Goal: Task Accomplishment & Management: Use online tool/utility

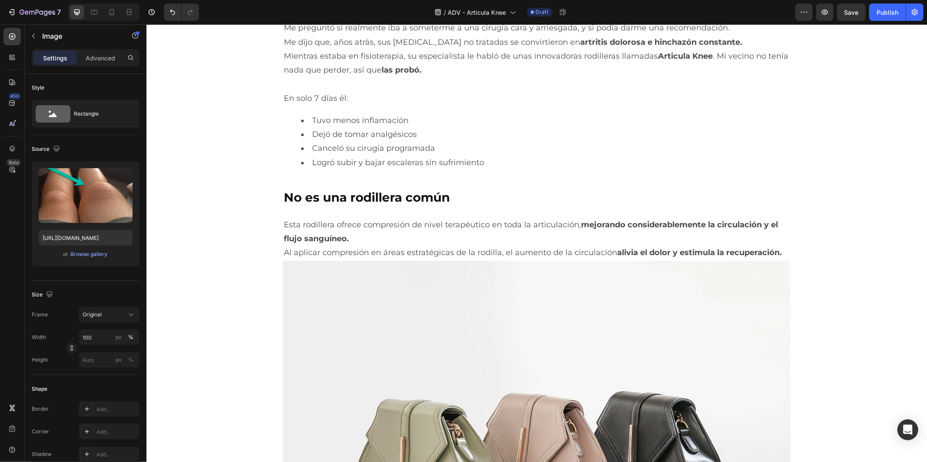
scroll to position [1979, 0]
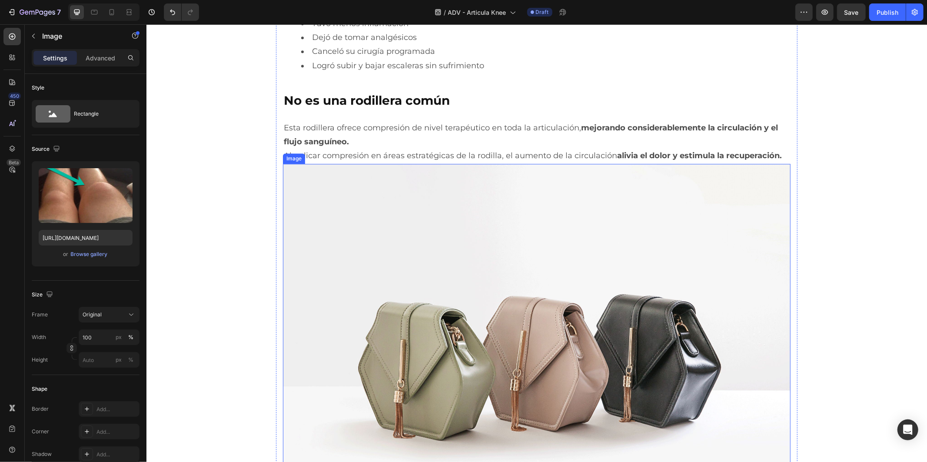
click at [436, 279] on img at bounding box center [535, 353] width 507 height 381
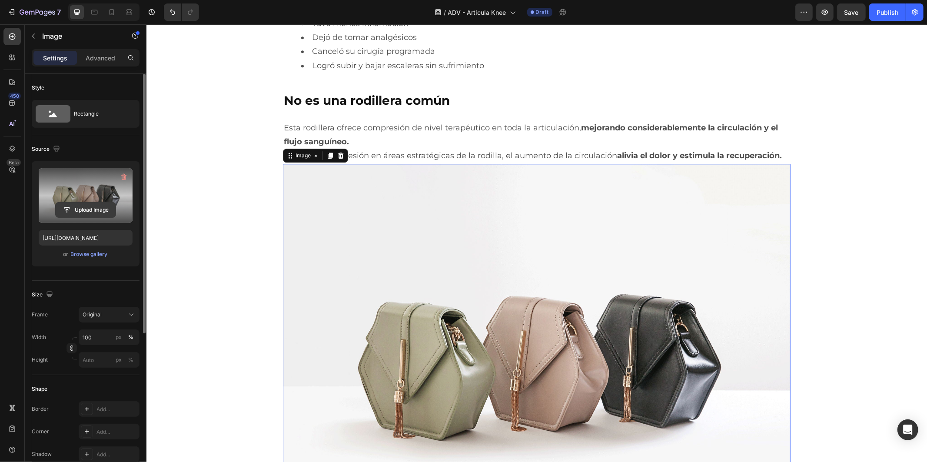
click at [92, 210] on input "file" at bounding box center [86, 209] width 60 height 15
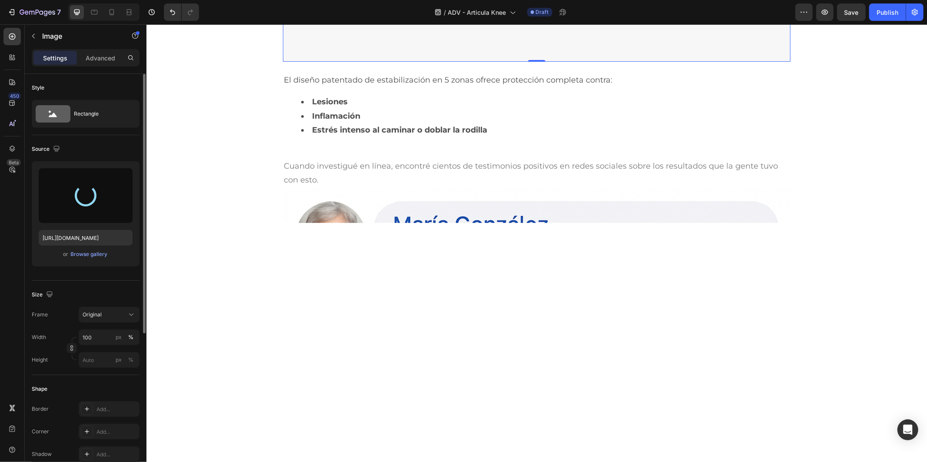
type input "[URL][DOMAIN_NAME]"
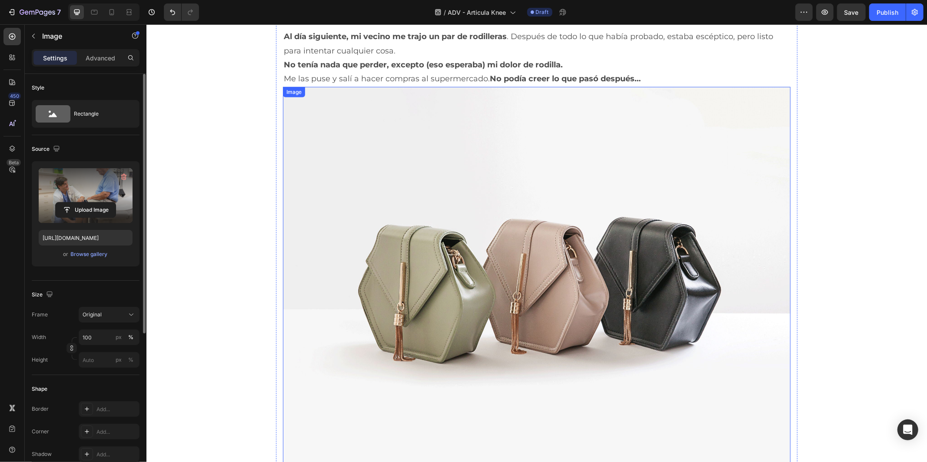
scroll to position [3238, 0]
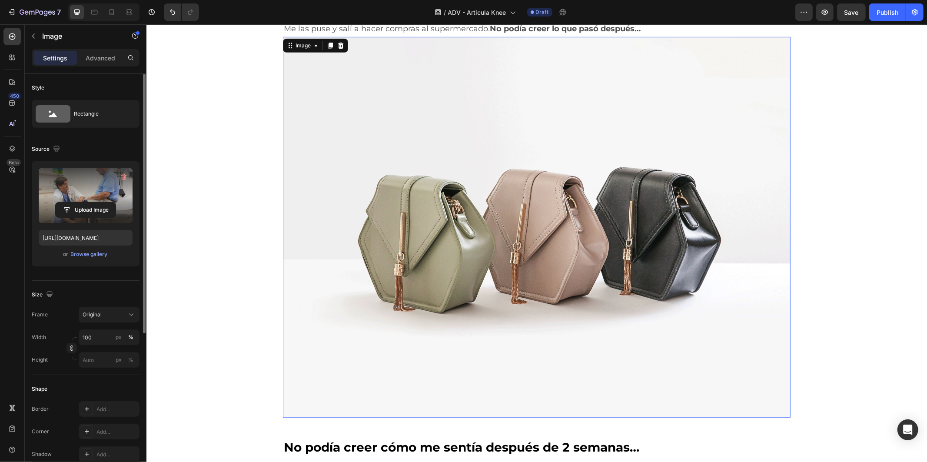
click at [437, 261] on img at bounding box center [535, 226] width 507 height 381
click at [100, 207] on input "file" at bounding box center [86, 209] width 60 height 15
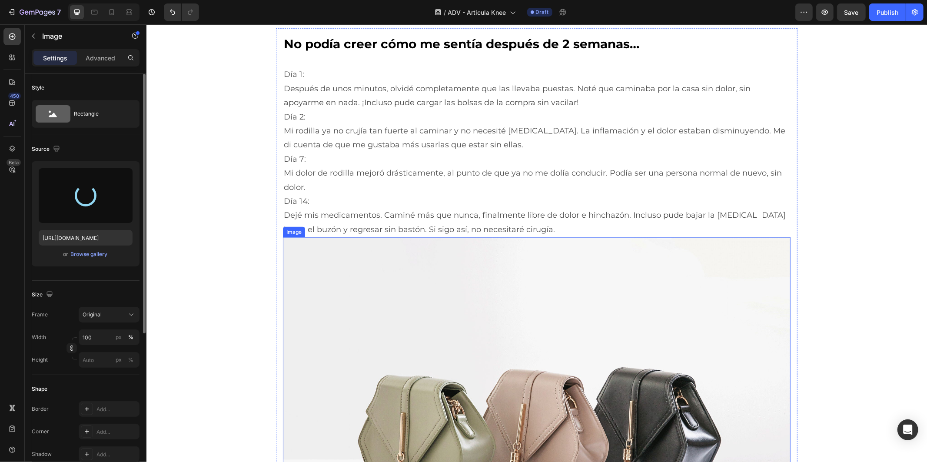
scroll to position [3624, 0]
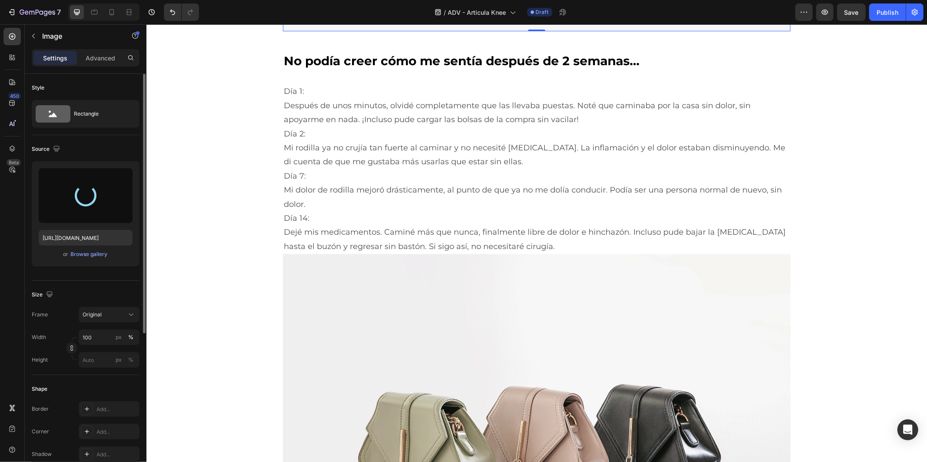
type input "[URL][DOMAIN_NAME]"
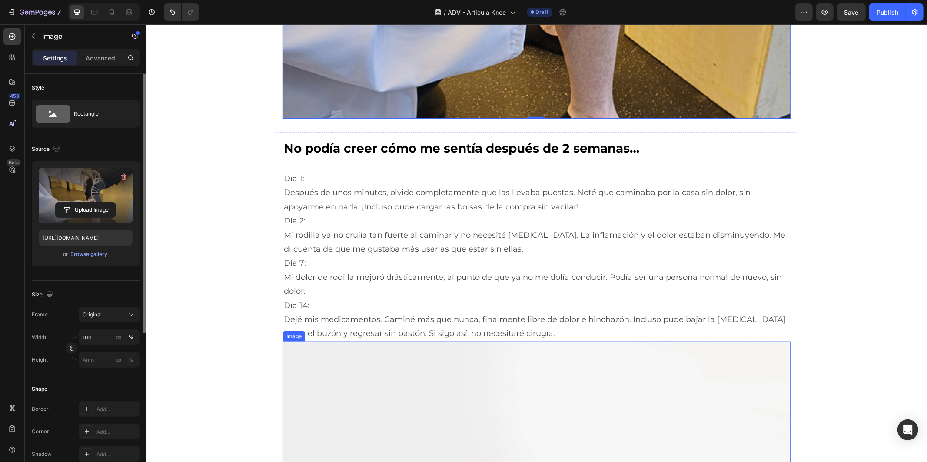
scroll to position [3576, 0]
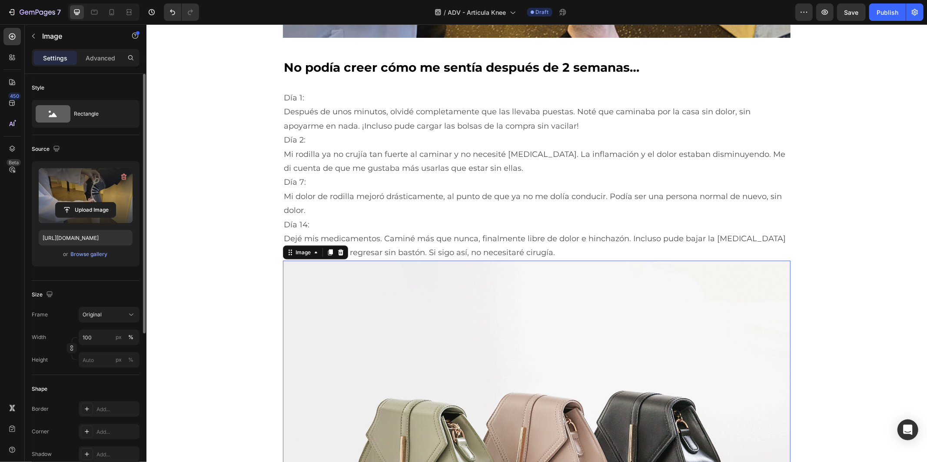
click at [461, 324] on img at bounding box center [535, 450] width 507 height 381
click at [107, 207] on input "file" at bounding box center [86, 209] width 60 height 15
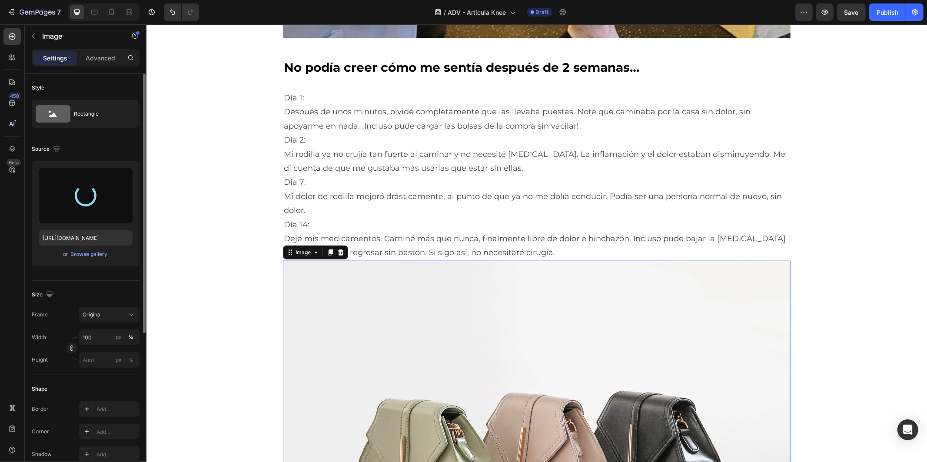
type input "[URL][DOMAIN_NAME]"
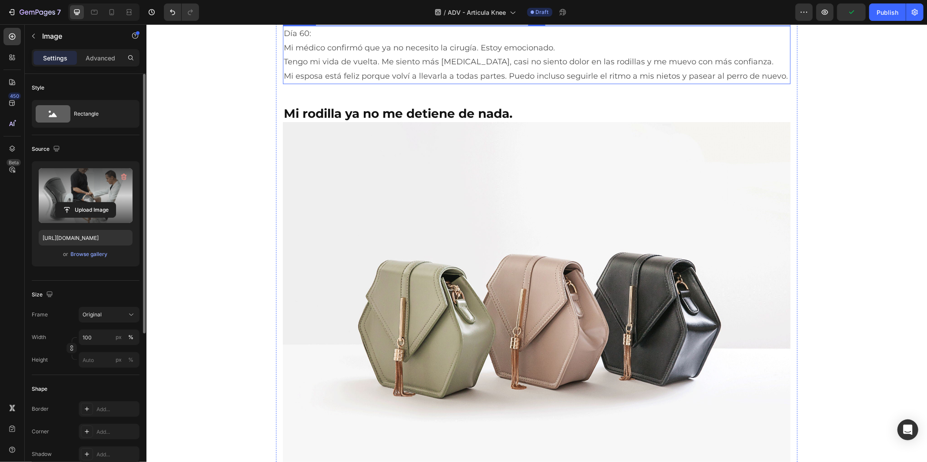
scroll to position [4252, 0]
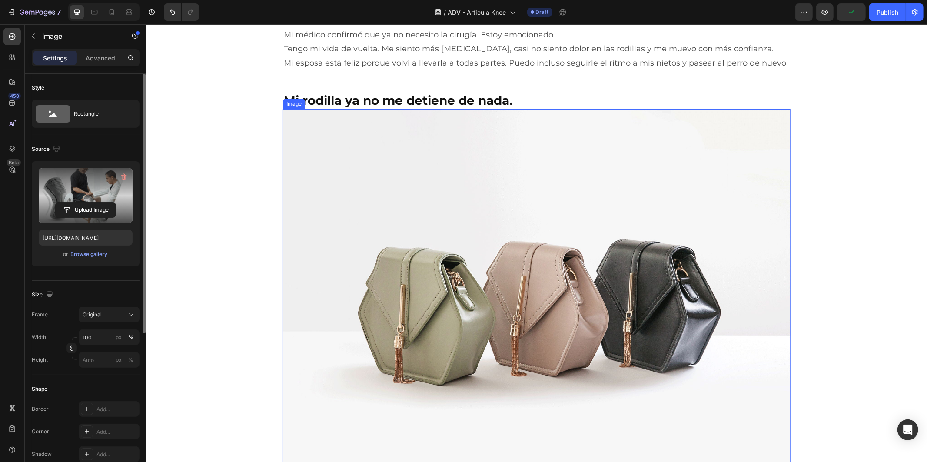
click at [477, 288] on img at bounding box center [535, 299] width 507 height 381
click at [92, 209] on input "file" at bounding box center [86, 209] width 60 height 15
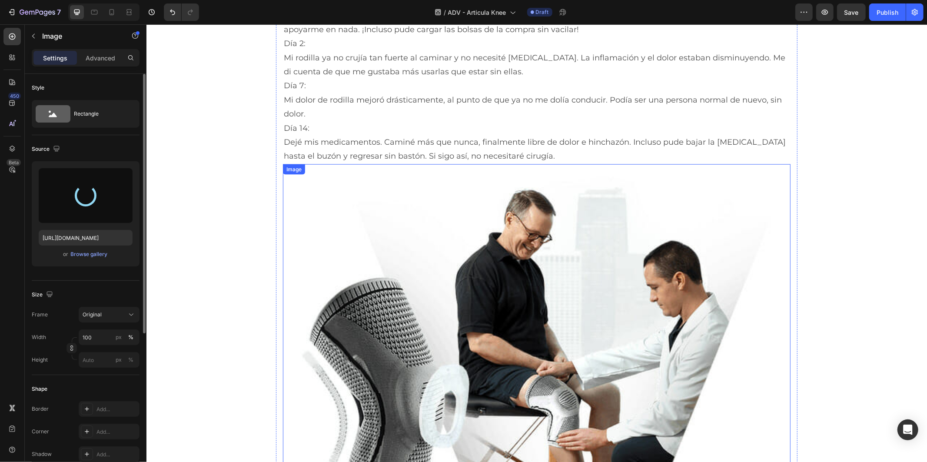
scroll to position [3866, 0]
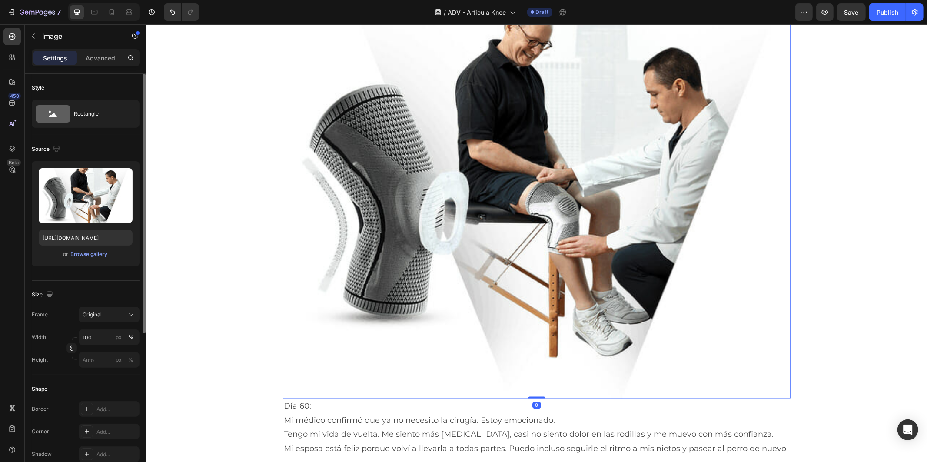
click at [501, 216] on img at bounding box center [535, 183] width 507 height 427
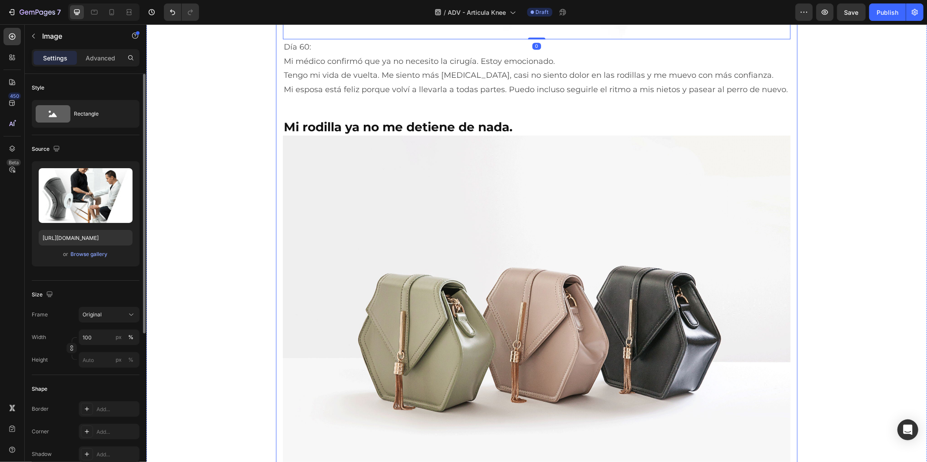
scroll to position [4348, 0]
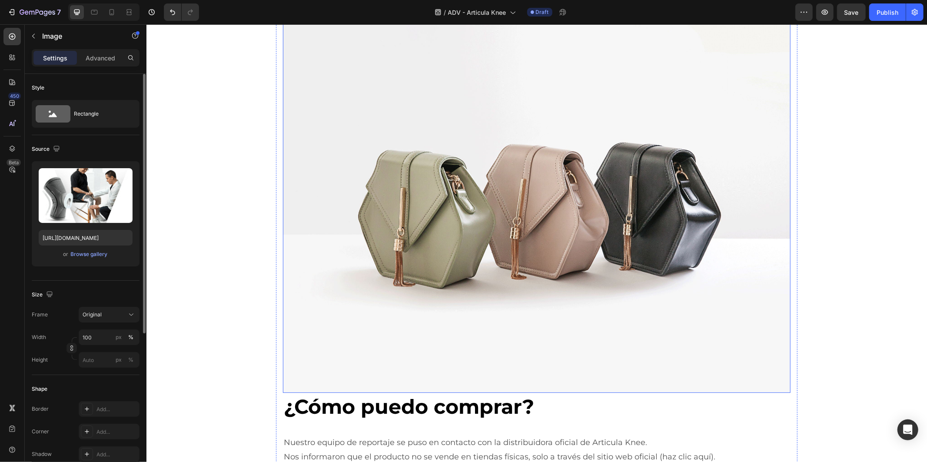
click at [423, 218] on img at bounding box center [535, 202] width 507 height 381
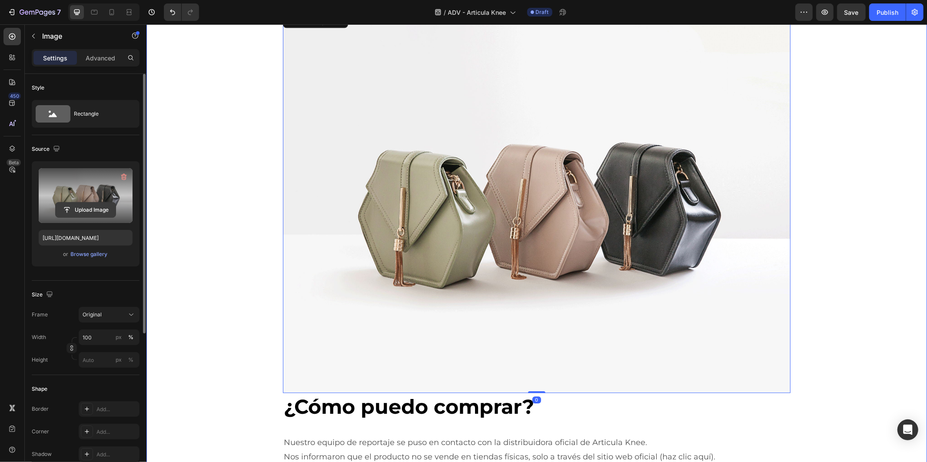
click at [75, 205] on input "file" at bounding box center [86, 209] width 60 height 15
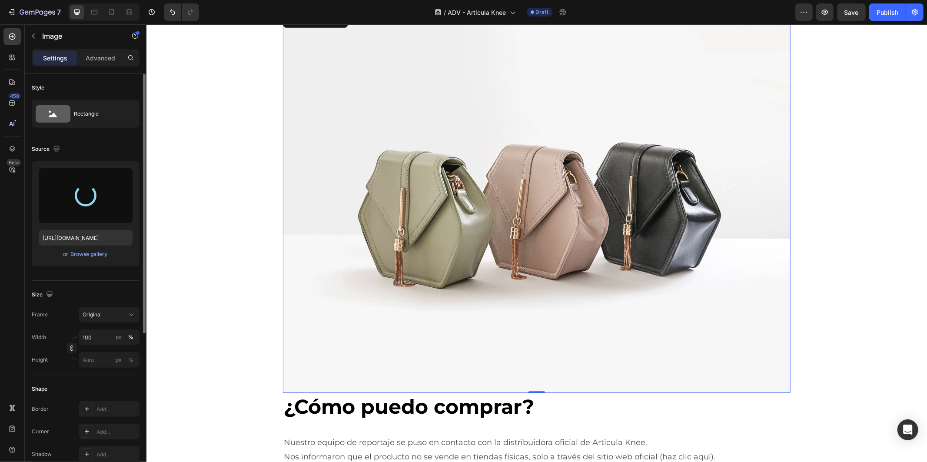
type input "[URL][DOMAIN_NAME]"
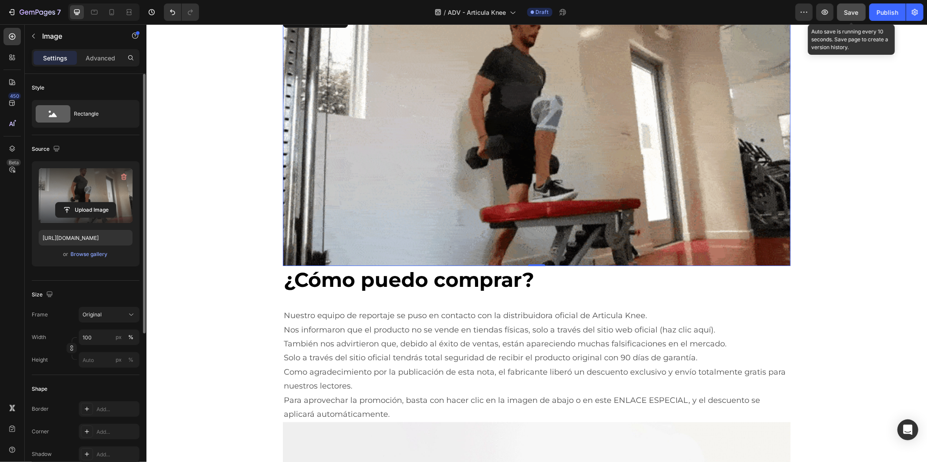
click at [862, 12] on button "Save" at bounding box center [851, 11] width 29 height 17
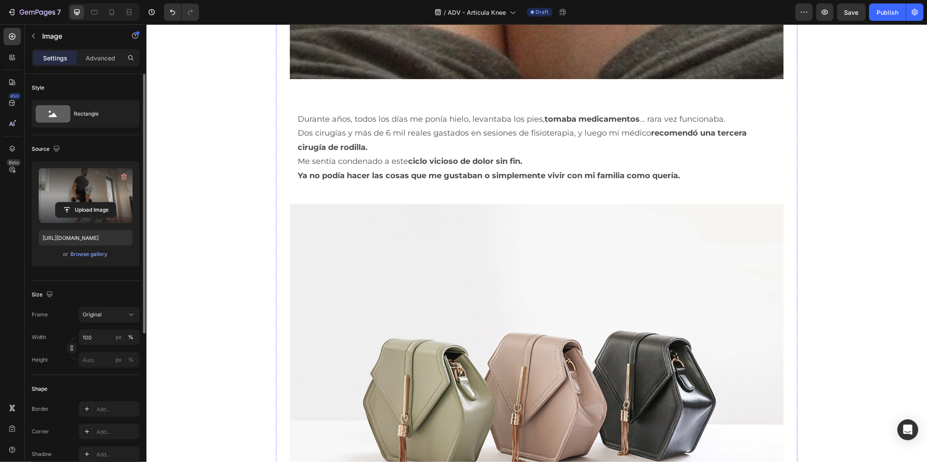
scroll to position [820, 0]
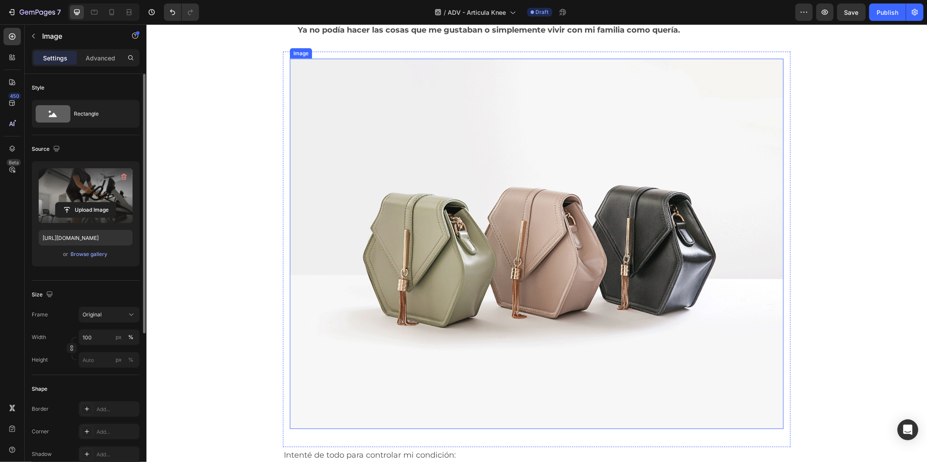
click at [555, 274] on img at bounding box center [535, 243] width 493 height 370
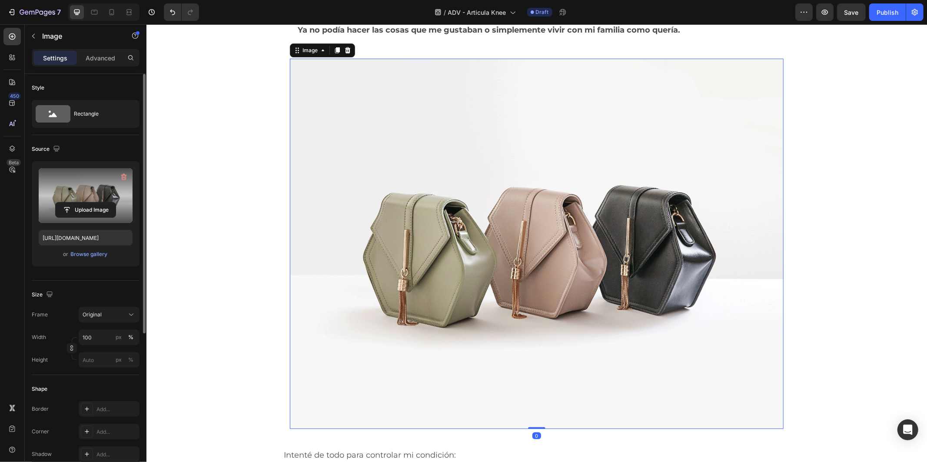
click at [88, 198] on label at bounding box center [86, 195] width 94 height 55
click at [88, 202] on input "file" at bounding box center [86, 209] width 60 height 15
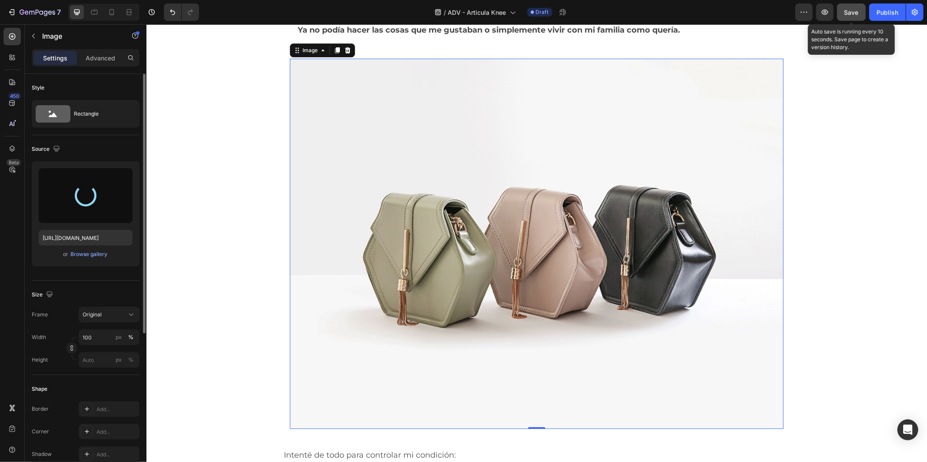
type input "[URL][DOMAIN_NAME]"
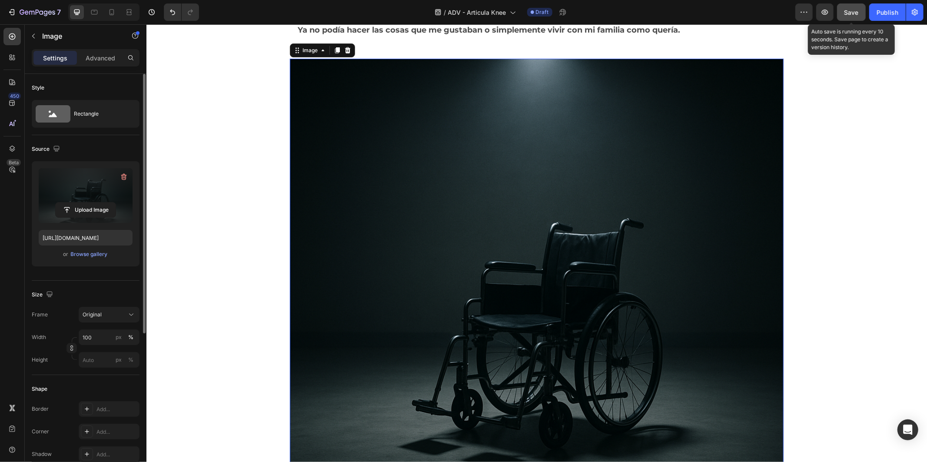
click at [850, 12] on span "Save" at bounding box center [851, 12] width 14 height 7
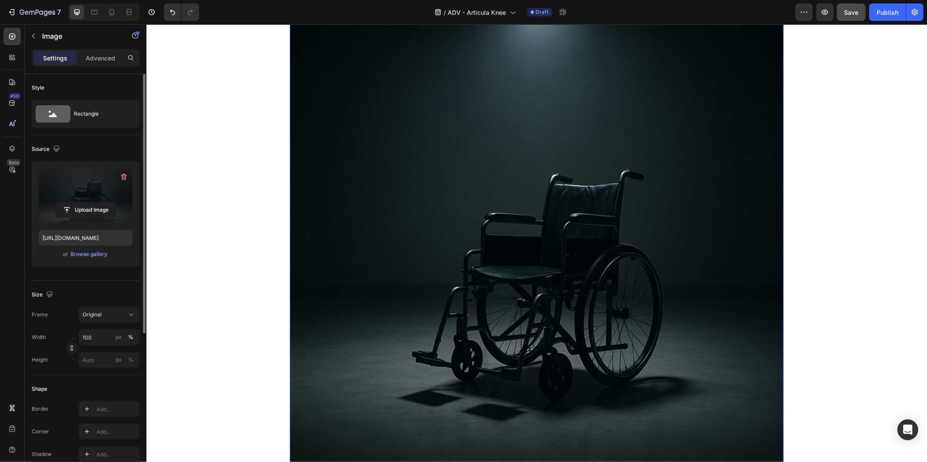
scroll to position [627, 0]
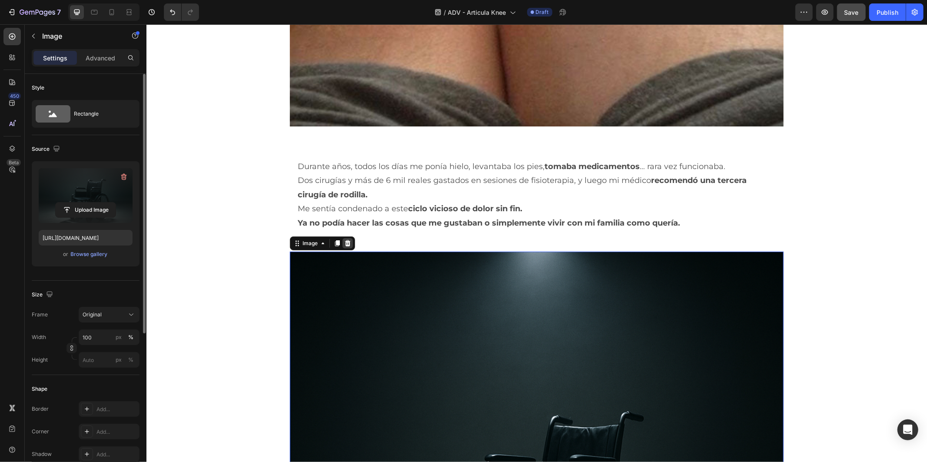
click at [344, 240] on icon at bounding box center [347, 243] width 6 height 6
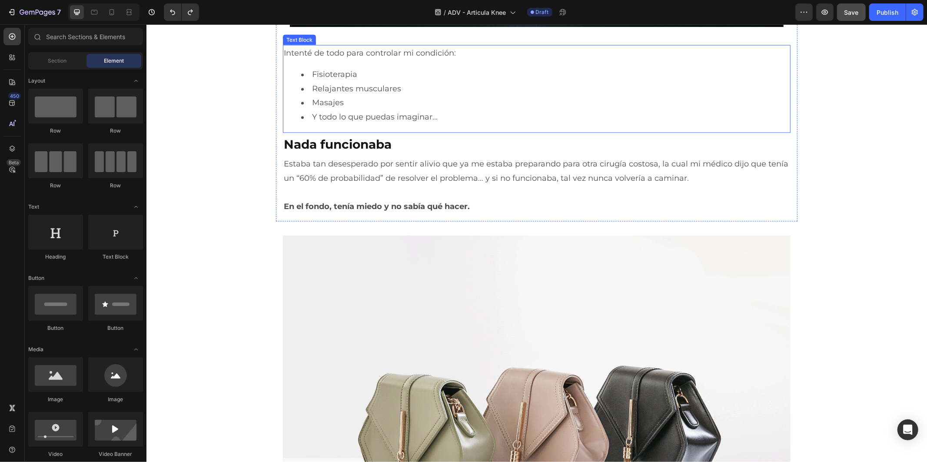
scroll to position [1448, 0]
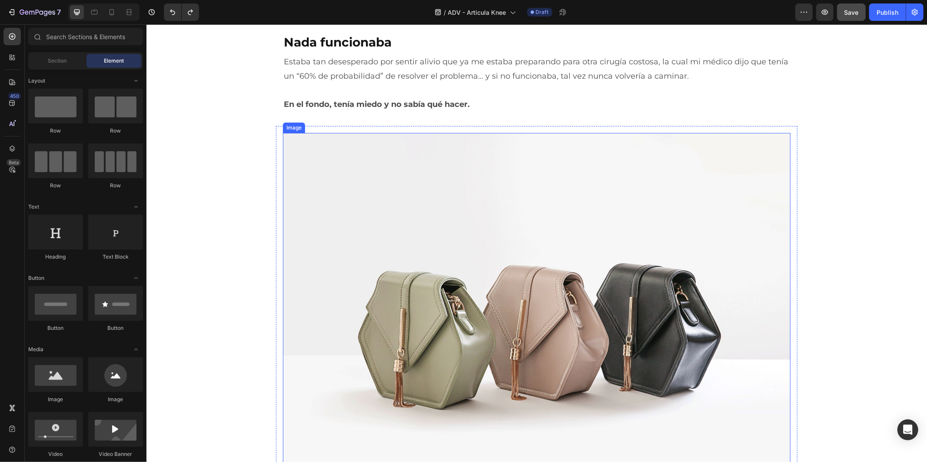
click at [493, 266] on img at bounding box center [535, 322] width 507 height 381
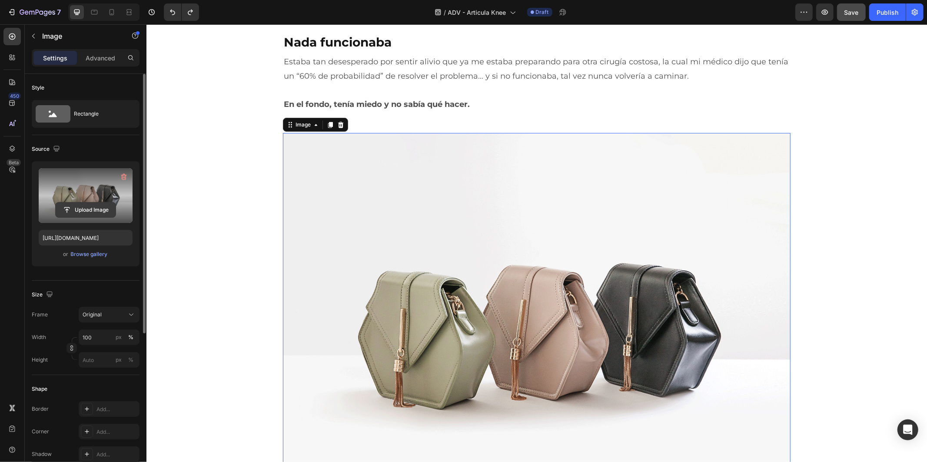
click at [98, 203] on input "file" at bounding box center [86, 209] width 60 height 15
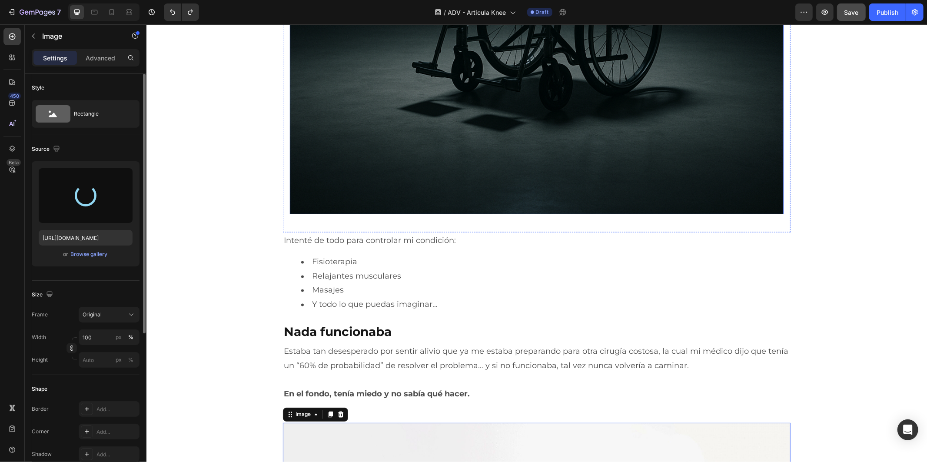
type input "[URL][DOMAIN_NAME]"
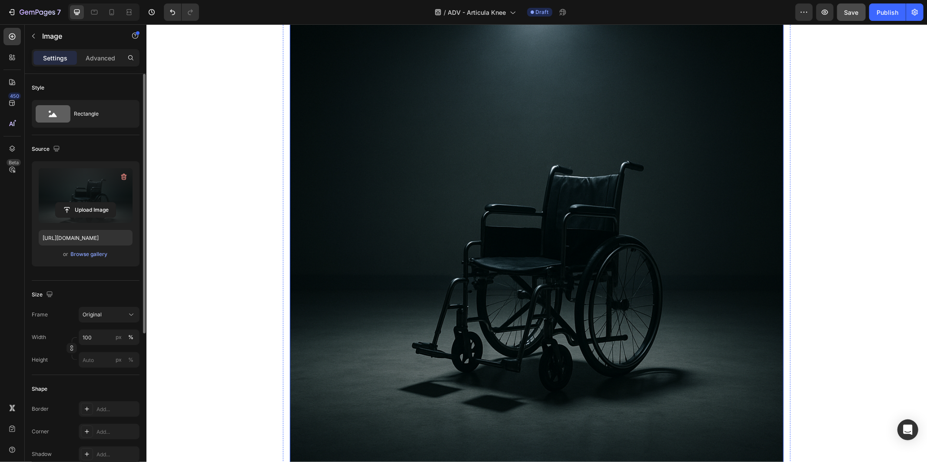
scroll to position [869, 0]
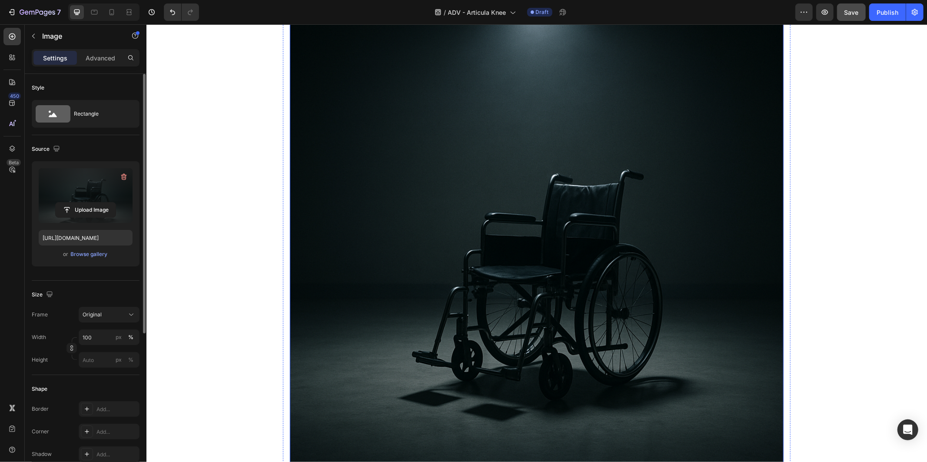
click at [434, 165] on img at bounding box center [535, 256] width 493 height 493
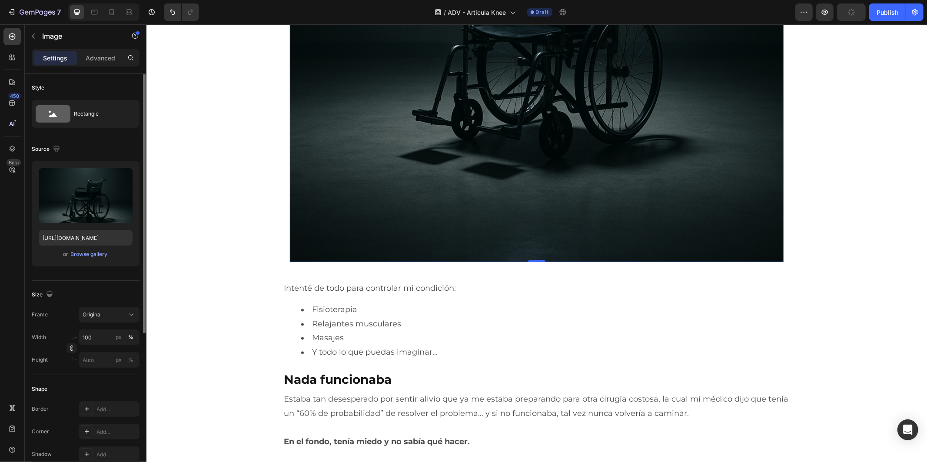
scroll to position [1110, 0]
click at [397, 133] on img at bounding box center [535, 14] width 493 height 493
click at [125, 177] on icon "button" at bounding box center [123, 176] width 9 height 9
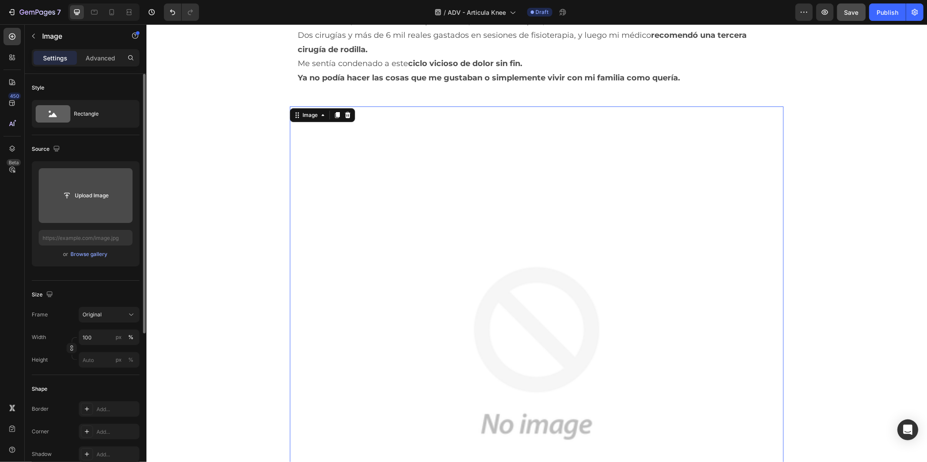
scroll to position [675, 0]
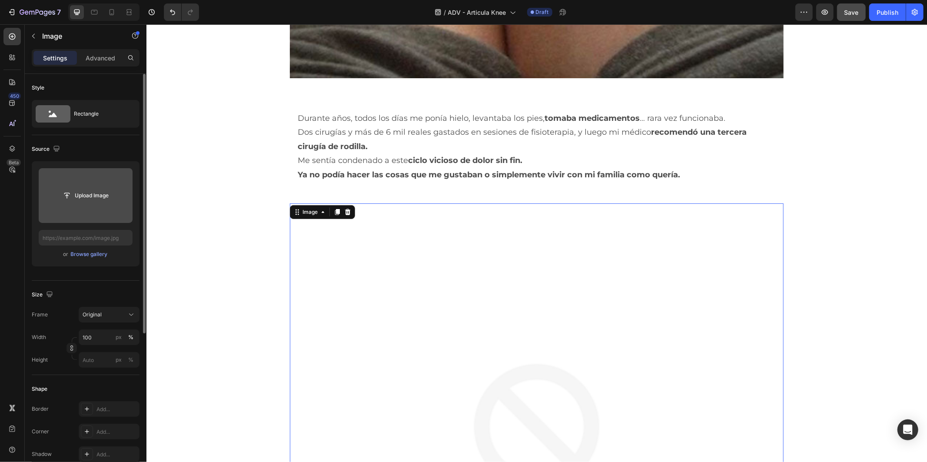
click at [488, 292] on img at bounding box center [535, 449] width 493 height 493
click at [87, 202] on input "file" at bounding box center [86, 195] width 60 height 15
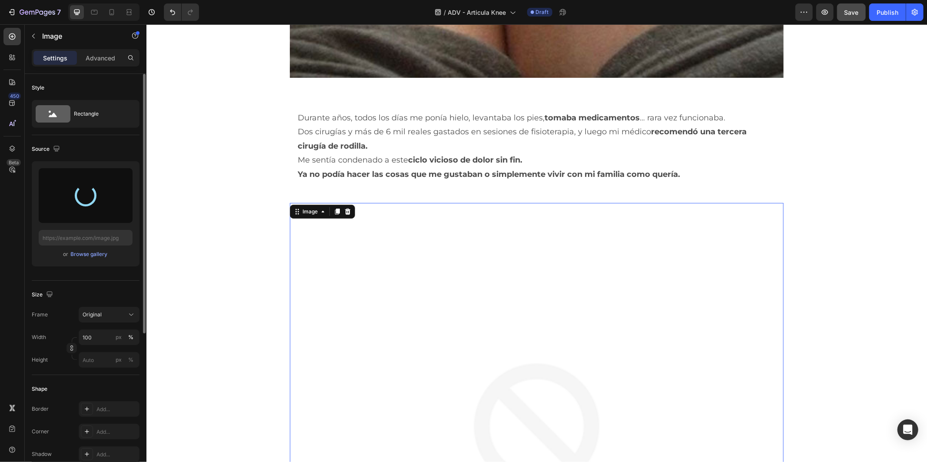
scroll to position [724, 0]
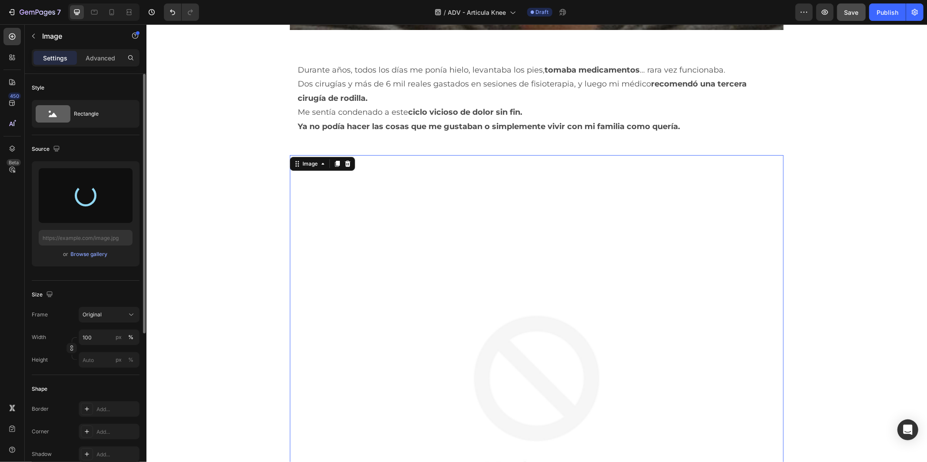
type input "[URL][DOMAIN_NAME]"
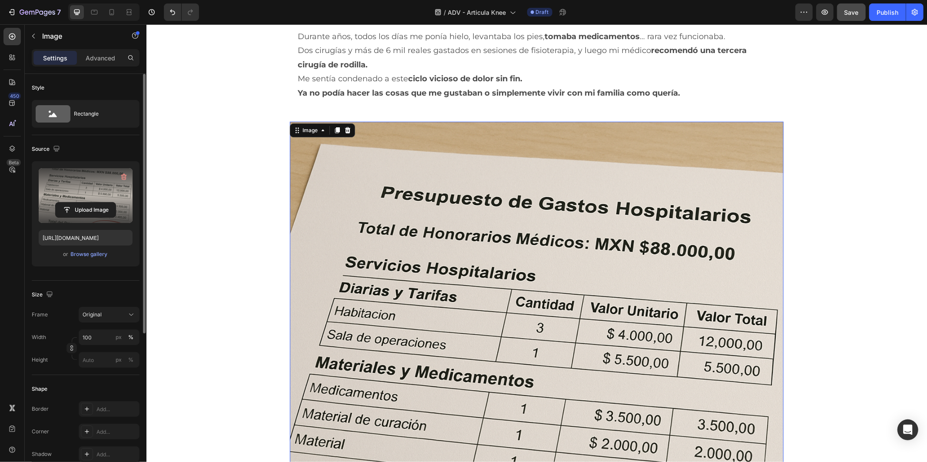
scroll to position [820, 0]
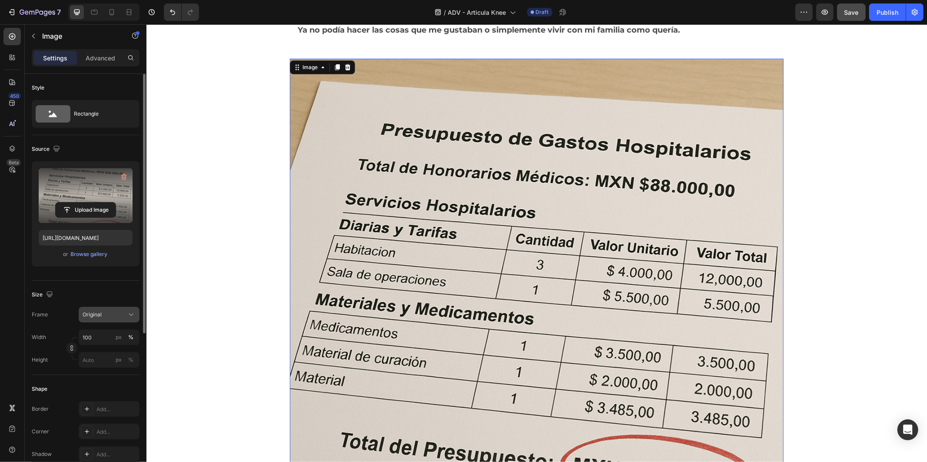
click at [115, 312] on div "Original" at bounding box center [104, 315] width 43 height 8
click at [116, 335] on div "Square" at bounding box center [107, 335] width 50 height 9
click at [114, 340] on div "Square" at bounding box center [104, 336] width 43 height 8
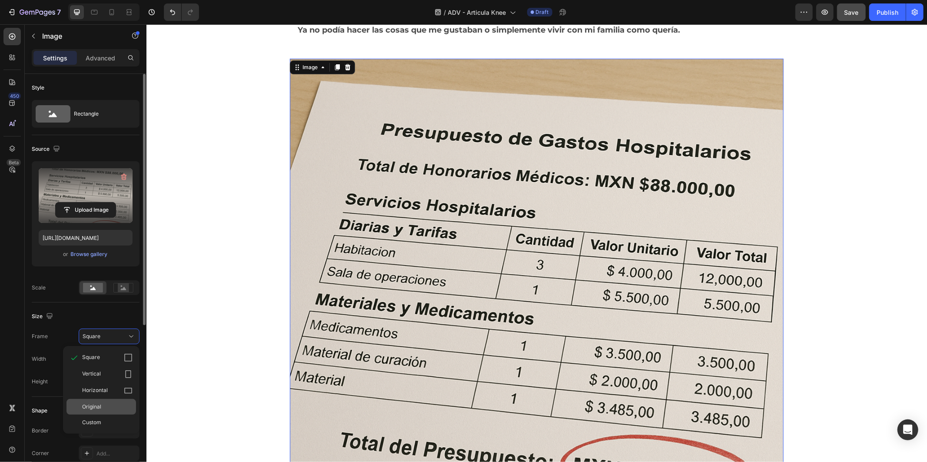
click at [101, 408] on div "Original" at bounding box center [107, 407] width 50 height 8
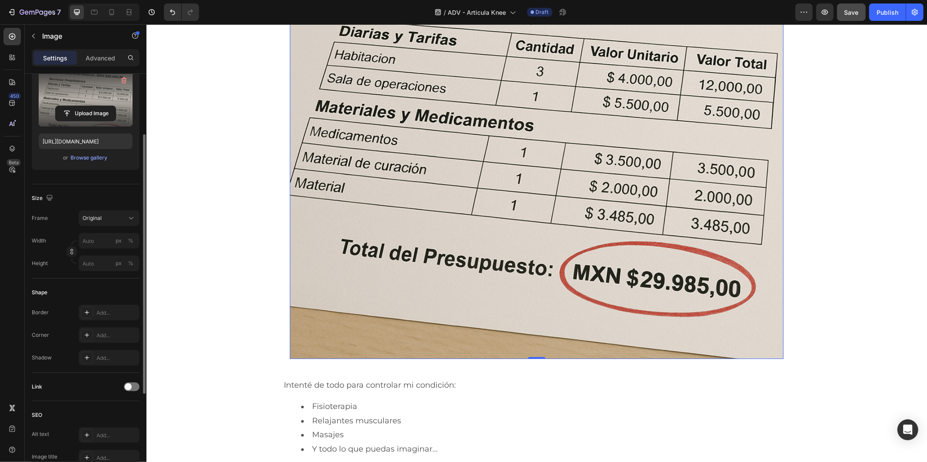
scroll to position [0, 0]
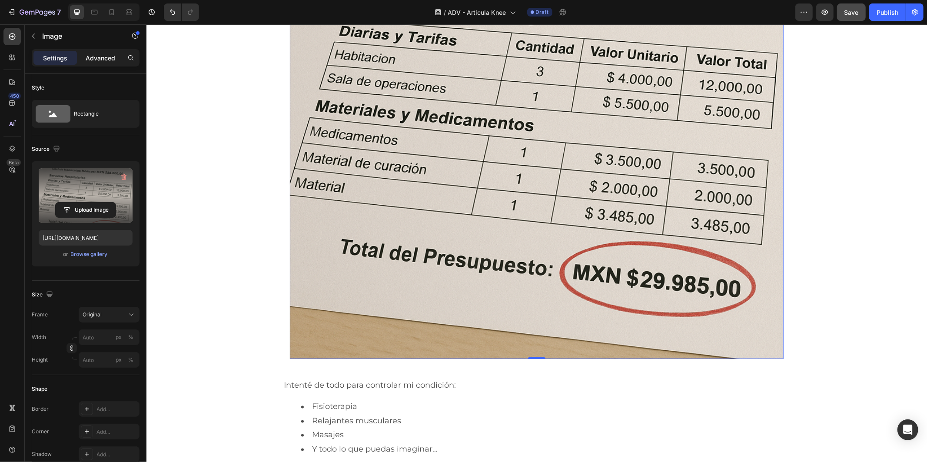
click at [101, 60] on p "Advanced" at bounding box center [101, 57] width 30 height 9
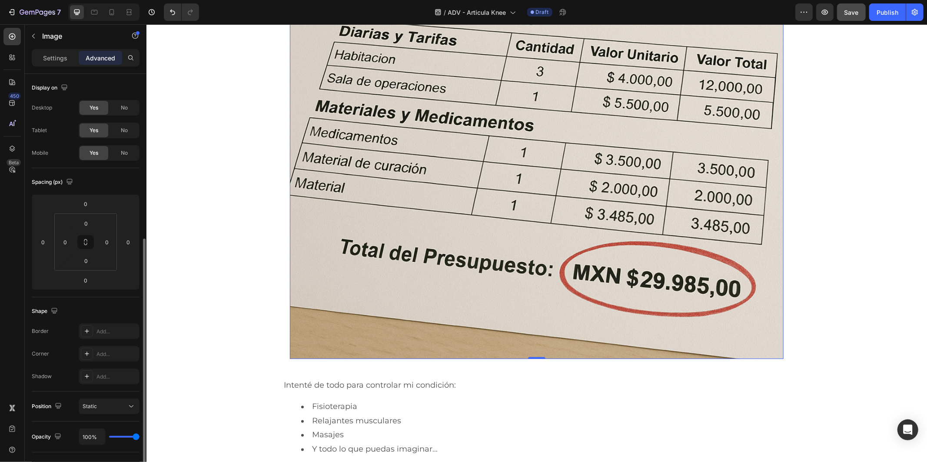
scroll to position [96, 0]
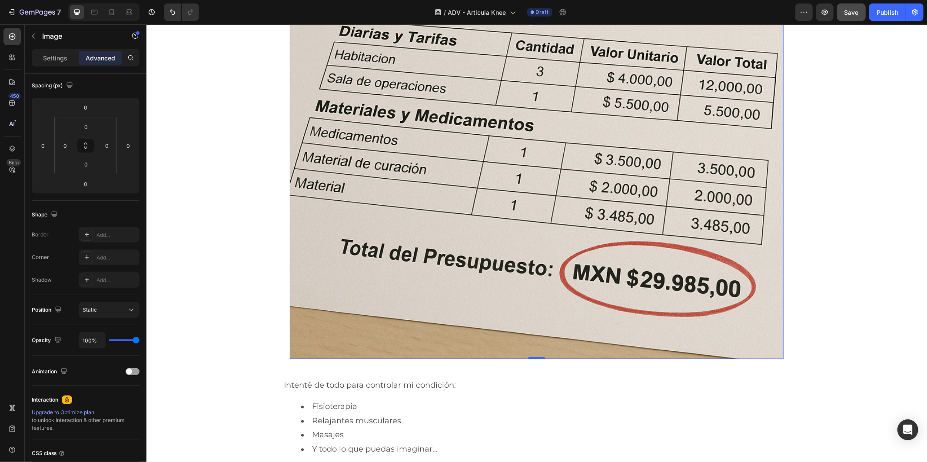
type input "94%"
type input "94"
type input "92%"
type input "92"
type input "90%"
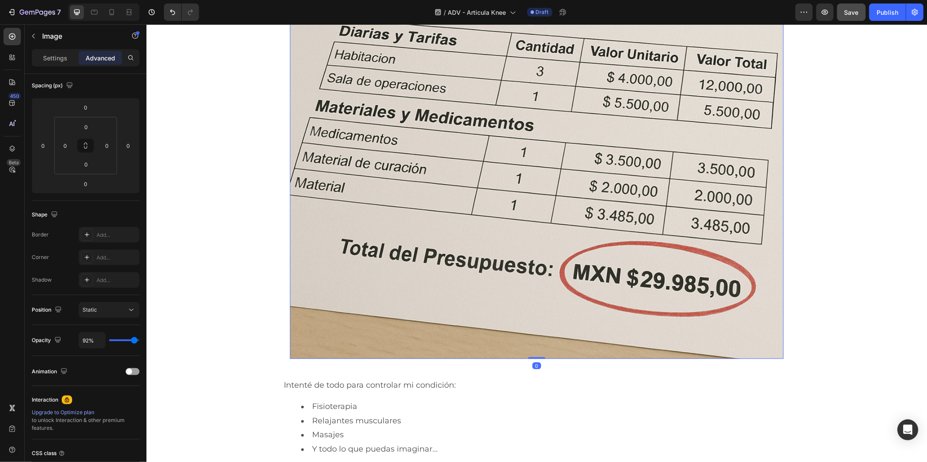
type input "90"
type input "88%"
type input "88"
type input "86%"
type input "86"
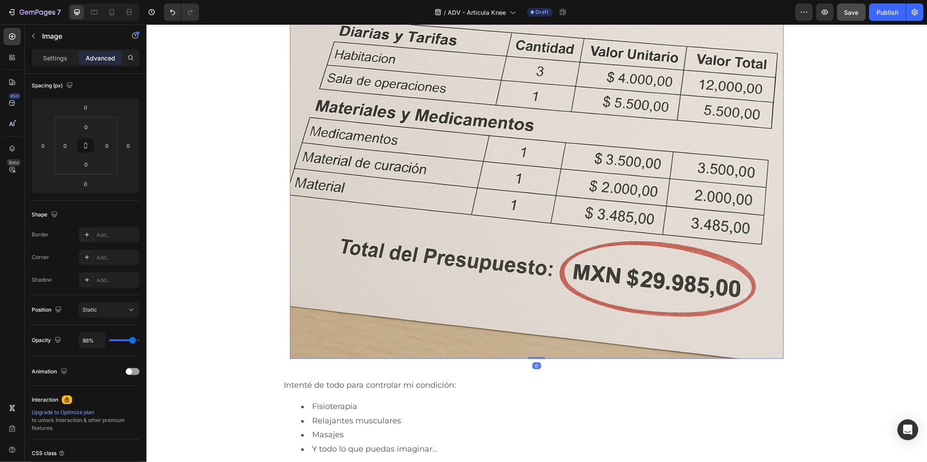
type input "84%"
type input "84"
click at [132, 340] on input "range" at bounding box center [124, 340] width 30 height 2
type input "80%"
type input "80"
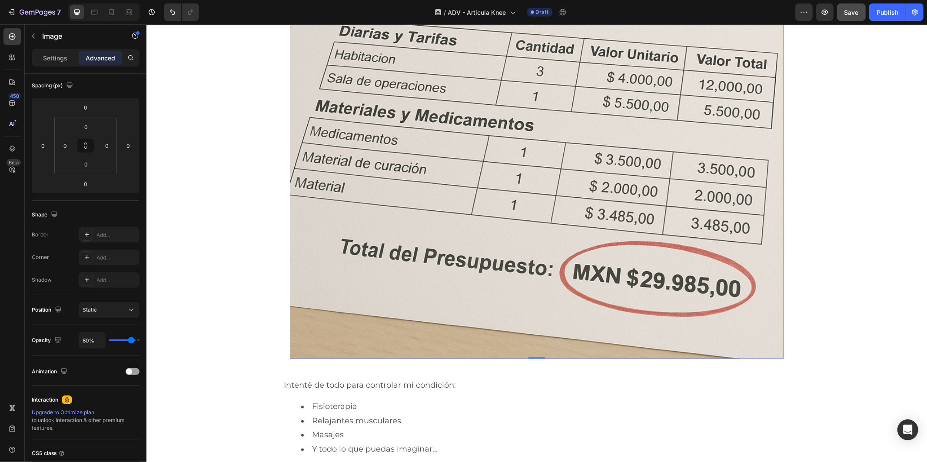
type input "78%"
type input "78"
type input "76%"
type input "76"
type input "72%"
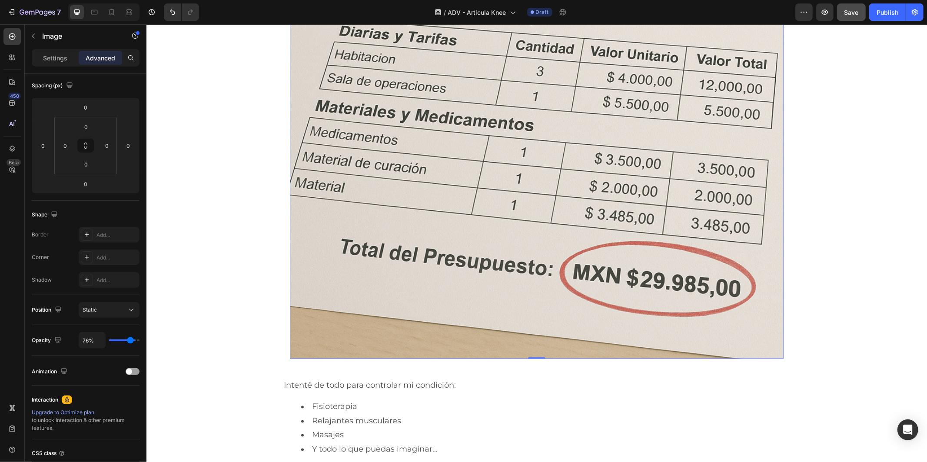
type input "72"
type input "70%"
type input "70"
type input "68%"
type input "68"
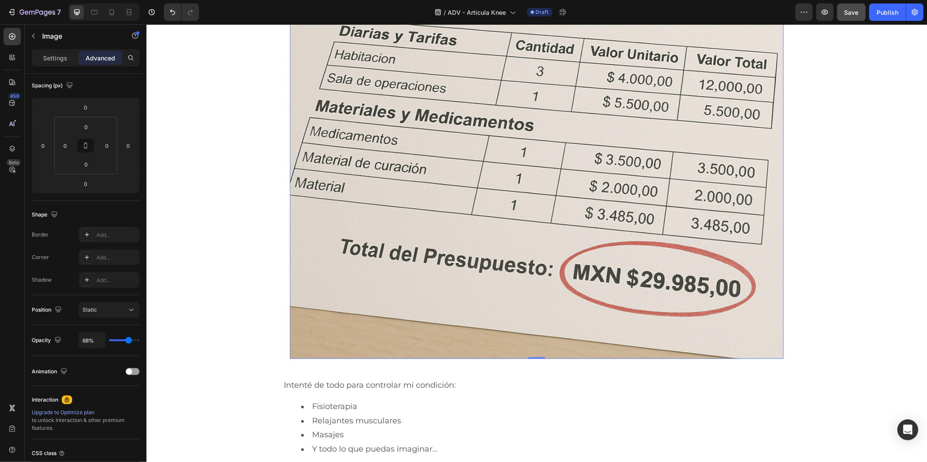
type input "66%"
type input "66"
type input "64%"
type input "64"
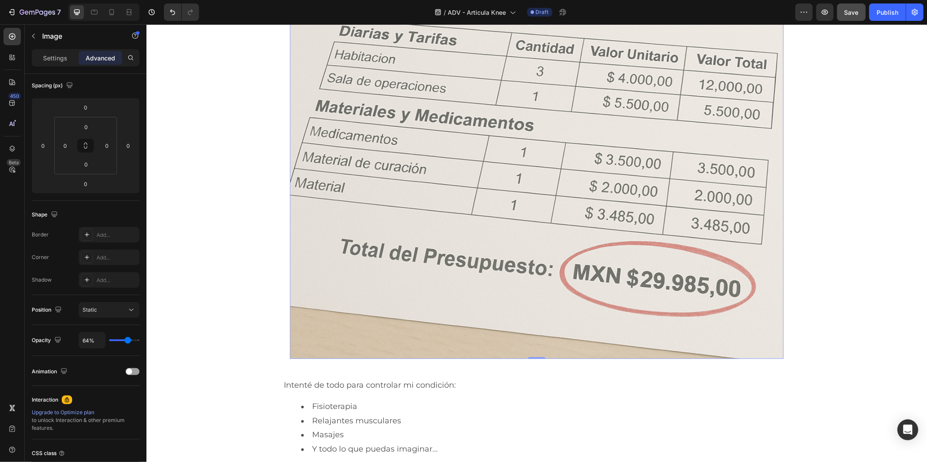
type input "62%"
type input "62"
type input "60%"
type input "60"
type input "57%"
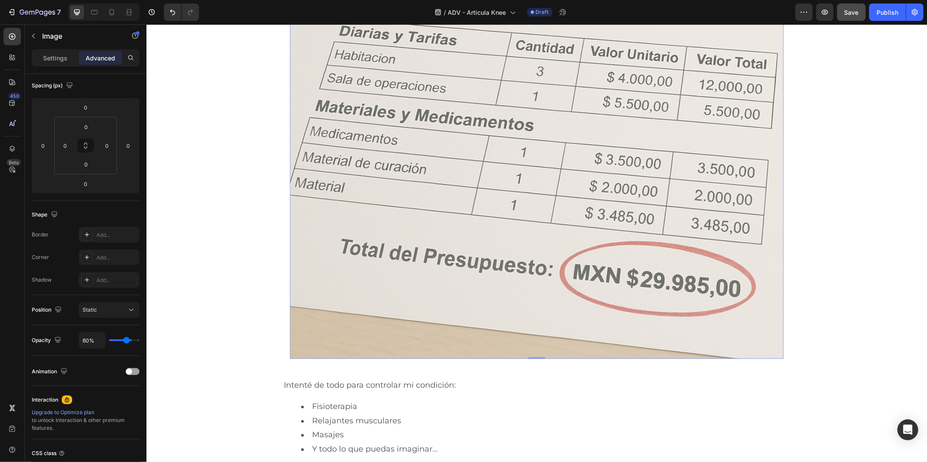
type input "57"
type input "55%"
type input "55"
type input "53%"
type input "53"
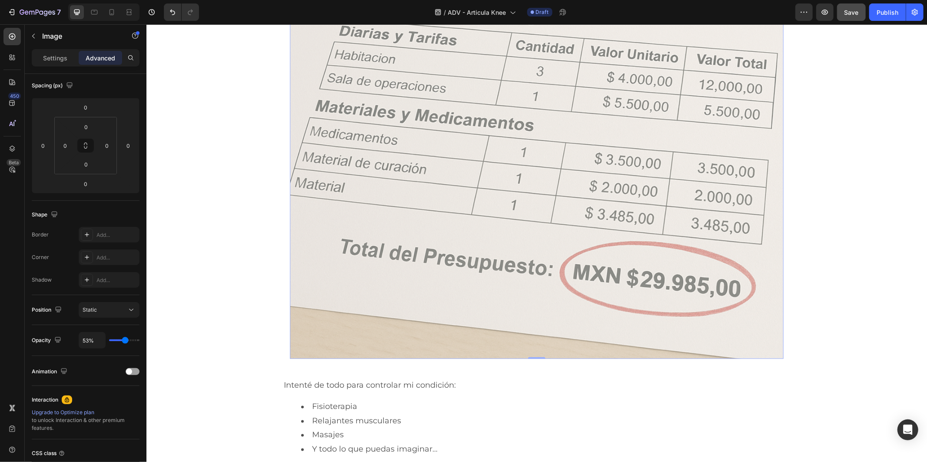
type input "51%"
type input "51"
type input "53%"
type input "53"
type input "55%"
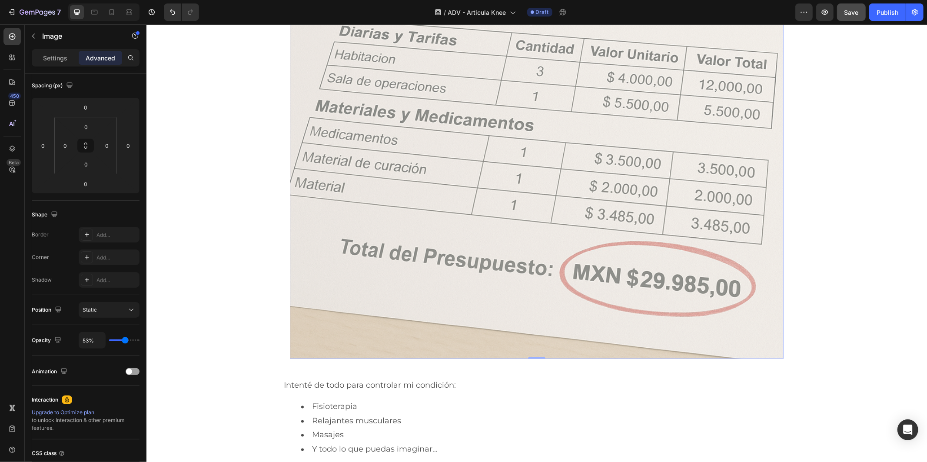
type input "55"
type input "57%"
type input "57"
type input "60%"
type input "60"
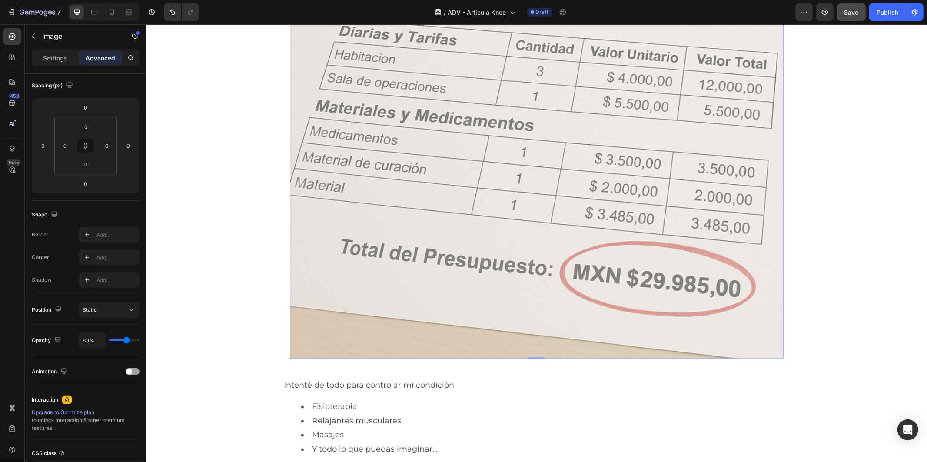
type input "62%"
type input "62"
type input "64%"
type input "64"
type input "66%"
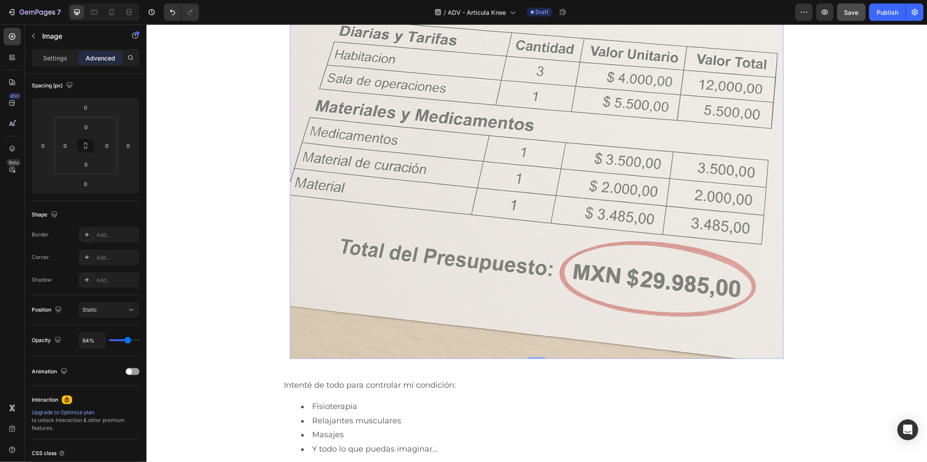
type input "66"
type input "68%"
type input "68"
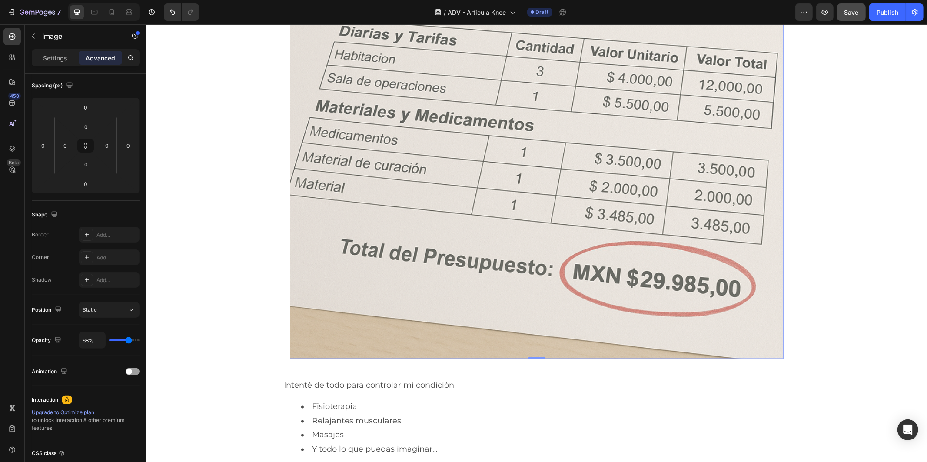
type input "70%"
type input "70"
type input "72%"
type input "72"
type input "74%"
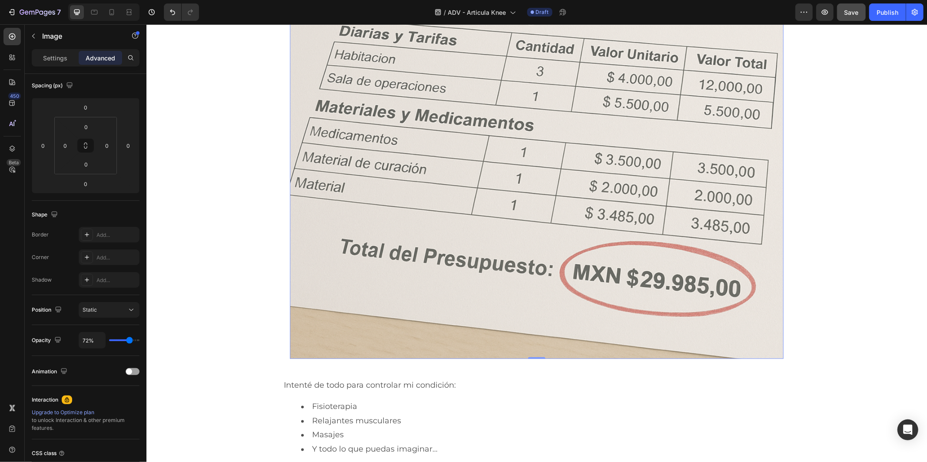
type input "74"
type input "76%"
type input "76"
type input "78%"
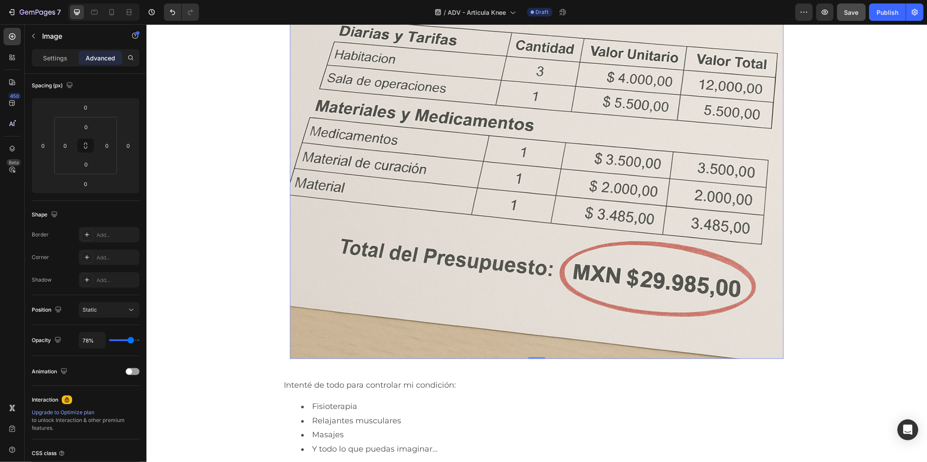
type input "78"
click at [131, 339] on input "range" at bounding box center [124, 340] width 30 height 2
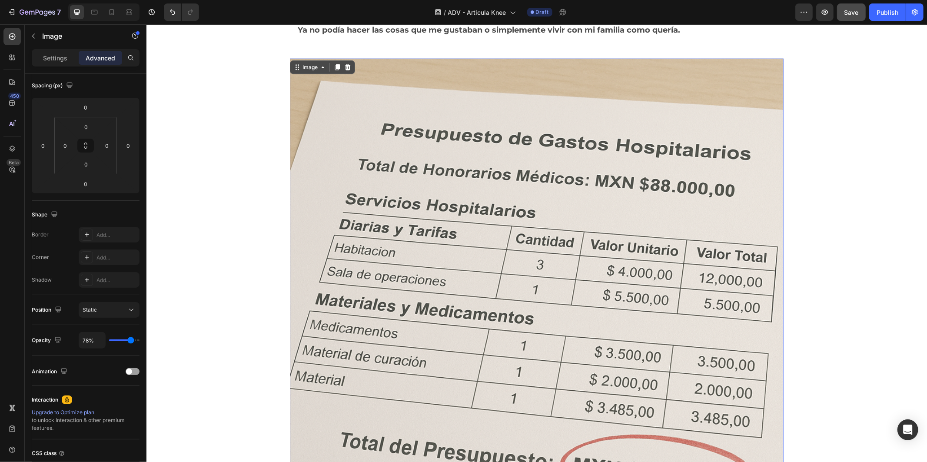
scroll to position [1062, 0]
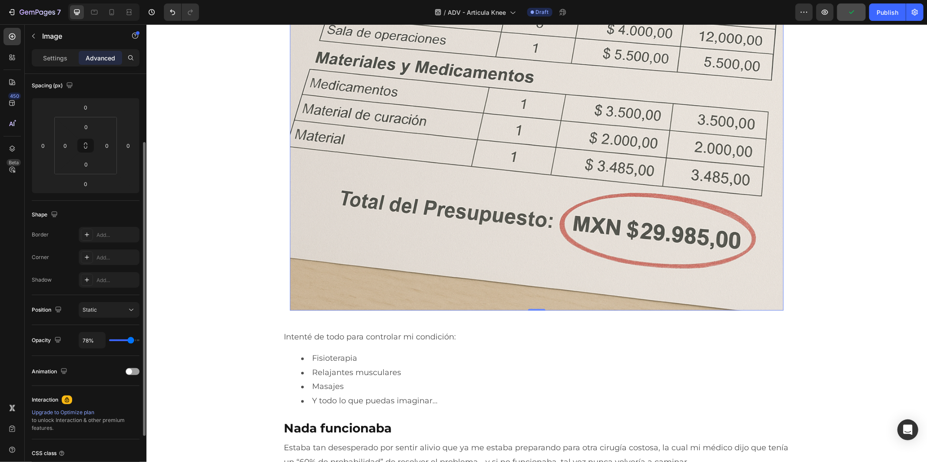
type input "66%"
type input "66"
click at [128, 339] on input "range" at bounding box center [124, 340] width 30 height 2
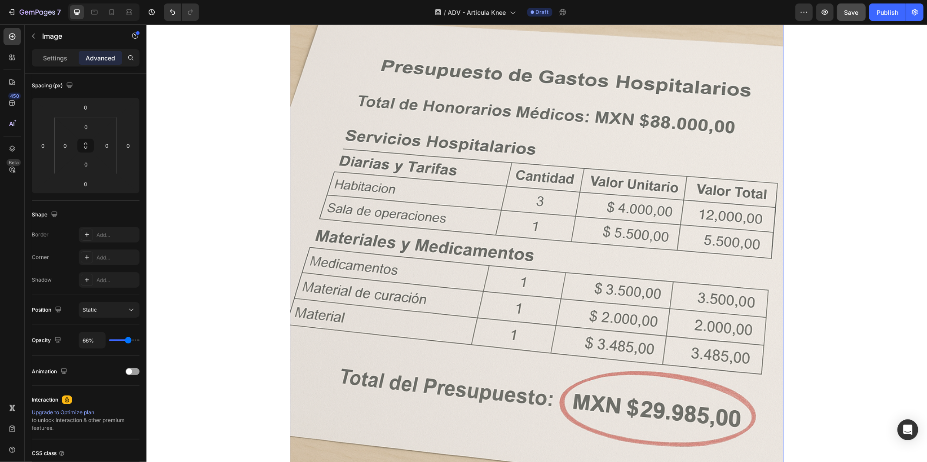
scroll to position [1013, 0]
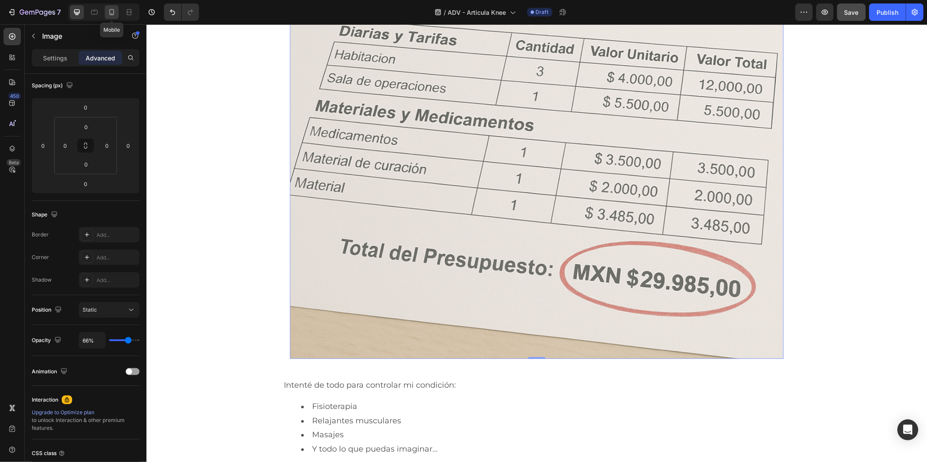
click at [111, 13] on icon at bounding box center [111, 12] width 9 height 9
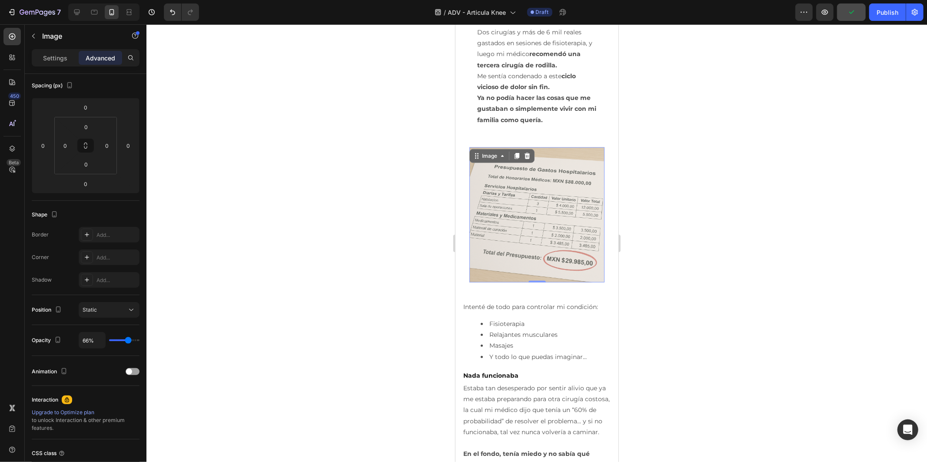
scroll to position [512, 0]
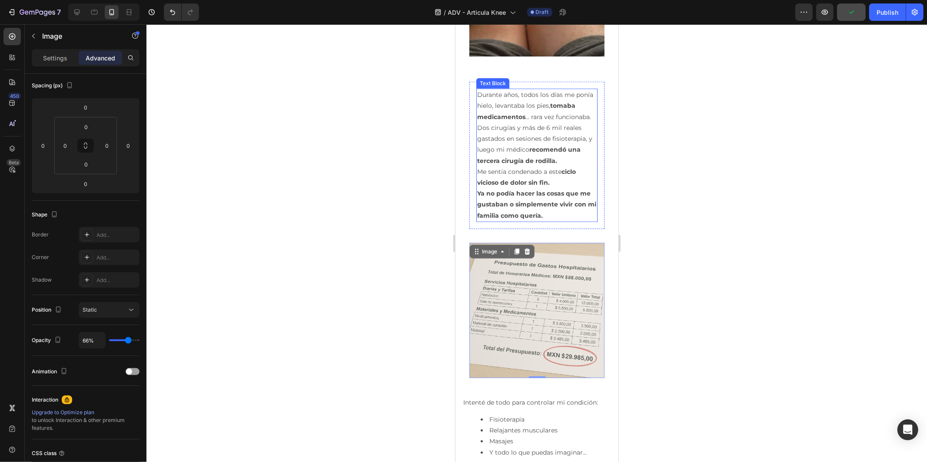
click at [553, 162] on strong "recomendó una tercera cirugía de rodilla." at bounding box center [528, 154] width 103 height 19
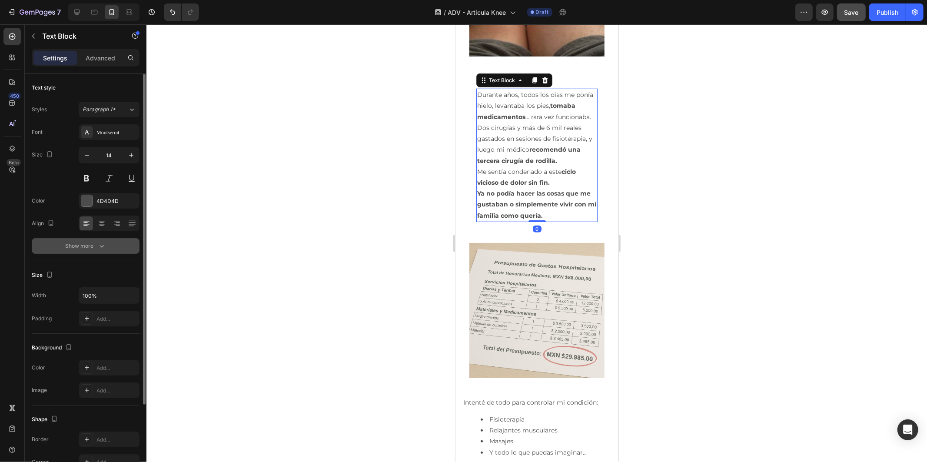
click at [98, 242] on icon "button" at bounding box center [101, 246] width 9 height 9
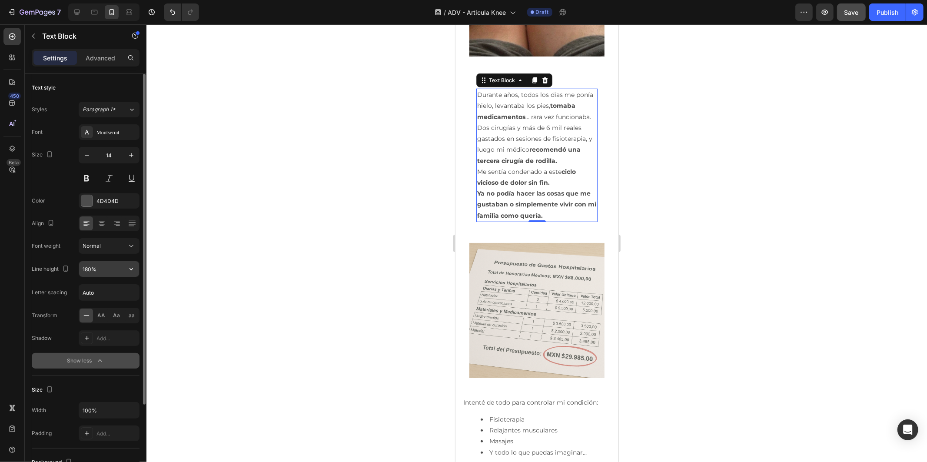
click at [122, 274] on input "180%" at bounding box center [109, 269] width 60 height 16
click at [135, 263] on button "button" at bounding box center [131, 269] width 16 height 16
click at [66, 235] on div "Font Montserrat Size 14 Color 4D4D4D Align Font weight Normal Line height 180% …" at bounding box center [86, 246] width 108 height 244
click at [90, 243] on span "Normal" at bounding box center [92, 245] width 18 height 7
click at [62, 241] on div "Font weight Normal" at bounding box center [86, 246] width 108 height 16
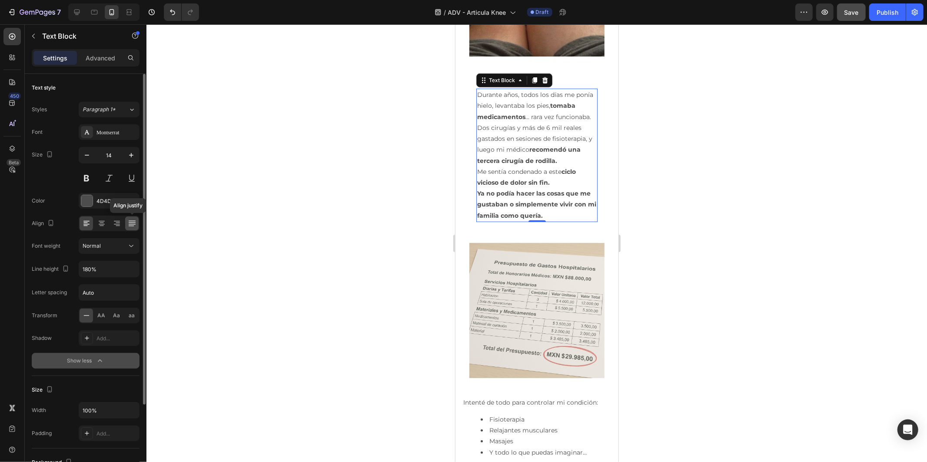
click at [128, 222] on icon at bounding box center [132, 223] width 9 height 9
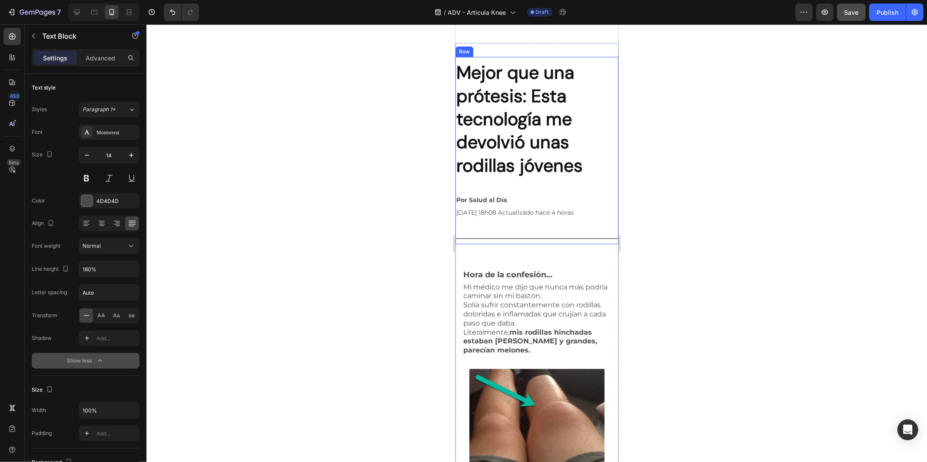
scroll to position [193, 0]
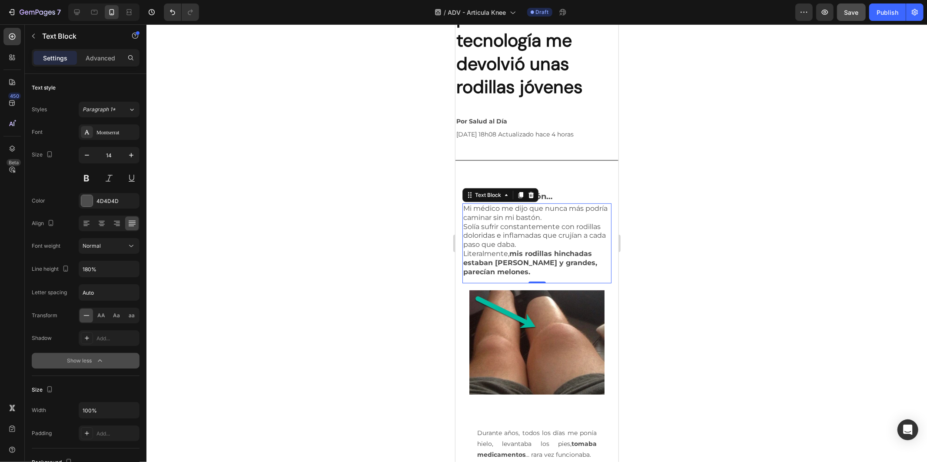
click at [513, 257] on strong "mis rodillas hinchadas estaban [PERSON_NAME] y grandes, parecían melones." at bounding box center [530, 262] width 134 height 26
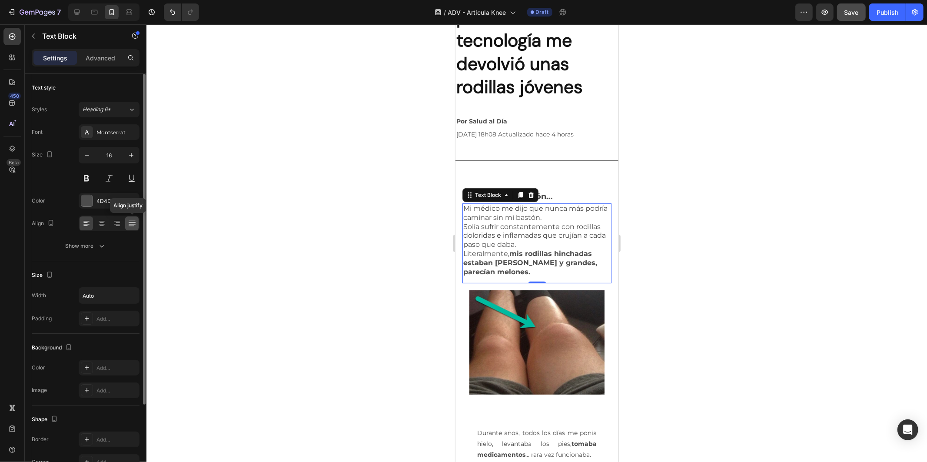
click at [128, 224] on icon at bounding box center [132, 223] width 9 height 9
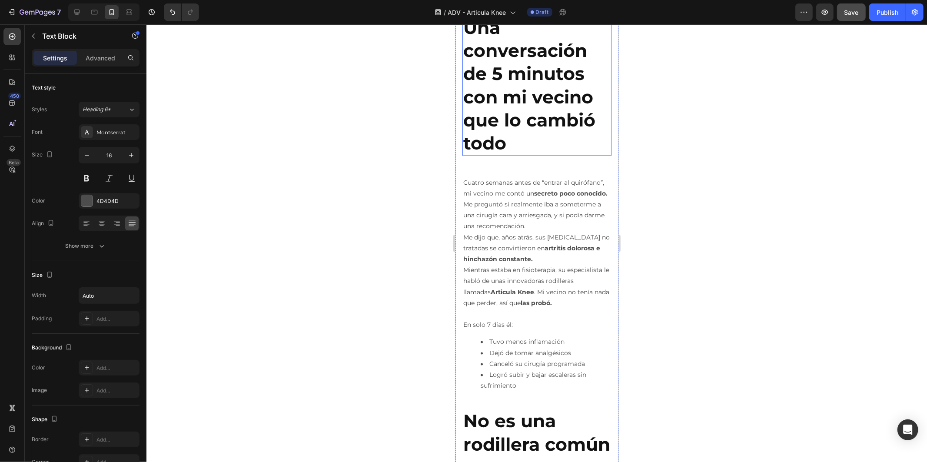
scroll to position [1351, 0]
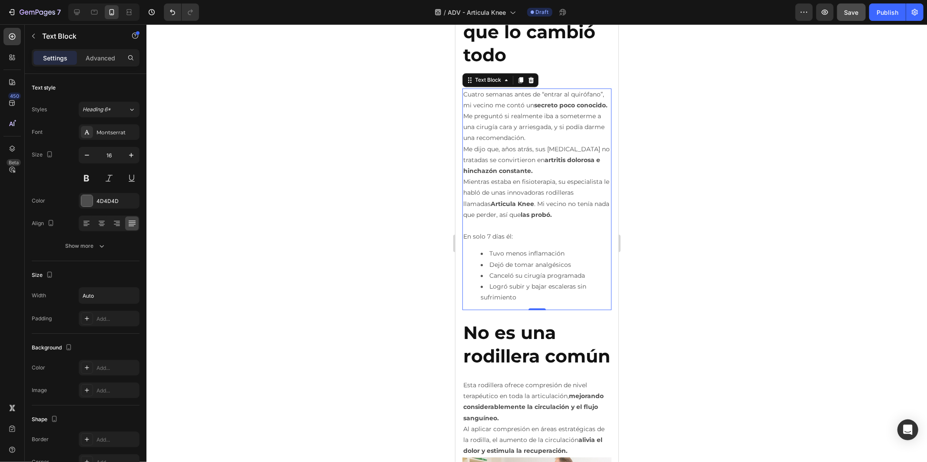
click at [501, 196] on p "Mientras estaba en fisioterapia, su especialista le habló de unas innovadoras r…" at bounding box center [536, 198] width 147 height 44
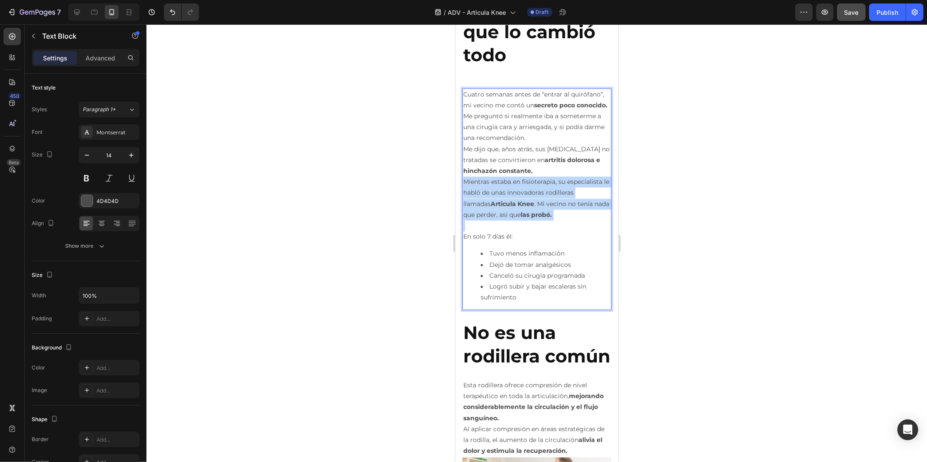
click at [501, 196] on p "Mientras estaba en fisioterapia, su especialista le habló de unas innovadoras r…" at bounding box center [536, 198] width 147 height 44
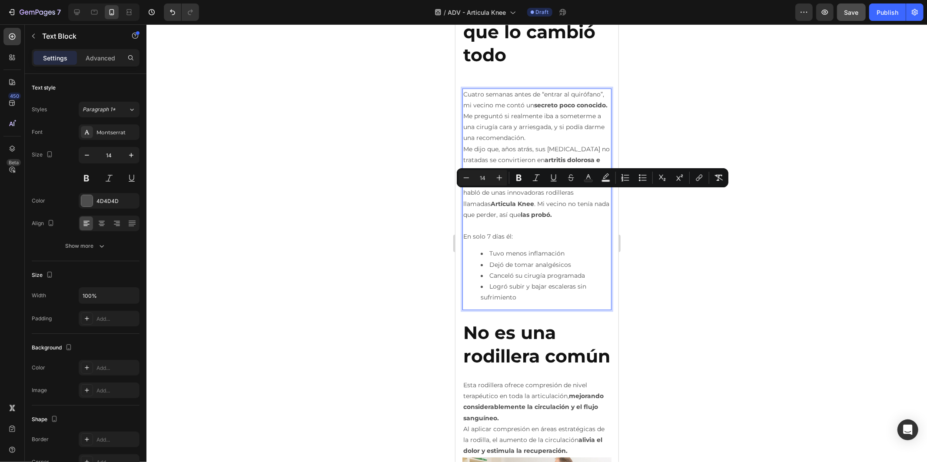
drag, startPoint x: 536, startPoint y: 271, endPoint x: 527, endPoint y: 295, distance: 25.4
click at [536, 270] on li "Dejó de tomar analgésicos" at bounding box center [545, 264] width 130 height 11
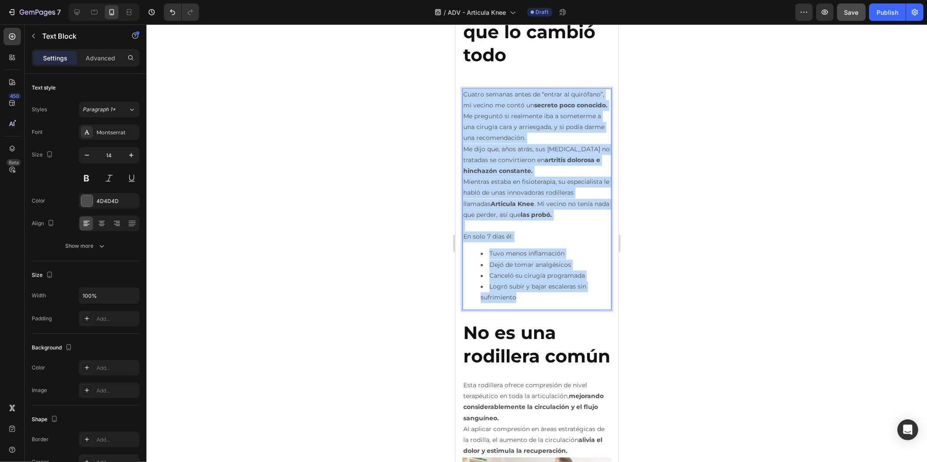
drag, startPoint x: 524, startPoint y: 308, endPoint x: 788, endPoint y: 143, distance: 311.1
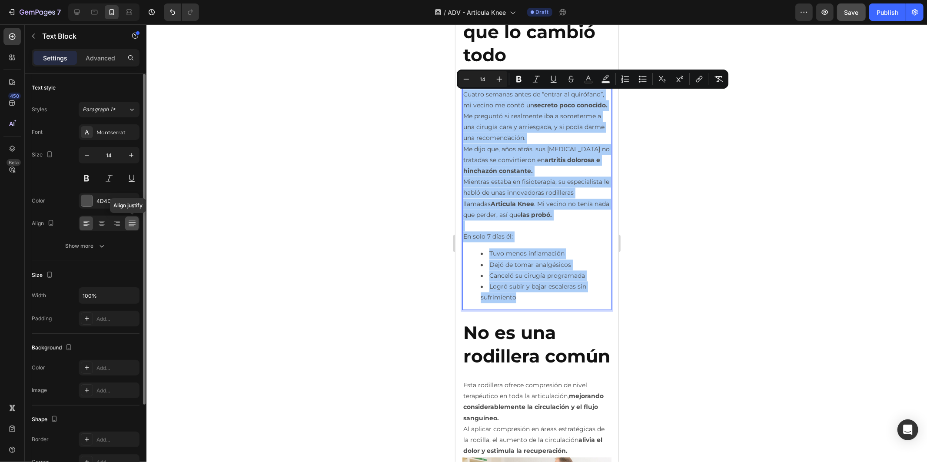
click at [136, 224] on div at bounding box center [131, 223] width 13 height 14
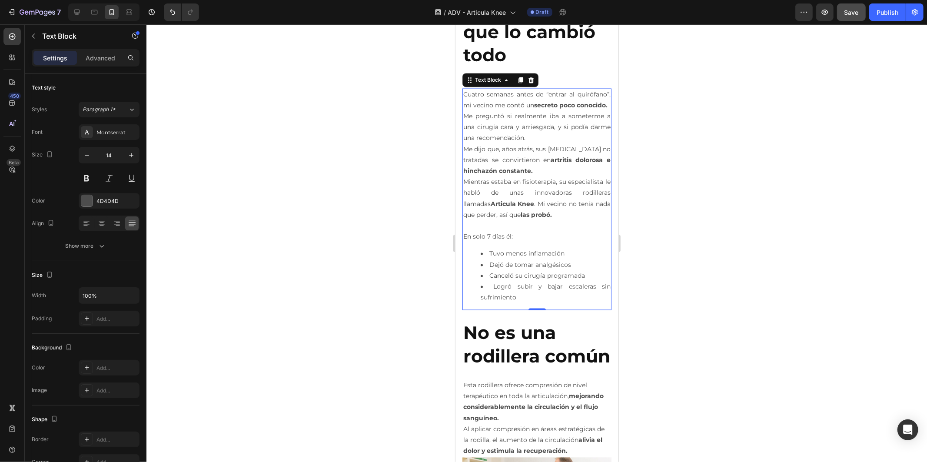
scroll to position [1641, 0]
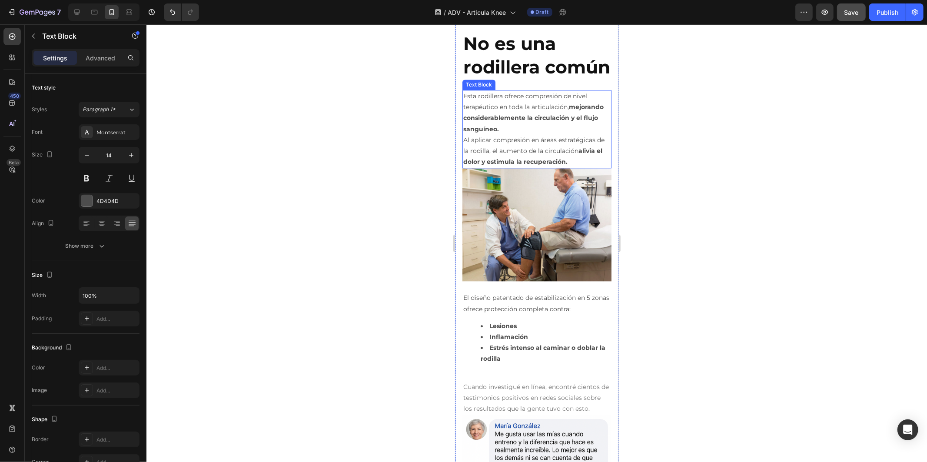
click at [529, 132] on strong "mejorando considerablemente la circulación y el flujo sanguíneo." at bounding box center [533, 118] width 140 height 30
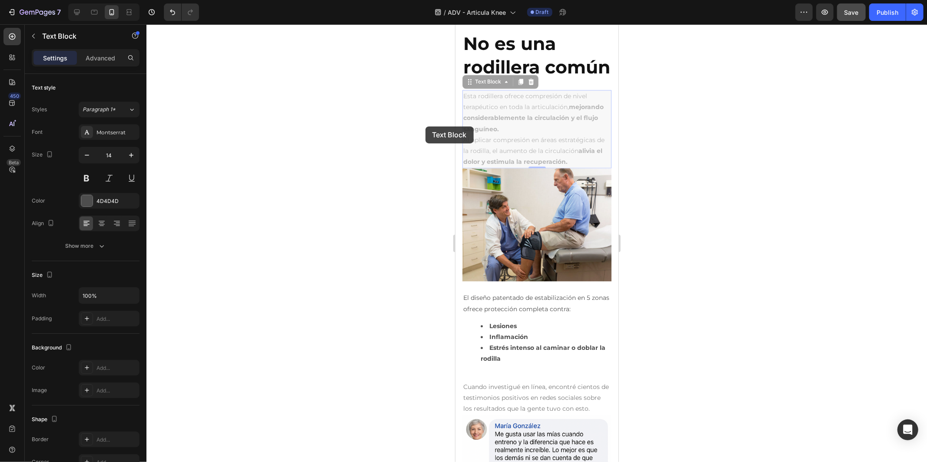
drag, startPoint x: 595, startPoint y: 195, endPoint x: 486, endPoint y: 152, distance: 117.4
click at [564, 167] on p "Al aplicar compresión en áreas estratégicas de la rodilla, el aumento de la cir…" at bounding box center [536, 150] width 147 height 33
click at [578, 167] on p "Al aplicar compresión en áreas estratégicas de la rodilla, el aumento de la cir…" at bounding box center [536, 150] width 147 height 33
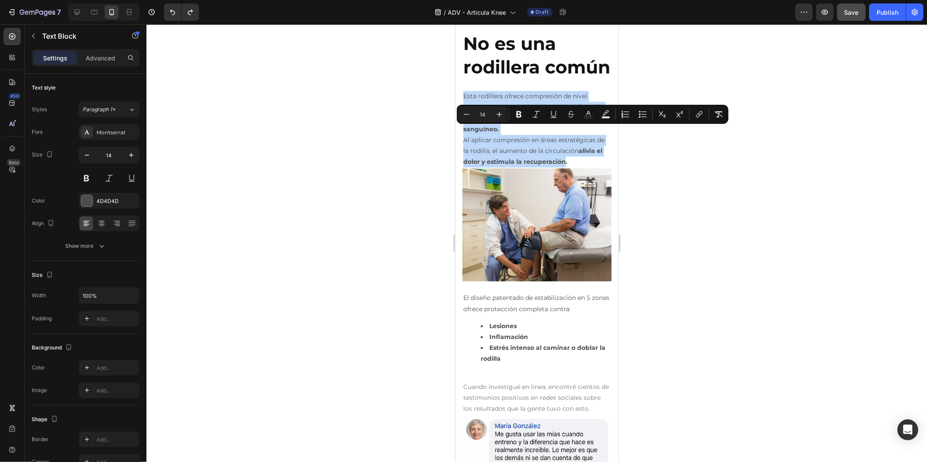
drag, startPoint x: 592, startPoint y: 196, endPoint x: 430, endPoint y: 117, distance: 179.7
click at [455, 117] on html "iPhone 13 Mini ( 375 px) iPhone 13 Mini iPhone 13 Pro iPhone 11 Pro Max iPhone …" at bounding box center [536, 429] width 163 height 4092
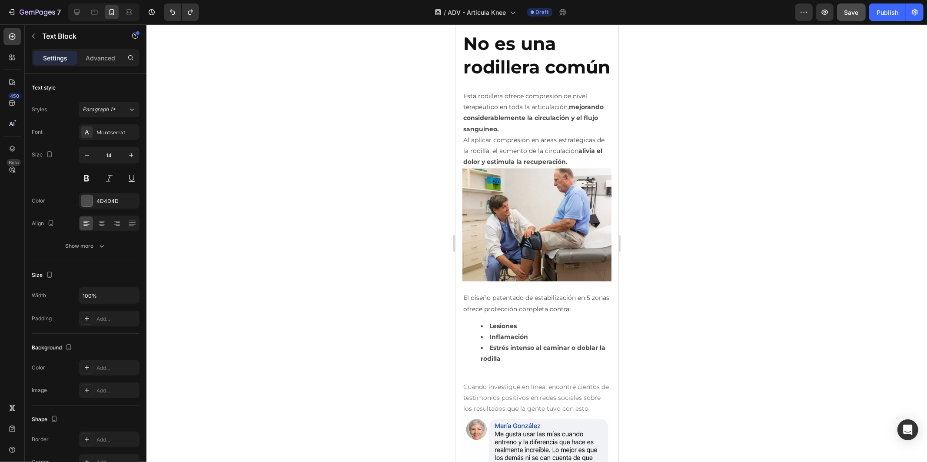
click at [598, 167] on p "Al aplicar compresión en áreas estratégicas de la rodilla, el aumento de la cir…" at bounding box center [536, 150] width 147 height 33
click at [578, 134] on p "Esta rodillera ofrece compresión de nivel terapéutico en toda la articulación, …" at bounding box center [536, 112] width 147 height 44
click at [521, 116] on div "Image Title Line Una conversación de 5 minutos con mi vecino que lo cambió todo…" at bounding box center [536, 198] width 149 height 1443
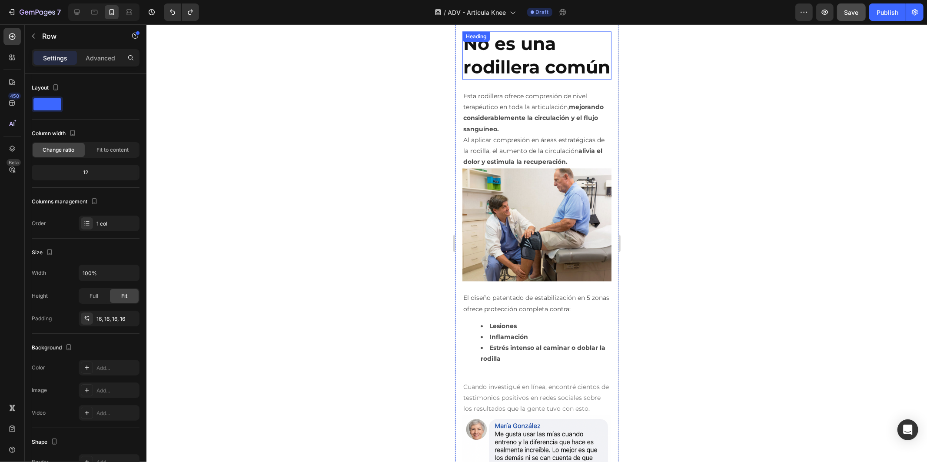
click at [510, 77] on strong "No es una rodillera común" at bounding box center [536, 54] width 147 height 45
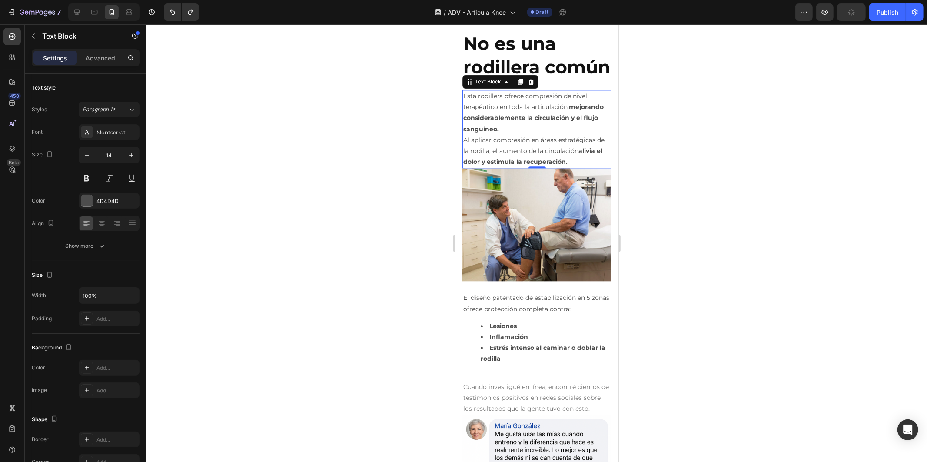
click at [526, 167] on p "Al aplicar compresión en áreas estratégicas de la rodilla, el aumento de la cir…" at bounding box center [536, 150] width 147 height 33
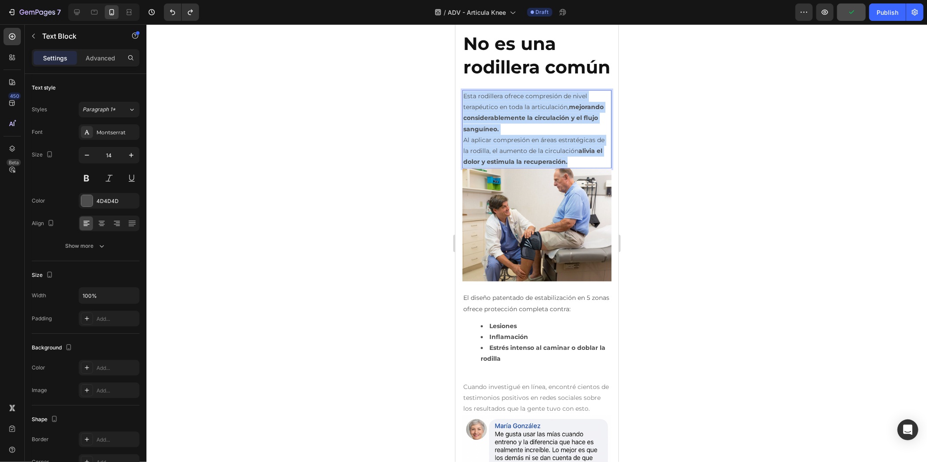
drag, startPoint x: 595, startPoint y: 196, endPoint x: 893, endPoint y: 156, distance: 300.3
click at [455, 131] on html "iPhone 13 Mini ( 375 px) iPhone 13 Mini iPhone 13 Pro iPhone 11 Pro Max iPhone …" at bounding box center [536, 429] width 163 height 4092
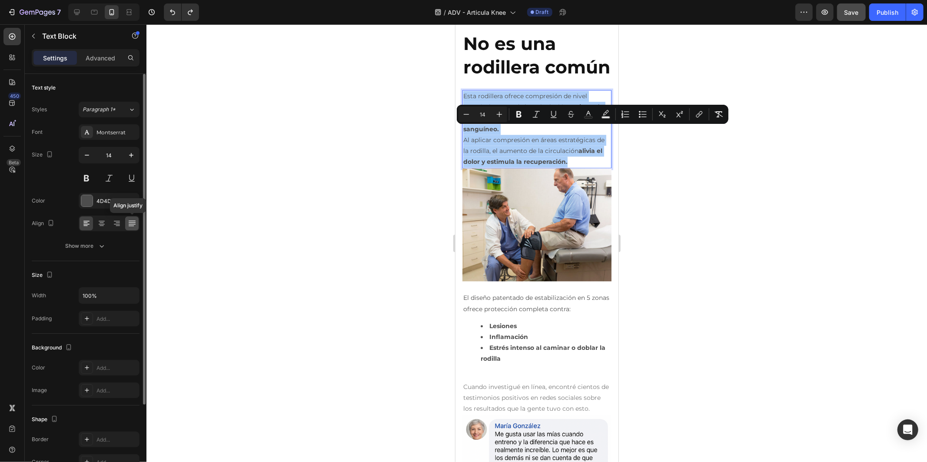
click at [136, 223] on icon at bounding box center [132, 223] width 9 height 9
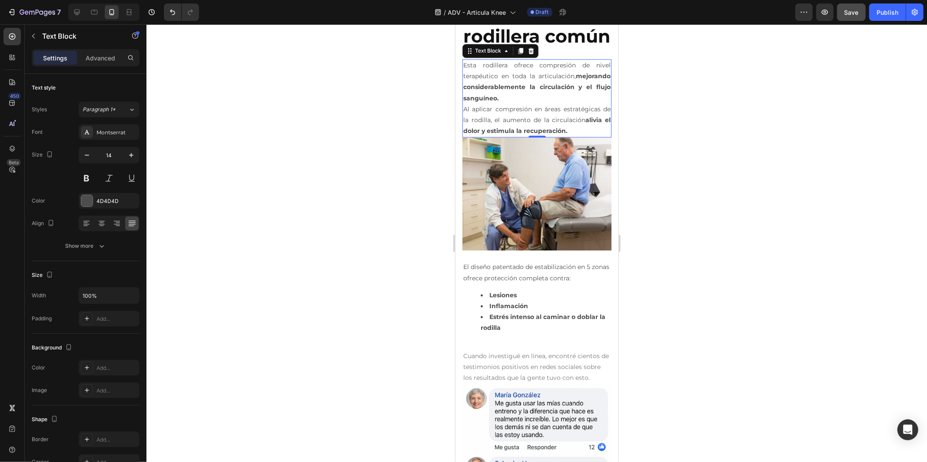
scroll to position [1689, 0]
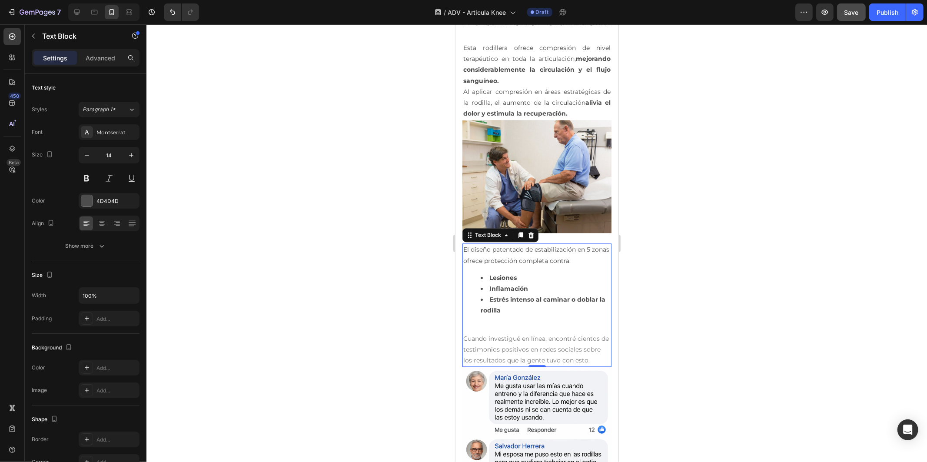
click at [528, 265] on p "El diseño patentado de estabilización en 5 zonas ofrece protección completa con…" at bounding box center [536, 255] width 147 height 22
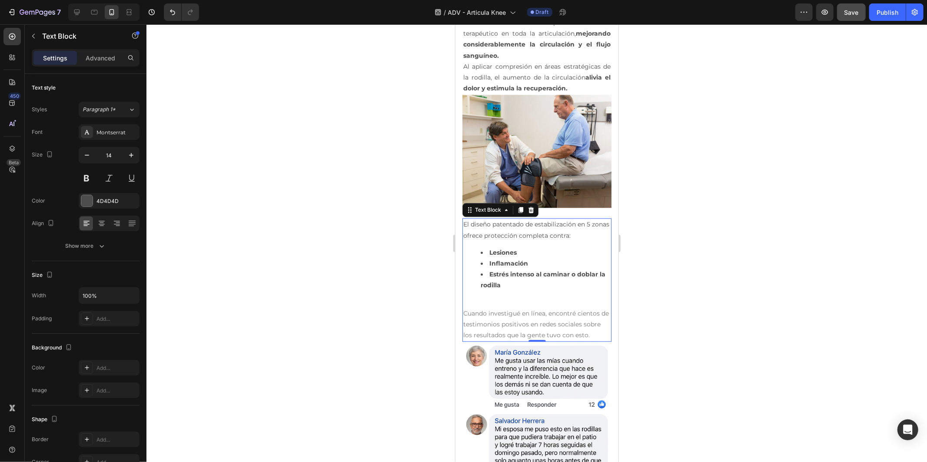
scroll to position [1737, 0]
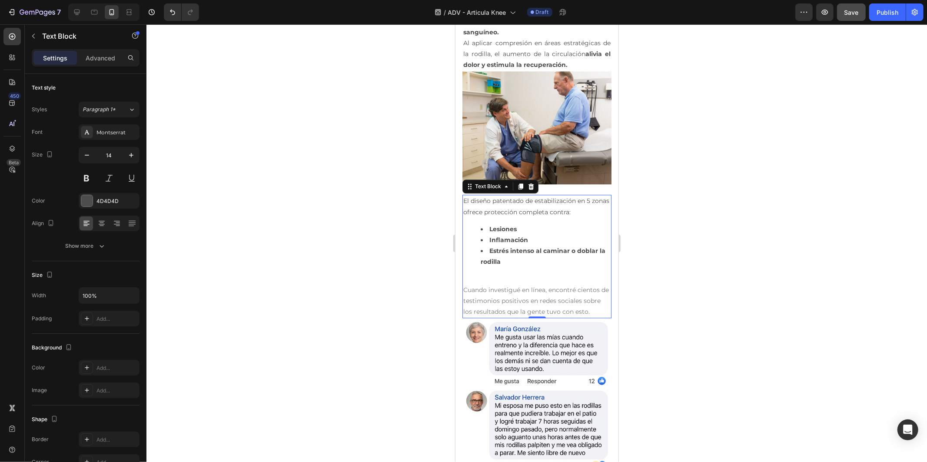
click at [480, 317] on p "Cuando investigué en línea, encontré cientos de testimonios positivos en redes …" at bounding box center [536, 300] width 147 height 33
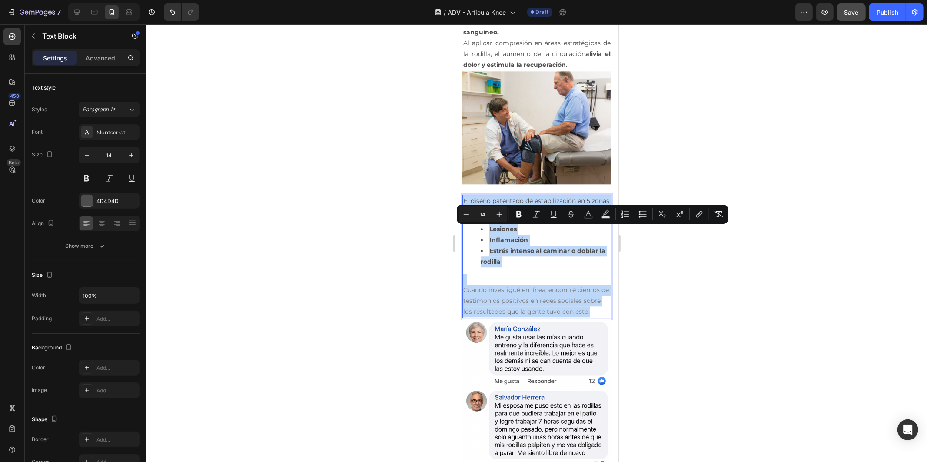
drag, startPoint x: 481, startPoint y: 350, endPoint x: 463, endPoint y: 227, distance: 124.1
click at [463, 227] on div "El diseño patentado de estabilización en 5 zonas ofrece protección completa con…" at bounding box center [536, 255] width 149 height 123
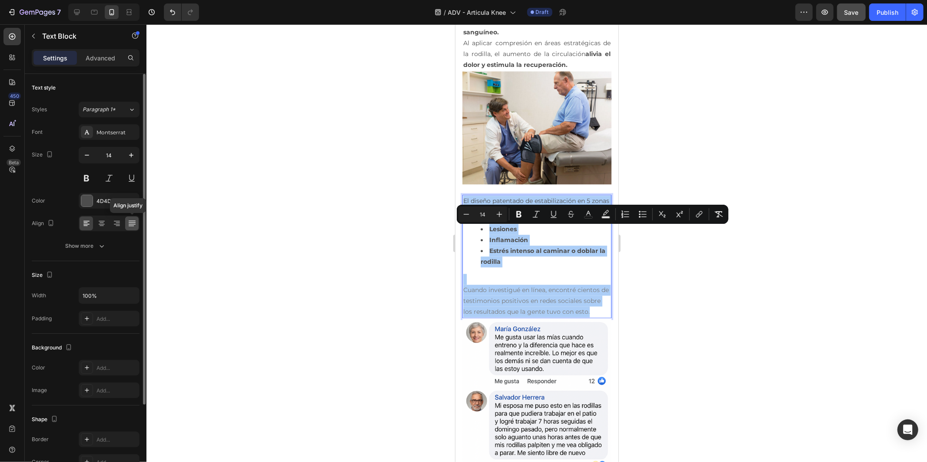
click at [131, 225] on icon at bounding box center [132, 223] width 9 height 9
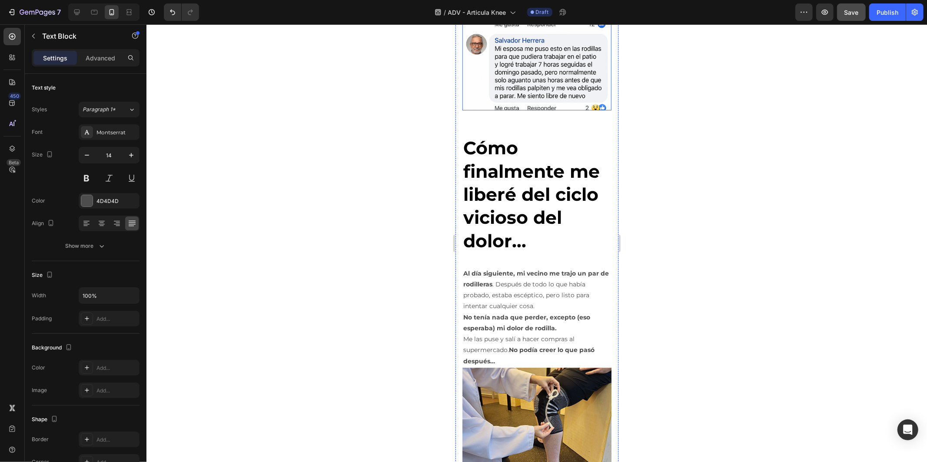
scroll to position [2123, 0]
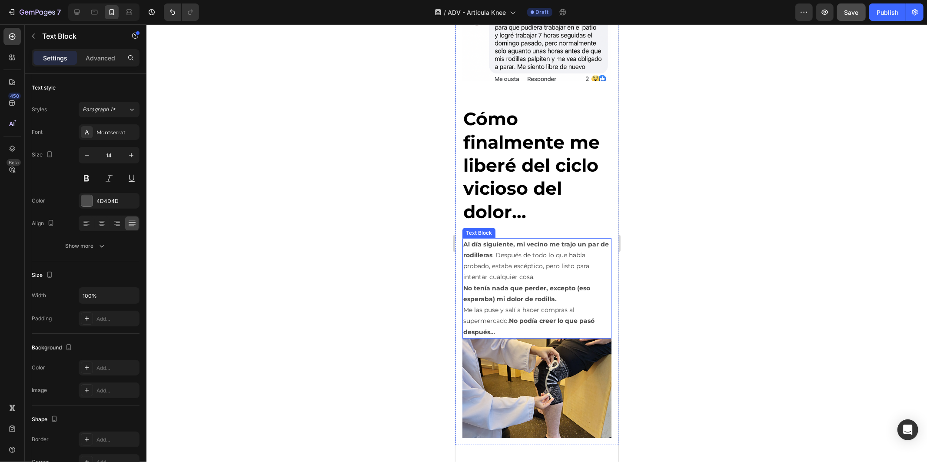
click at [527, 282] on p "Al día siguiente, mi vecino me trajo un par de rodilleras . Después de todo lo …" at bounding box center [536, 260] width 147 height 44
drag, startPoint x: 528, startPoint y: 359, endPoint x: 501, endPoint y: 367, distance: 28.0
click at [527, 337] on p "Me las puse y salí a hacer compras al supermercado. No podía creer lo que pasó …" at bounding box center [536, 320] width 147 height 33
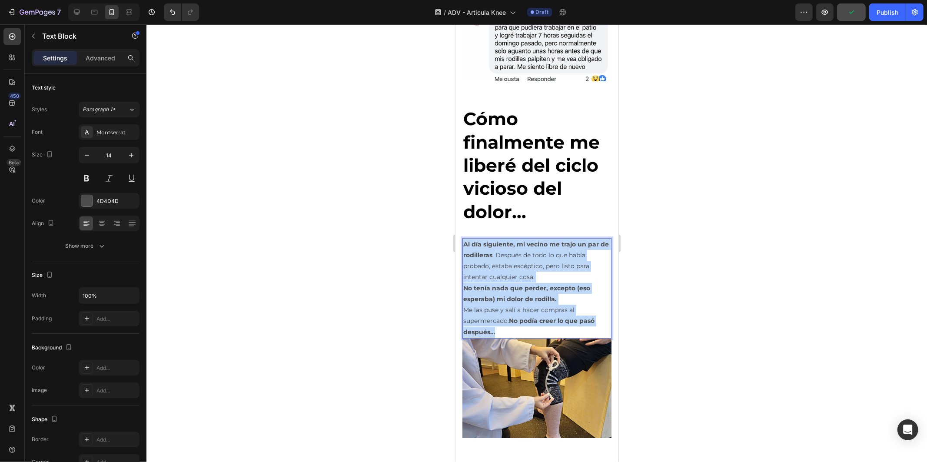
drag, startPoint x: 501, startPoint y: 365, endPoint x: 464, endPoint y: 280, distance: 92.6
click at [464, 280] on div "Al día siguiente, mi vecino me trajo un par de rodilleras . Después de todo lo …" at bounding box center [536, 288] width 149 height 100
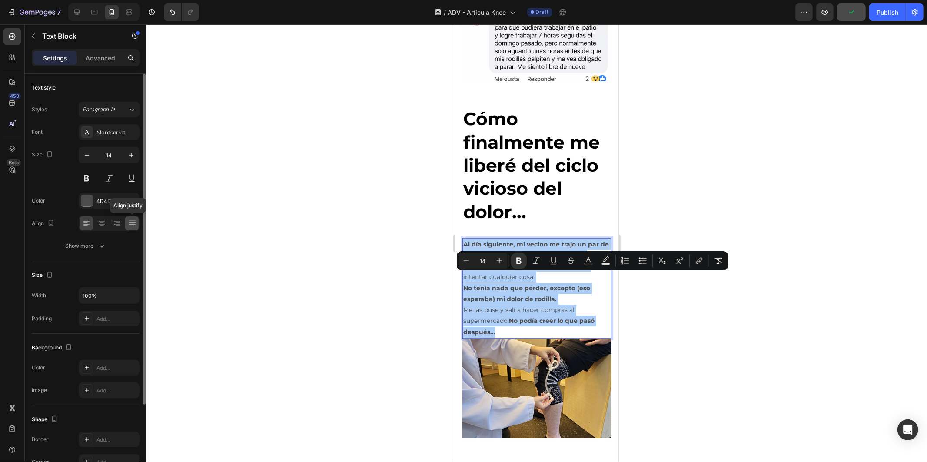
click at [129, 227] on icon at bounding box center [132, 223] width 9 height 9
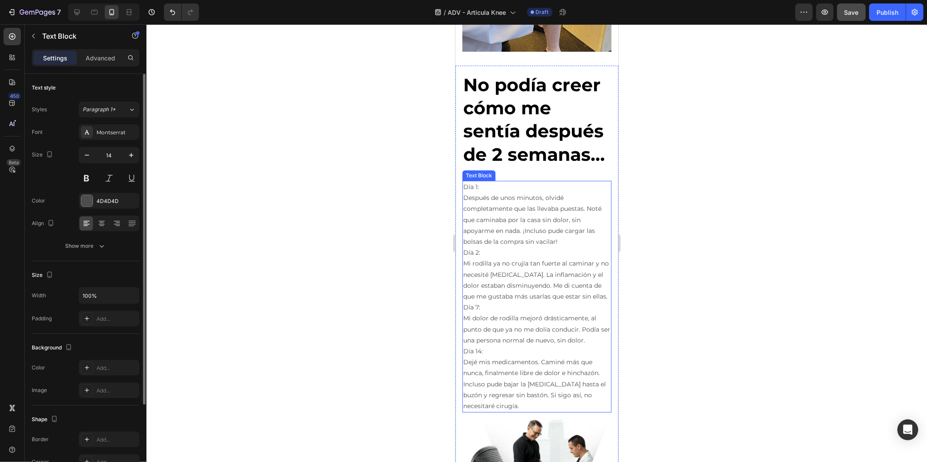
click at [528, 301] on p "Día 2: Mi rodilla ya no crujía tan fuerte al caminar y no necesité [MEDICAL_DAT…" at bounding box center [536, 274] width 147 height 55
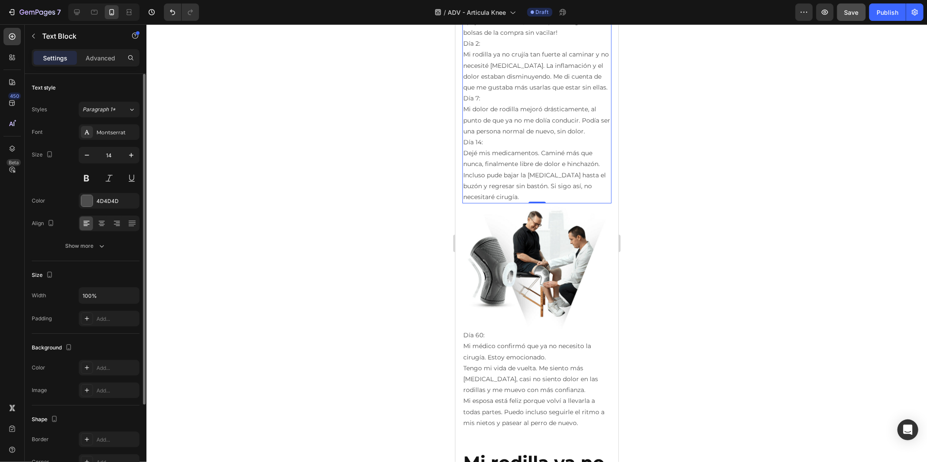
scroll to position [2703, 0]
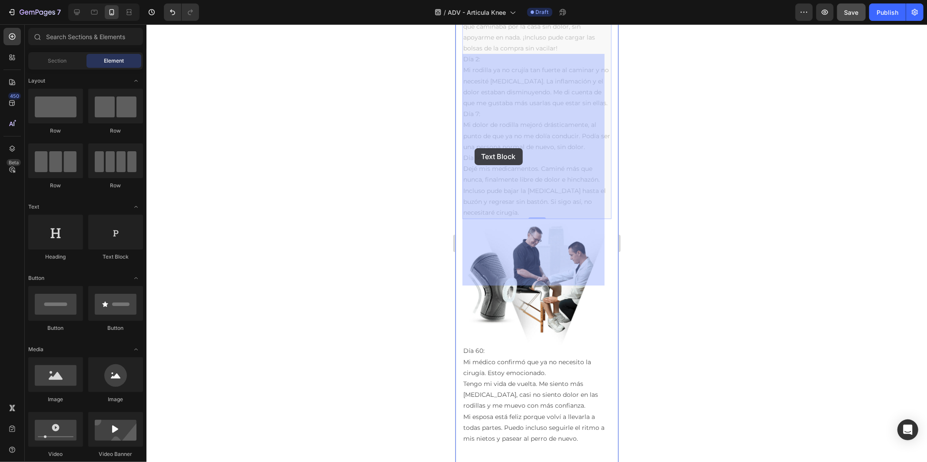
drag, startPoint x: 490, startPoint y: 265, endPoint x: 474, endPoint y: 148, distance: 118.9
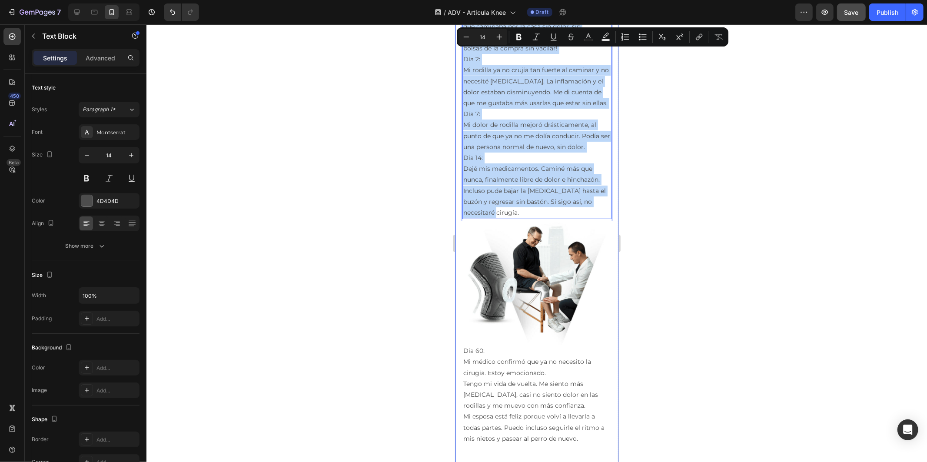
drag, startPoint x: 487, startPoint y: 266, endPoint x: 460, endPoint y: 48, distance: 219.8
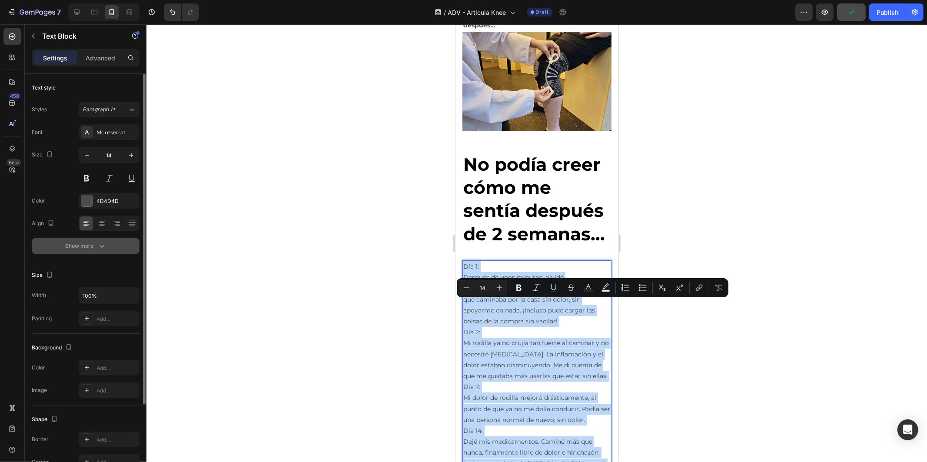
scroll to position [2413, 0]
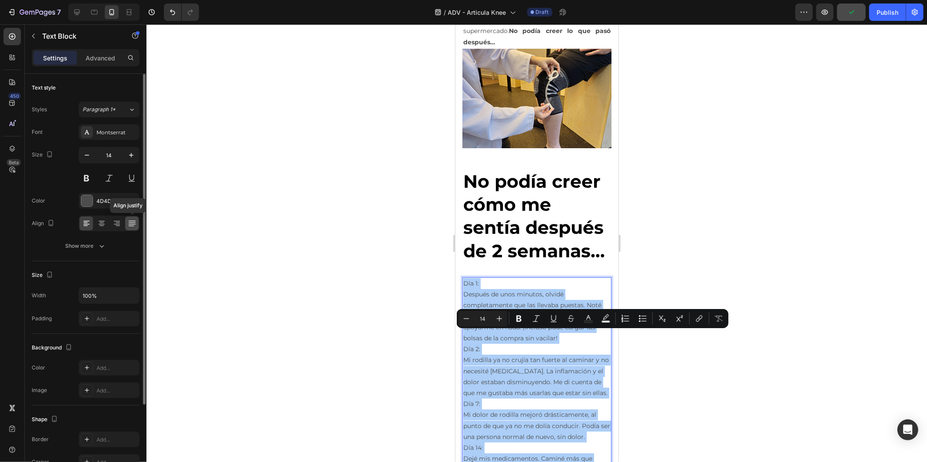
click at [130, 224] on icon at bounding box center [131, 224] width 7 height 0
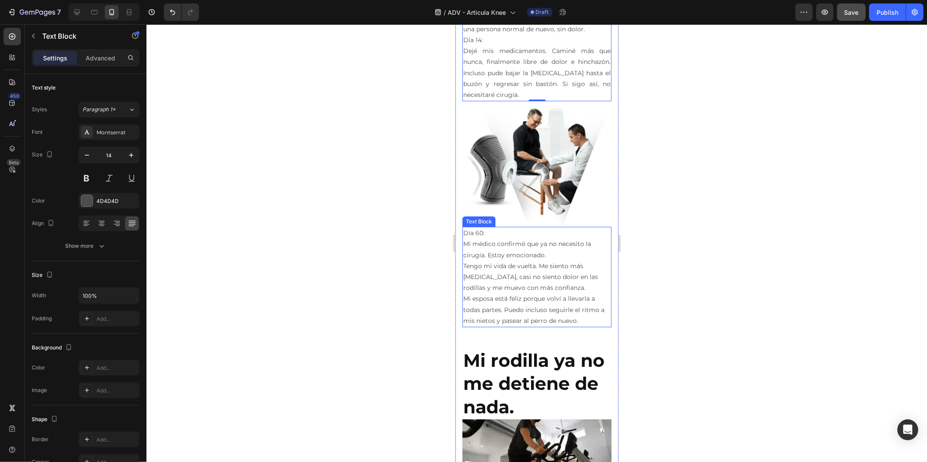
scroll to position [2944, 0]
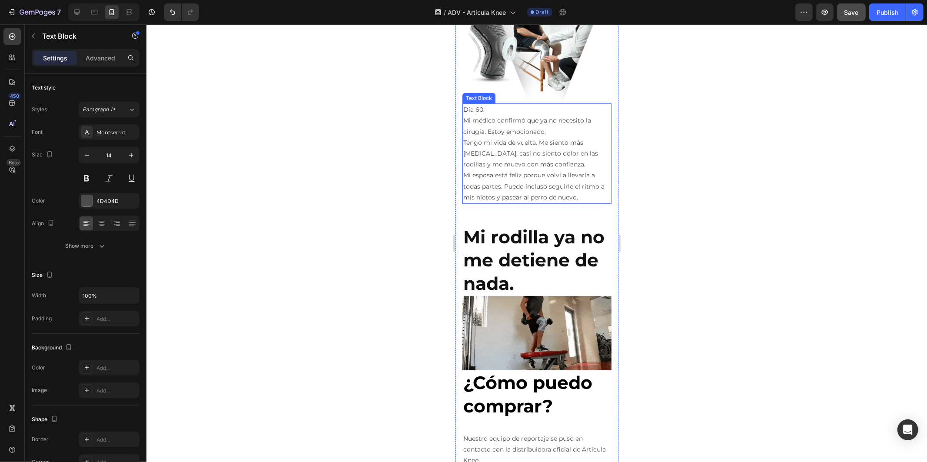
click at [521, 202] on p "Mi esposa está feliz porque volví a llevarla a todas partes. Puedo incluso segu…" at bounding box center [536, 185] width 147 height 33
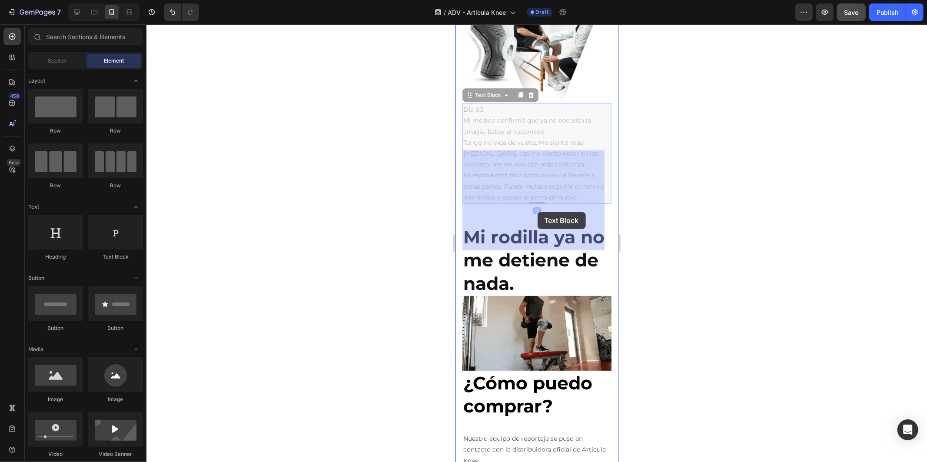
drag, startPoint x: 580, startPoint y: 243, endPoint x: 568, endPoint y: 222, distance: 24.4
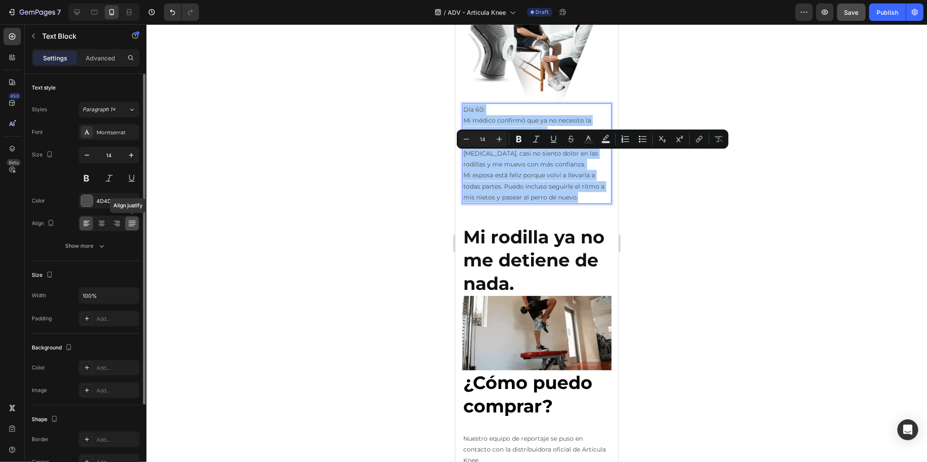
click at [131, 225] on icon at bounding box center [132, 223] width 9 height 9
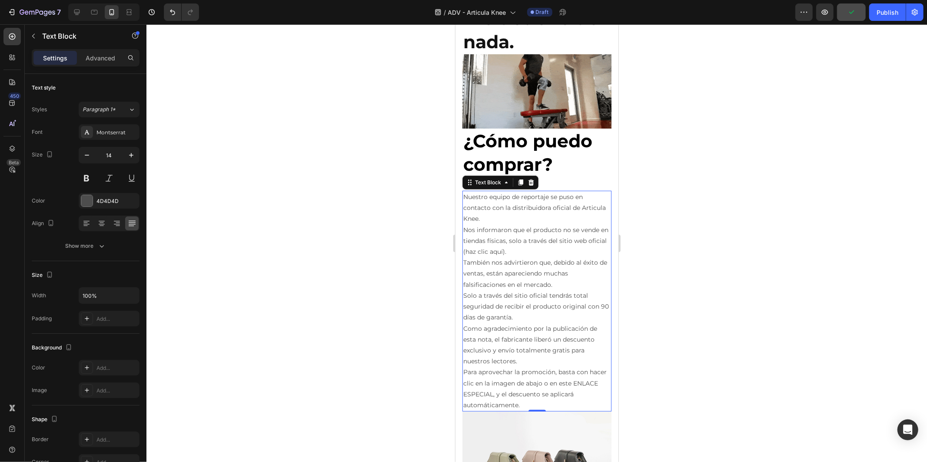
click at [560, 257] on p "Nos informaron que el producto no se vende en tiendas físicas, solo a través de…" at bounding box center [536, 240] width 147 height 33
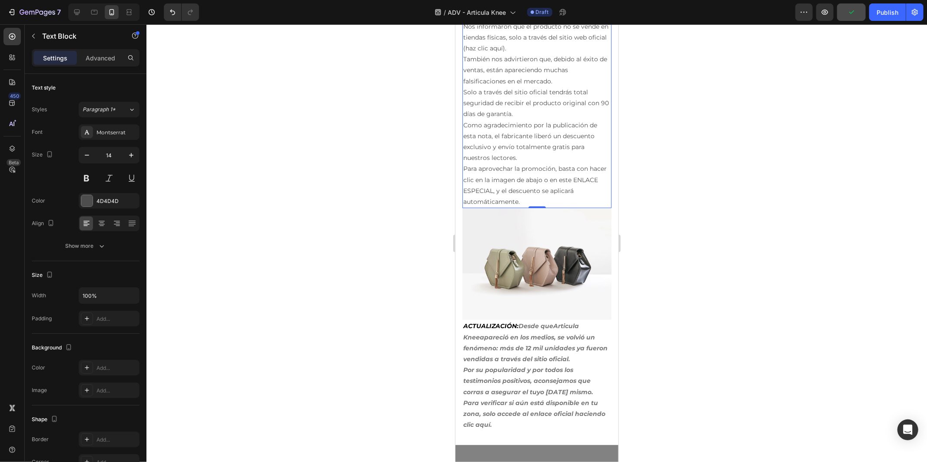
scroll to position [3330, 0]
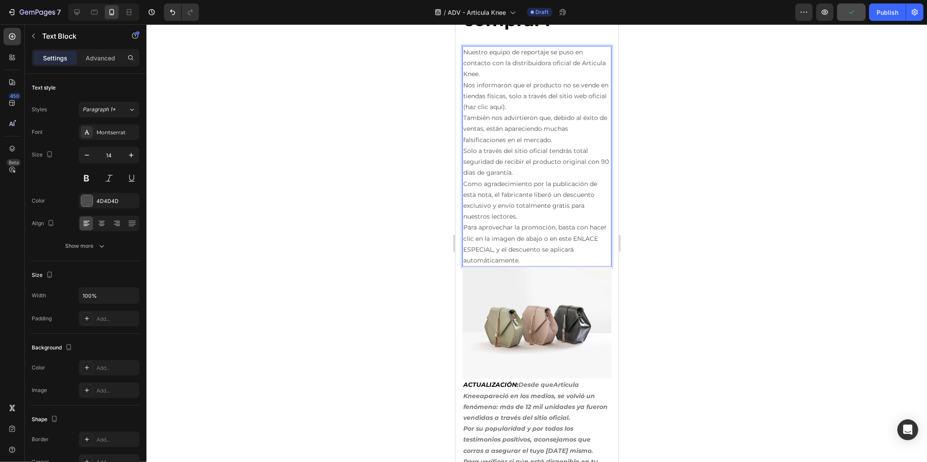
click at [536, 265] on p "Para aprovechar la promoción, basta con hacer clic en la imagen de abajo o en e…" at bounding box center [536, 244] width 147 height 44
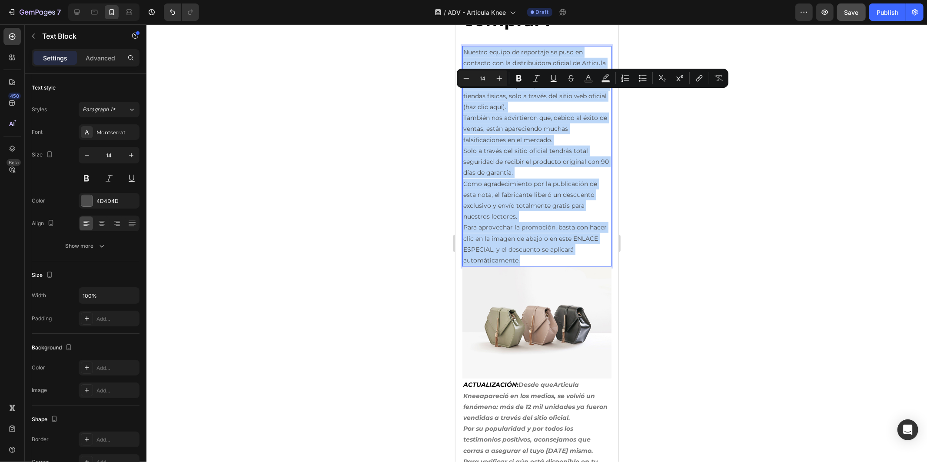
drag, startPoint x: 522, startPoint y: 301, endPoint x: 464, endPoint y: 93, distance: 215.2
click at [464, 93] on div "Nuestro equipo de reportaje se puso en contacto con la distribuidora oficial de…" at bounding box center [536, 156] width 149 height 221
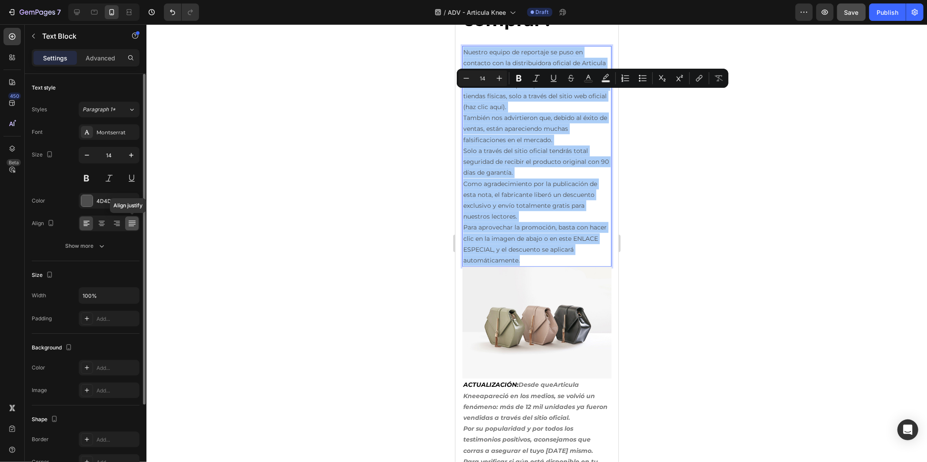
click at [136, 222] on icon at bounding box center [132, 223] width 9 height 9
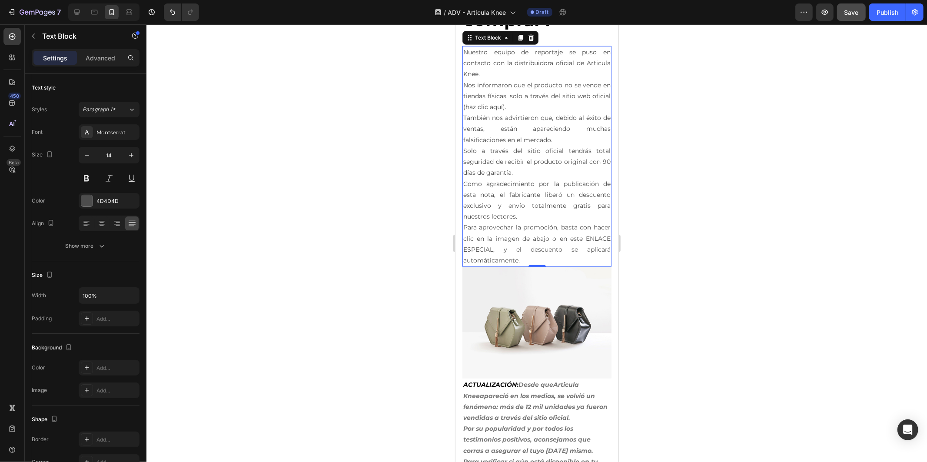
click at [644, 231] on div at bounding box center [536, 242] width 780 height 437
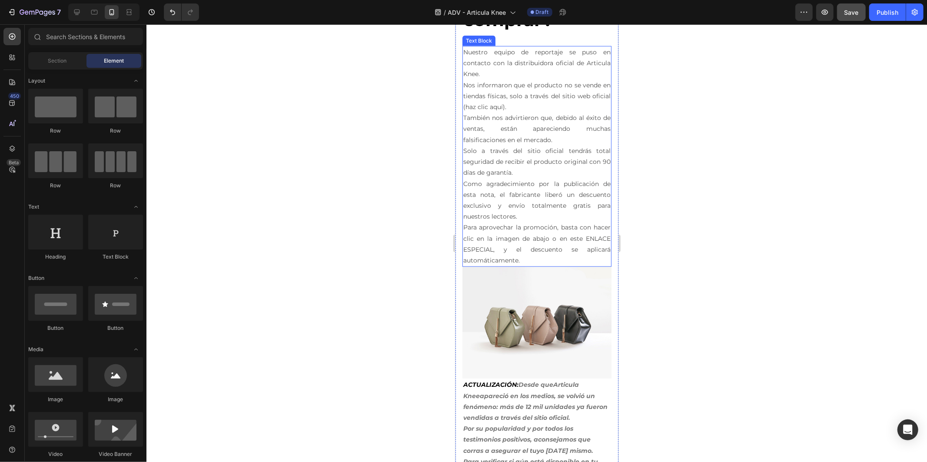
scroll to position [3523, 0]
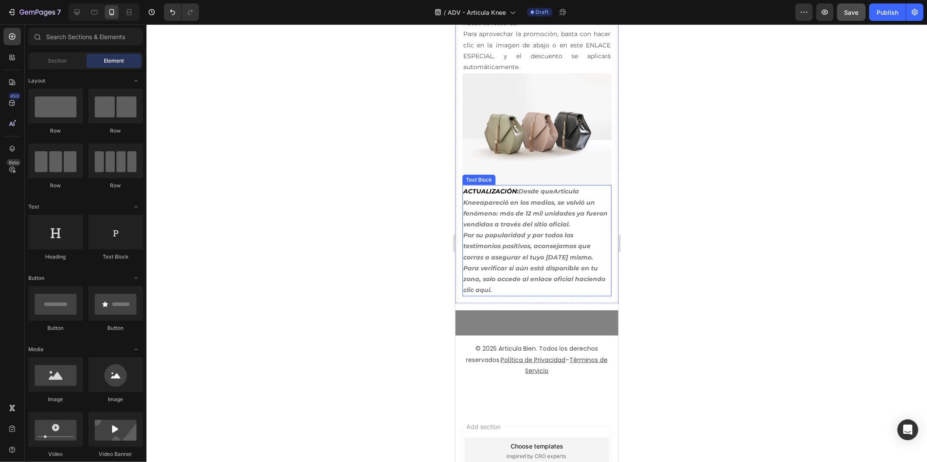
click at [534, 295] on p "Para verificar si aún está disponible en tu zona, solo accede al enlace oficial…" at bounding box center [536, 278] width 147 height 33
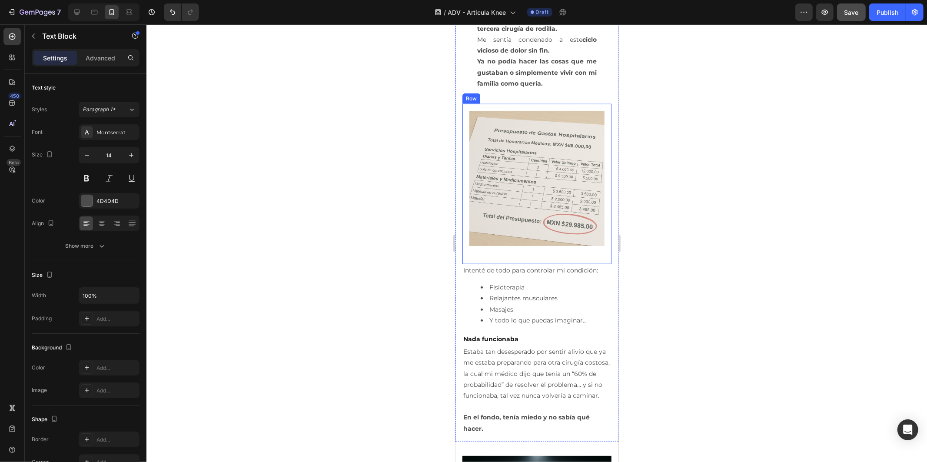
scroll to position [772, 0]
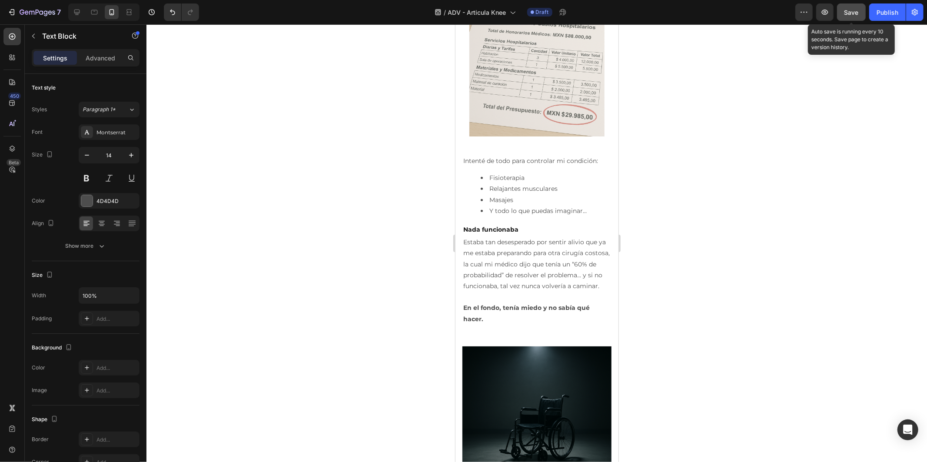
click at [849, 13] on span "Save" at bounding box center [851, 12] width 14 height 7
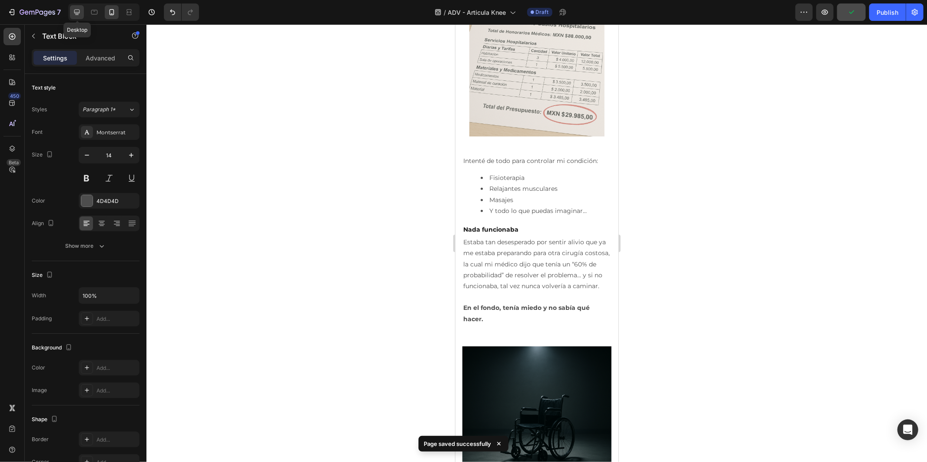
click at [79, 5] on div at bounding box center [77, 12] width 14 height 14
type input "16"
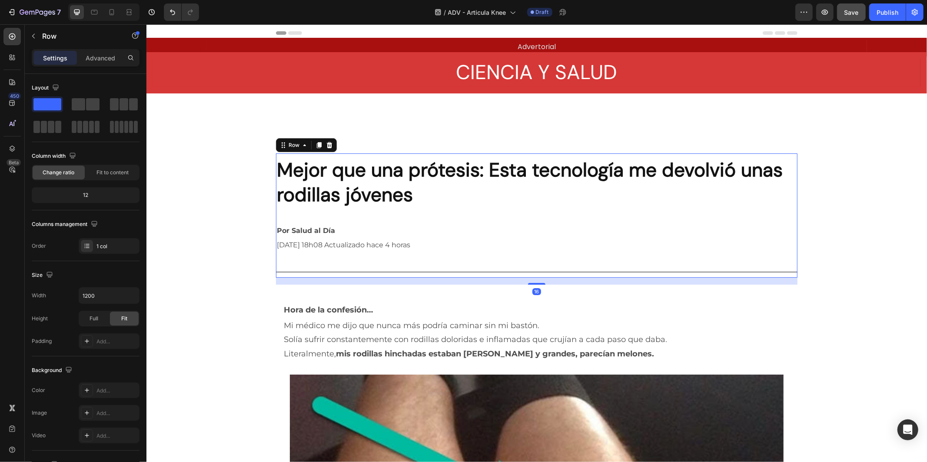
drag, startPoint x: 399, startPoint y: 152, endPoint x: 397, endPoint y: 144, distance: 8.4
click at [400, 126] on div "Title Line Section 3" at bounding box center [536, 116] width 780 height 46
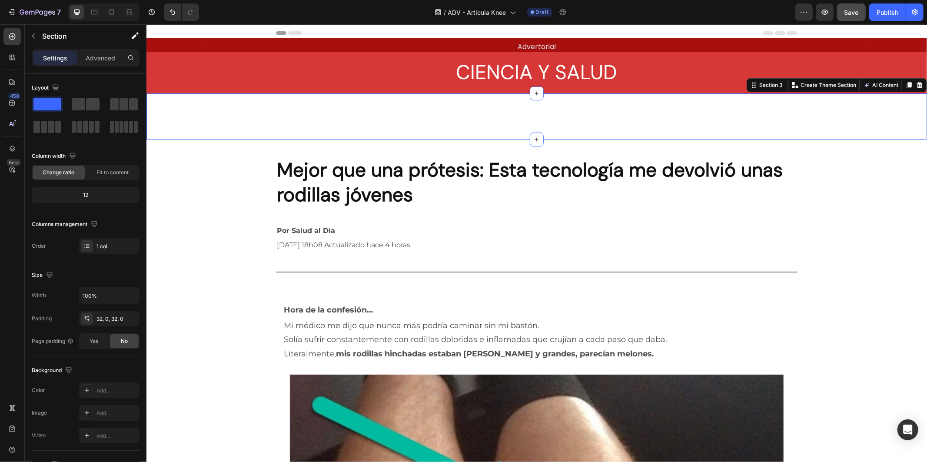
click at [430, 132] on div "Title Line Section 3 You can create reusable sections Create Theme Section AI C…" at bounding box center [536, 116] width 780 height 46
click at [107, 57] on p "Advanced" at bounding box center [101, 57] width 30 height 9
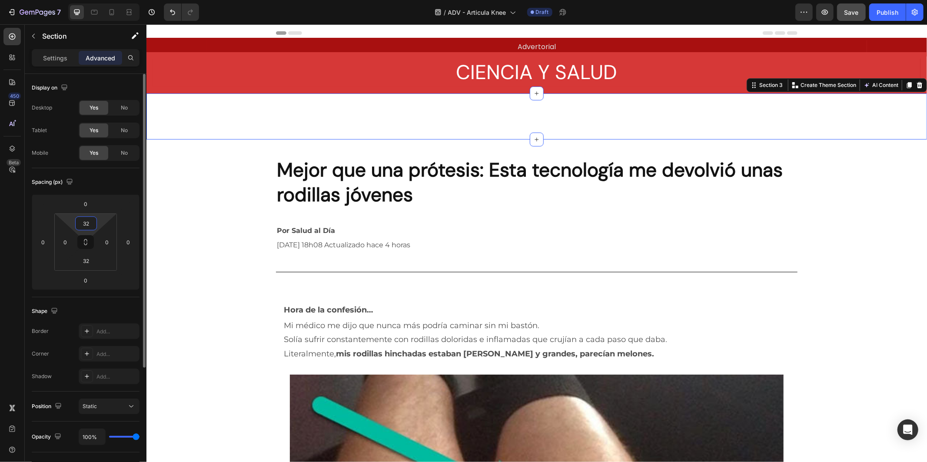
click at [89, 228] on input "32" at bounding box center [85, 223] width 17 height 13
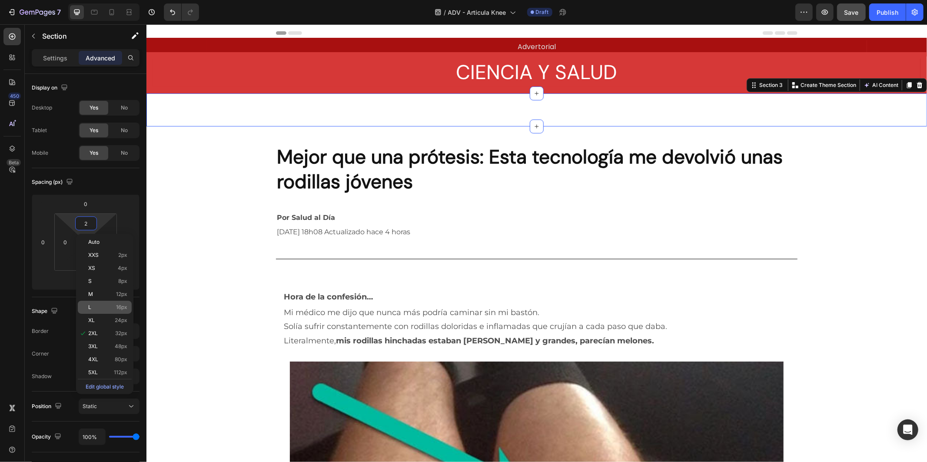
click at [106, 303] on div "L 16px" at bounding box center [105, 307] width 54 height 13
type input "16"
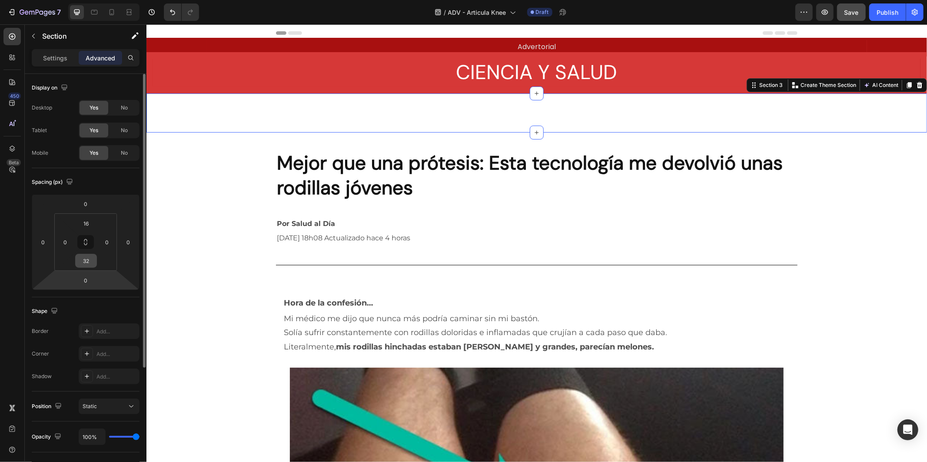
click at [86, 266] on input "32" at bounding box center [85, 260] width 17 height 13
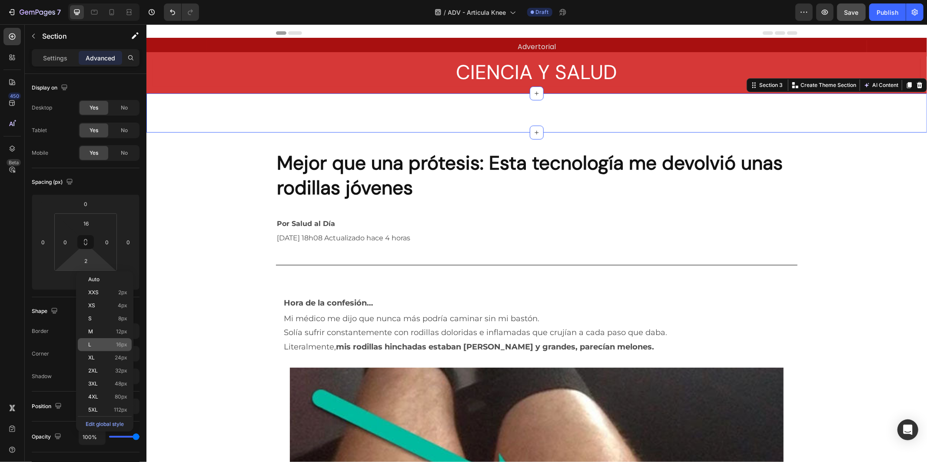
click at [116, 344] on span "16px" at bounding box center [121, 344] width 11 height 6
type input "16"
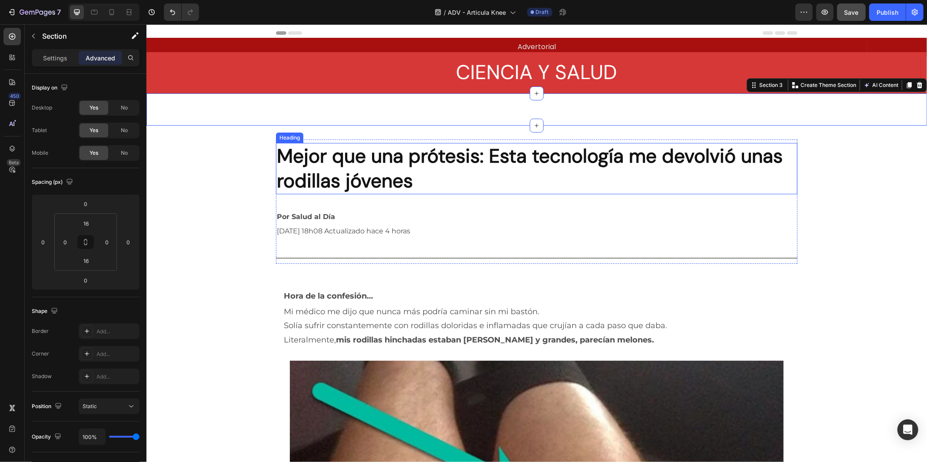
click at [529, 175] on h2 "Mejor que una prótesis: Esta tecnología me devolvió unas rodillas jóvenes" at bounding box center [535, 167] width 521 height 51
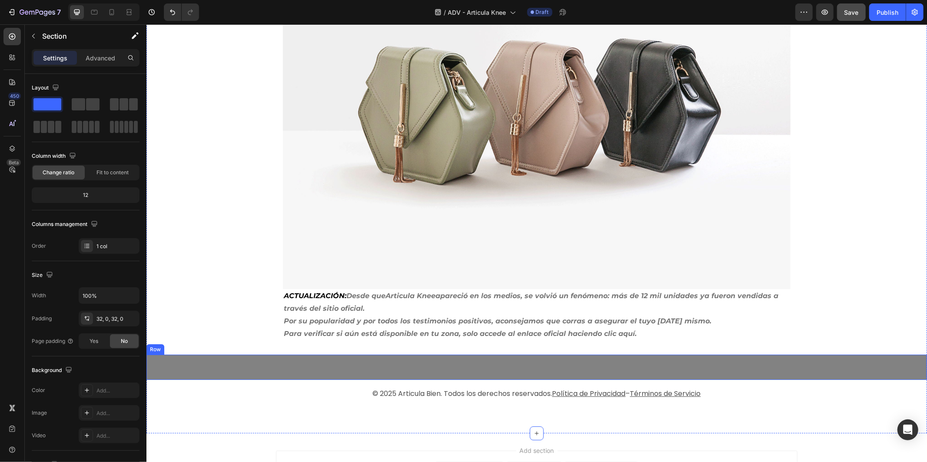
scroll to position [5191, 0]
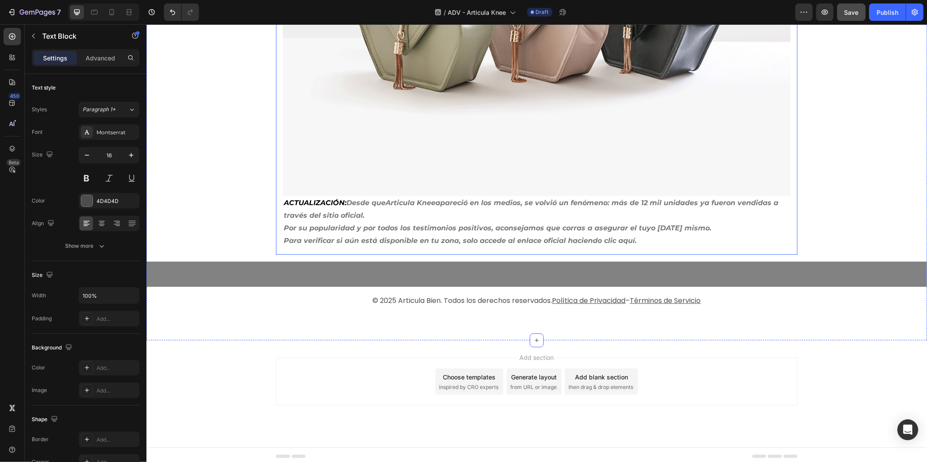
click at [408, 223] on strong "Por su popularidad y por todos los testimonios positivos, aconsejamos que corra…" at bounding box center [496, 227] width 427 height 8
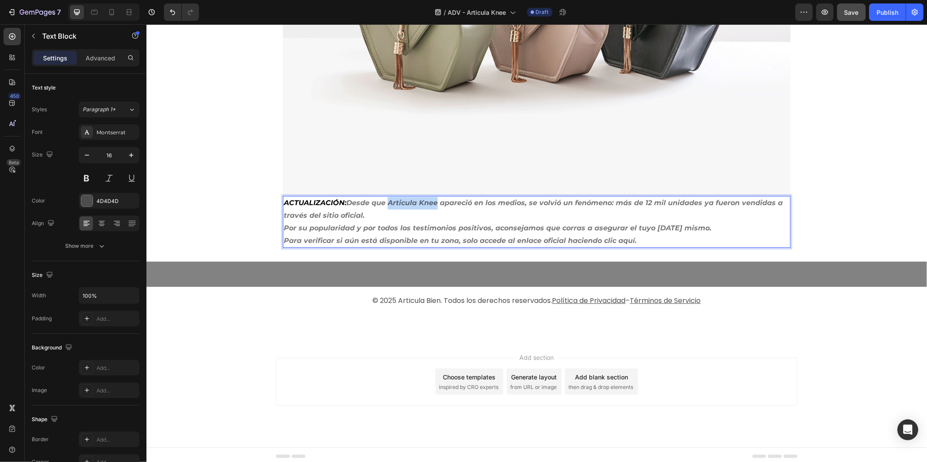
drag, startPoint x: 385, startPoint y: 200, endPoint x: 433, endPoint y: 200, distance: 47.8
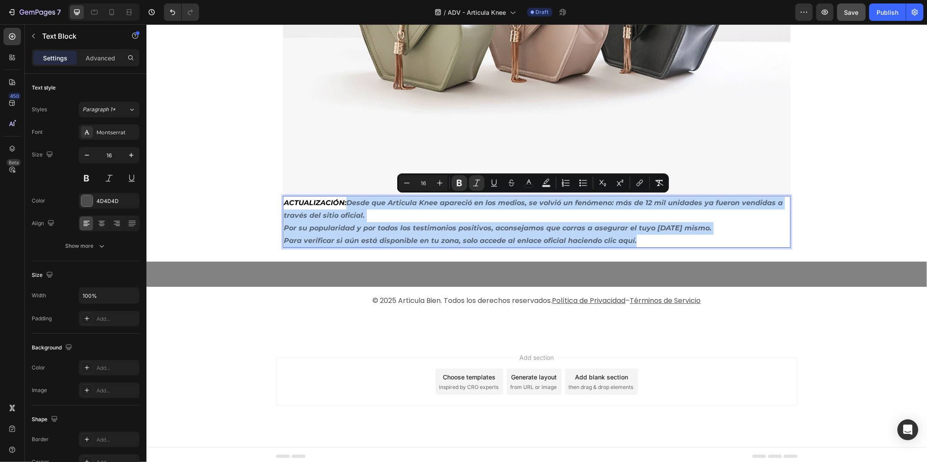
drag, startPoint x: 640, startPoint y: 234, endPoint x: 345, endPoint y: 204, distance: 296.1
click at [345, 204] on div "ACTUALIZACIÓN: Desde que Articula Knee apareció en los medios, se volvió un fen…" at bounding box center [535, 221] width 507 height 52
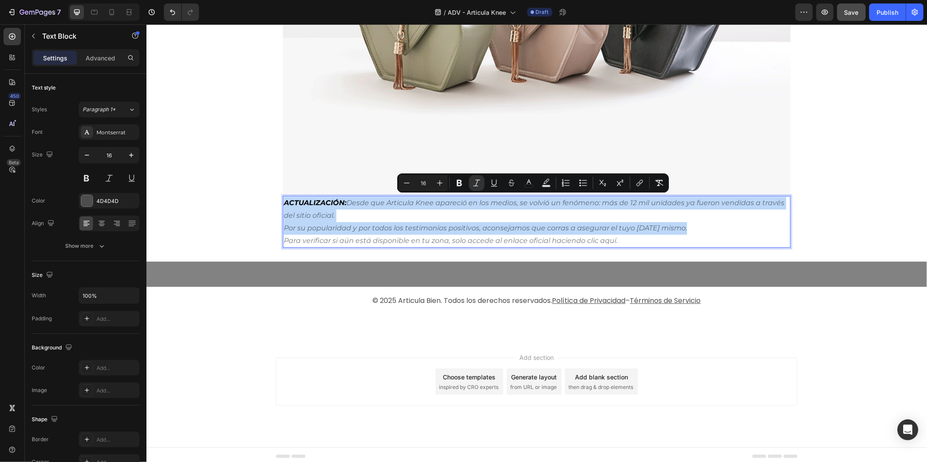
click at [447, 211] on p "ACTUALIZACIÓN: Desde que Articula Knee apareció en los medios, se volvió un fen…" at bounding box center [536, 208] width 506 height 25
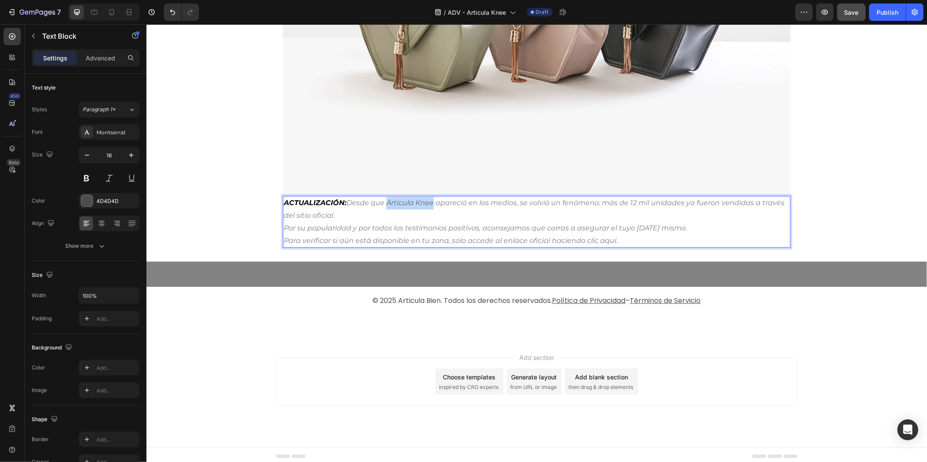
drag, startPoint x: 429, startPoint y: 202, endPoint x: 384, endPoint y: 201, distance: 45.2
click at [384, 201] on icon "Desde que Articula Knee apareció en los medios, se volvió un fenómeno: más de 1…" at bounding box center [533, 208] width 500 height 21
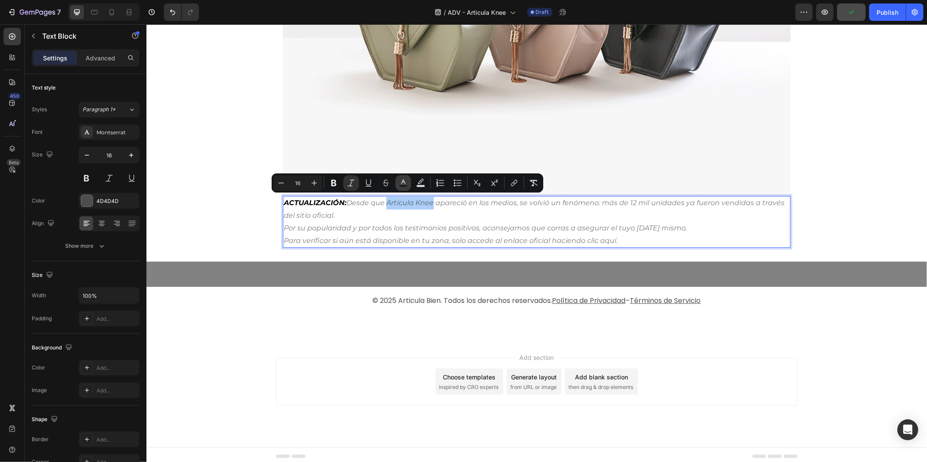
click at [397, 183] on button "color" at bounding box center [403, 183] width 16 height 16
type input "000000"
type input "54"
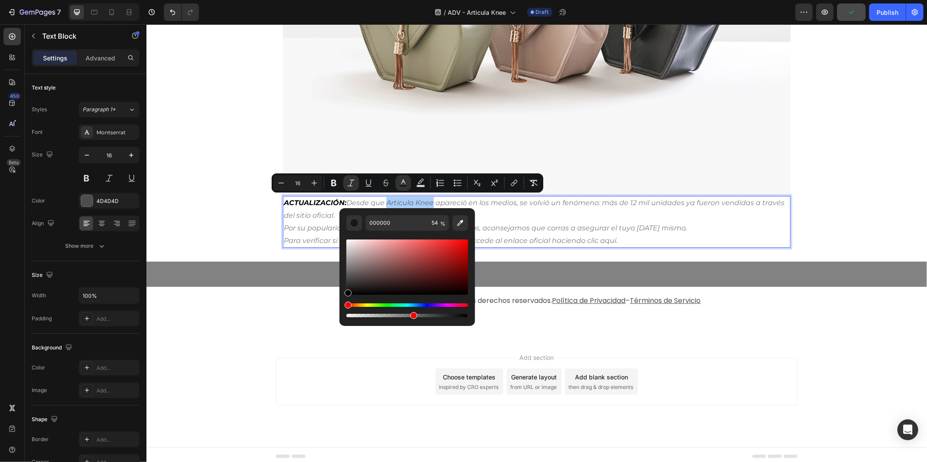
click at [454, 249] on div "Editor contextual toolbar" at bounding box center [407, 266] width 122 height 55
type input "[DATE]"
click at [526, 226] on icon "Por su popularidad y por todos los testimonios positivos, aconsejamos que corra…" at bounding box center [484, 227] width 403 height 8
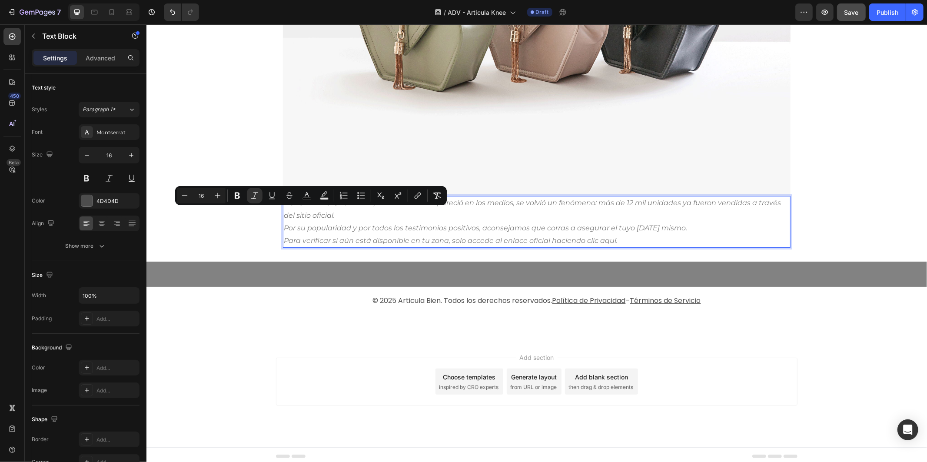
drag, startPoint x: 331, startPoint y: 212, endPoint x: 291, endPoint y: 216, distance: 41.0
click at [291, 216] on p "ACTUALIZACIÓN: Desde que Articula Knee apareció en los medios, se volvió un fen…" at bounding box center [536, 208] width 506 height 25
click at [292, 215] on icon "apareció en los medios, se volvió un fenómeno: más de 12 mil unidades ya fueron…" at bounding box center [531, 208] width 497 height 21
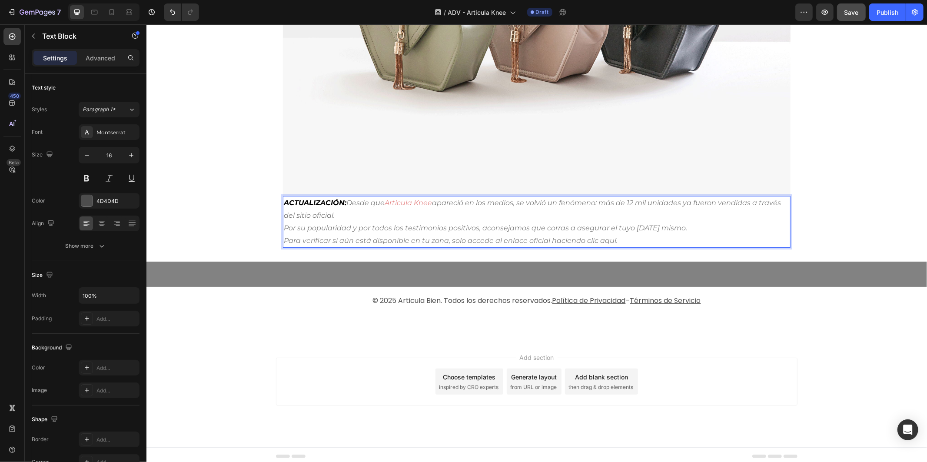
click at [333, 213] on p "ACTUALIZACIÓN: Desde que Articula Knee apareció en los medios, se volvió un fen…" at bounding box center [536, 208] width 506 height 25
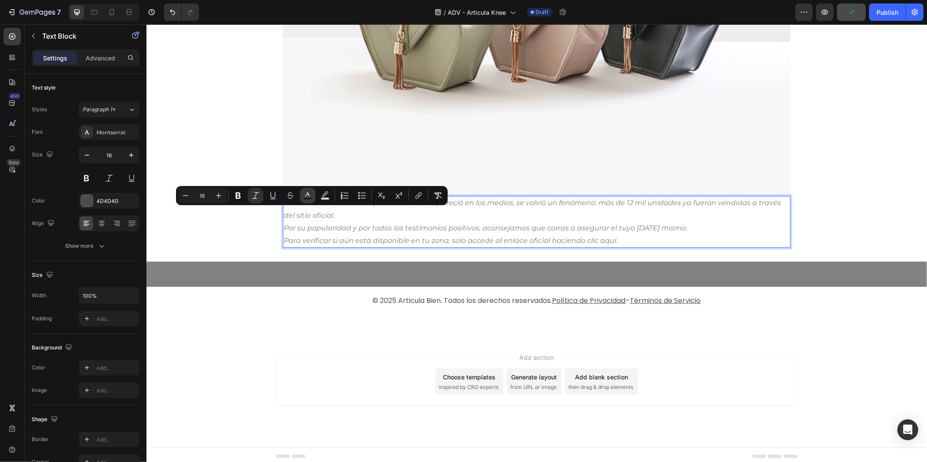
click at [311, 195] on icon "Editor contextual toolbar" at bounding box center [307, 195] width 9 height 9
type input "000000"
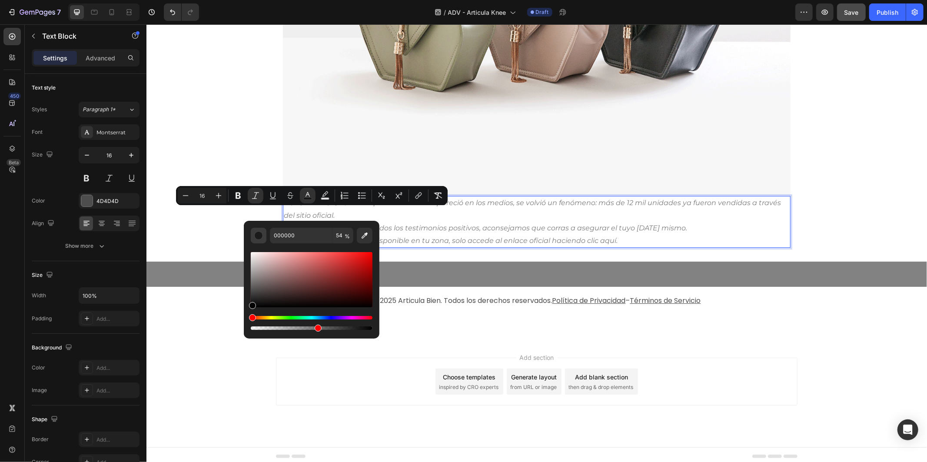
click at [257, 238] on div "Editor contextual toolbar" at bounding box center [258, 235] width 9 height 9
click at [261, 233] on div "Editor contextual toolbar" at bounding box center [258, 235] width 9 height 9
click at [362, 235] on icon "Editor contextual toolbar" at bounding box center [364, 235] width 9 height 9
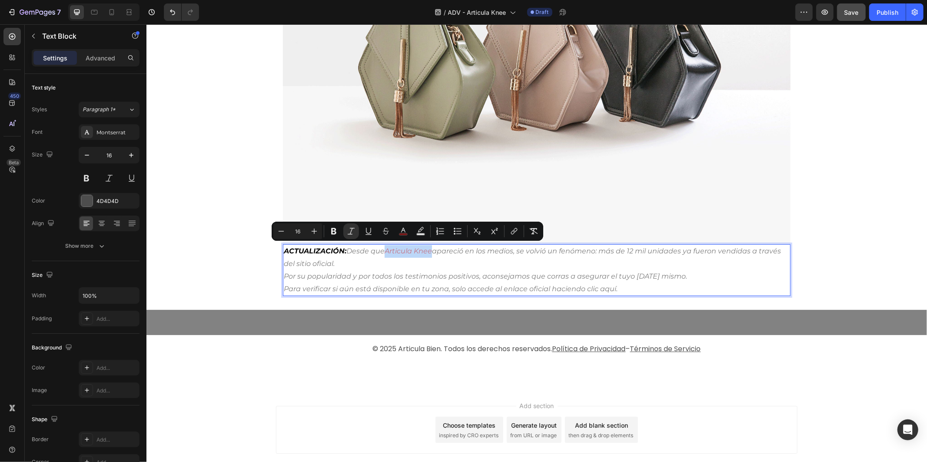
drag, startPoint x: 429, startPoint y: 248, endPoint x: 384, endPoint y: 249, distance: 45.6
click at [384, 249] on icon "Articula Knee" at bounding box center [407, 250] width 47 height 8
click at [400, 227] on icon "Editor contextual toolbar" at bounding box center [403, 231] width 9 height 9
type input "[DATE]"
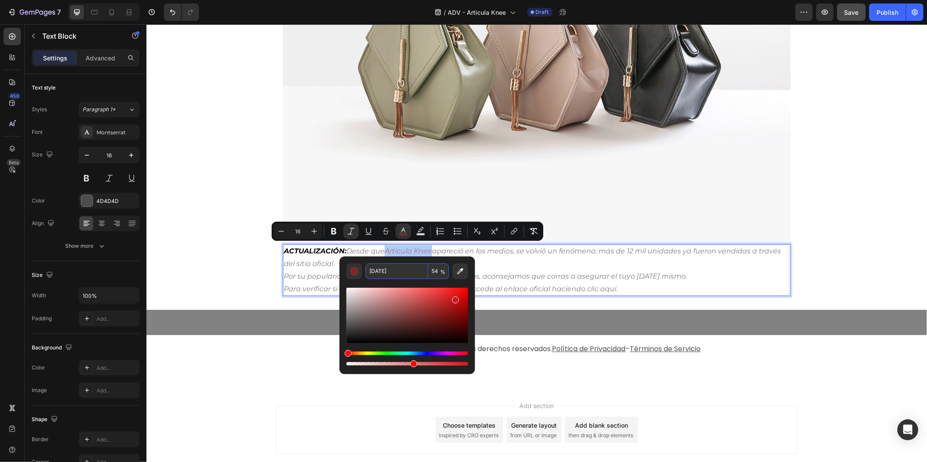
click at [388, 268] on input "[DATE]" at bounding box center [396, 271] width 63 height 16
click at [309, 271] on icon "Por su popularidad y por todos los testimonios positivos, aconsejamos que corra…" at bounding box center [484, 275] width 403 height 8
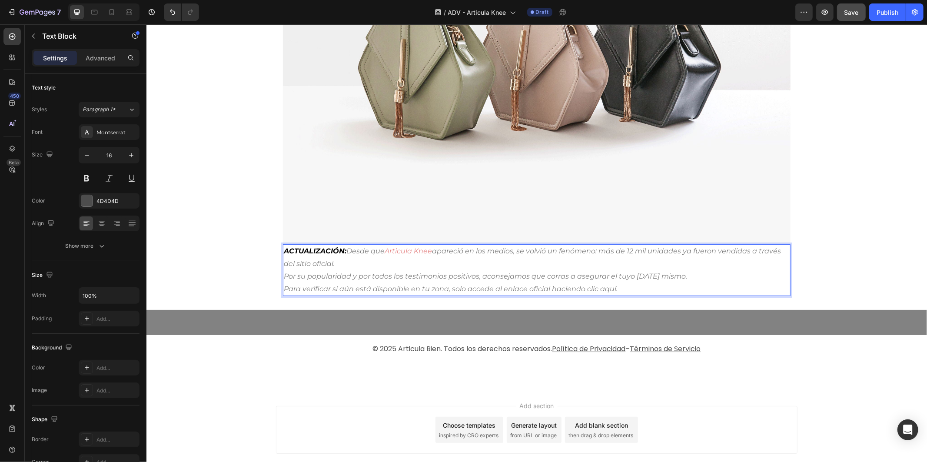
click at [338, 274] on icon "Por su popularidad y por todos los testimonios positivos, aconsejamos que corra…" at bounding box center [484, 275] width 403 height 8
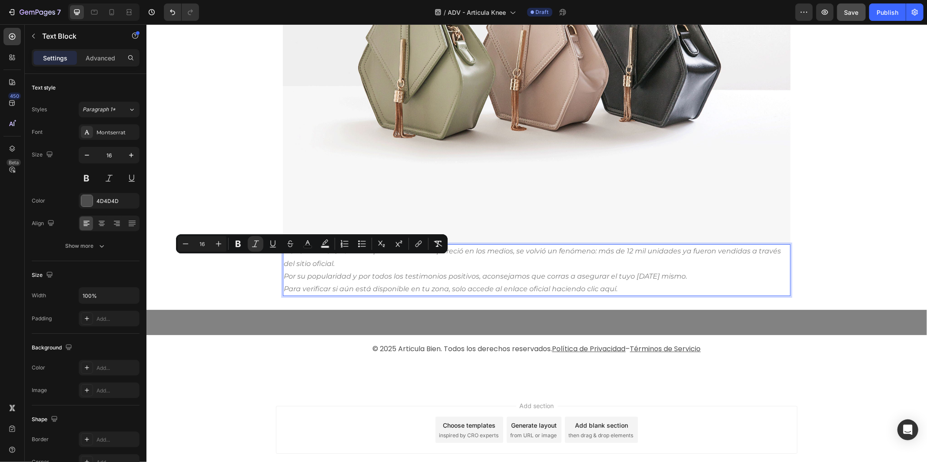
drag, startPoint x: 333, startPoint y: 262, endPoint x: 293, endPoint y: 262, distance: 40.4
click at [293, 262] on p "ACTUALIZACIÓN: Desde que Articula Knee apareció en los medios, se volvió un fen…" at bounding box center [536, 257] width 506 height 25
click at [307, 246] on rect "Editor contextual toolbar" at bounding box center [308, 247] width 8 height 2
type input "000000"
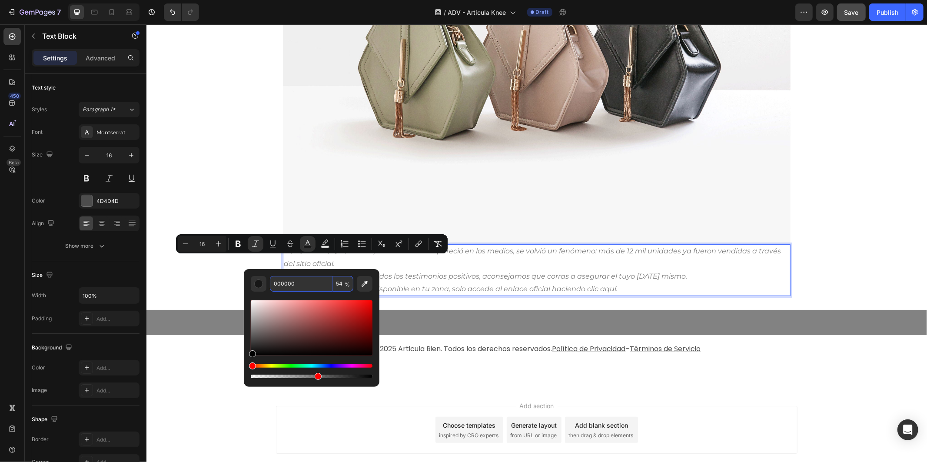
click at [311, 278] on input "000000" at bounding box center [301, 284] width 63 height 16
paste input "[DATE]"
type input "[DATE]"
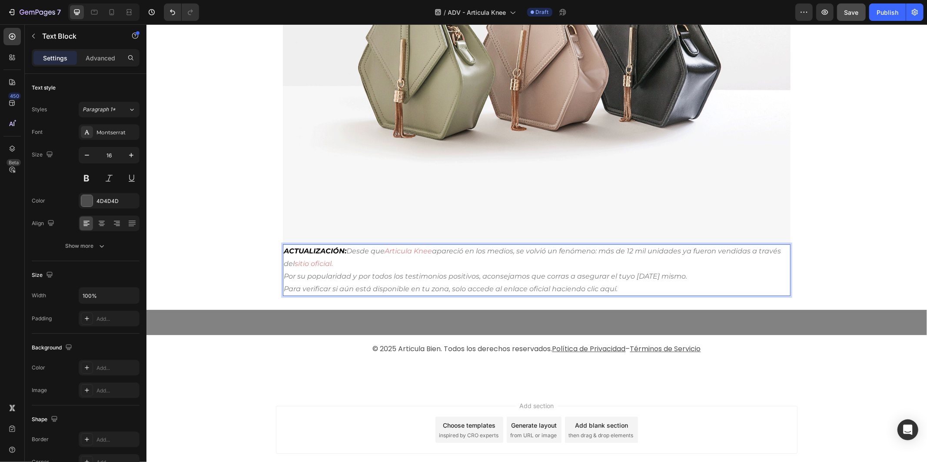
click at [397, 274] on icon "Por su popularidad y por todos los testimonios positivos, aconsejamos que corra…" at bounding box center [484, 275] width 403 height 8
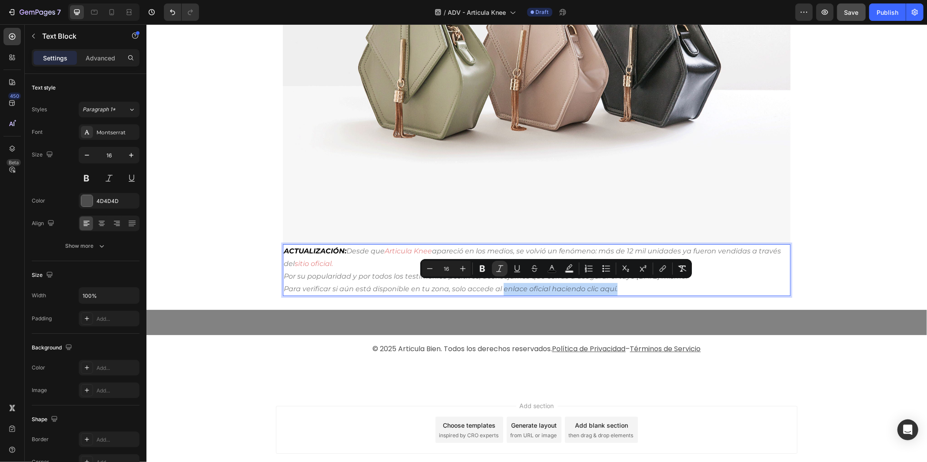
drag, startPoint x: 614, startPoint y: 284, endPoint x: 499, endPoint y: 287, distance: 114.7
click at [499, 287] on p "Para verificar si aún está disponible en tu zona, solo accede al enlace oficial…" at bounding box center [536, 288] width 506 height 13
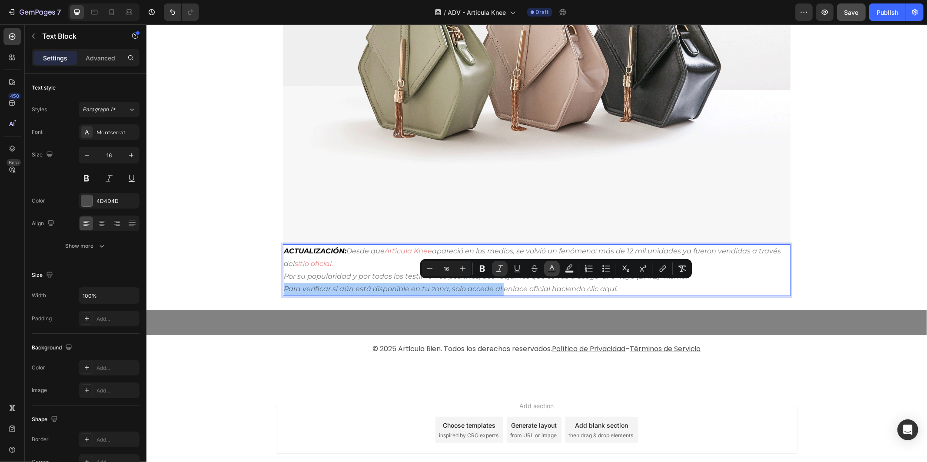
click at [555, 266] on icon "Editor contextual toolbar" at bounding box center [551, 268] width 9 height 9
type input "000000"
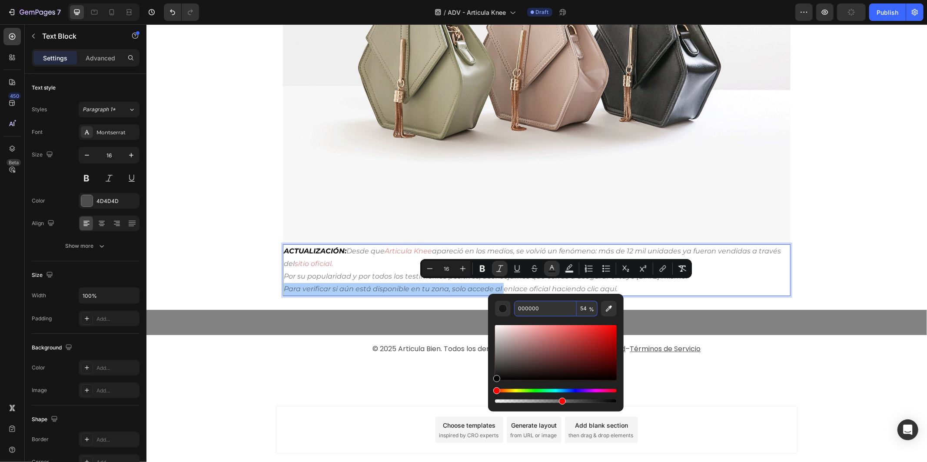
click at [533, 310] on input "000000" at bounding box center [545, 309] width 63 height 16
paste input "[DATE]"
type input "[DATE]"
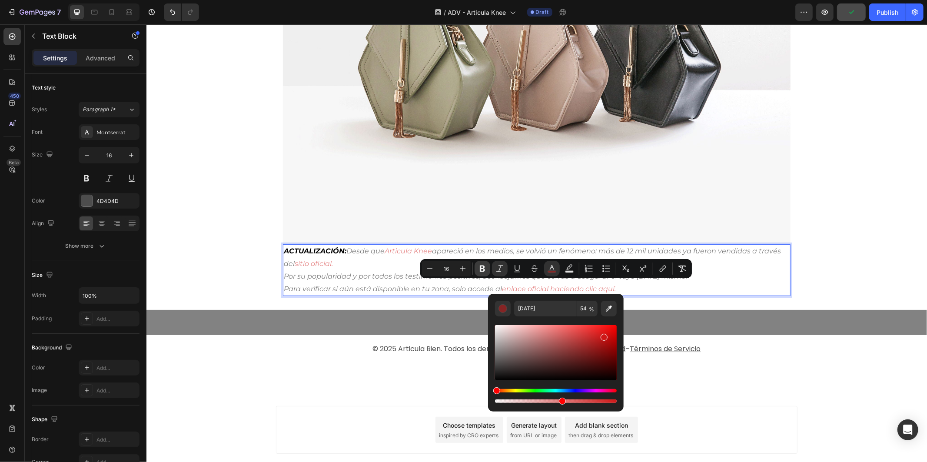
click at [484, 266] on icon "Editor contextual toolbar" at bounding box center [482, 268] width 9 height 9
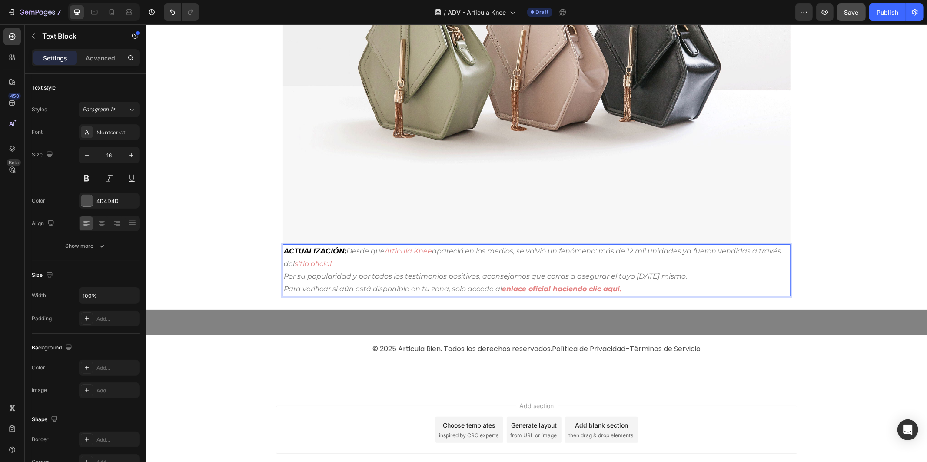
click at [427, 252] on icon "Articula Knee" at bounding box center [407, 250] width 47 height 8
drag, startPoint x: 430, startPoint y: 249, endPoint x: 383, endPoint y: 250, distance: 47.4
click at [383, 250] on p "ACTUALIZACIÓN: Desde que Articula Knee apareció en los medios, se volvió un fen…" at bounding box center [536, 257] width 506 height 25
drag, startPoint x: 408, startPoint y: 248, endPoint x: 396, endPoint y: 249, distance: 12.3
click at [396, 249] on icon "Articula Knee" at bounding box center [407, 250] width 47 height 8
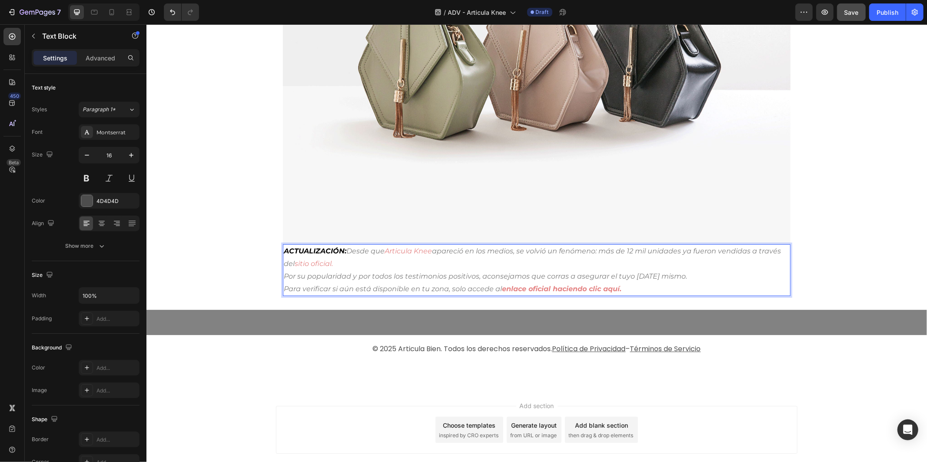
click at [397, 249] on icon "Articula Knee" at bounding box center [407, 250] width 47 height 8
drag, startPoint x: 430, startPoint y: 248, endPoint x: 384, endPoint y: 250, distance: 46.1
click at [384, 250] on p "ACTUALIZACIÓN: Desde que Articula Knee apareció en los medios, se volvió un fen…" at bounding box center [536, 257] width 506 height 25
click at [395, 249] on icon "Articula Knee" at bounding box center [407, 250] width 47 height 8
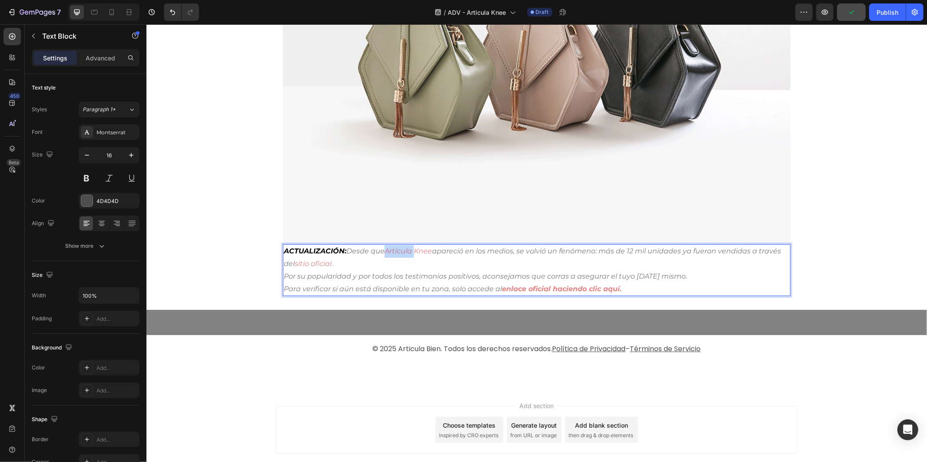
click at [395, 249] on icon "Articula Knee" at bounding box center [407, 250] width 47 height 8
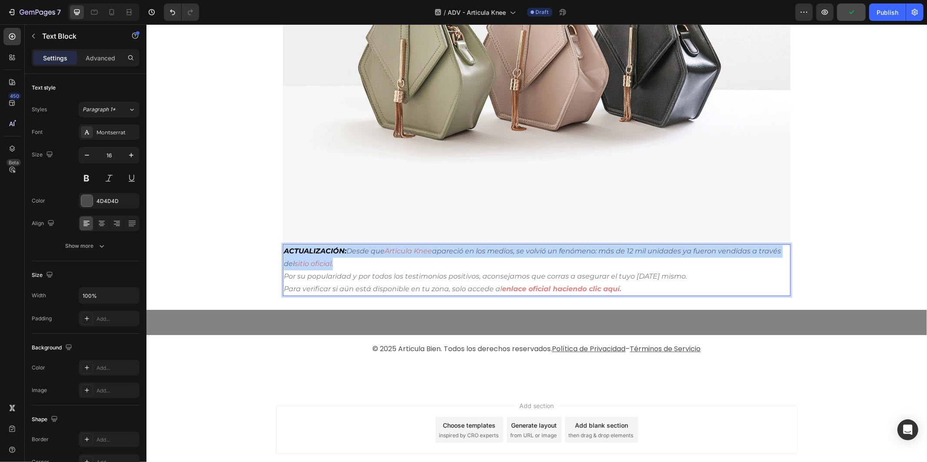
click at [395, 249] on icon "Articula Knee" at bounding box center [407, 250] width 47 height 8
click at [400, 248] on icon "Articula Knee" at bounding box center [407, 250] width 47 height 8
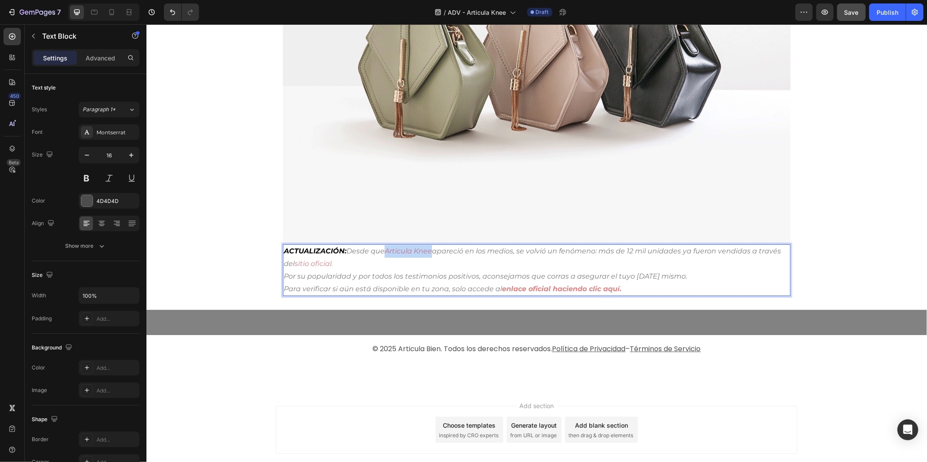
drag, startPoint x: 429, startPoint y: 248, endPoint x: 383, endPoint y: 248, distance: 46.1
click at [384, 248] on icon "Articula Knee" at bounding box center [407, 250] width 47 height 8
click at [388, 248] on icon "Articula Knee" at bounding box center [407, 250] width 47 height 8
drag, startPoint x: 388, startPoint y: 248, endPoint x: 393, endPoint y: 248, distance: 4.4
click at [392, 248] on icon "Articula Knee" at bounding box center [407, 250] width 47 height 8
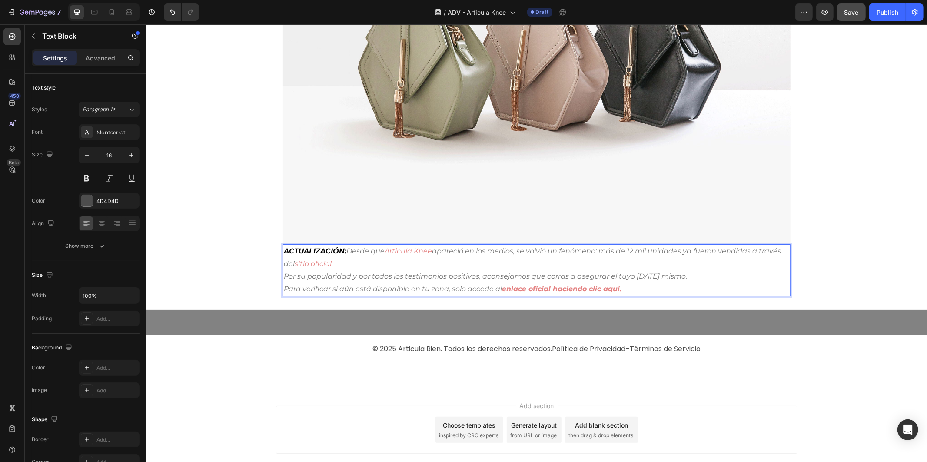
click at [388, 248] on icon "Articula Knee" at bounding box center [407, 250] width 47 height 8
click at [381, 235] on img at bounding box center [535, 53] width 507 height 381
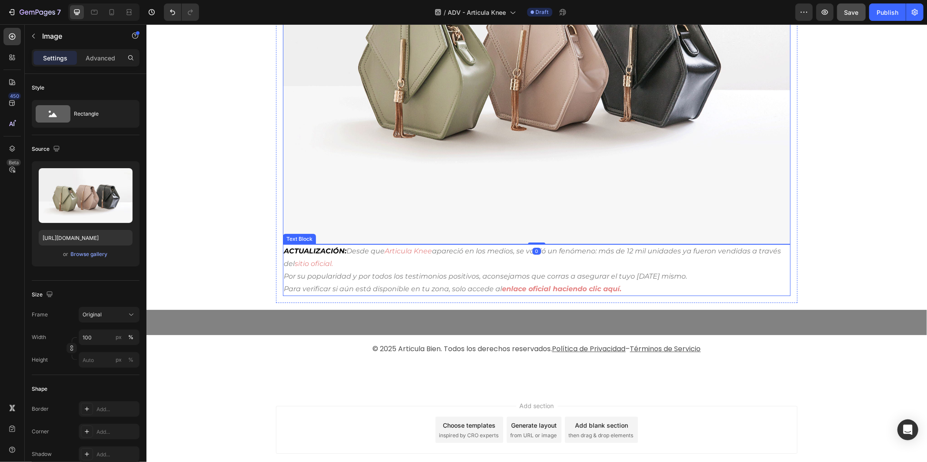
click at [387, 248] on icon "Articula Knee" at bounding box center [407, 250] width 47 height 8
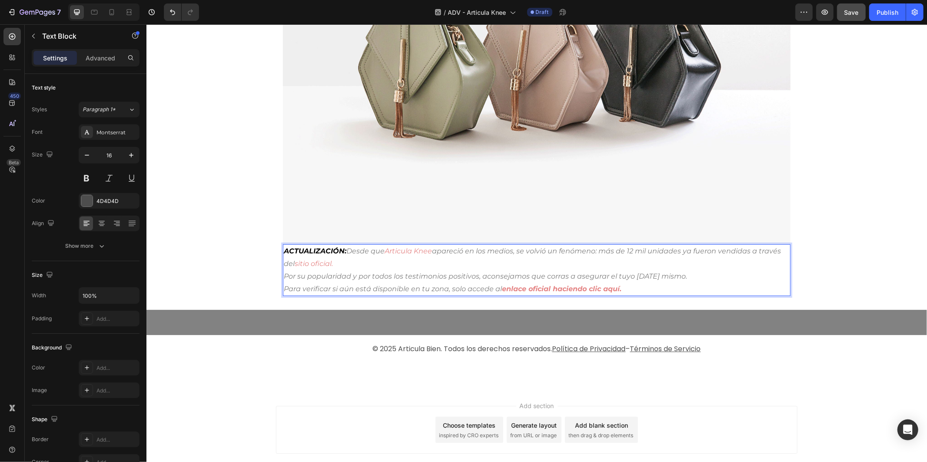
click at [384, 246] on icon "Articula Knee" at bounding box center [407, 250] width 47 height 8
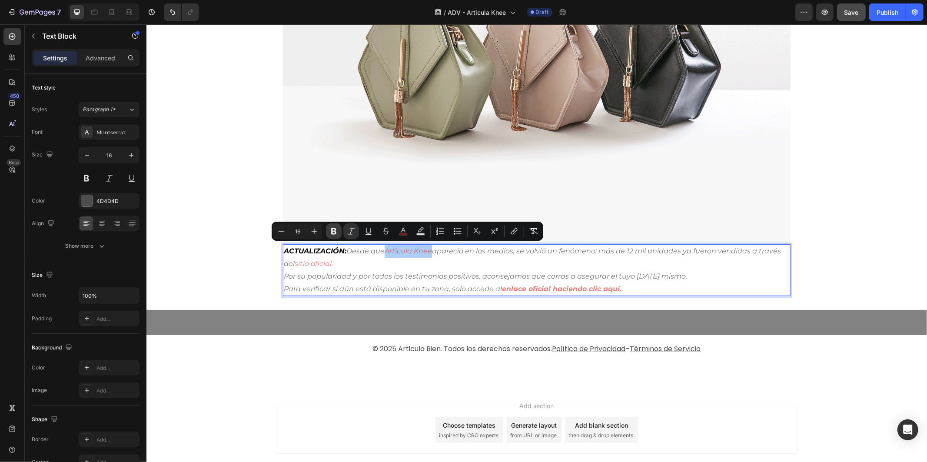
click at [328, 234] on button "Bold" at bounding box center [334, 231] width 16 height 16
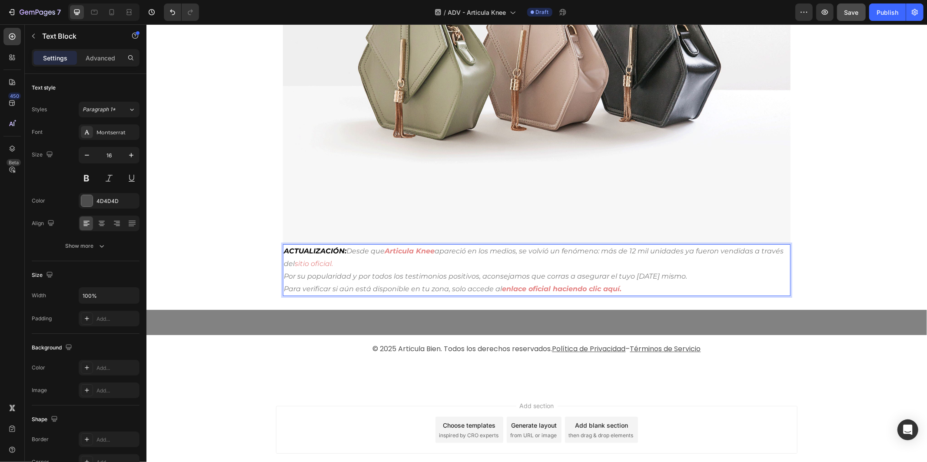
click at [329, 259] on icon "sitio oficial." at bounding box center [313, 263] width 38 height 8
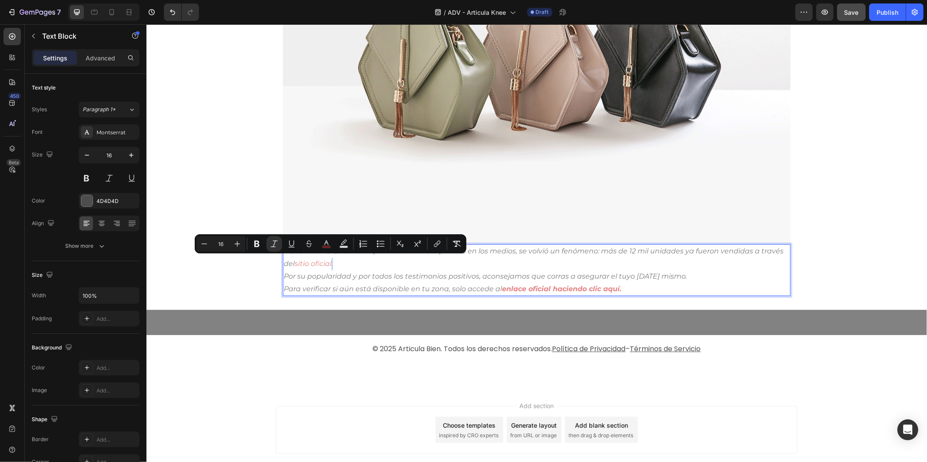
click at [331, 259] on icon "sitio oficial." at bounding box center [313, 263] width 38 height 8
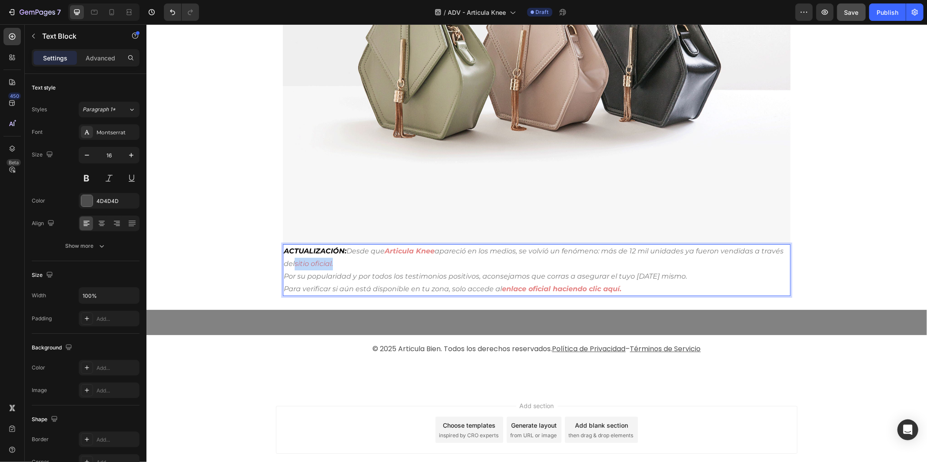
drag, startPoint x: 331, startPoint y: 259, endPoint x: 295, endPoint y: 262, distance: 36.2
click at [295, 262] on p "ACTUALIZACIÓN: Desde que Articula Knee apareció en los medios, se volvió un fen…" at bounding box center [536, 257] width 506 height 25
click at [327, 261] on icon "sitio oficial." at bounding box center [313, 263] width 38 height 8
click at [329, 261] on icon "sitio oficial." at bounding box center [313, 263] width 38 height 8
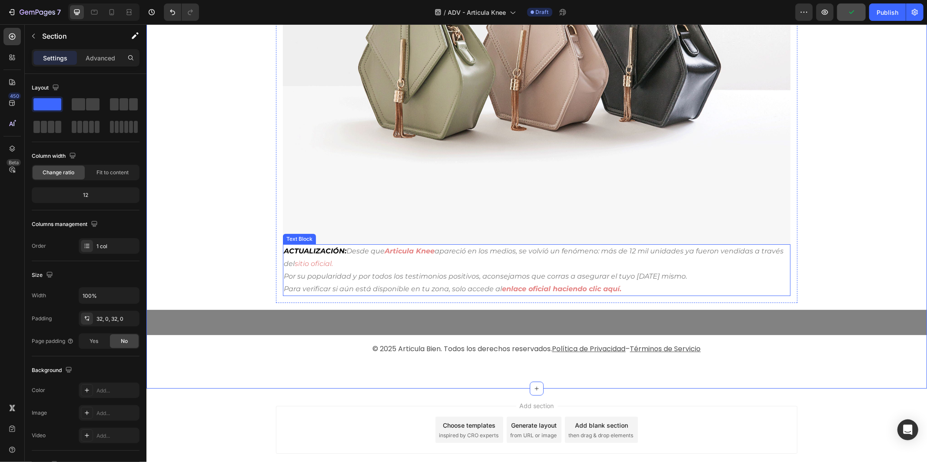
click at [298, 259] on icon "sitio oficial." at bounding box center [313, 263] width 38 height 8
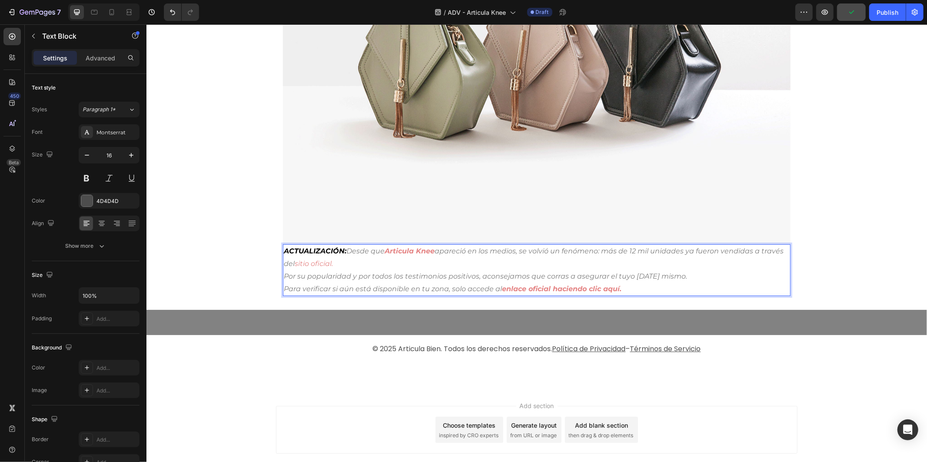
click at [294, 261] on icon "sitio oficial." at bounding box center [313, 263] width 38 height 8
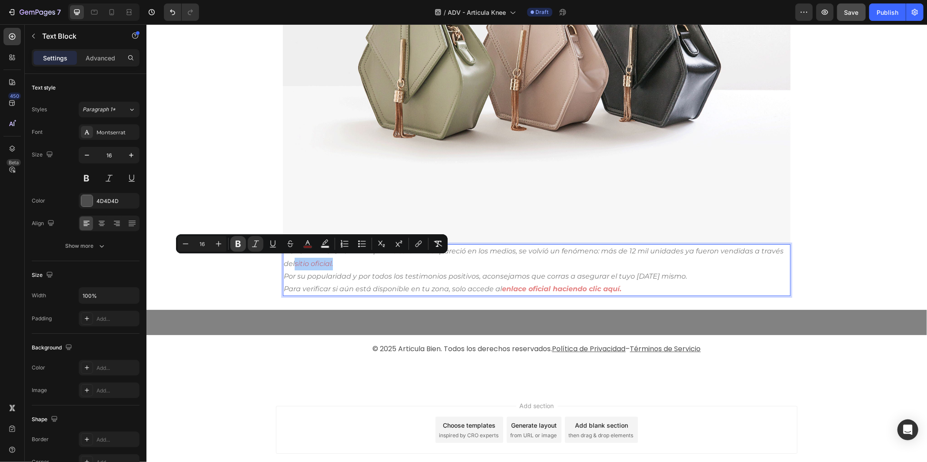
click at [238, 248] on button "Bold" at bounding box center [238, 244] width 16 height 16
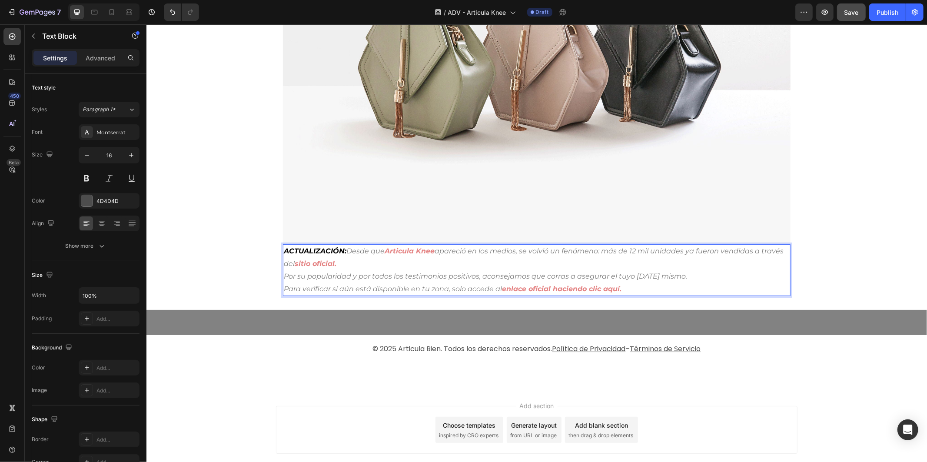
click at [459, 282] on p "Para verificar si aún está disponible en tu zona, solo accede al enlace oficial…" at bounding box center [536, 288] width 506 height 13
click at [846, 7] on button "Save" at bounding box center [851, 11] width 29 height 17
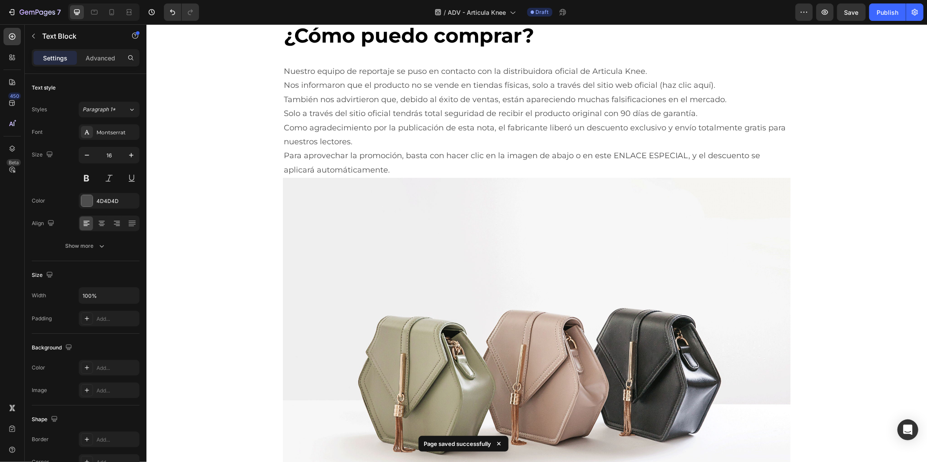
scroll to position [4757, 0]
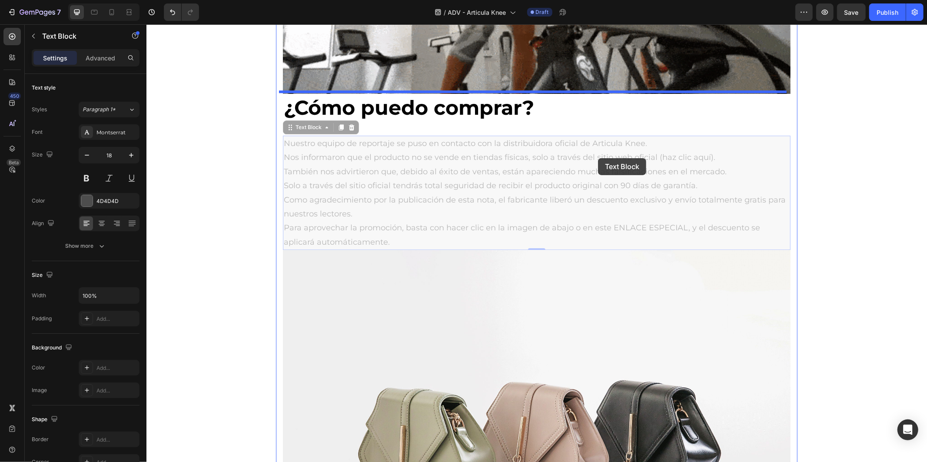
drag, startPoint x: 587, startPoint y: 139, endPoint x: 592, endPoint y: 162, distance: 23.1
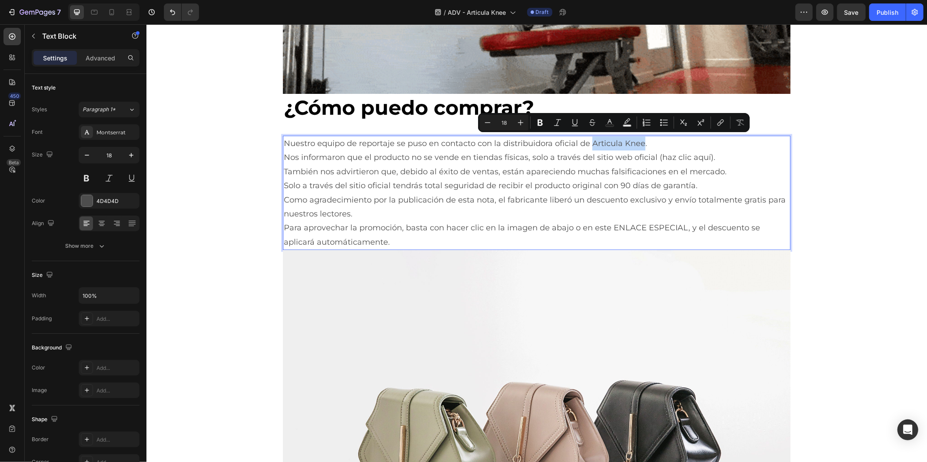
drag, startPoint x: 587, startPoint y: 140, endPoint x: 638, endPoint y: 142, distance: 50.4
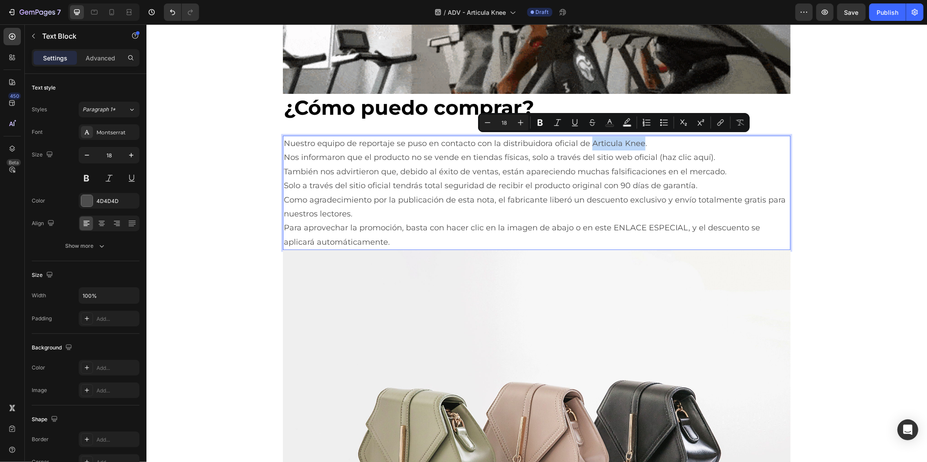
click at [638, 142] on p "Nuestro equipo de reportaje se puso en contacto con la distribuidora oficial de…" at bounding box center [536, 143] width 506 height 14
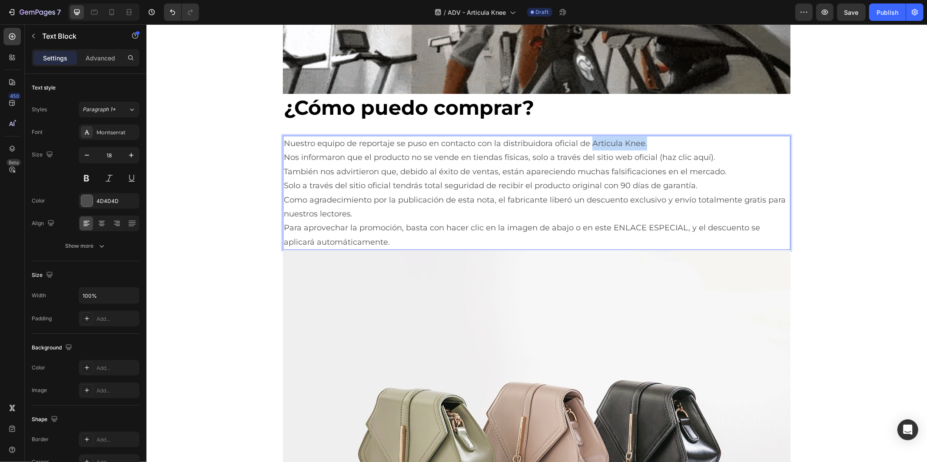
drag, startPoint x: 641, startPoint y: 142, endPoint x: 588, endPoint y: 143, distance: 52.6
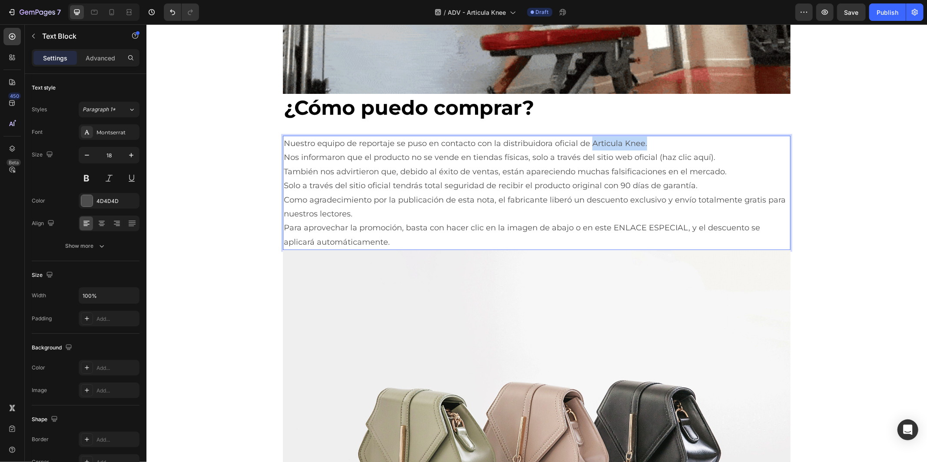
click at [588, 143] on p "Nuestro equipo de reportaje se puso en contacto con la distribuidora oficial de…" at bounding box center [536, 143] width 506 height 14
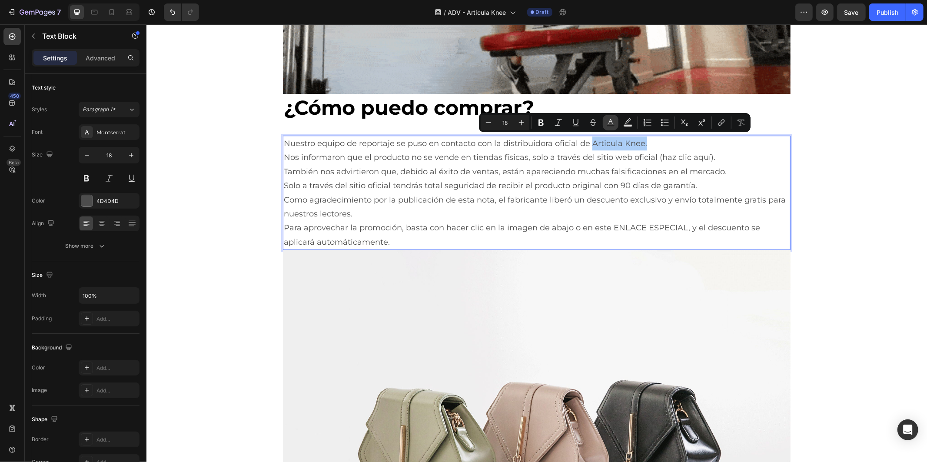
click at [610, 123] on icon "Editor contextual toolbar" at bounding box center [610, 122] width 9 height 9
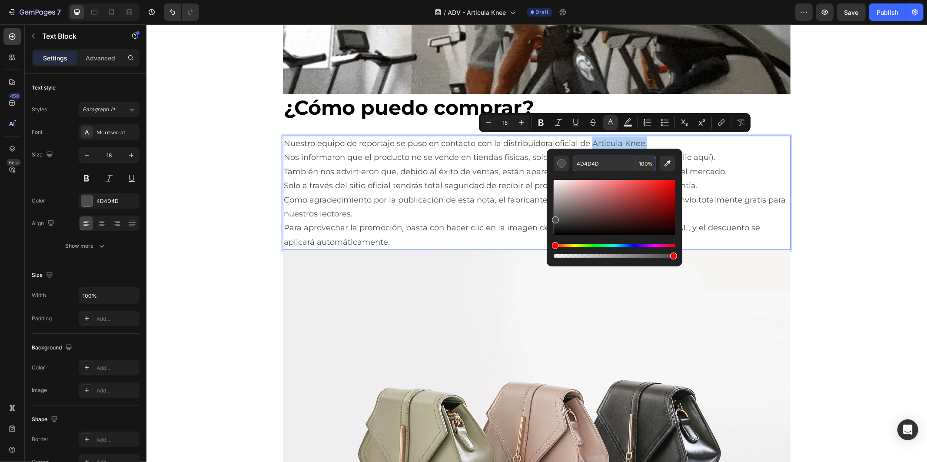
click at [606, 164] on input "4D4D4D" at bounding box center [604, 164] width 63 height 16
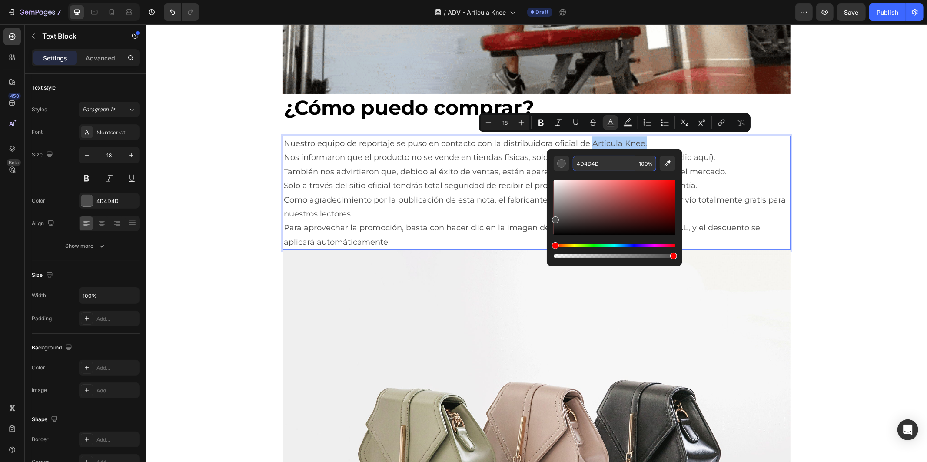
click at [606, 164] on input "4D4D4D" at bounding box center [604, 164] width 63 height 16
paste input "[DATE]"
type input "[DATE]"
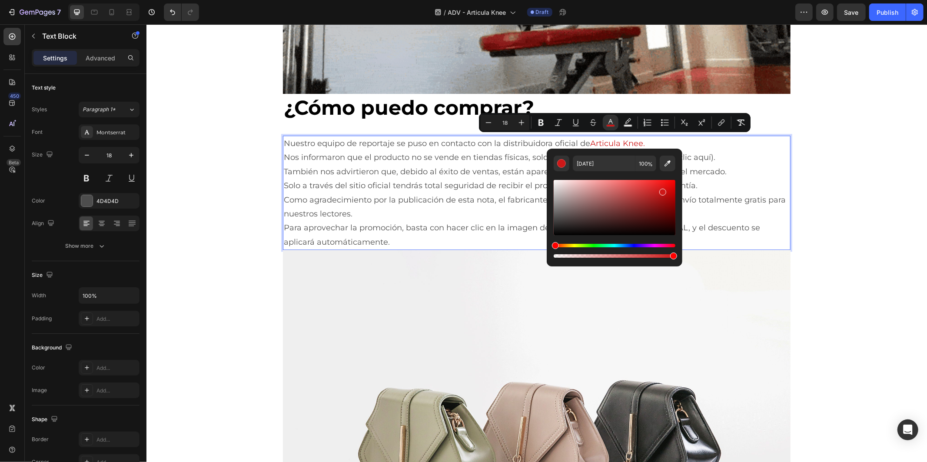
click at [739, 168] on p "También nos advirtieron que, debido al éxito de ventas, están apareciendo mucha…" at bounding box center [536, 171] width 506 height 14
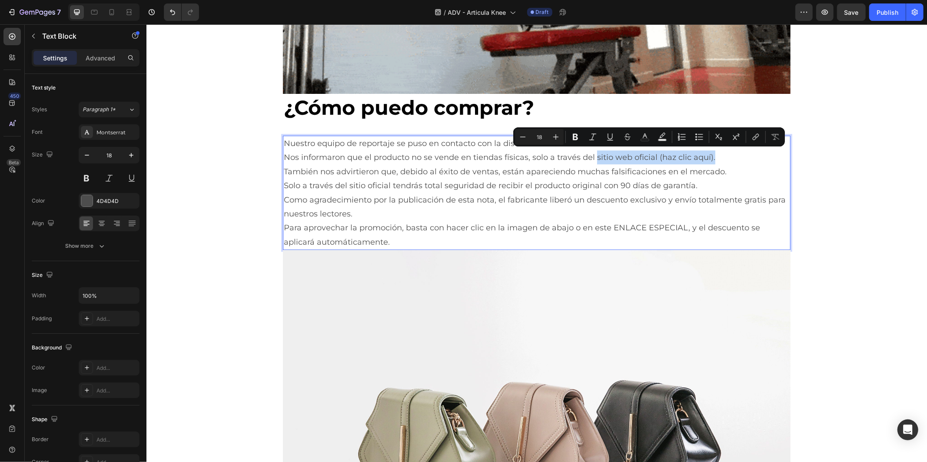
drag, startPoint x: 708, startPoint y: 156, endPoint x: 590, endPoint y: 157, distance: 117.7
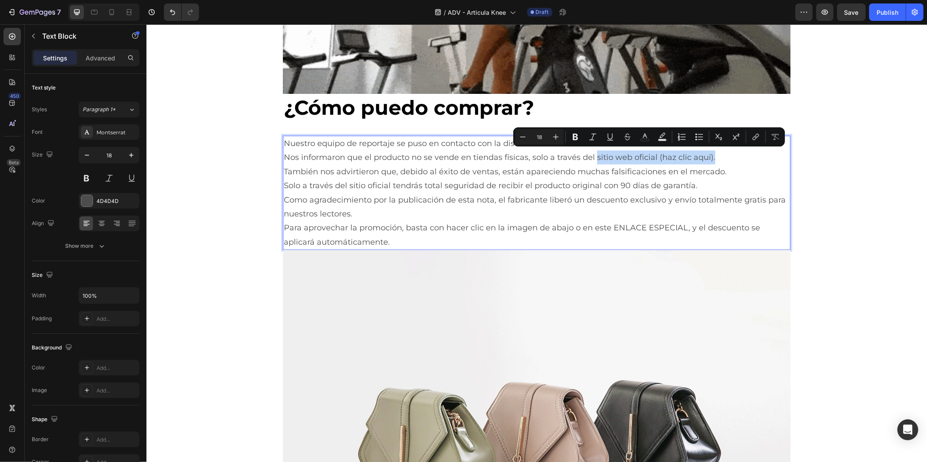
click at [590, 157] on p "Nos informaron que el producto no se vende en tiendas físicas, solo a través de…" at bounding box center [536, 157] width 506 height 14
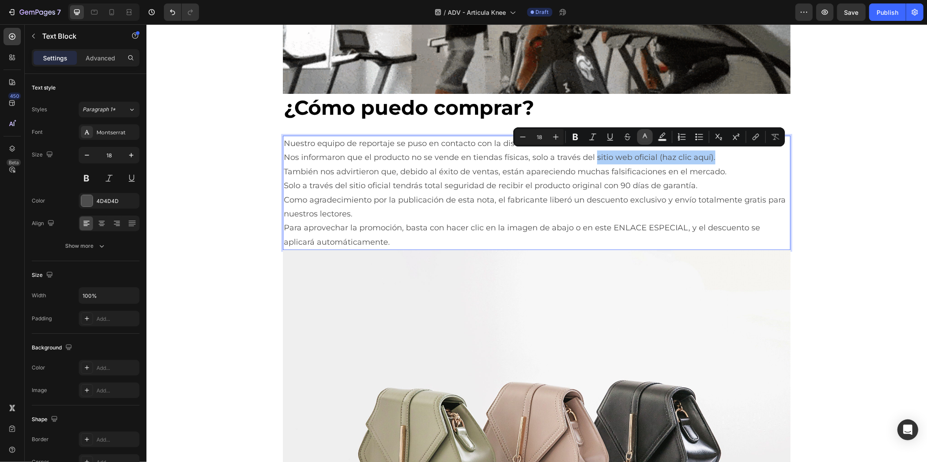
click at [645, 133] on icon "Editor contextual toolbar" at bounding box center [644, 135] width 4 height 5
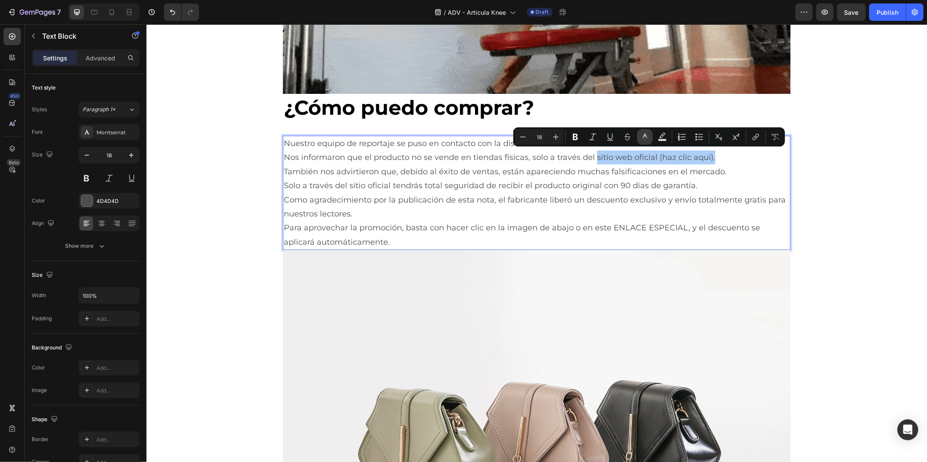
type input "4D4D4D"
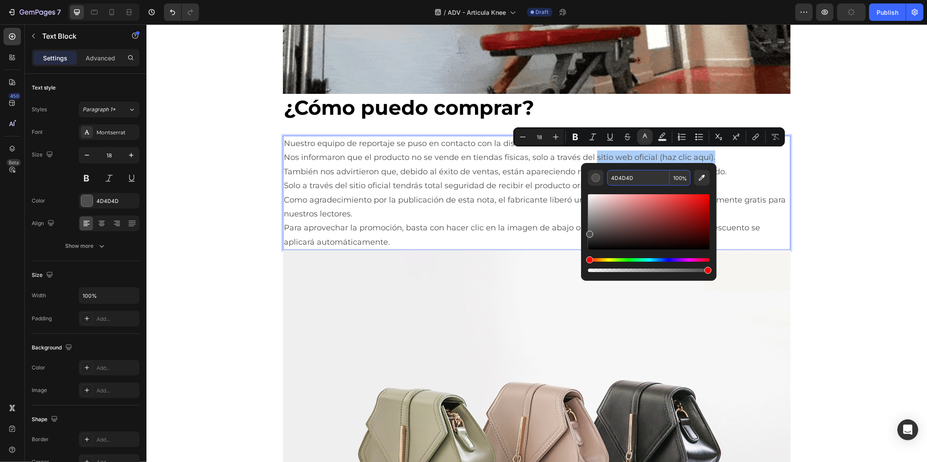
click at [654, 183] on input "4D4D4D" at bounding box center [638, 178] width 63 height 16
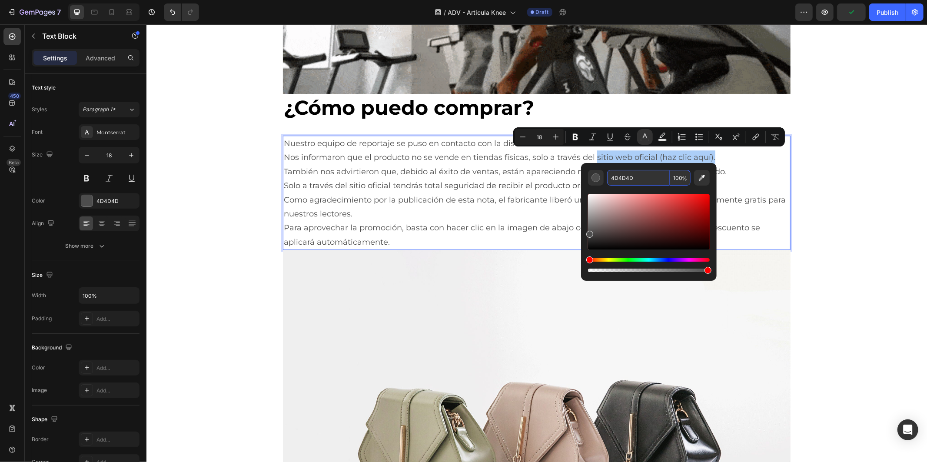
paste input "[DATE]"
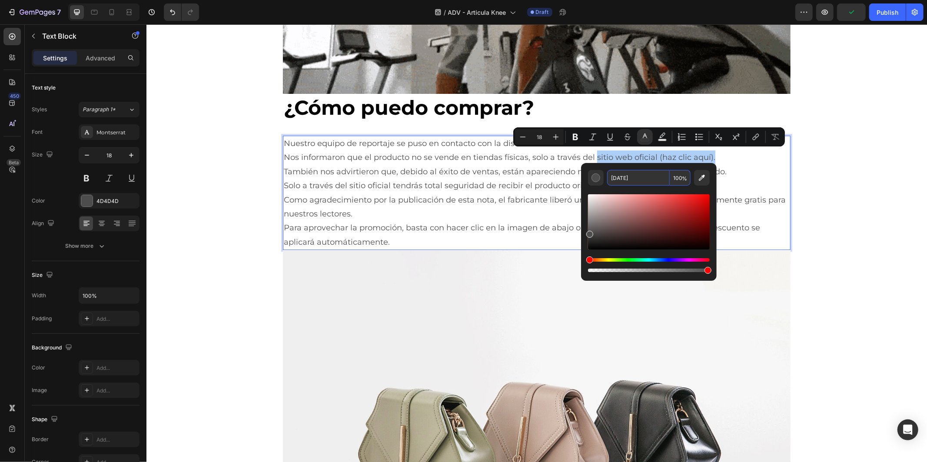
type input "[DATE]"
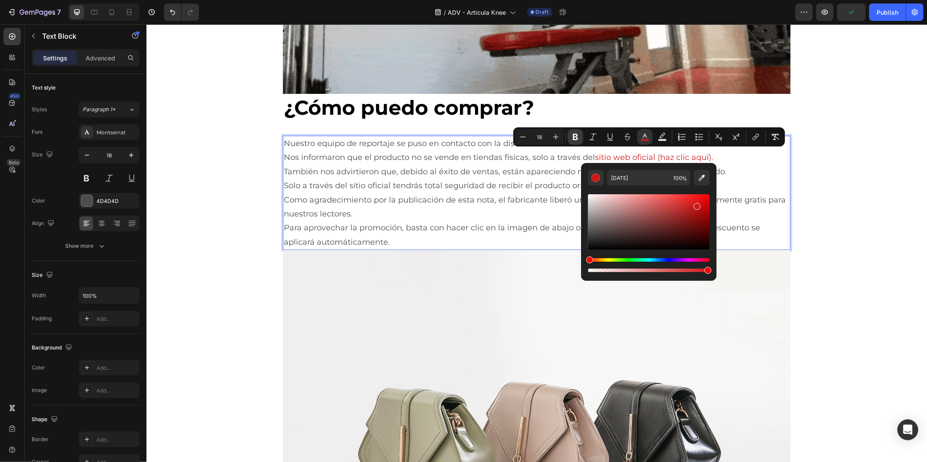
click at [576, 136] on icon "Editor contextual toolbar" at bounding box center [575, 136] width 9 height 9
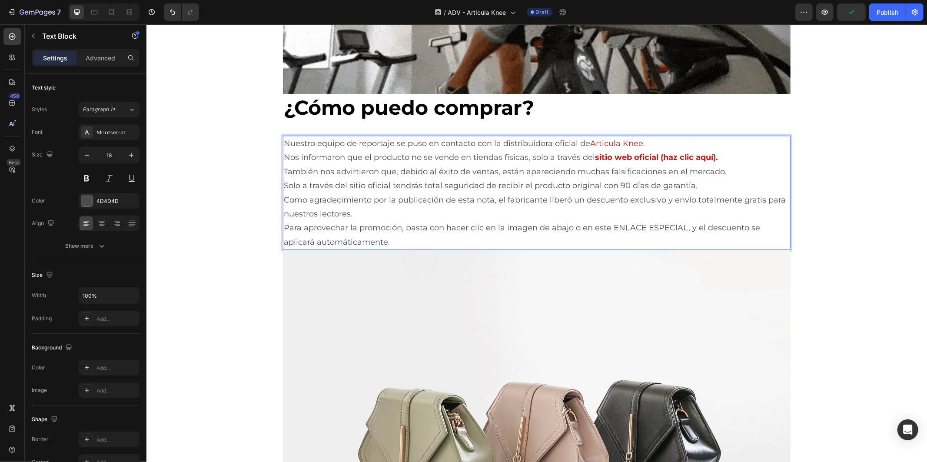
click at [577, 158] on p "Nos informaron que el producto no se vende en tiendas físicas, solo a través de…" at bounding box center [536, 157] width 506 height 14
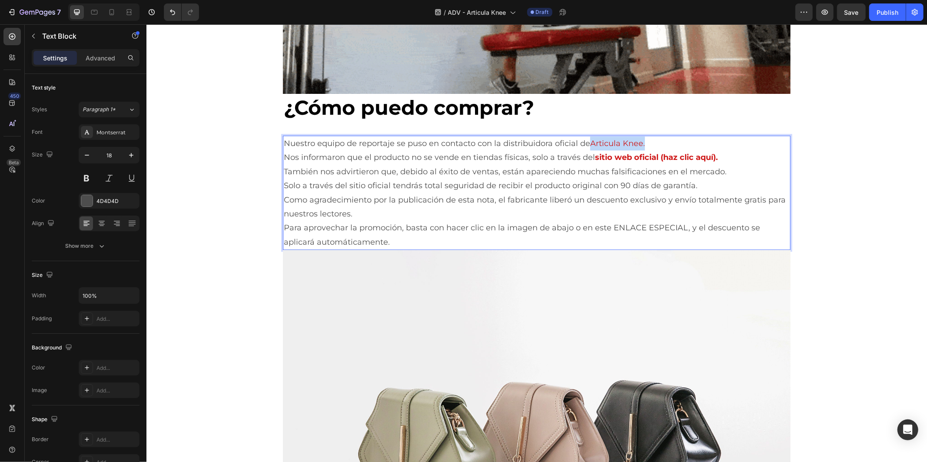
drag, startPoint x: 587, startPoint y: 139, endPoint x: 641, endPoint y: 141, distance: 53.4
click at [641, 141] on span "Articula Knee." at bounding box center [616, 143] width 55 height 10
type input "18"
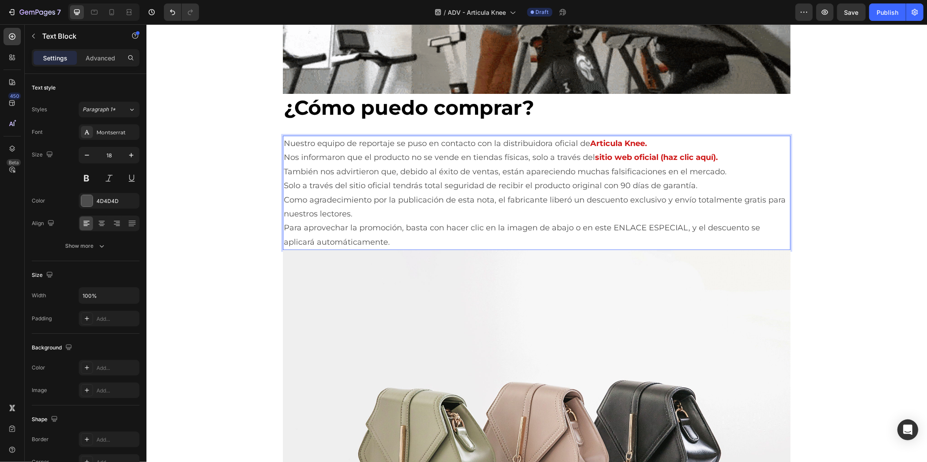
click at [384, 217] on p "Como agradecimiento por la publicación de esta nota, el fabricante liberó un de…" at bounding box center [536, 206] width 506 height 28
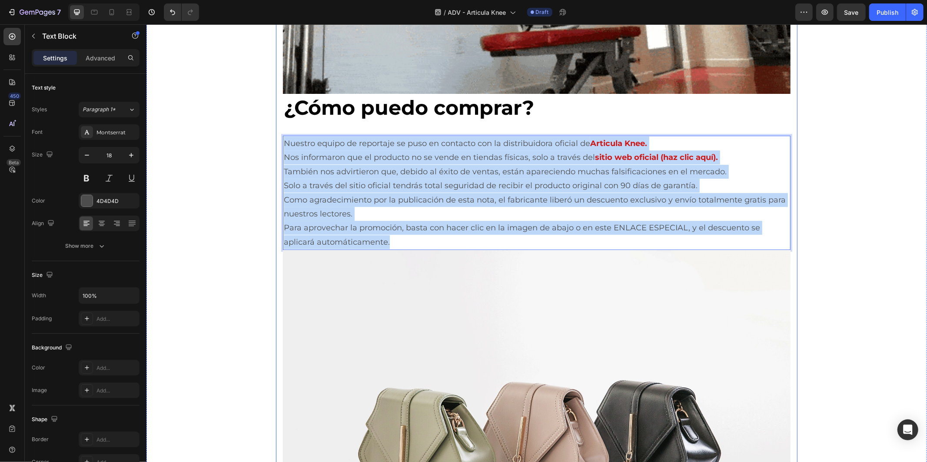
drag, startPoint x: 364, startPoint y: 237, endPoint x: 271, endPoint y: 142, distance: 133.0
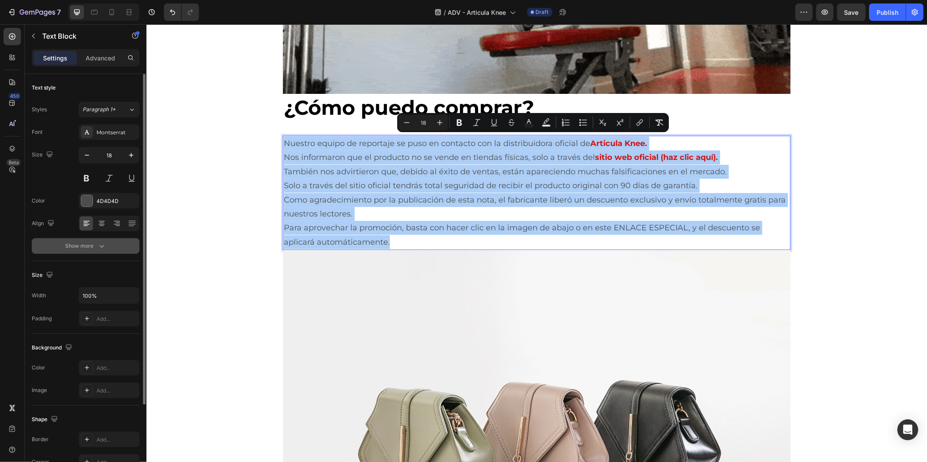
click at [106, 245] on button "Show more" at bounding box center [86, 246] width 108 height 16
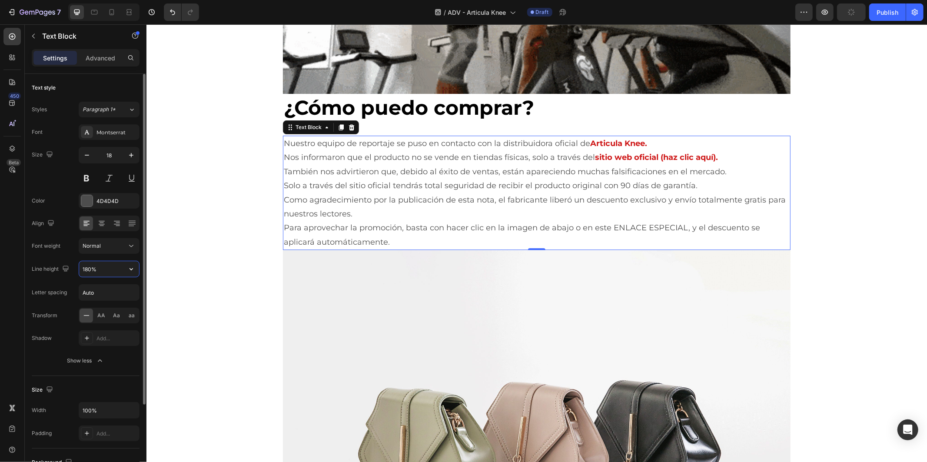
click at [114, 267] on input "180%" at bounding box center [109, 269] width 60 height 16
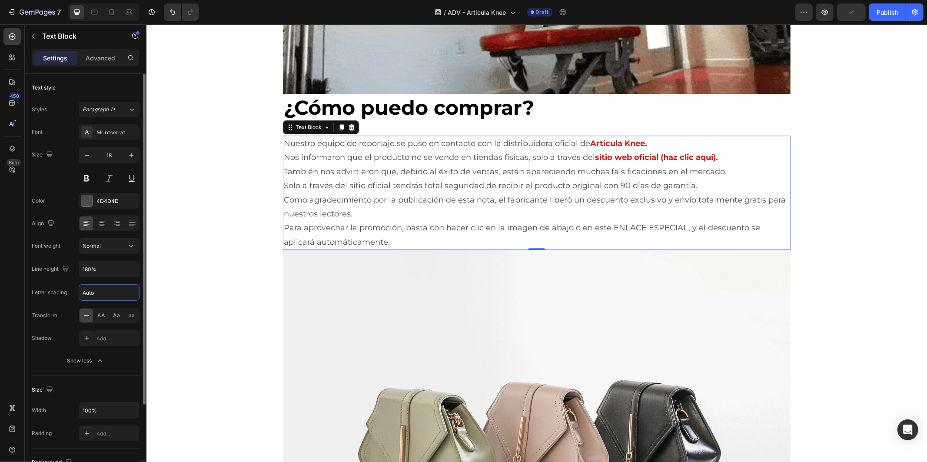
click at [109, 291] on input "Auto" at bounding box center [109, 293] width 60 height 16
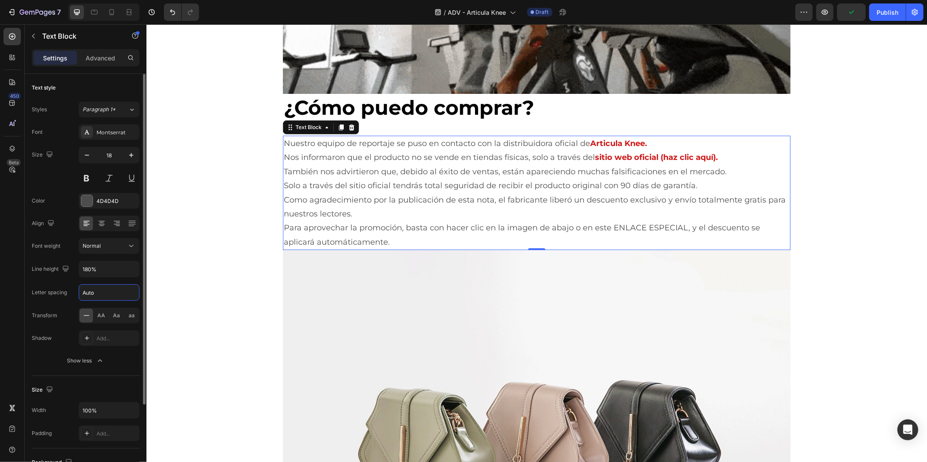
click at [112, 289] on input "Auto" at bounding box center [109, 293] width 60 height 16
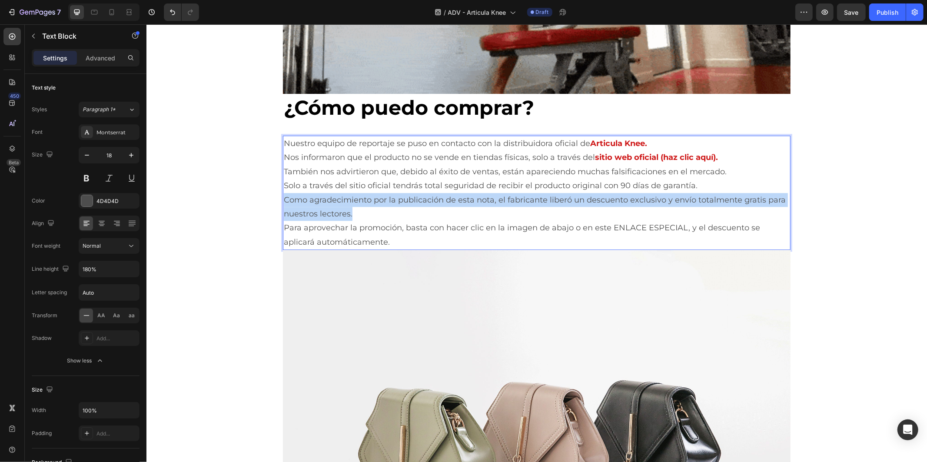
drag, startPoint x: 354, startPoint y: 210, endPoint x: 279, endPoint y: 201, distance: 75.8
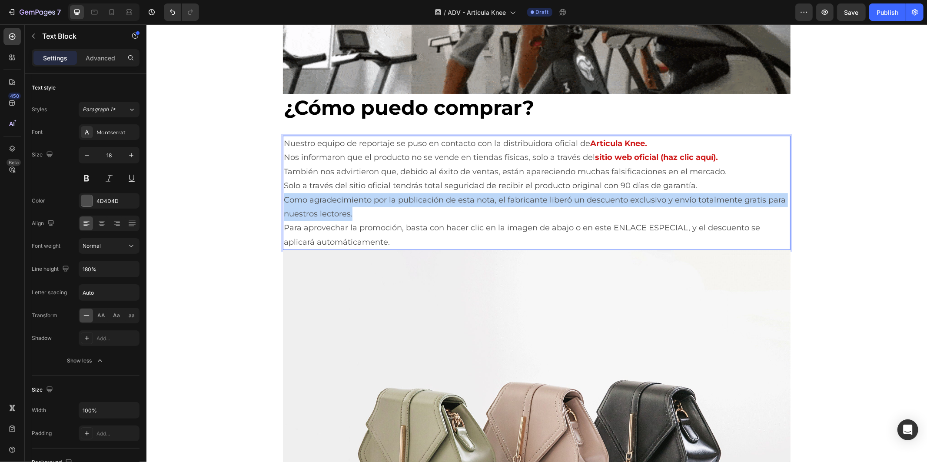
click at [282, 201] on div "Nuestro equipo de reportaje se puso en contacto con la distribuidora oficial de…" at bounding box center [535, 192] width 507 height 114
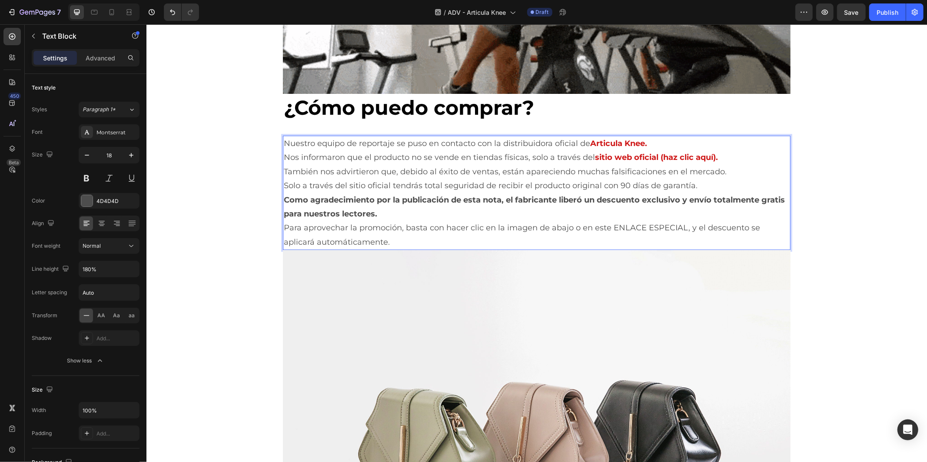
click at [393, 225] on p "Para aprovechar la promoción, basta con hacer clic en la imagen de abajo o en e…" at bounding box center [536, 234] width 506 height 28
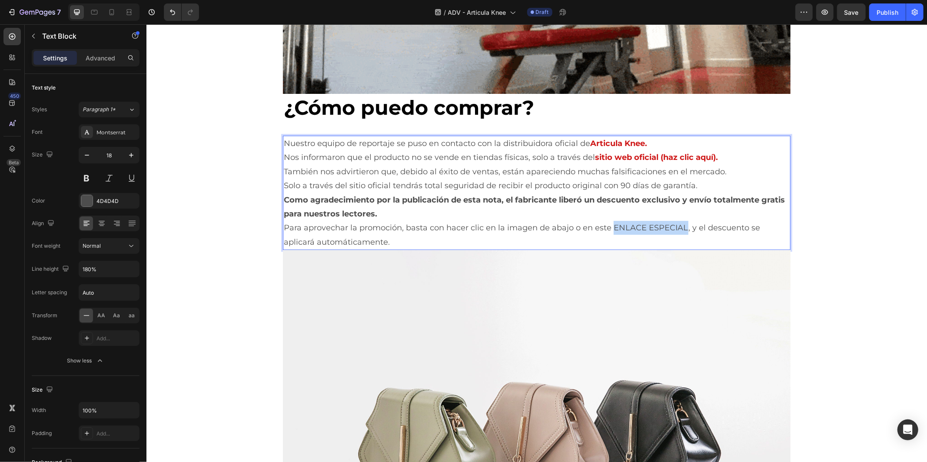
drag, startPoint x: 607, startPoint y: 224, endPoint x: 679, endPoint y: 227, distance: 72.2
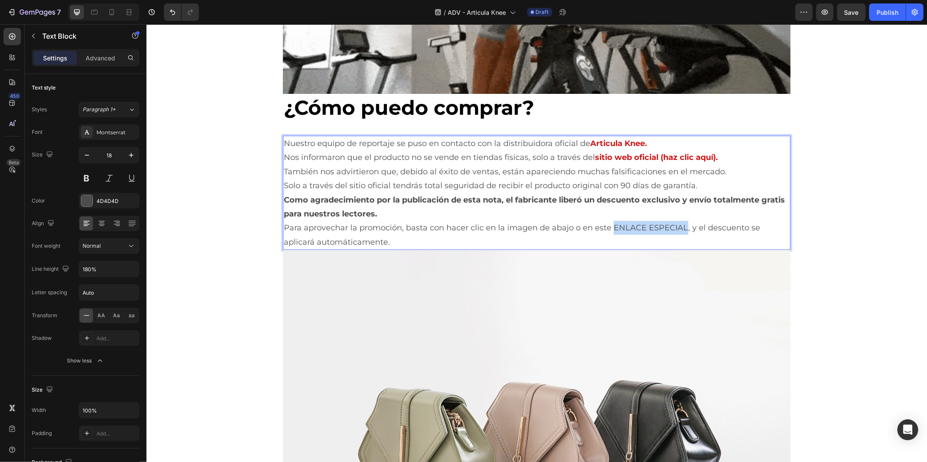
click at [679, 227] on p "Para aprovechar la promoción, basta con hacer clic en la imagen de abajo o en e…" at bounding box center [536, 234] width 506 height 28
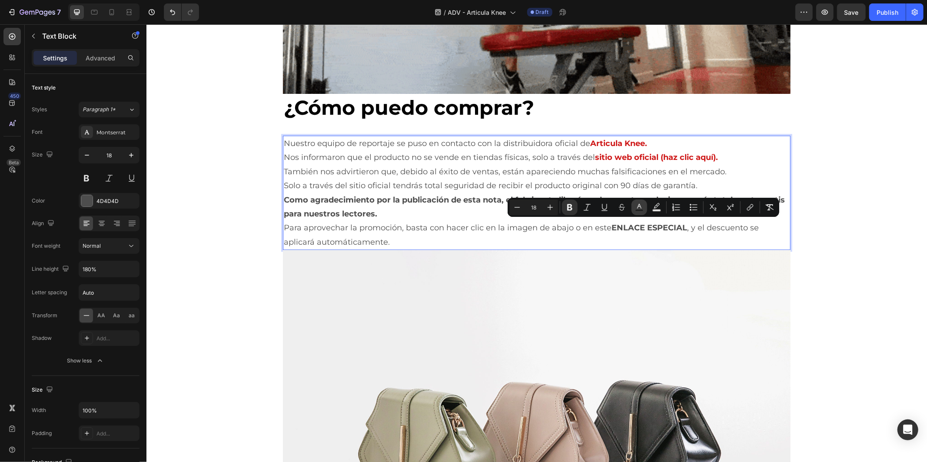
click at [637, 207] on icon "Editor contextual toolbar" at bounding box center [639, 207] width 9 height 9
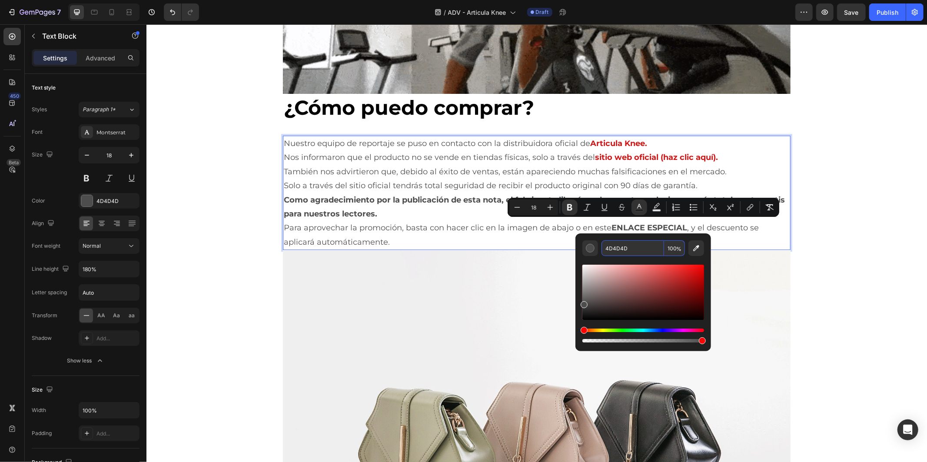
click at [632, 253] on input "4D4D4D" at bounding box center [632, 248] width 63 height 16
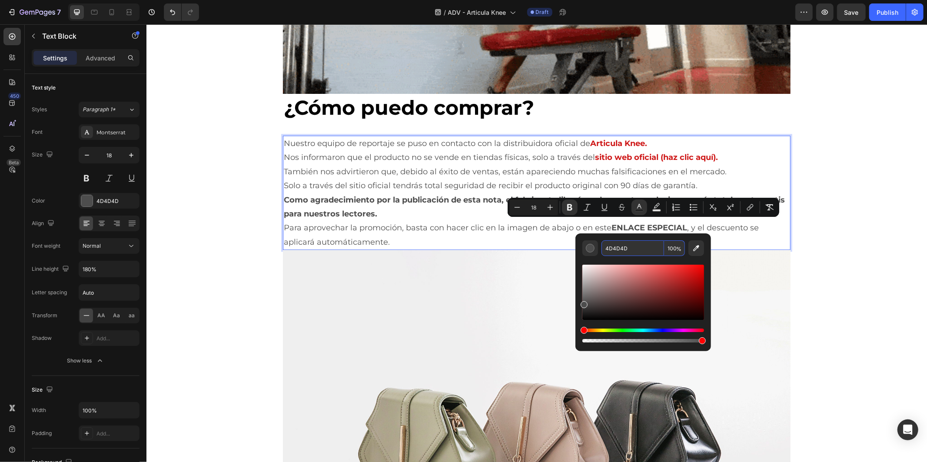
click at [632, 253] on input "4D4D4D" at bounding box center [632, 248] width 63 height 16
paste input "[DATE]"
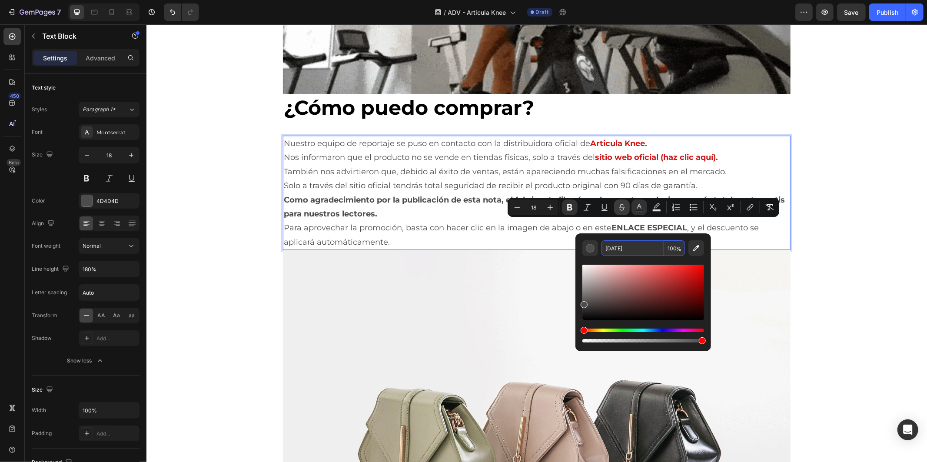
type input "[DATE]"
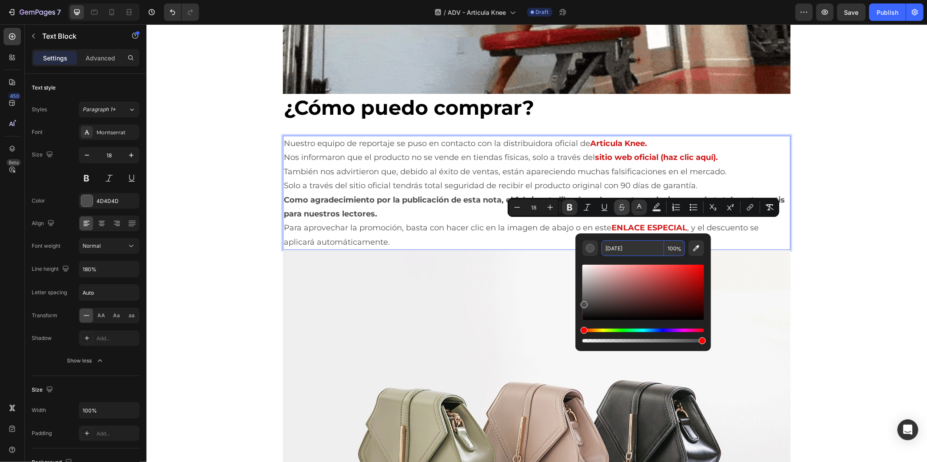
click at [618, 175] on p "También nos advirtieron que, debido al éxito de ventas, están apareciendo mucha…" at bounding box center [536, 171] width 506 height 14
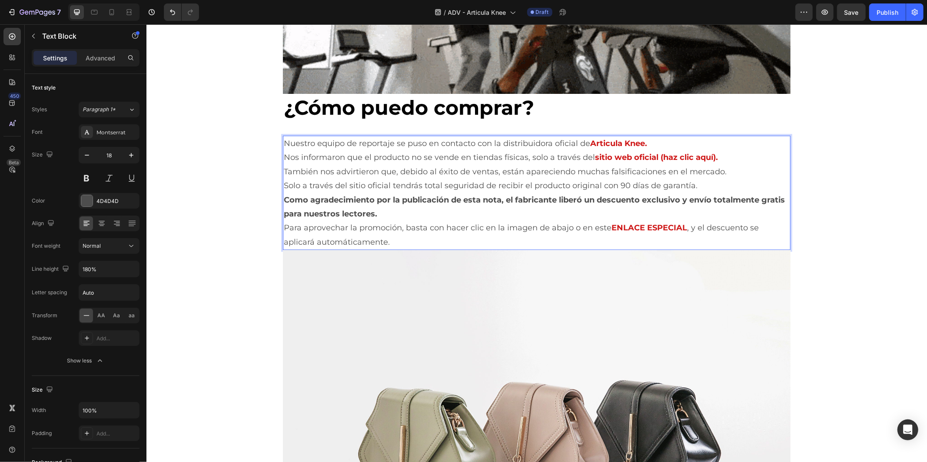
click at [343, 184] on p "Solo a través del sitio oficial tendrás total seguridad de recibir el producto …" at bounding box center [536, 185] width 506 height 14
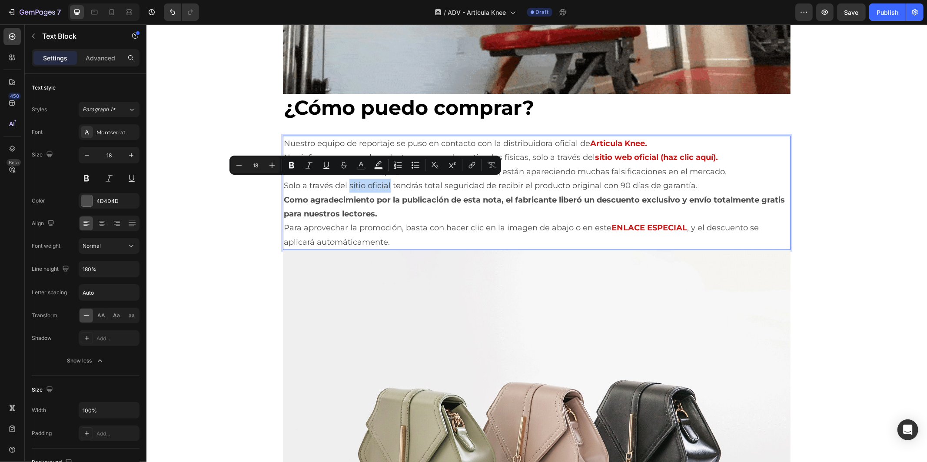
drag, startPoint x: 344, startPoint y: 183, endPoint x: 384, endPoint y: 184, distance: 40.0
click at [384, 184] on p "Solo a través del sitio oficial tendrás total seguridad de recibir el producto …" at bounding box center [536, 185] width 506 height 14
click at [357, 167] on icon "Editor contextual toolbar" at bounding box center [361, 165] width 9 height 9
type input "4D4D4D"
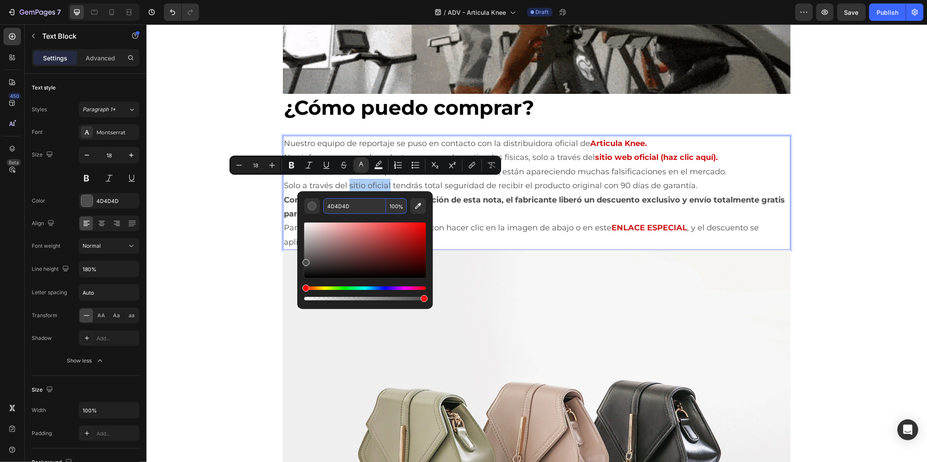
click at [362, 205] on input "4D4D4D" at bounding box center [354, 206] width 63 height 16
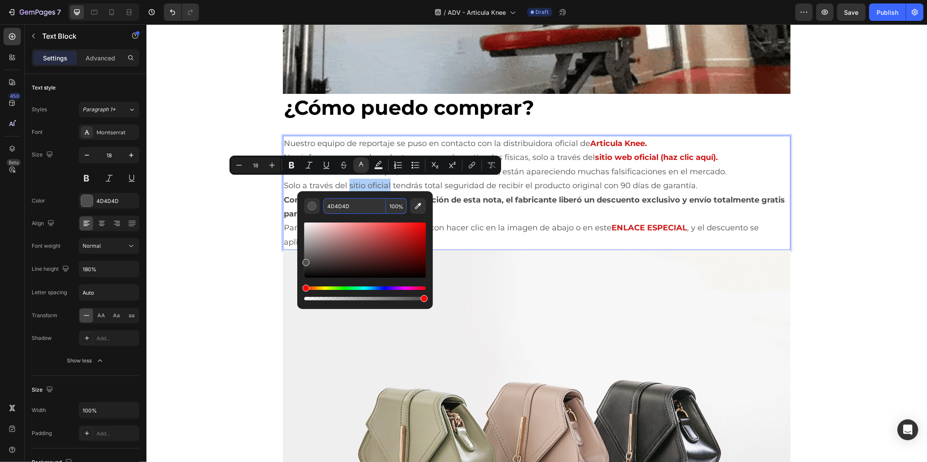
click at [362, 205] on input "4D4D4D" at bounding box center [354, 206] width 63 height 16
paste input "[DATE]"
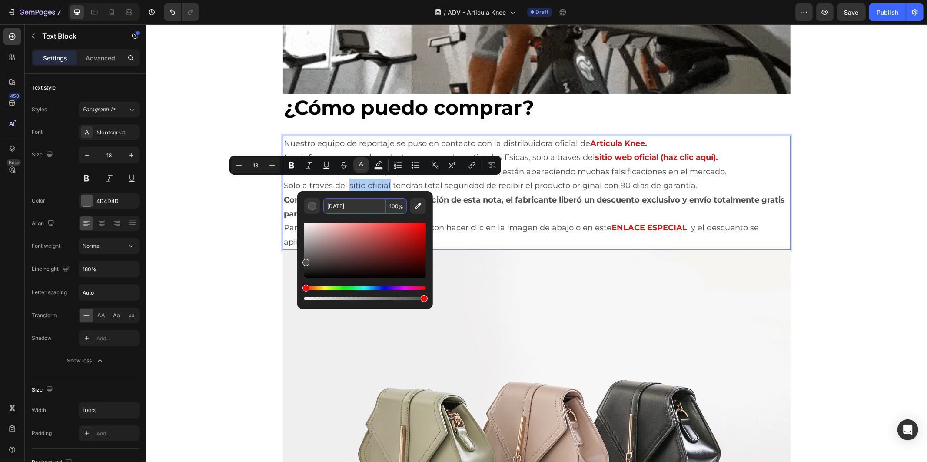
type input "[DATE]"
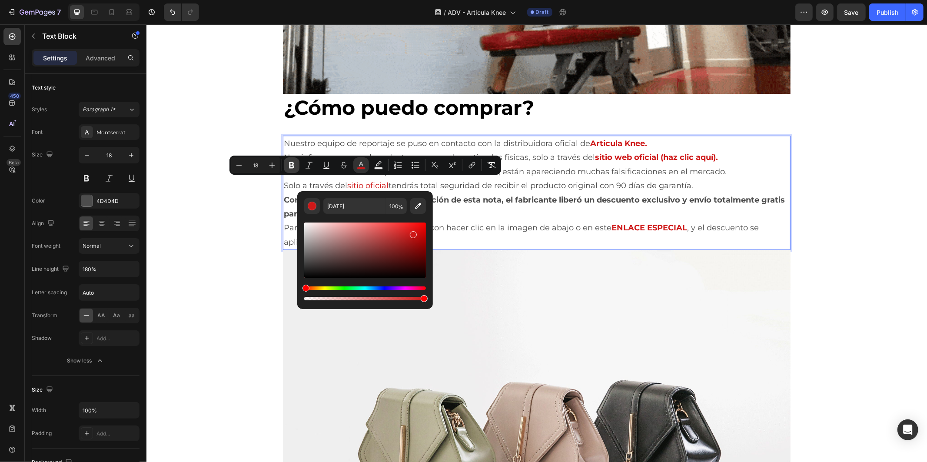
click at [292, 163] on icon "Editor contextual toolbar" at bounding box center [291, 165] width 5 height 7
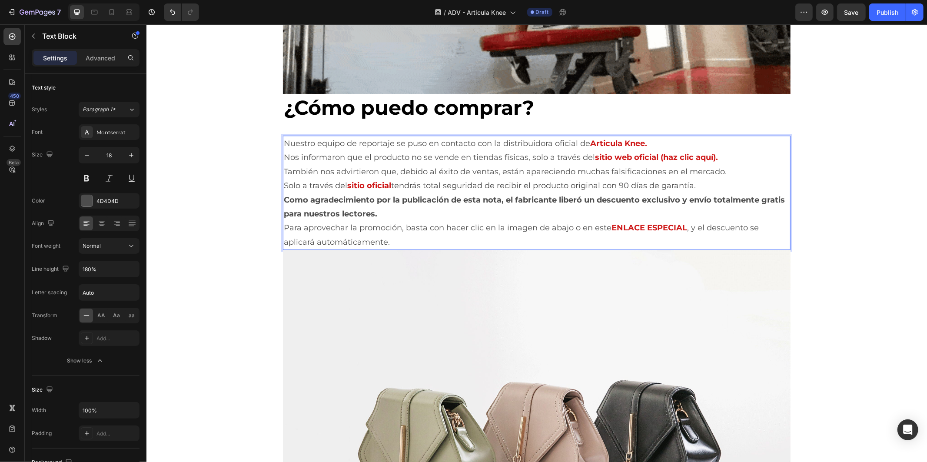
click at [560, 209] on p "Como agradecimiento por la publicación de esta nota, el fabricante liberó un de…" at bounding box center [536, 206] width 506 height 28
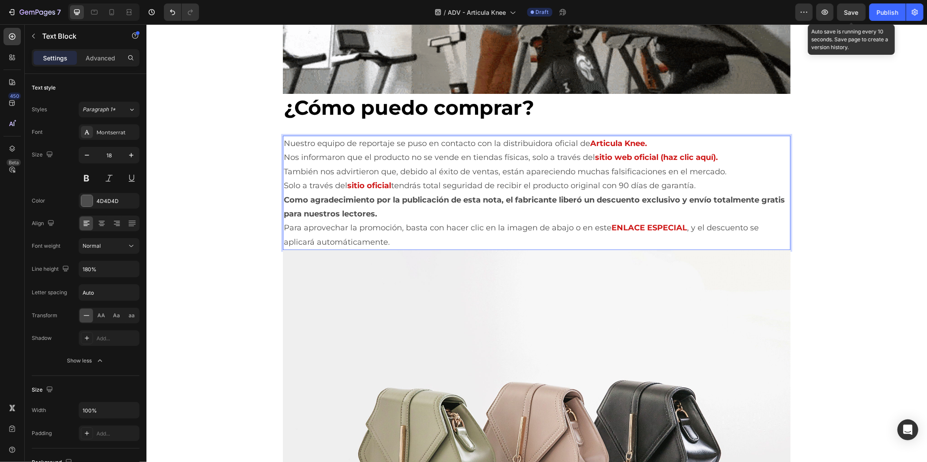
click at [847, 10] on span "Save" at bounding box center [851, 12] width 14 height 7
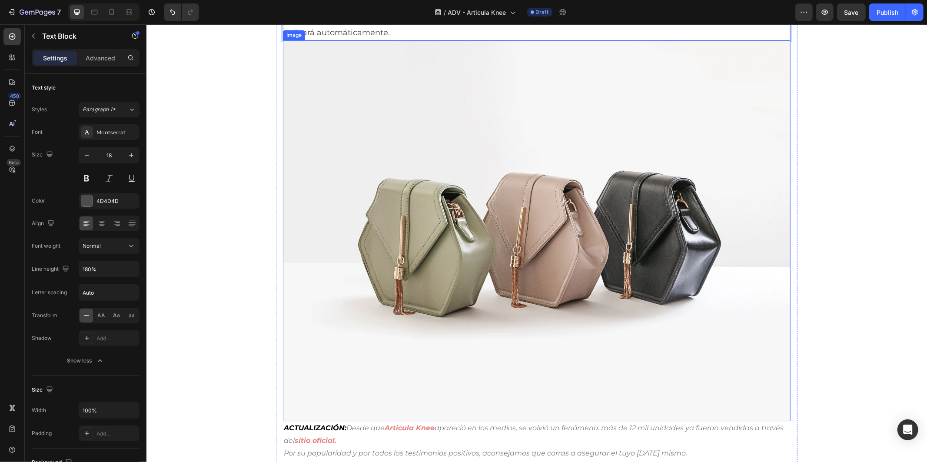
scroll to position [5094, 0]
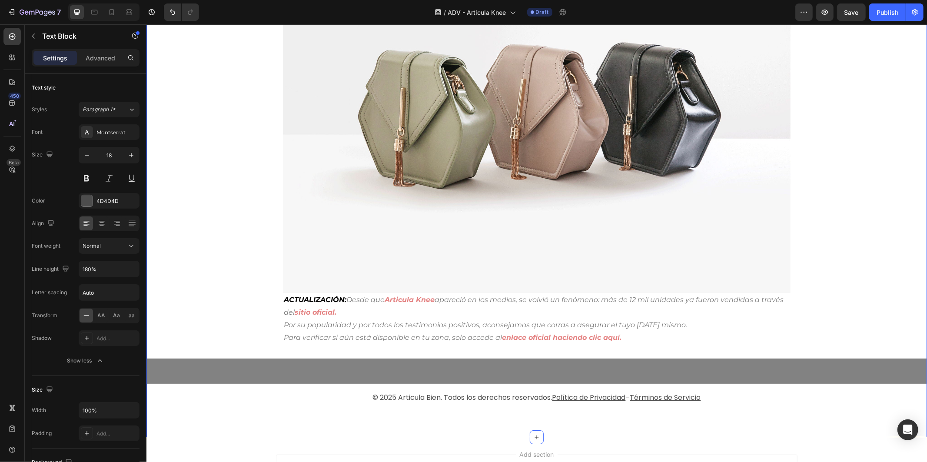
click at [837, 3] on button "Save" at bounding box center [851, 11] width 29 height 17
click at [492, 175] on img at bounding box center [535, 102] width 507 height 381
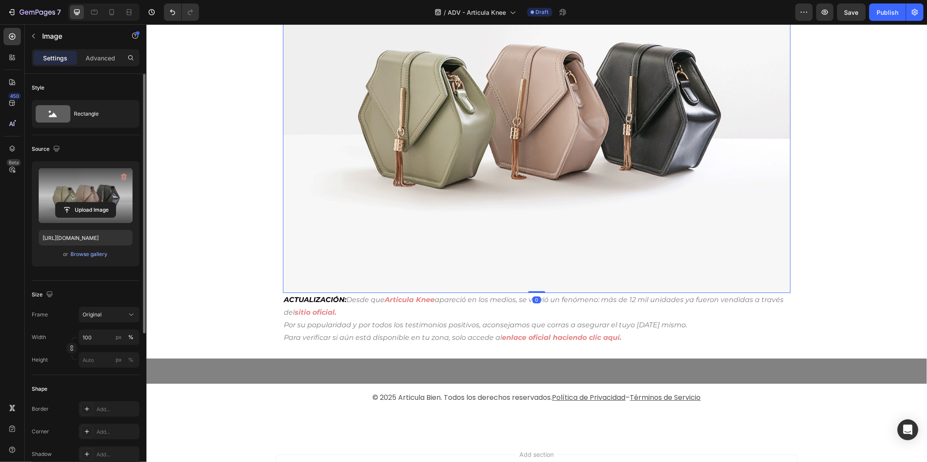
click at [96, 181] on label at bounding box center [86, 195] width 94 height 55
click at [96, 202] on input "file" at bounding box center [86, 209] width 60 height 15
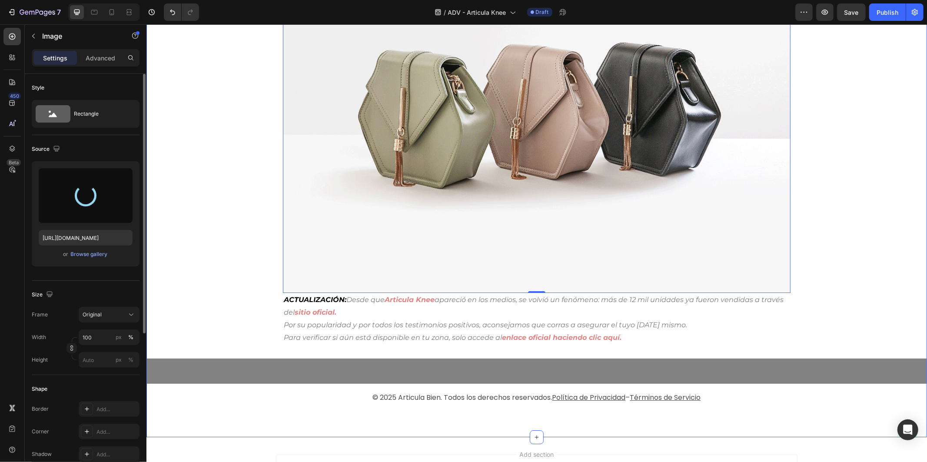
type input "[URL][DOMAIN_NAME]"
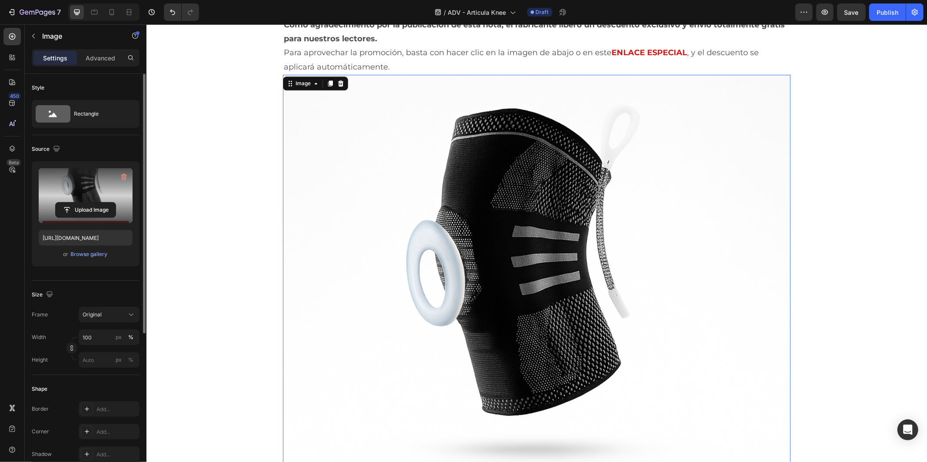
scroll to position [5173, 0]
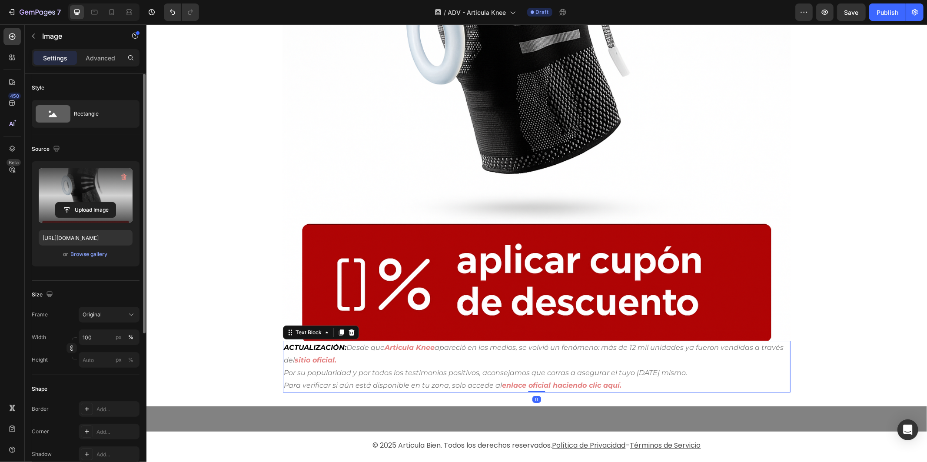
click at [387, 353] on p "ACTUALIZACIÓN: Desde que Articula Knee apareció en los medios, se volvió un fen…" at bounding box center [536, 353] width 506 height 25
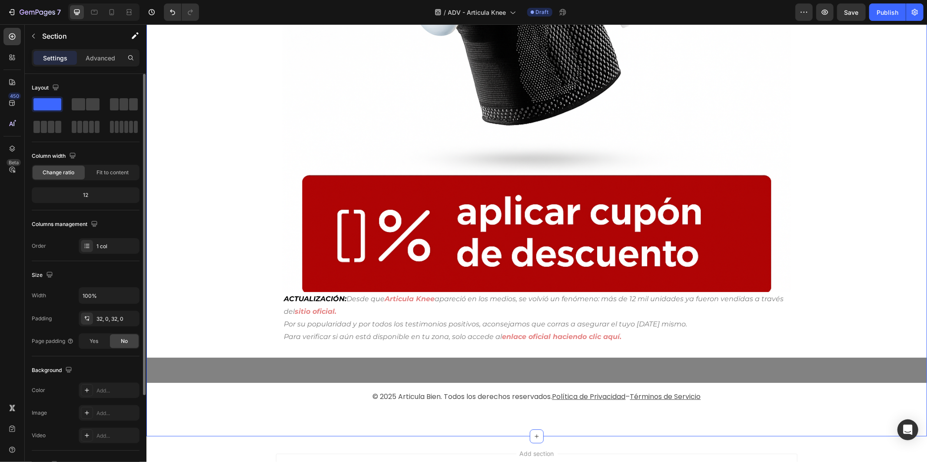
scroll to position [5270, 0]
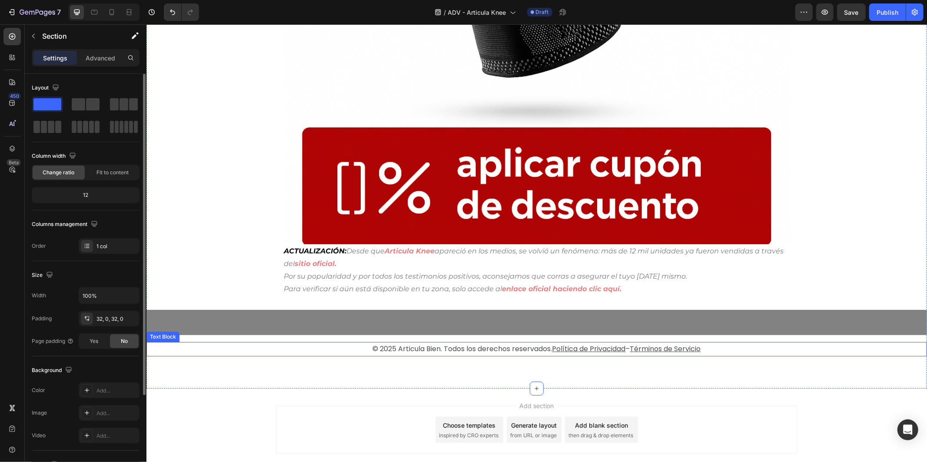
click at [319, 347] on p "© 2025 Articula Bien. Todos los derechos reservados. Política de Privacidad – T…" at bounding box center [536, 348] width 778 height 13
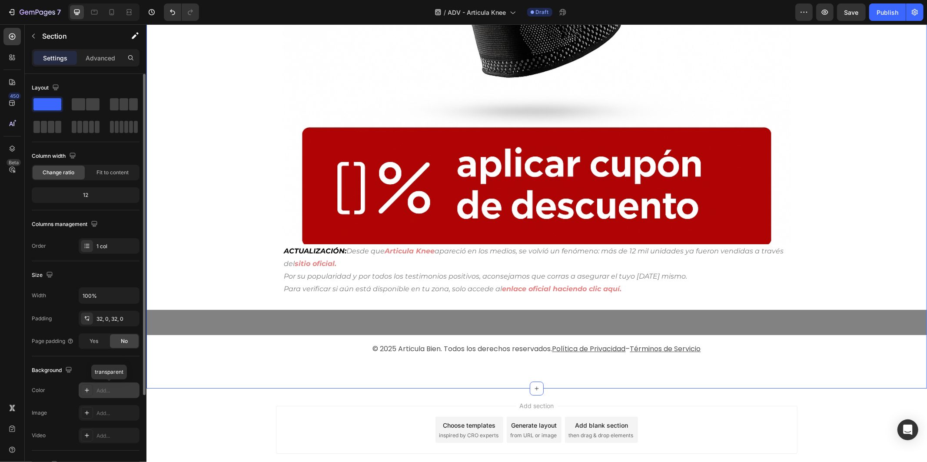
click at [101, 388] on div "Add..." at bounding box center [116, 391] width 41 height 8
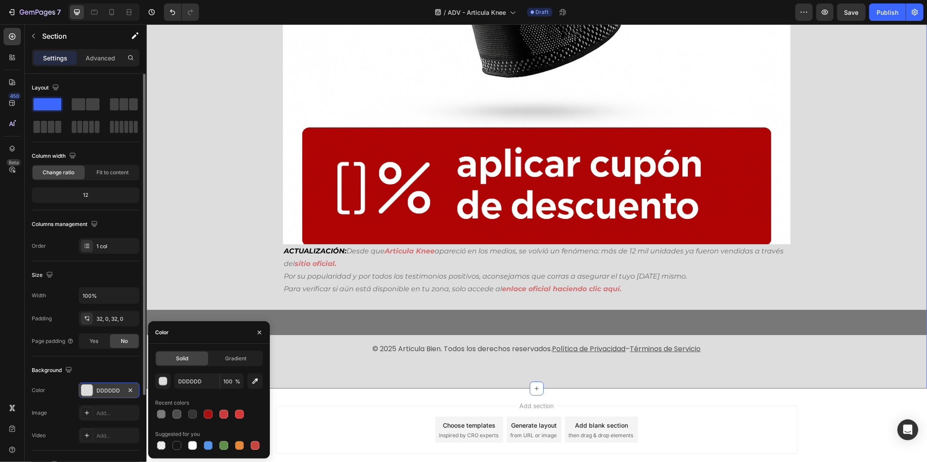
click at [169, 415] on div at bounding box center [209, 414] width 108 height 12
click at [174, 413] on div at bounding box center [176, 414] width 9 height 9
type input "4D4D4D"
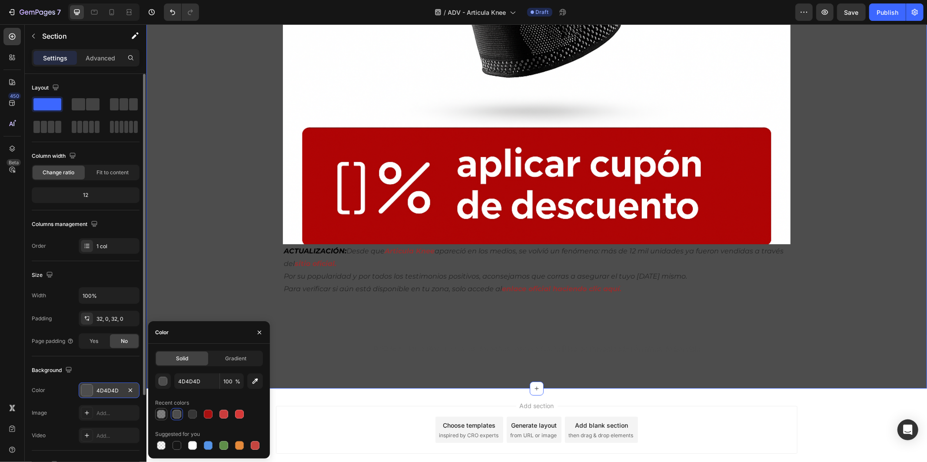
click at [160, 413] on div at bounding box center [161, 414] width 9 height 9
type input "70"
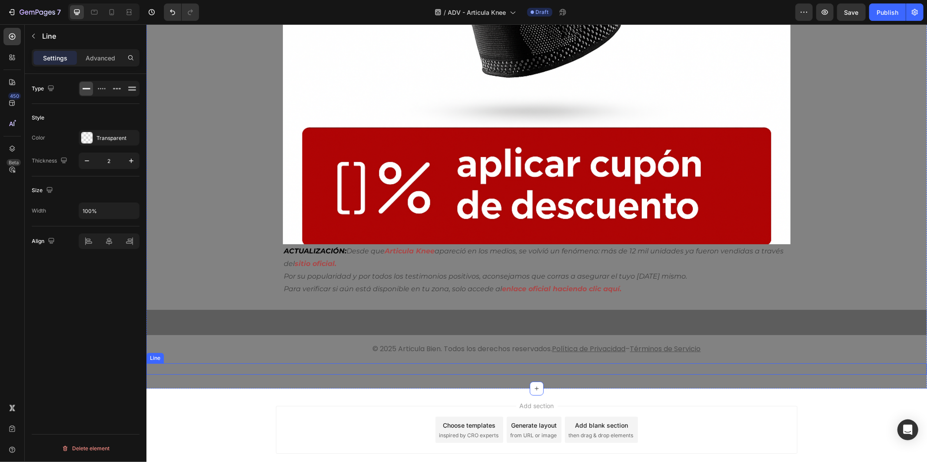
click at [353, 363] on div "Title Line" at bounding box center [536, 368] width 780 height 11
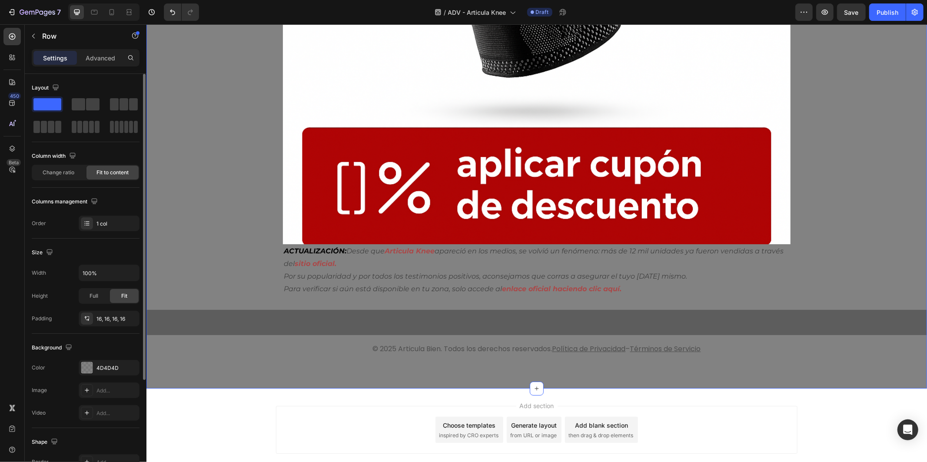
click at [290, 309] on div "Title Line Row" at bounding box center [536, 321] width 780 height 25
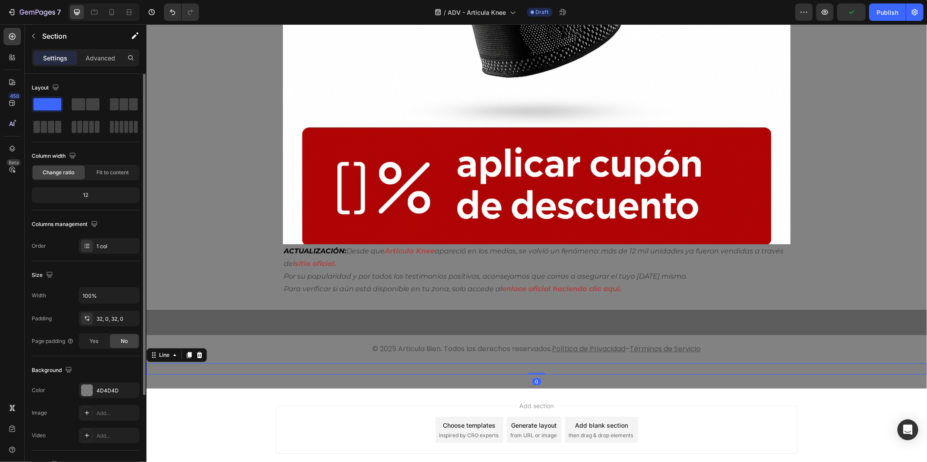
click at [281, 363] on div "Title Line 0" at bounding box center [536, 368] width 780 height 11
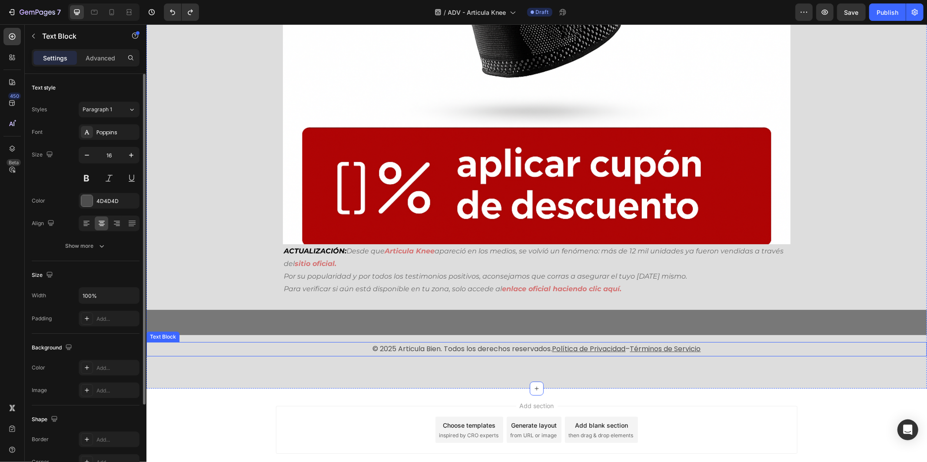
click at [310, 344] on p "© 2025 Articula Bien. Todos los derechos reservados. Política de Privacidad – T…" at bounding box center [536, 348] width 778 height 13
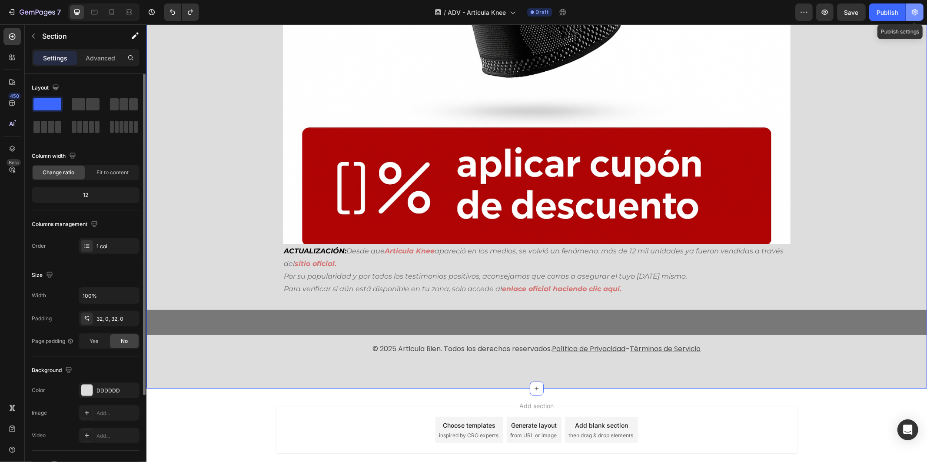
drag, startPoint x: 825, startPoint y: 19, endPoint x: 919, endPoint y: 13, distance: 93.6
click at [919, 14] on div "Preview Save Publish Publish settings" at bounding box center [859, 11] width 128 height 17
click at [919, 13] on button "button" at bounding box center [914, 11] width 17 height 17
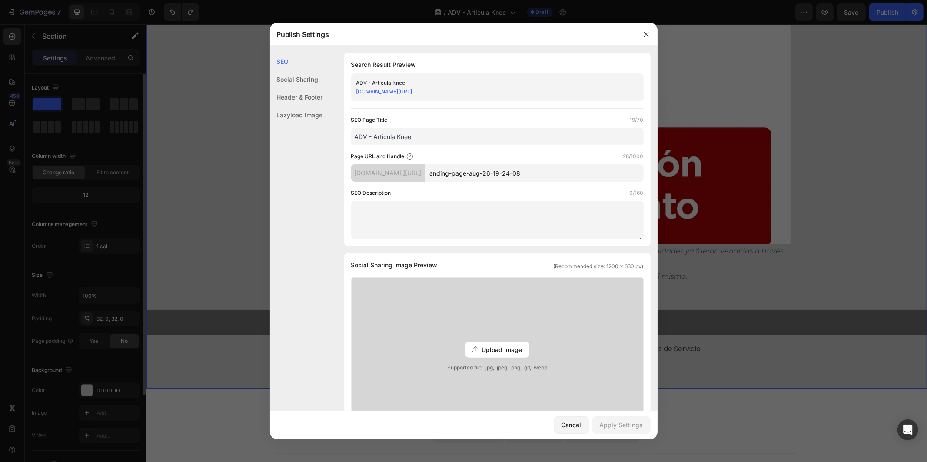
click at [307, 106] on div "Header & Footer" at bounding box center [296, 115] width 53 height 18
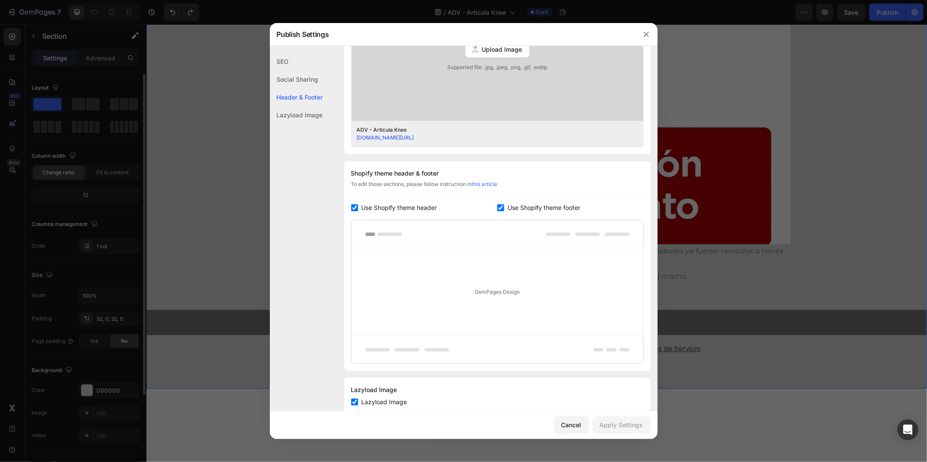
scroll to position [324, 0]
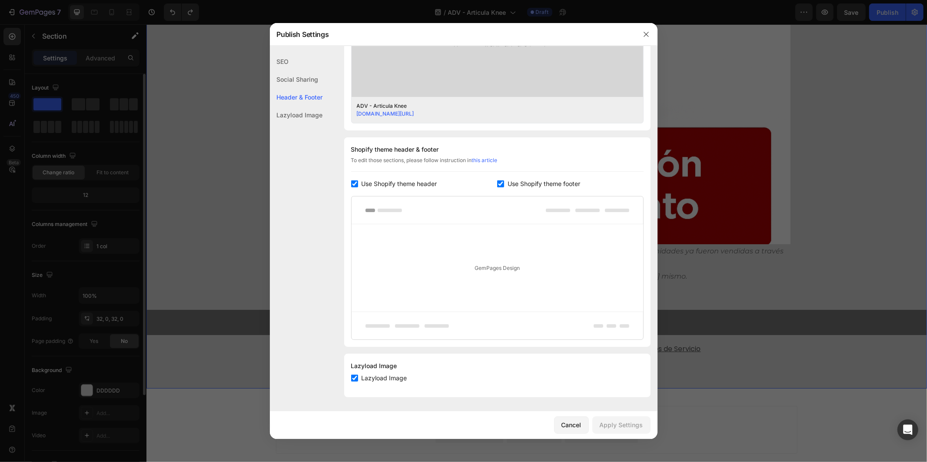
click at [392, 182] on span "Use Shopify theme header" at bounding box center [399, 184] width 76 height 10
checkbox input "false"
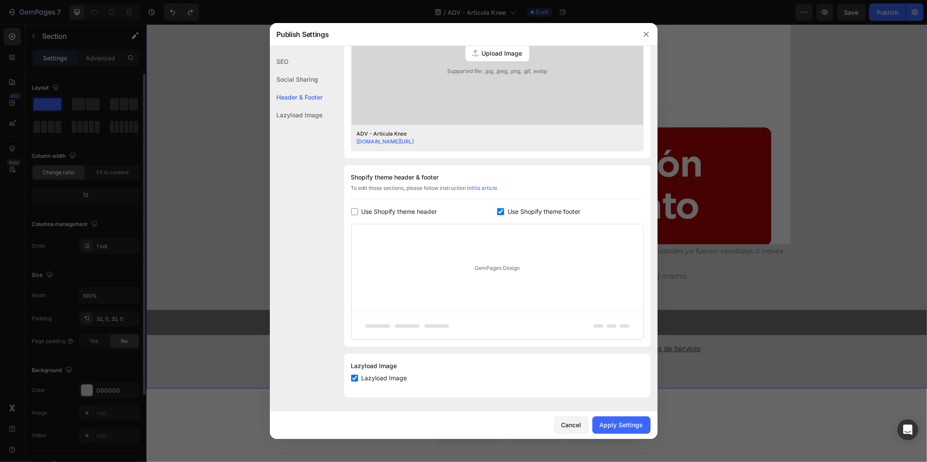
scroll to position [296, 0]
click at [547, 215] on span "Use Shopify theme footer" at bounding box center [543, 211] width 73 height 10
checkbox input "false"
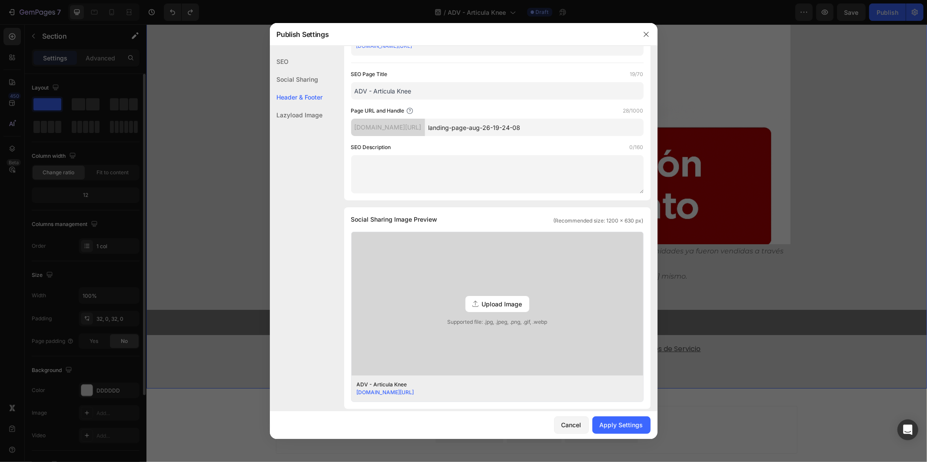
scroll to position [0, 0]
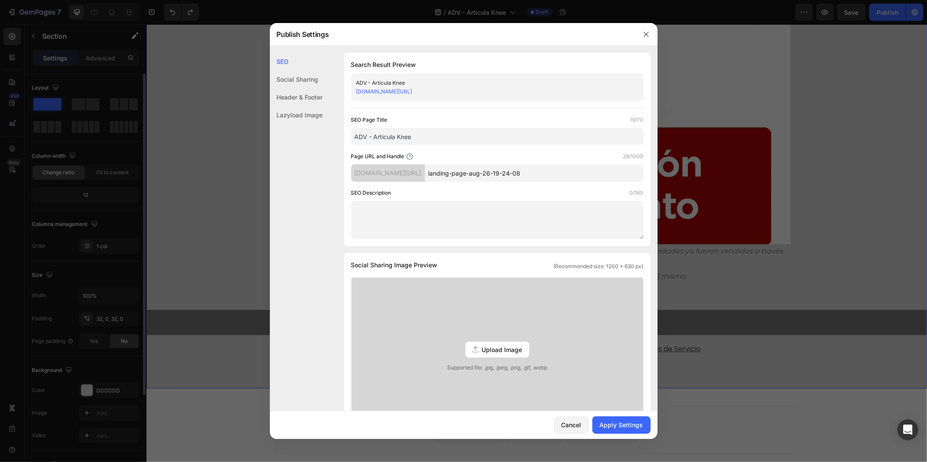
drag, startPoint x: 567, startPoint y: 171, endPoint x: 461, endPoint y: 170, distance: 106.0
click at [461, 170] on input "landing-page-aug-26-19-24-08" at bounding box center [534, 172] width 218 height 17
type input "l"
type input "articulaknee"
click at [620, 429] on div "Apply Settings" at bounding box center [620, 424] width 43 height 9
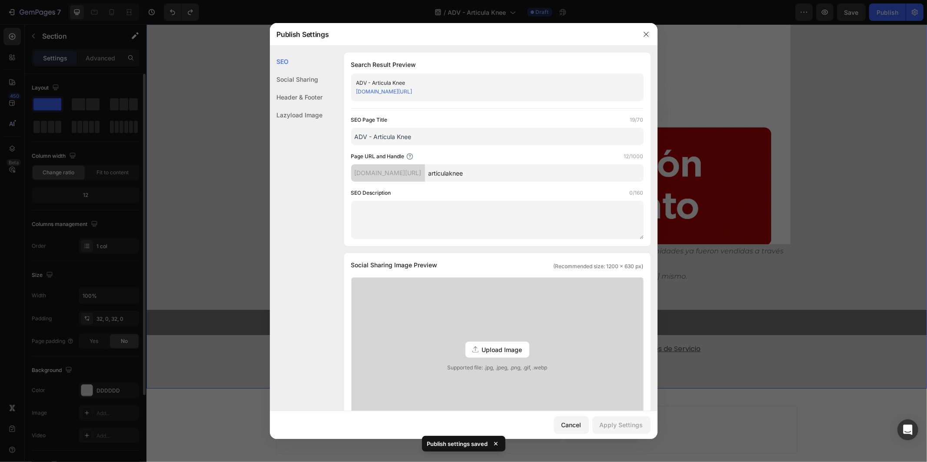
drag, startPoint x: 859, startPoint y: 271, endPoint x: 703, endPoint y: 241, distance: 158.4
click at [859, 271] on div at bounding box center [463, 231] width 927 height 462
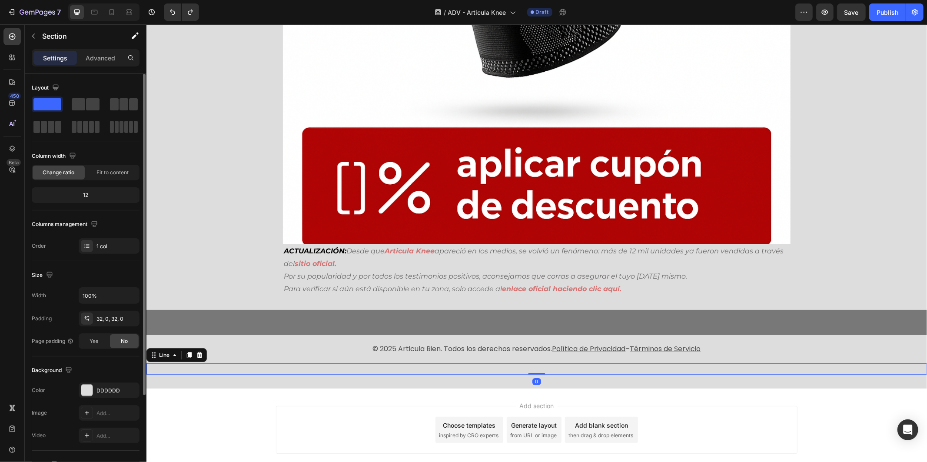
click at [385, 366] on div "Title Line 0" at bounding box center [536, 368] width 780 height 11
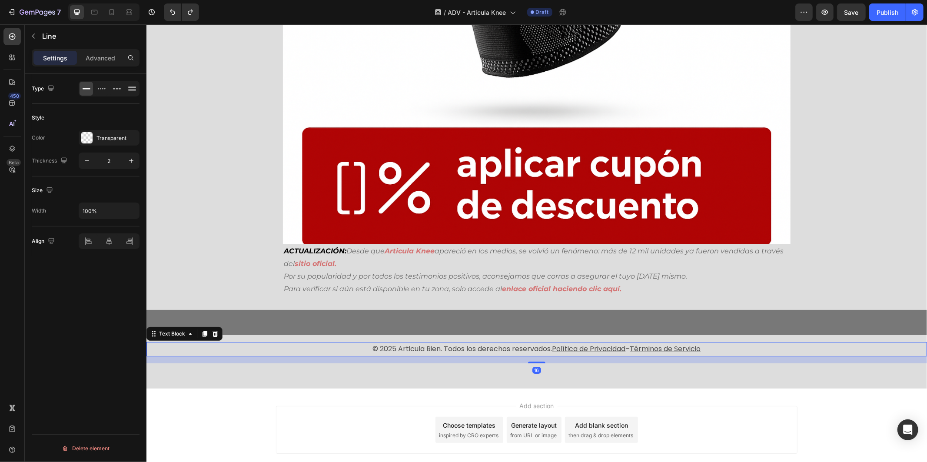
click at [341, 343] on p "© 2025 Articula Bien. Todos los derechos reservados. Política de Privacidad – T…" at bounding box center [536, 348] width 778 height 13
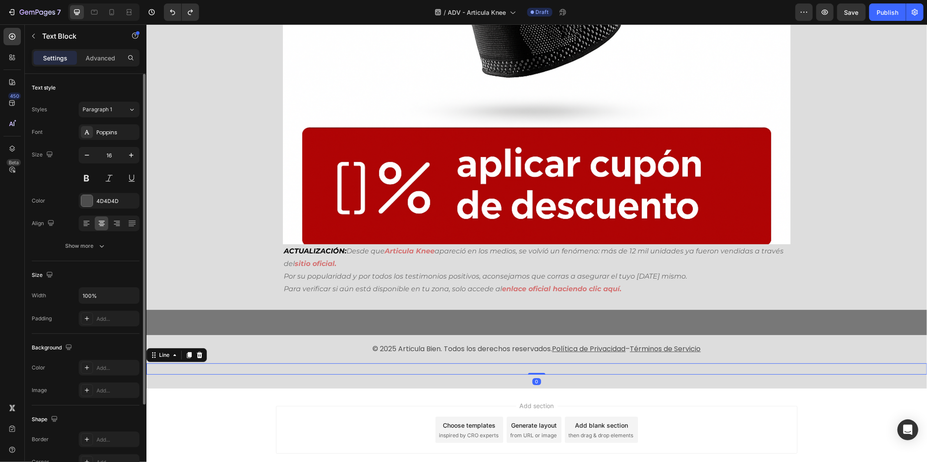
click at [336, 364] on div "Title Line 0" at bounding box center [536, 368] width 780 height 11
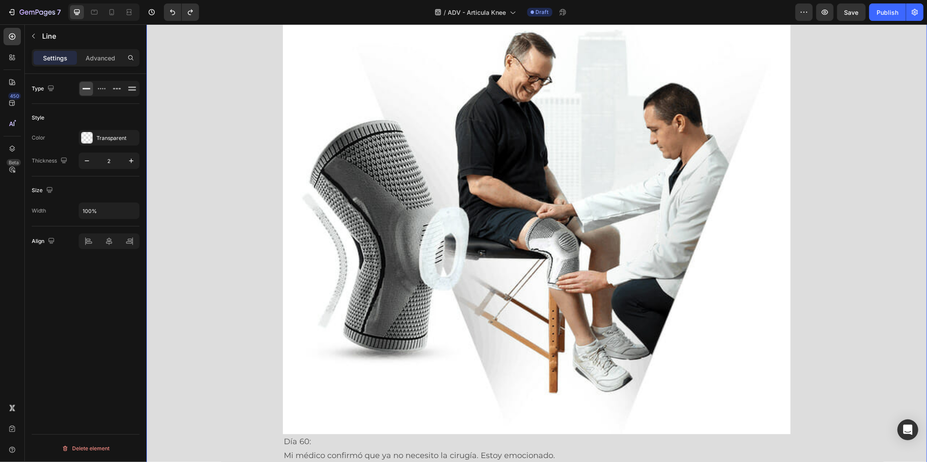
scroll to position [3967, 0]
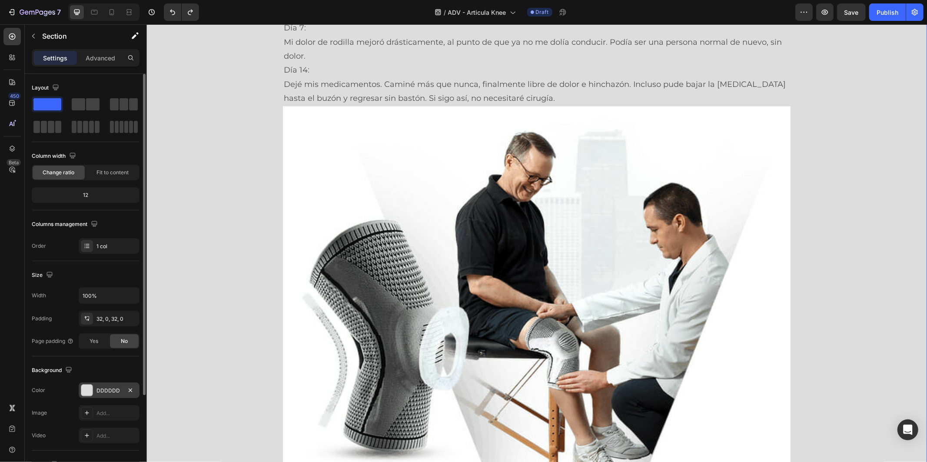
click at [97, 395] on div "DDDDDD" at bounding box center [109, 390] width 61 height 16
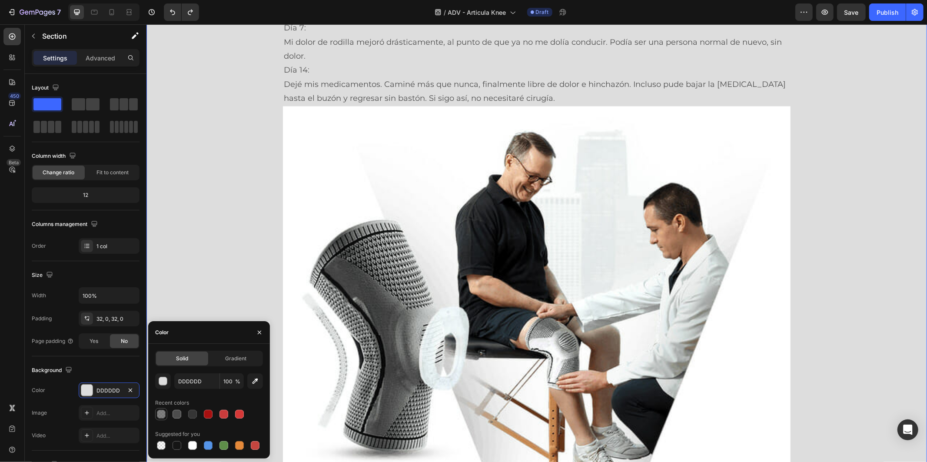
click at [161, 413] on div at bounding box center [161, 414] width 9 height 9
type input "4D4D4D"
type input "70"
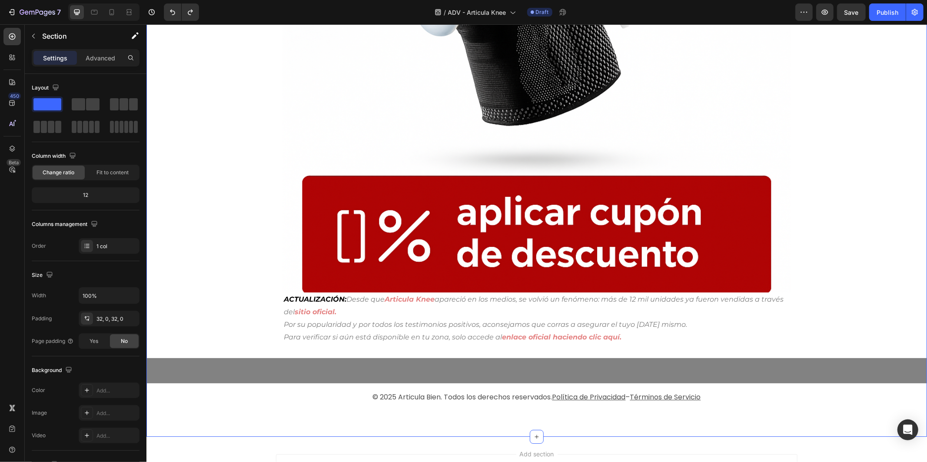
scroll to position [5297, 0]
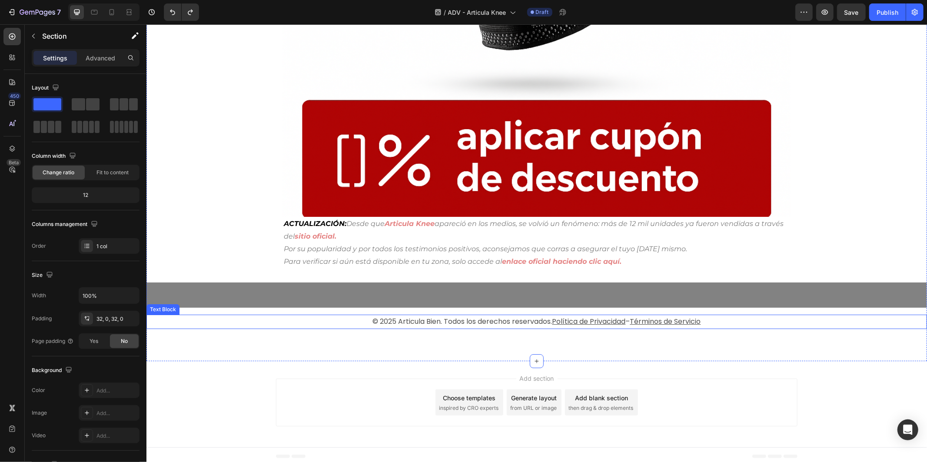
click at [345, 318] on p "© 2025 Articula Bien. Todos los derechos reservados. Política de Privacidad – T…" at bounding box center [536, 321] width 778 height 13
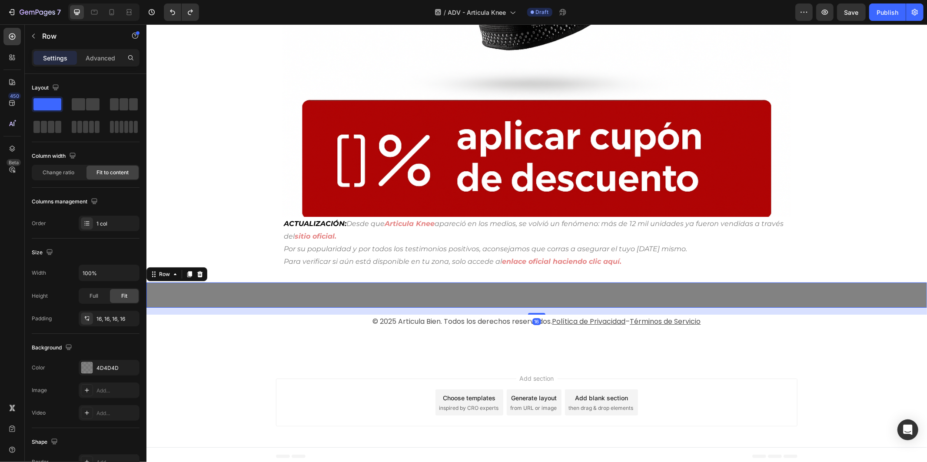
click at [353, 298] on div "Title Line Row 16" at bounding box center [536, 294] width 780 height 25
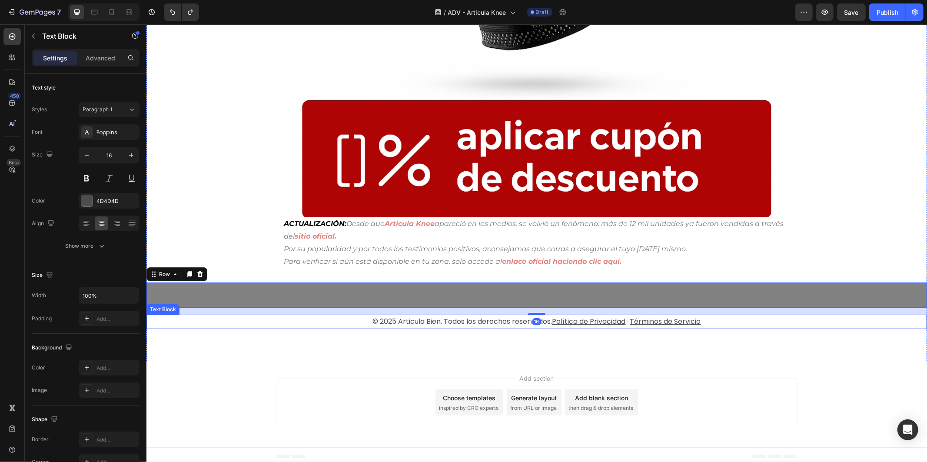
click at [357, 320] on p "© 2025 Articula Bien. Todos los derechos reservados. Política de Privacidad – T…" at bounding box center [536, 321] width 778 height 13
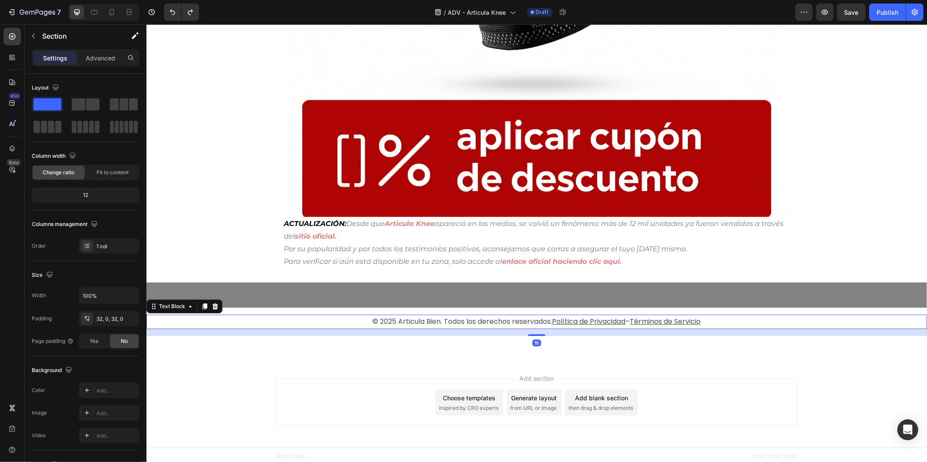
click at [336, 315] on p "© 2025 Articula Bien. Todos los derechos reservados. Política de Privacidad – T…" at bounding box center [536, 321] width 778 height 13
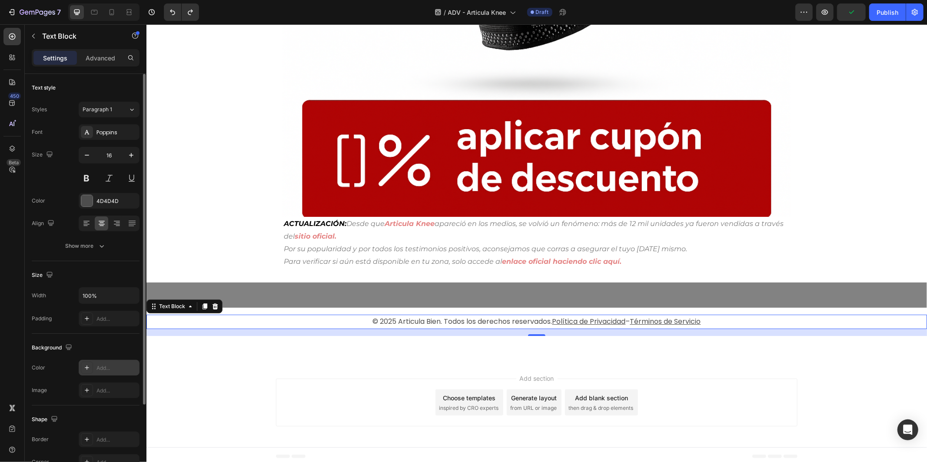
click at [115, 366] on div "Add..." at bounding box center [116, 368] width 41 height 8
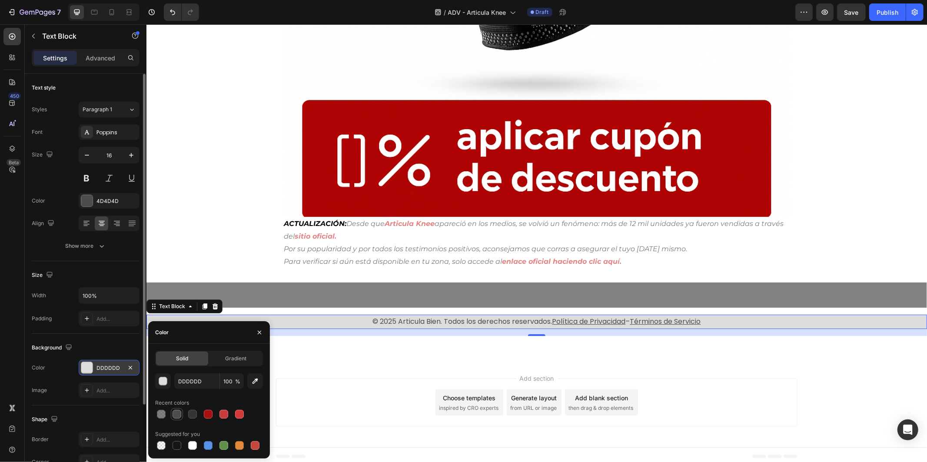
click at [177, 414] on div at bounding box center [176, 414] width 9 height 9
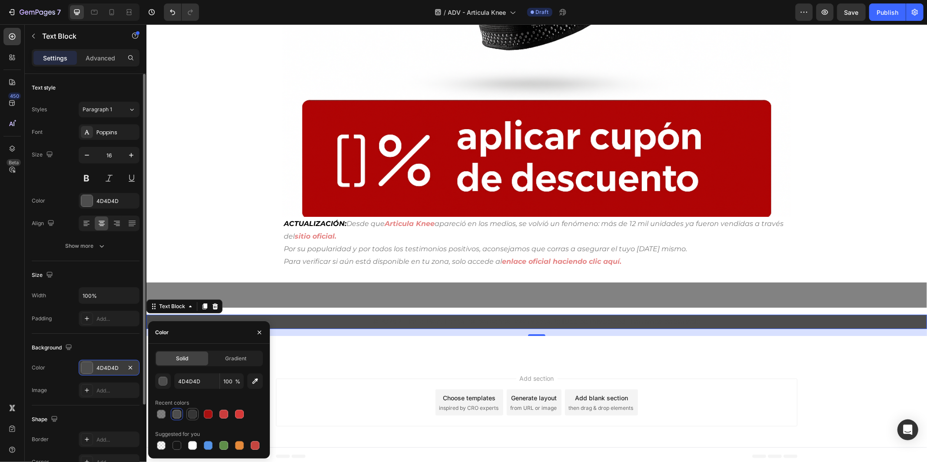
click at [190, 411] on div at bounding box center [192, 414] width 9 height 9
type input "353535"
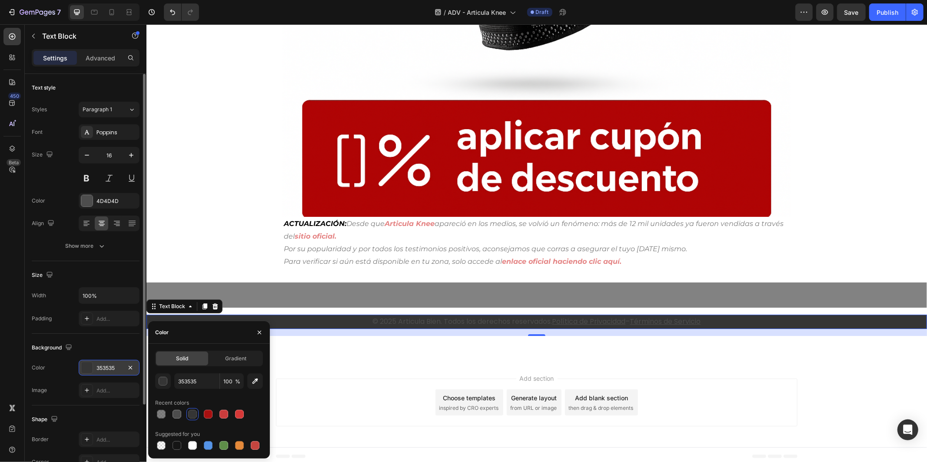
click at [445, 315] on p "© 2025 Articula Bien. Todos los derechos reservados. Política de Privacidad – T…" at bounding box center [536, 321] width 778 height 13
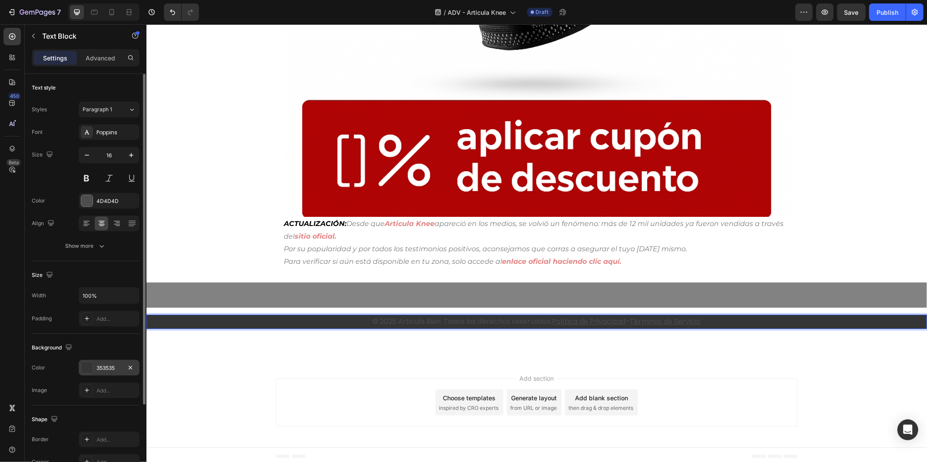
click at [444, 318] on p "© 2025 Articula Bien. Todos los derechos reservados. Política de Privacidad – T…" at bounding box center [536, 321] width 778 height 13
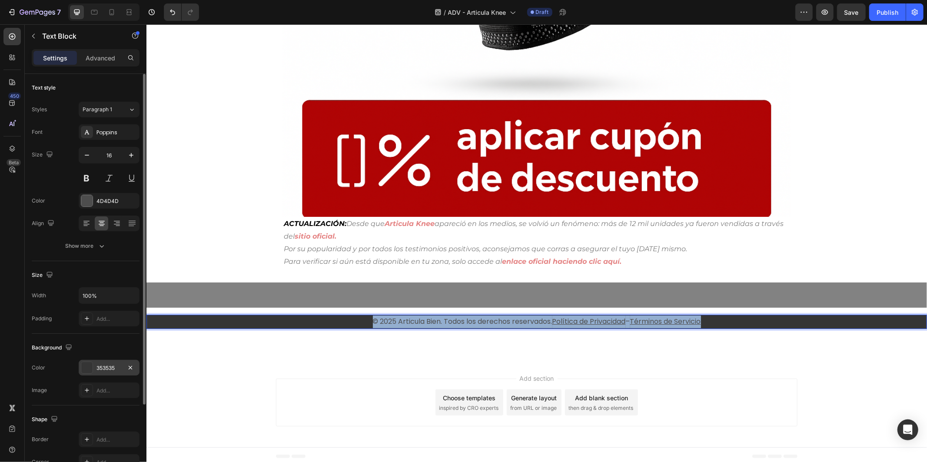
click at [444, 318] on p "© 2025 Articula Bien. Todos los derechos reservados. Política de Privacidad – T…" at bounding box center [536, 321] width 778 height 13
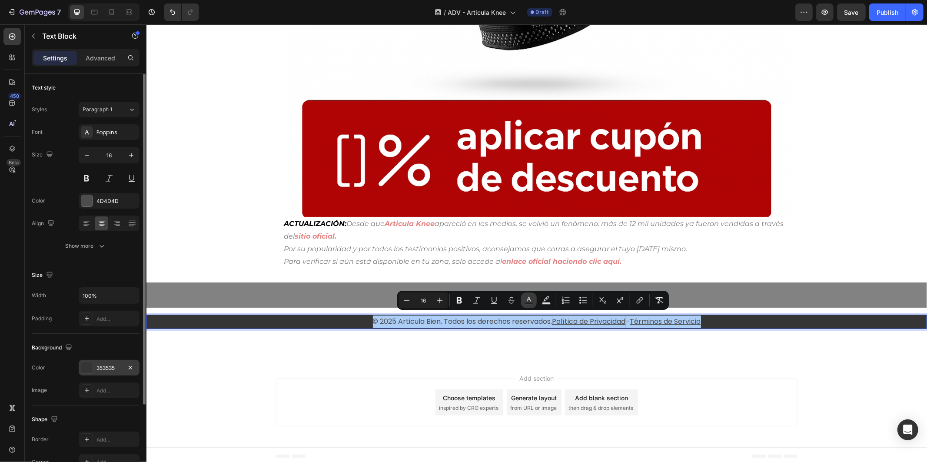
click at [527, 299] on icon "Editor contextual toolbar" at bounding box center [528, 299] width 4 height 5
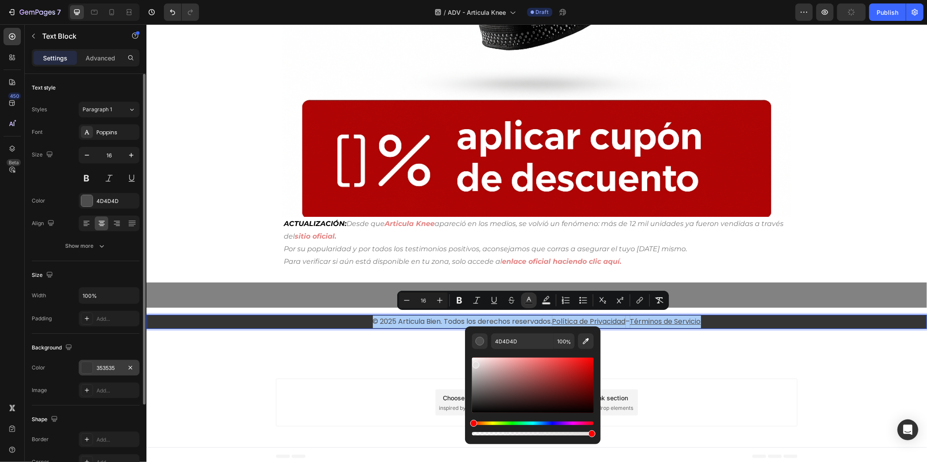
drag, startPoint x: 474, startPoint y: 390, endPoint x: 474, endPoint y: 361, distance: 29.1
click at [474, 361] on div "Editor contextual toolbar" at bounding box center [533, 384] width 122 height 55
type input "EFEAEA"
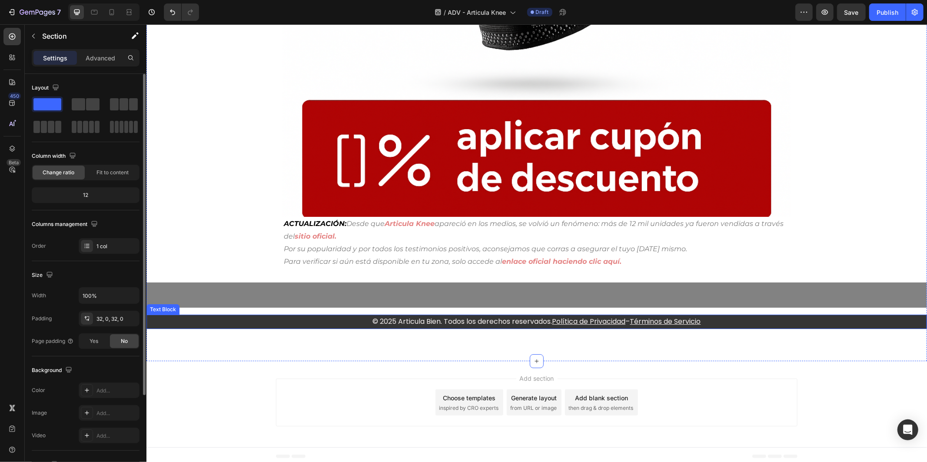
click at [324, 317] on p "© 2025 Articula Bien. Todos los derechos reservados. Política de Privacidad – T…" at bounding box center [536, 321] width 778 height 13
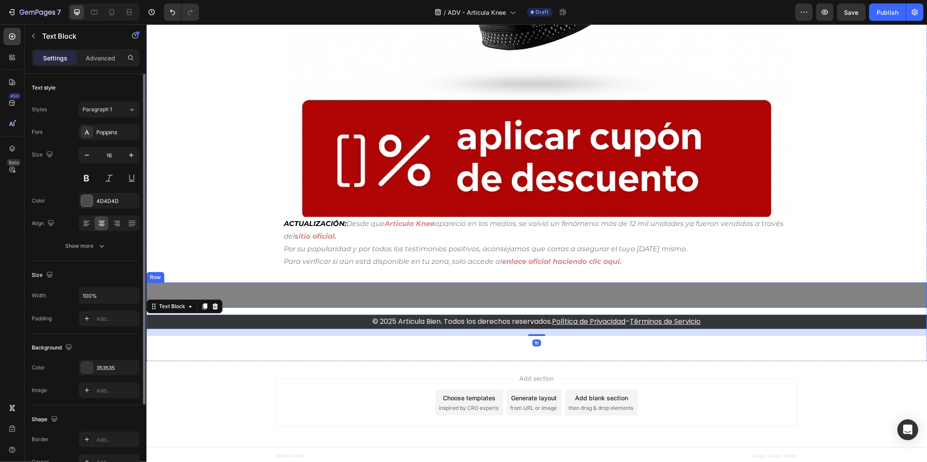
click at [326, 302] on div "Title Line Row" at bounding box center [536, 294] width 780 height 25
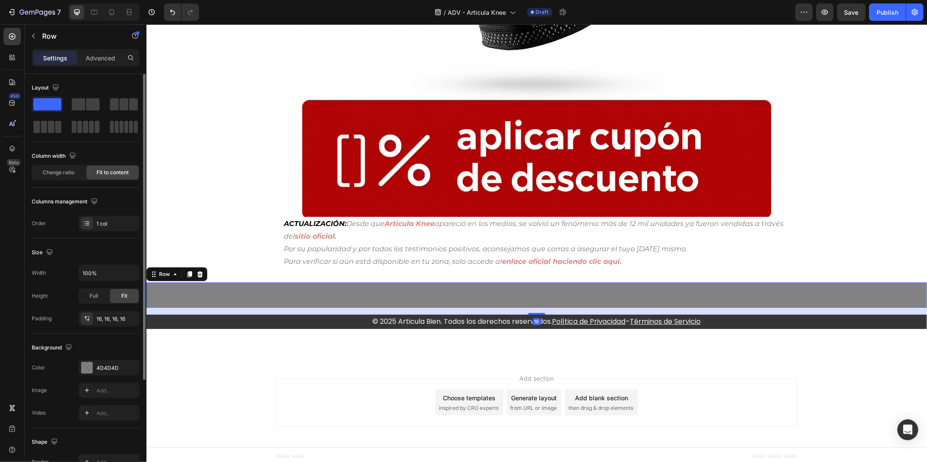
click at [322, 307] on div "16" at bounding box center [536, 310] width 780 height 7
click at [318, 298] on div "Title Line Row 16" at bounding box center [536, 294] width 780 height 25
click at [310, 310] on div "16" at bounding box center [536, 310] width 780 height 7
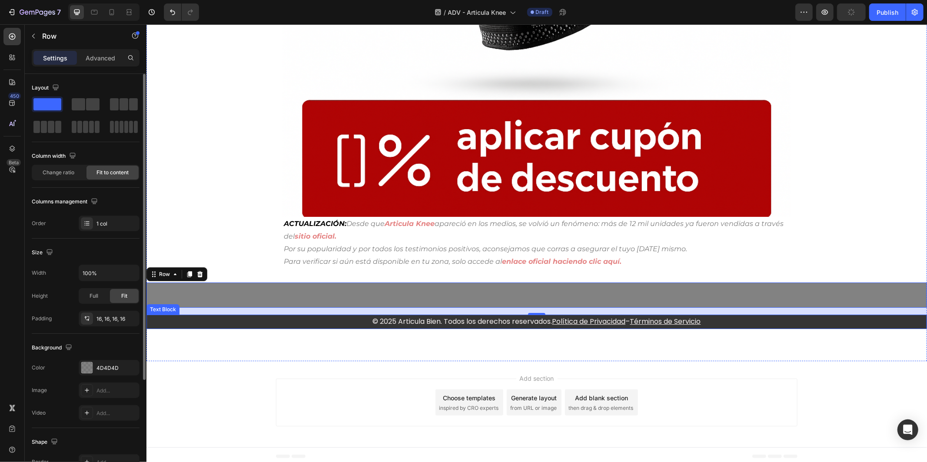
click at [305, 319] on p "© 2025 Articula Bien. Todos los derechos reservados. Política de Privacidad – T…" at bounding box center [536, 321] width 778 height 13
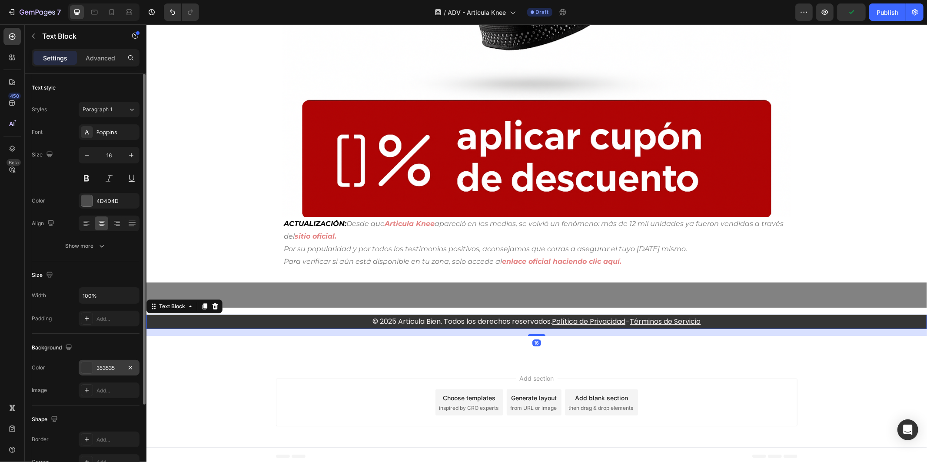
click at [112, 370] on div "353535" at bounding box center [108, 368] width 25 height 8
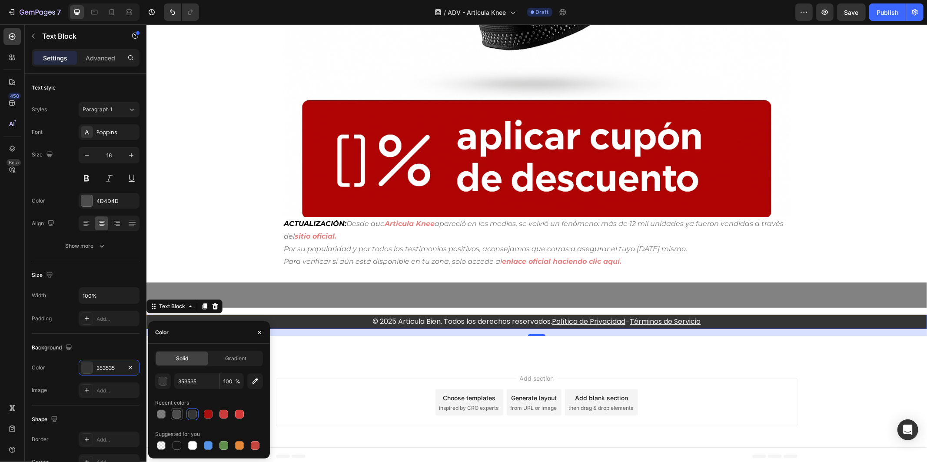
click at [172, 414] on div at bounding box center [177, 414] width 10 height 10
type input "4D4D4D"
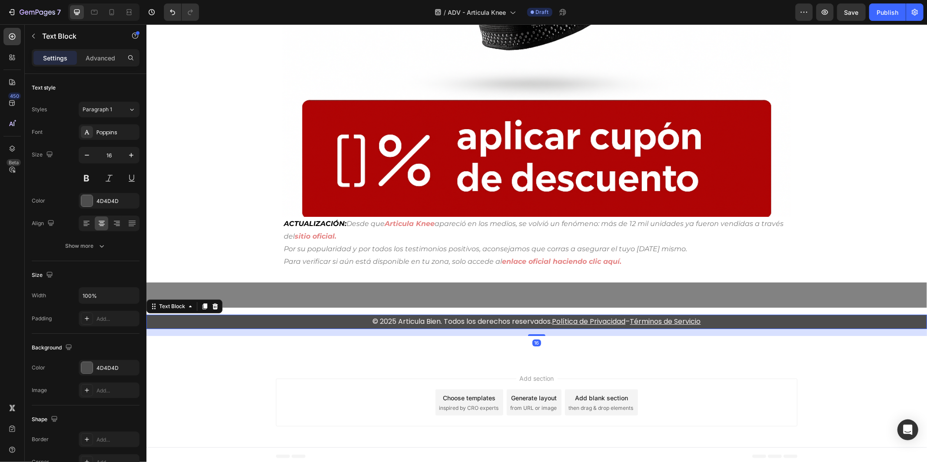
click at [340, 320] on p "© 2025 Articula Bien. Todos los derechos reservados. Política de Privacidad – T…" at bounding box center [536, 321] width 778 height 13
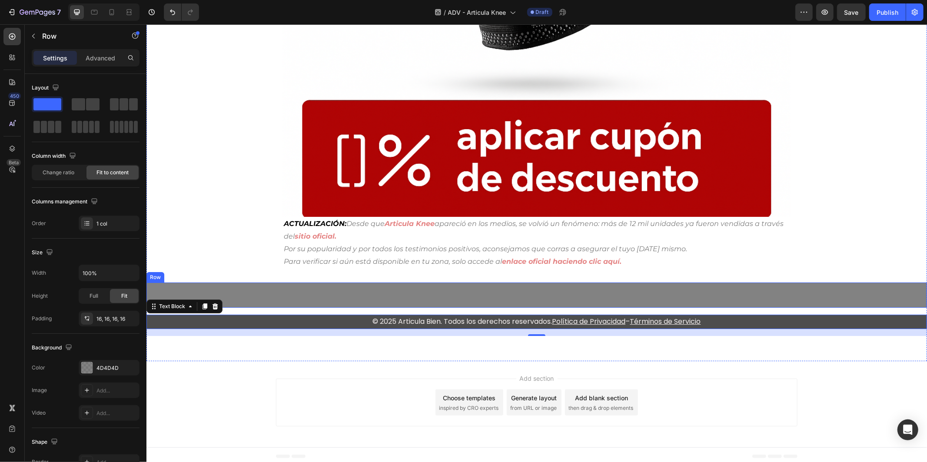
click at [398, 288] on div "Title Line Row" at bounding box center [536, 294] width 780 height 25
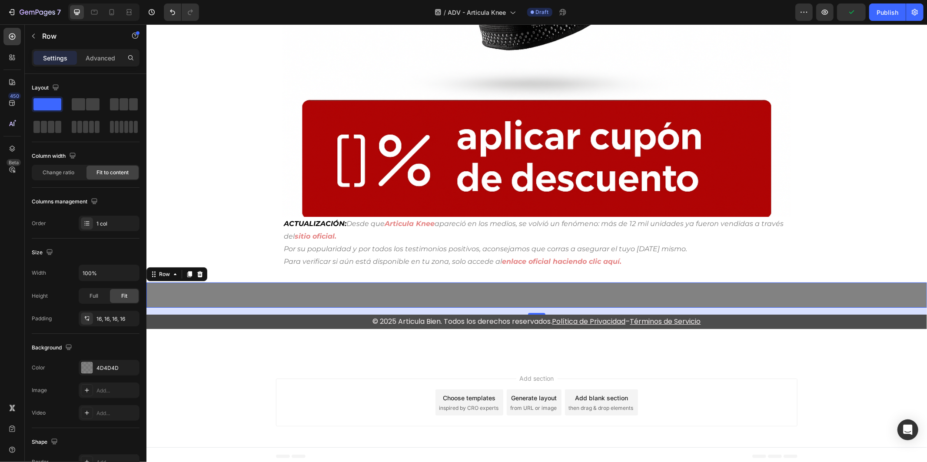
click at [233, 310] on div "16" at bounding box center [536, 310] width 780 height 7
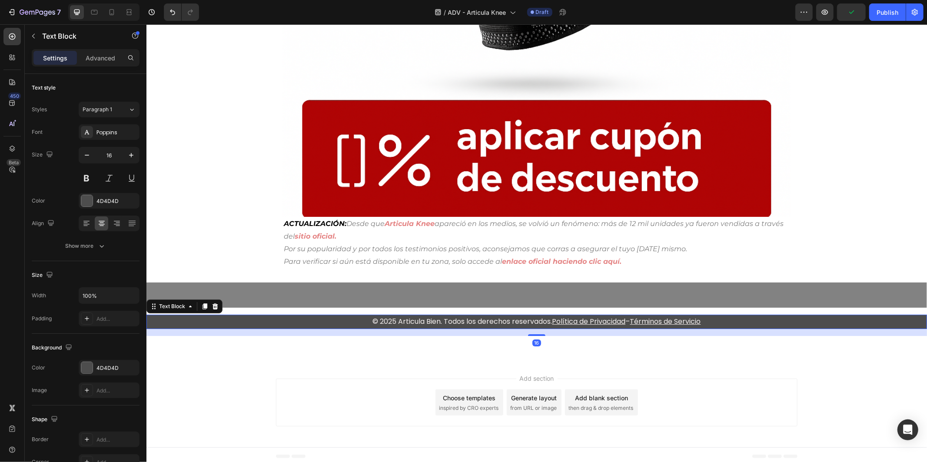
click at [227, 322] on p "© 2025 Articula Bien. Todos los derechos reservados. Política de Privacidad – T…" at bounding box center [536, 321] width 778 height 13
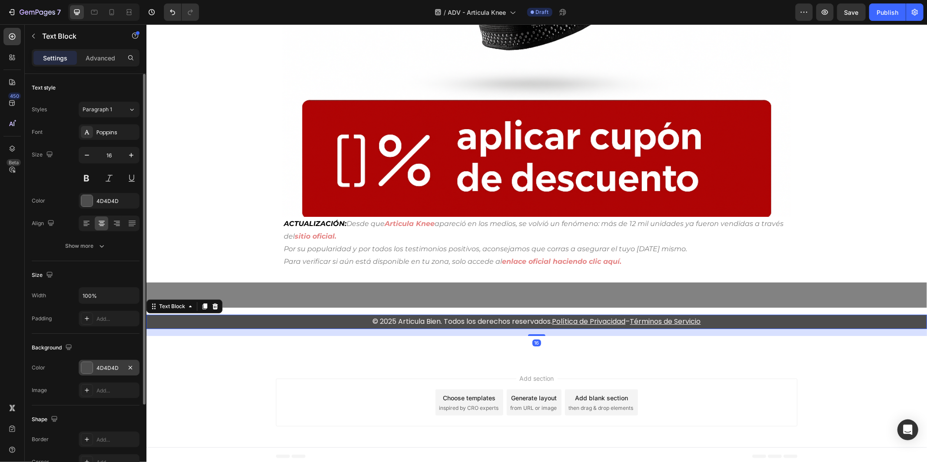
click at [94, 371] on div "4D4D4D" at bounding box center [109, 368] width 61 height 16
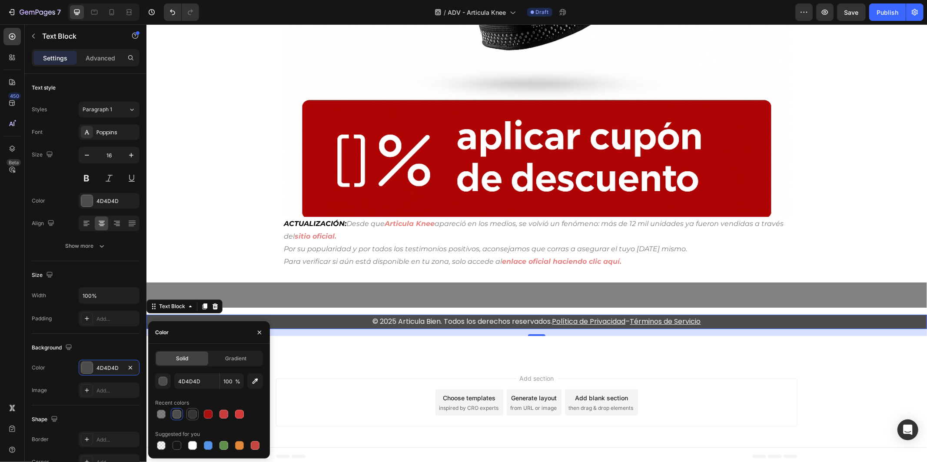
click at [196, 416] on div at bounding box center [192, 414] width 9 height 9
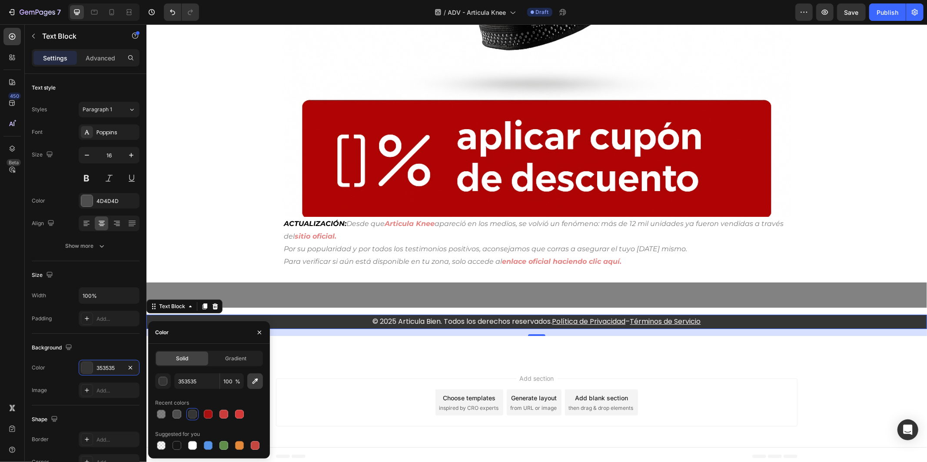
click at [253, 383] on icon "button" at bounding box center [255, 381] width 6 height 6
type input "828282"
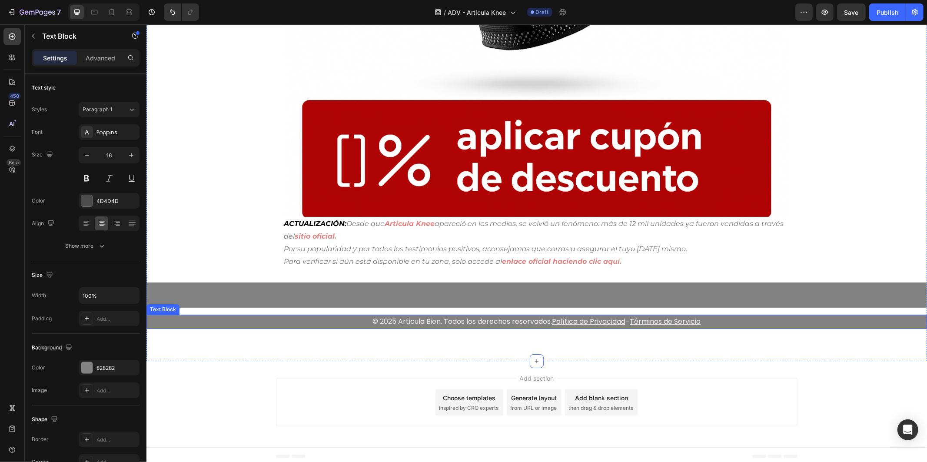
click at [324, 318] on p "© 2025 Articula Bien. Todos los derechos reservados. Política de Privacidad – T…" at bounding box center [536, 321] width 778 height 13
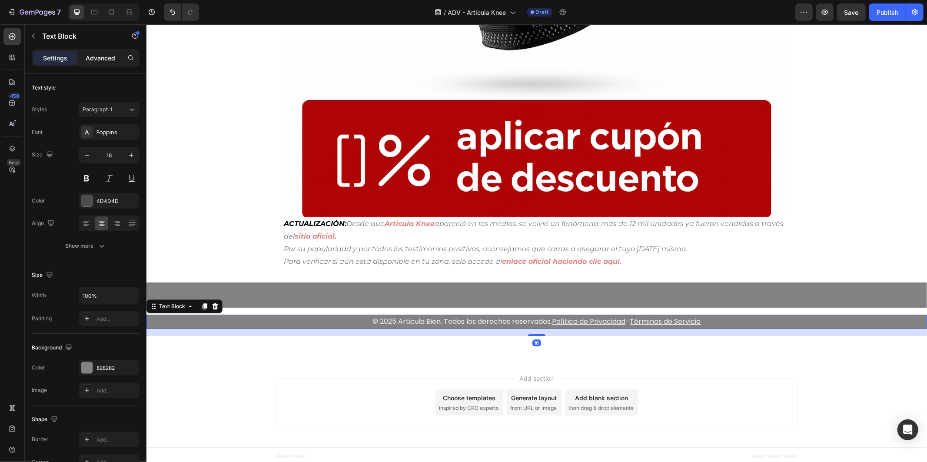
click at [102, 51] on div "Advanced" at bounding box center [100, 58] width 43 height 14
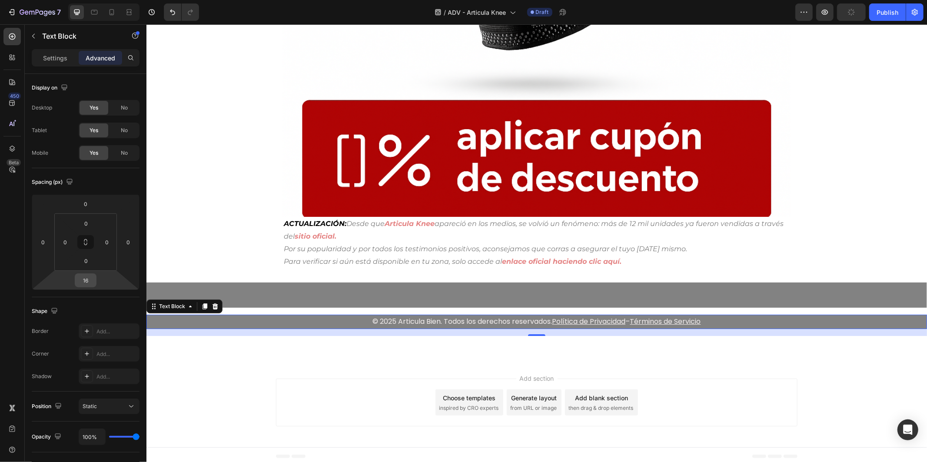
click at [89, 279] on input "16" at bounding box center [85, 280] width 17 height 13
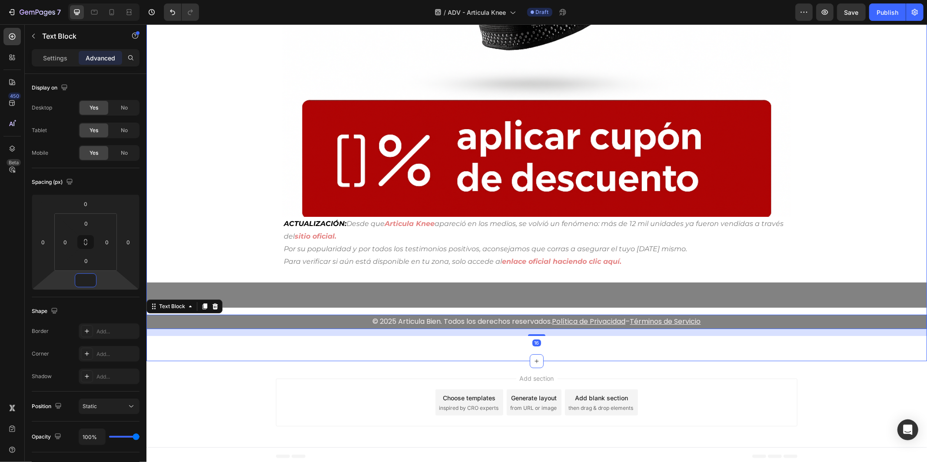
scroll to position [5291, 0]
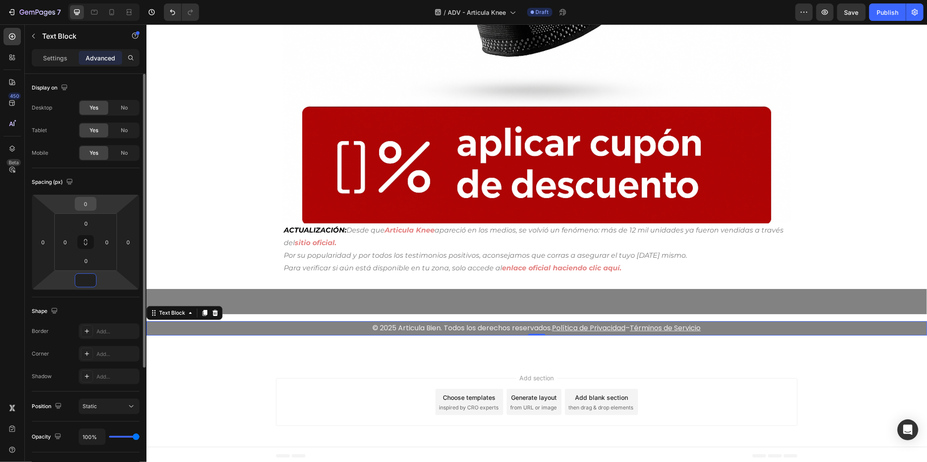
type input "0"
click at [91, 203] on input "0" at bounding box center [85, 203] width 17 height 13
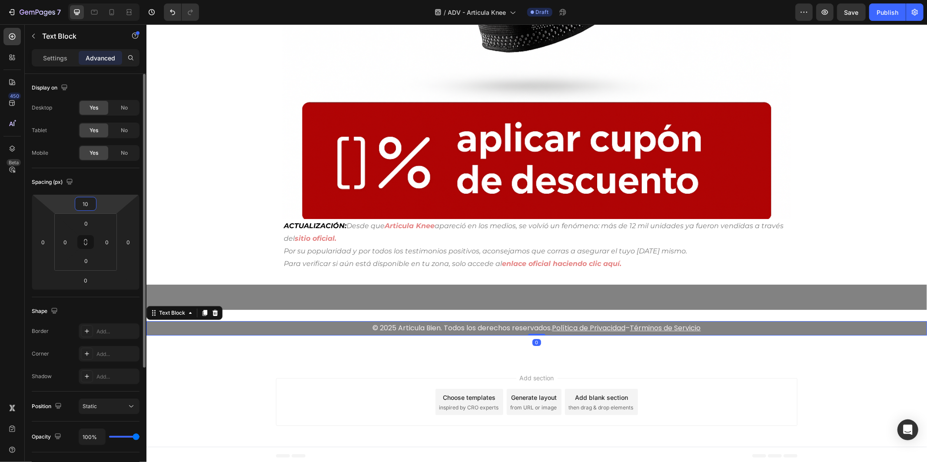
type input "1"
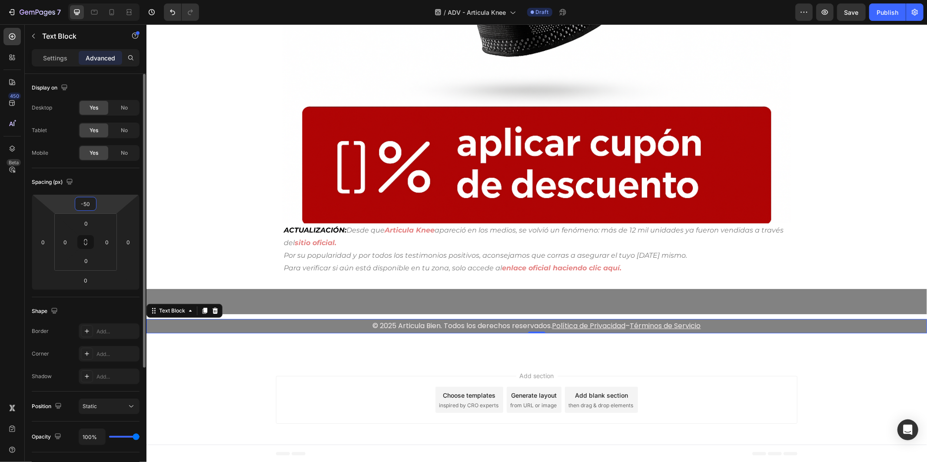
scroll to position [5269, 0]
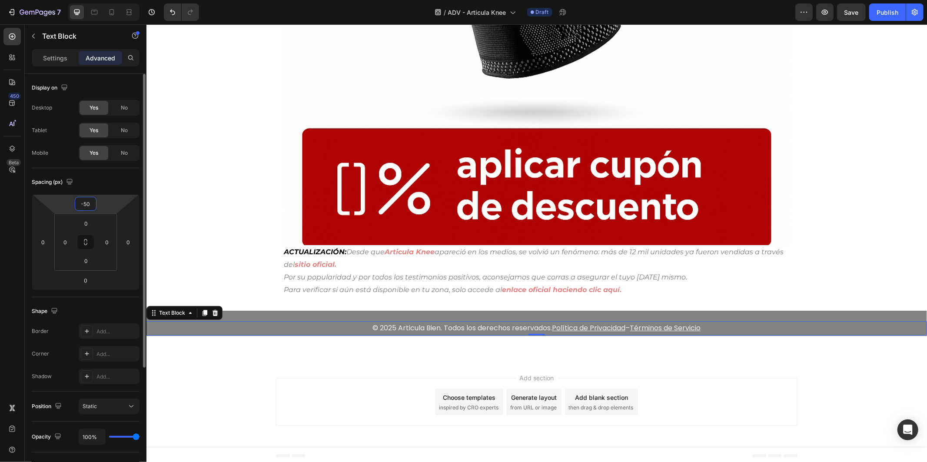
type input "-5"
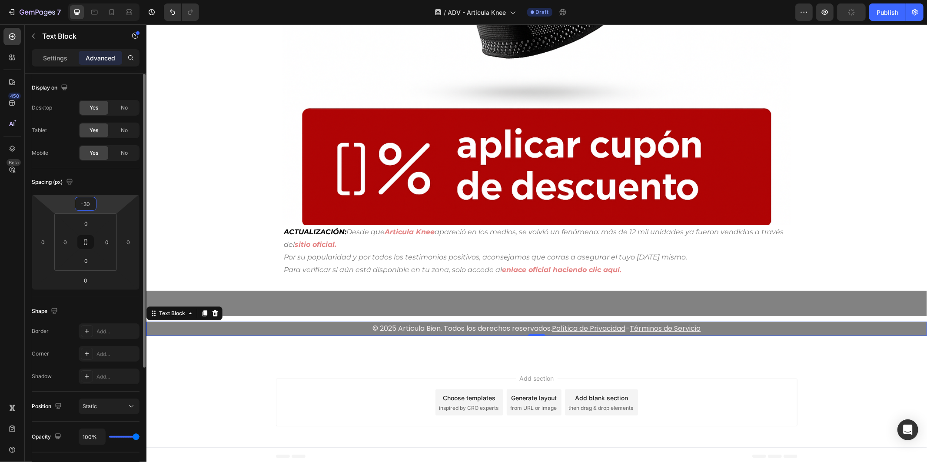
scroll to position [5278, 0]
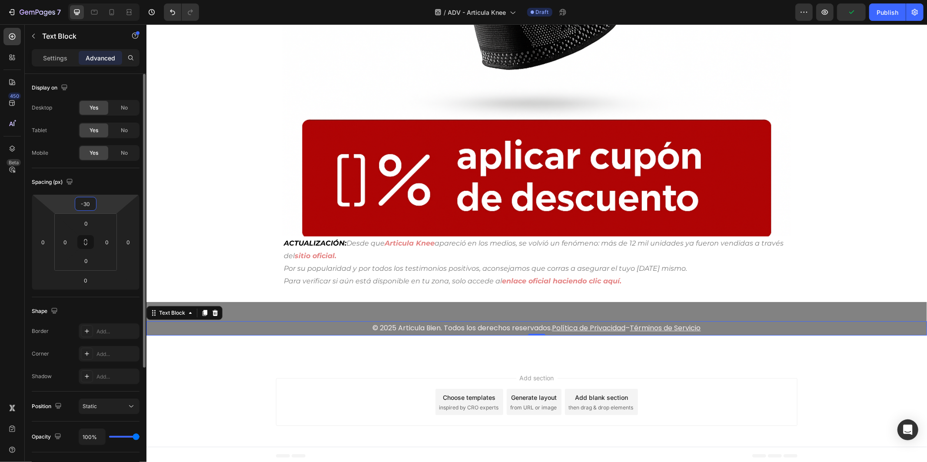
type input "-3"
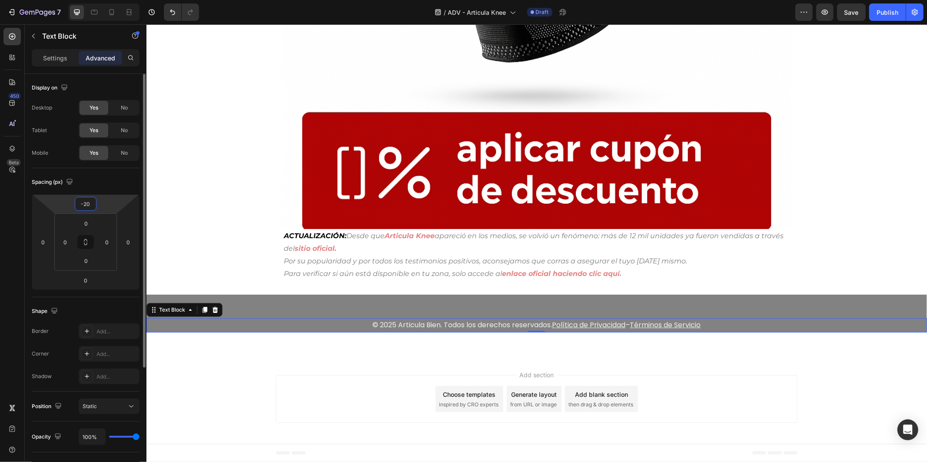
scroll to position [5282, 0]
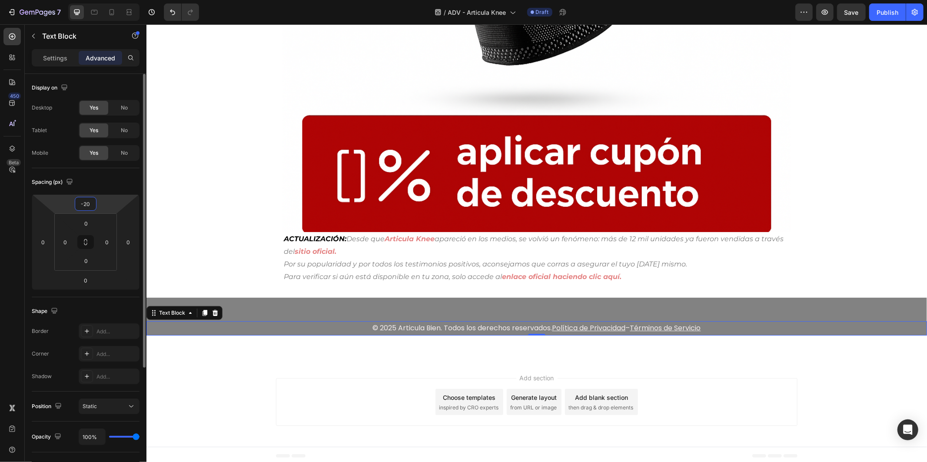
type input "-2"
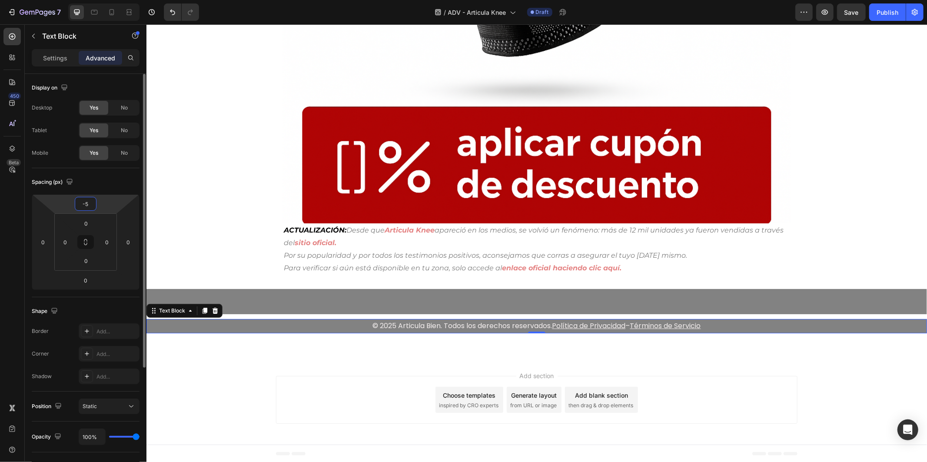
scroll to position [5269, 0]
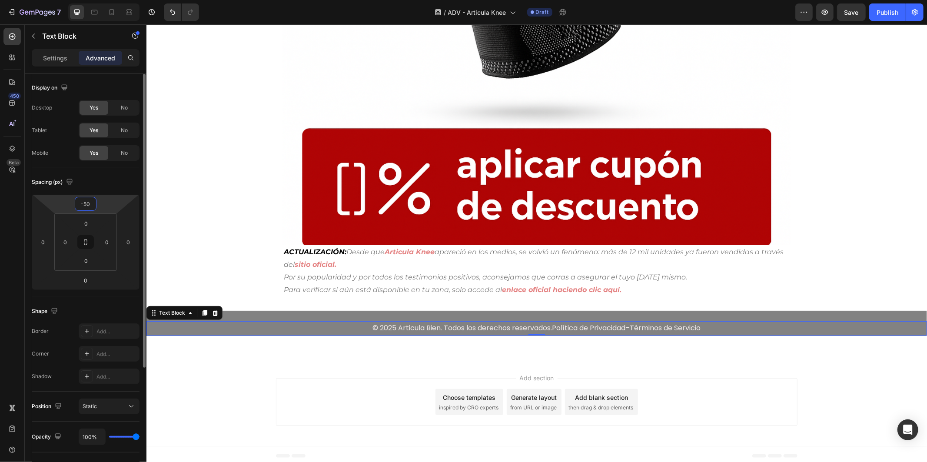
type input "-5"
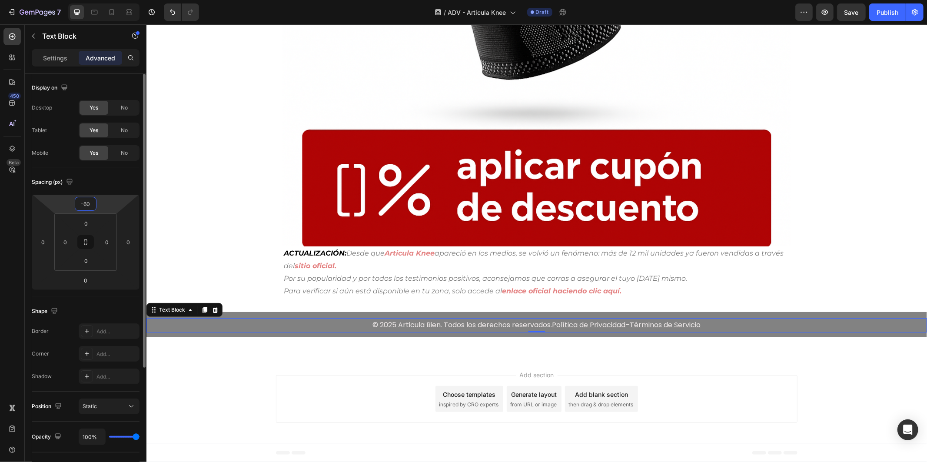
scroll to position [5265, 0]
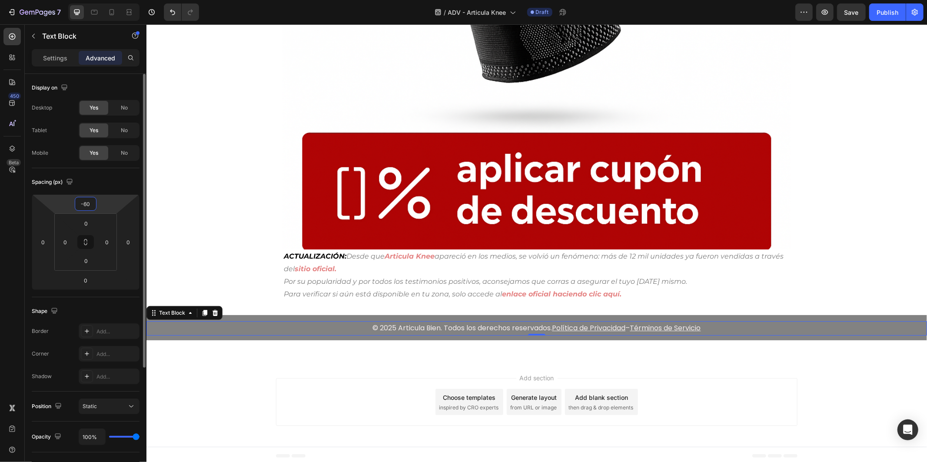
type input "-6"
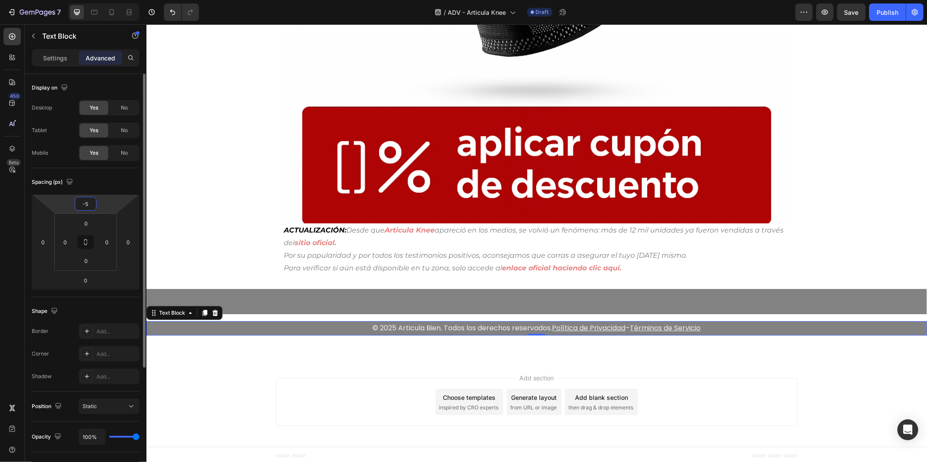
type input "-50"
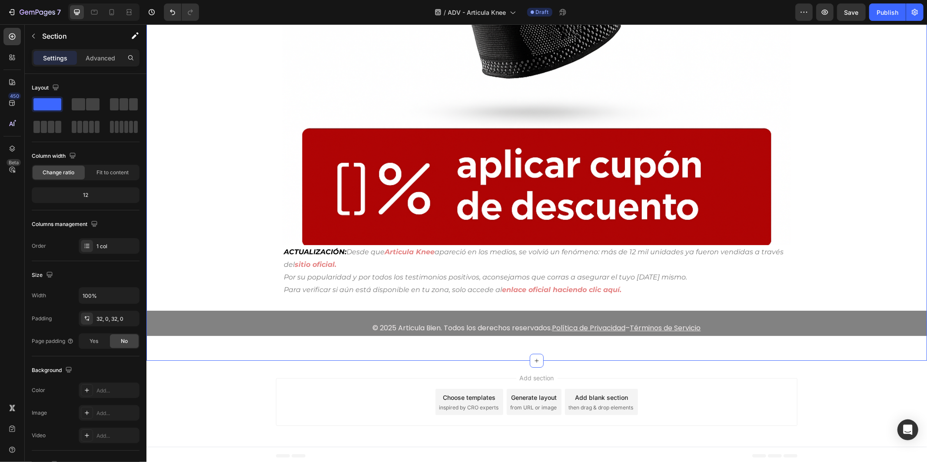
click at [368, 340] on div "Title Line" at bounding box center [536, 340] width 780 height 11
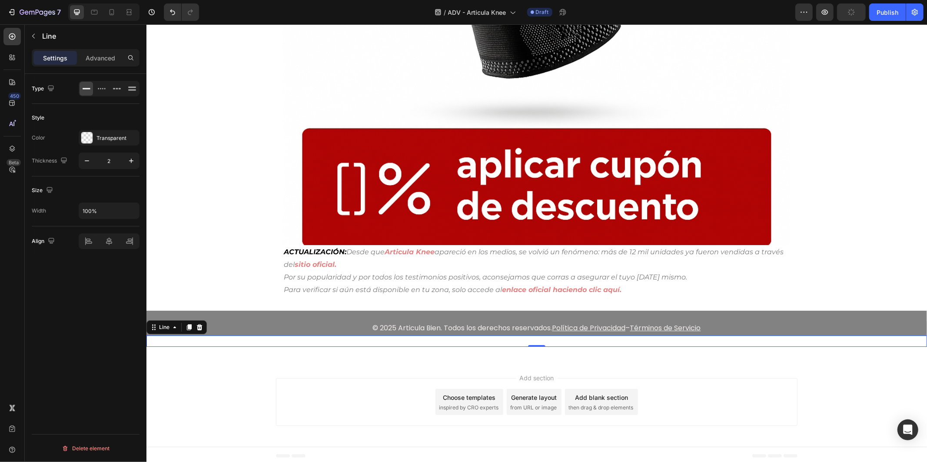
click at [201, 324] on icon at bounding box center [199, 327] width 6 height 6
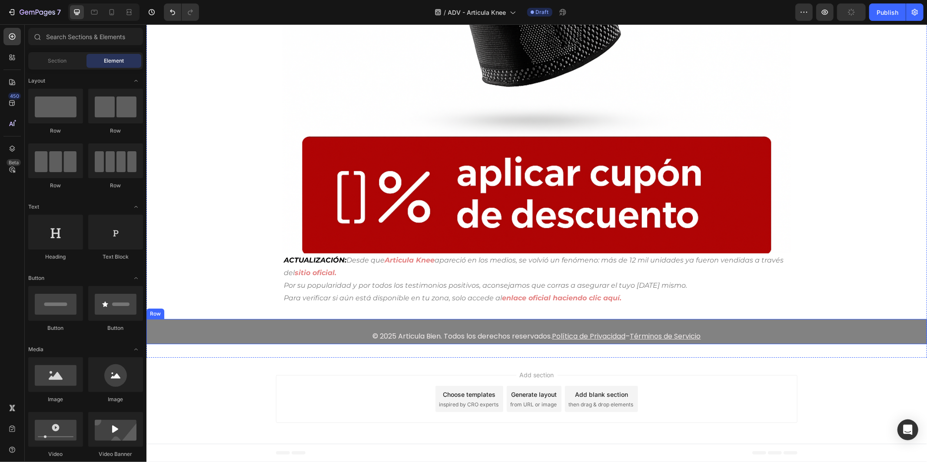
scroll to position [5258, 0]
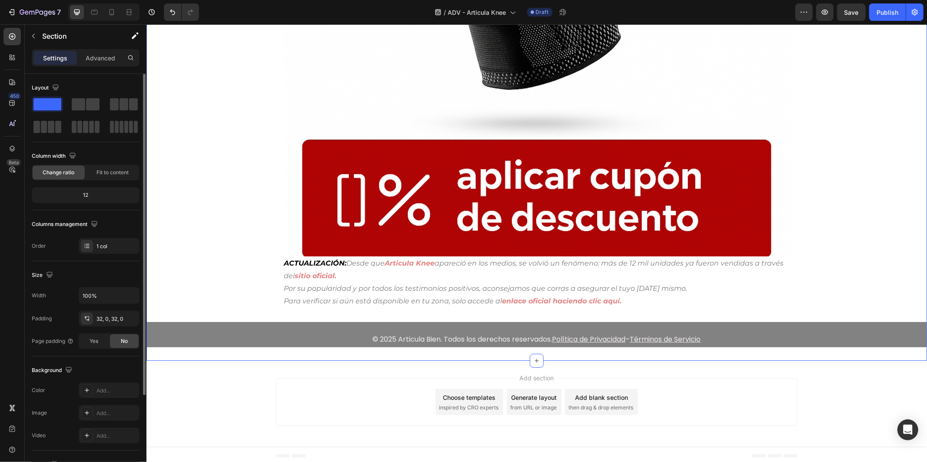
scroll to position [117, 0]
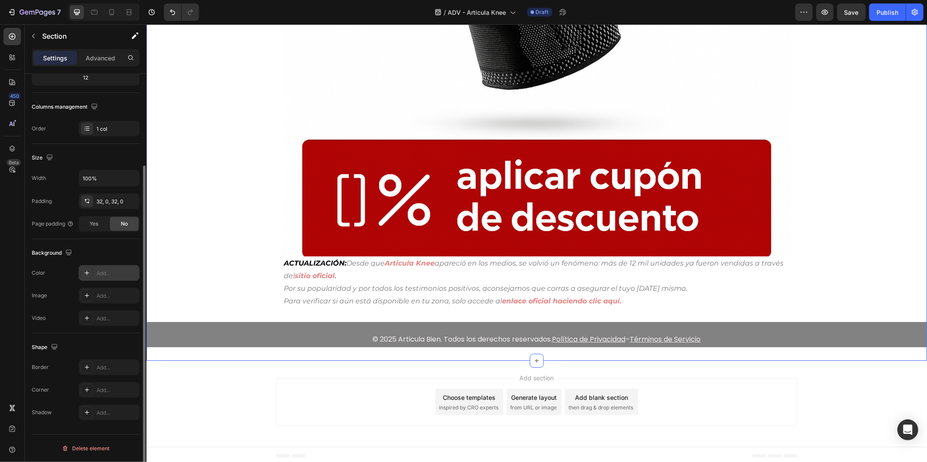
click at [124, 274] on div "Add..." at bounding box center [116, 273] width 41 height 8
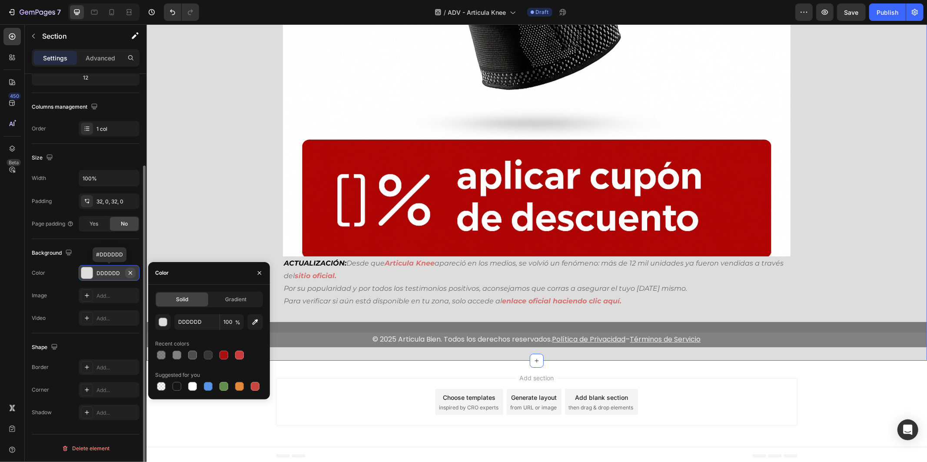
click at [133, 274] on icon "button" at bounding box center [130, 272] width 7 height 7
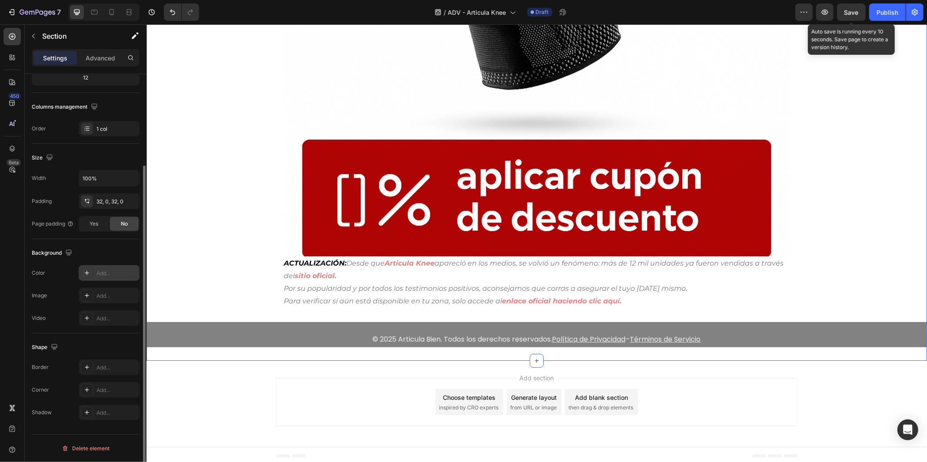
click at [850, 15] on span "Save" at bounding box center [851, 12] width 14 height 7
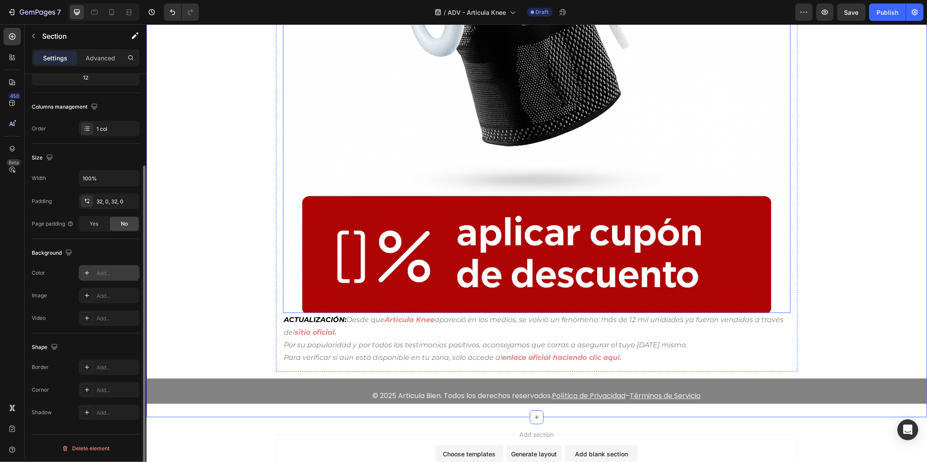
scroll to position [5209, 0]
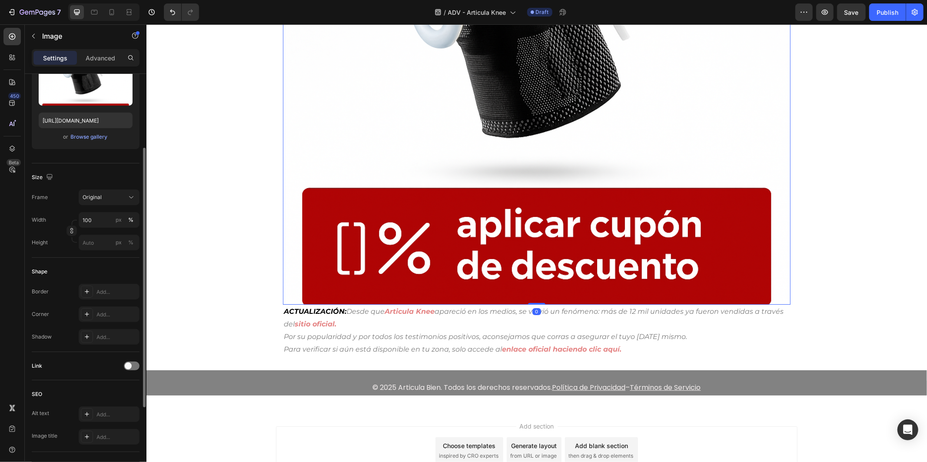
click at [567, 261] on img at bounding box center [535, 50] width 507 height 507
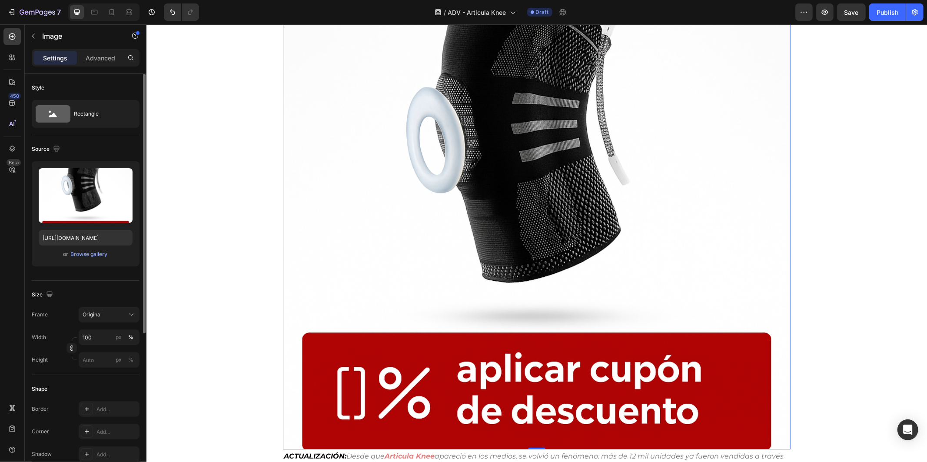
scroll to position [5113, 0]
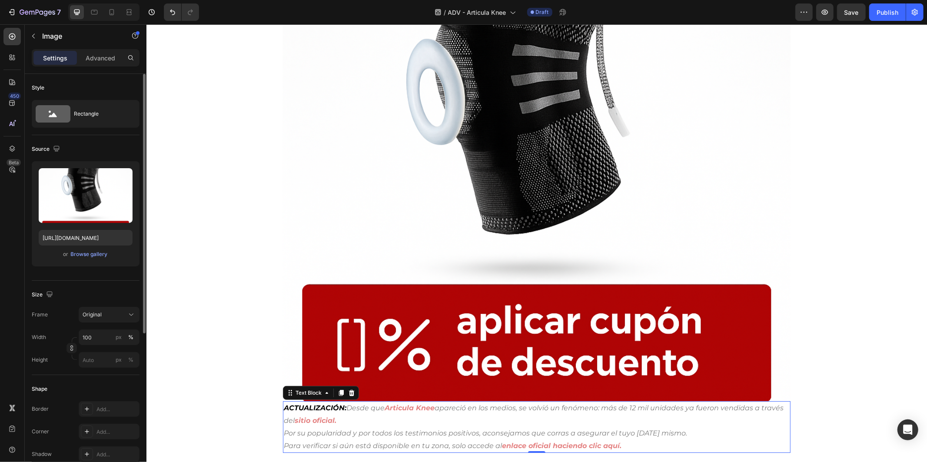
click at [406, 406] on strong "Articula Knee" at bounding box center [409, 407] width 50 height 8
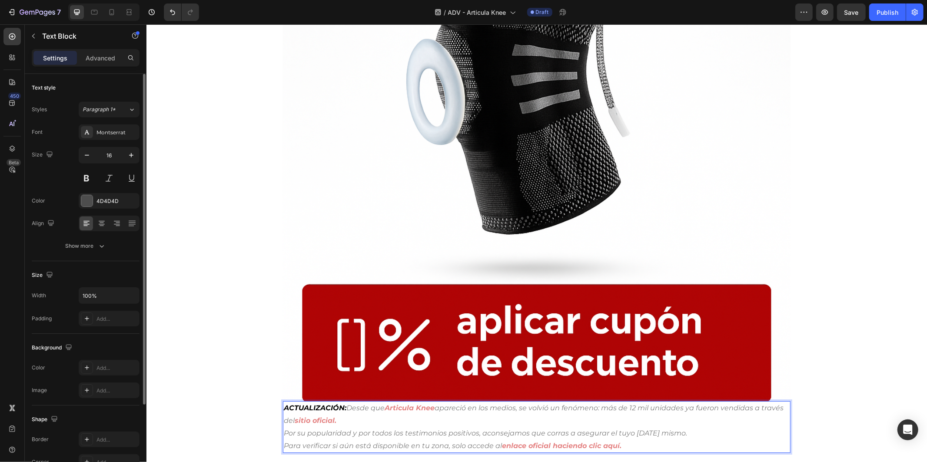
click at [430, 405] on strong "Articula Knee" at bounding box center [409, 407] width 50 height 8
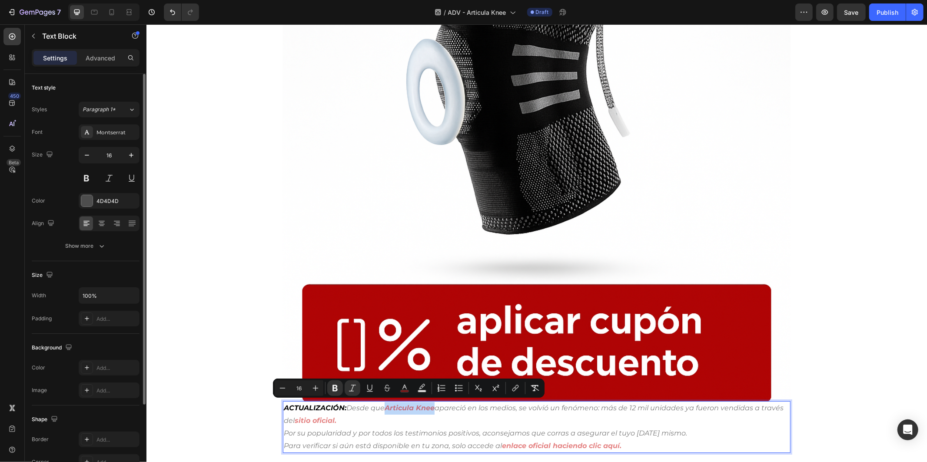
drag, startPoint x: 433, startPoint y: 405, endPoint x: 384, endPoint y: 408, distance: 49.2
click at [384, 408] on p "ACTUALIZACIÓN: Desde que Articula Knee apareció en los medios, se volvió un fen…" at bounding box center [536, 413] width 506 height 25
click at [519, 391] on icon "Editor contextual toolbar" at bounding box center [515, 388] width 9 height 9
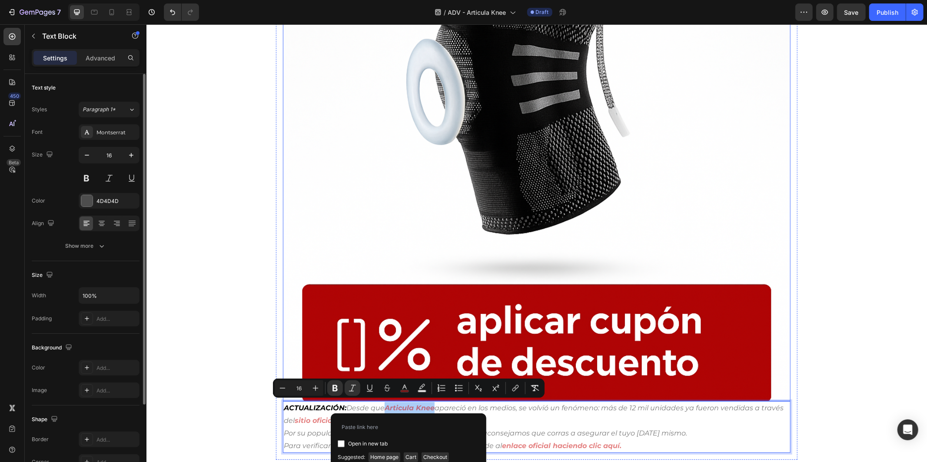
type input "[URL][DOMAIN_NAME]"
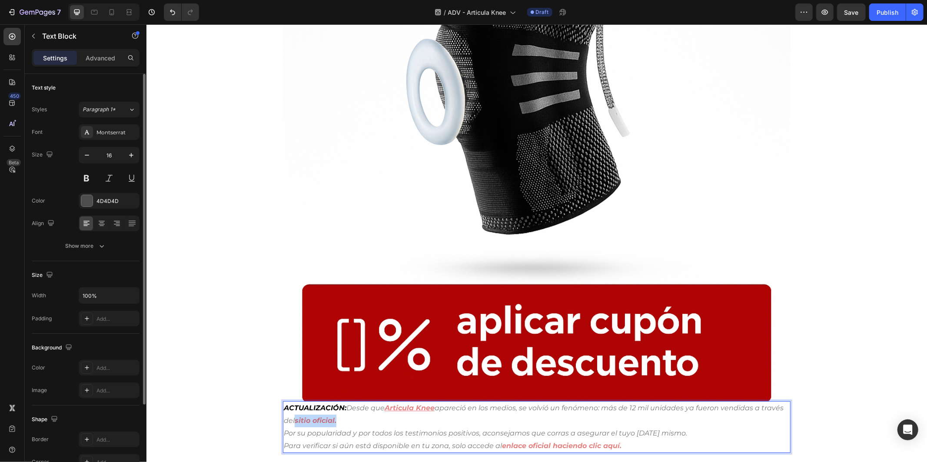
drag, startPoint x: 333, startPoint y: 416, endPoint x: 292, endPoint y: 419, distance: 41.4
click at [294, 419] on strong "sitio oficial." at bounding box center [315, 420] width 42 height 8
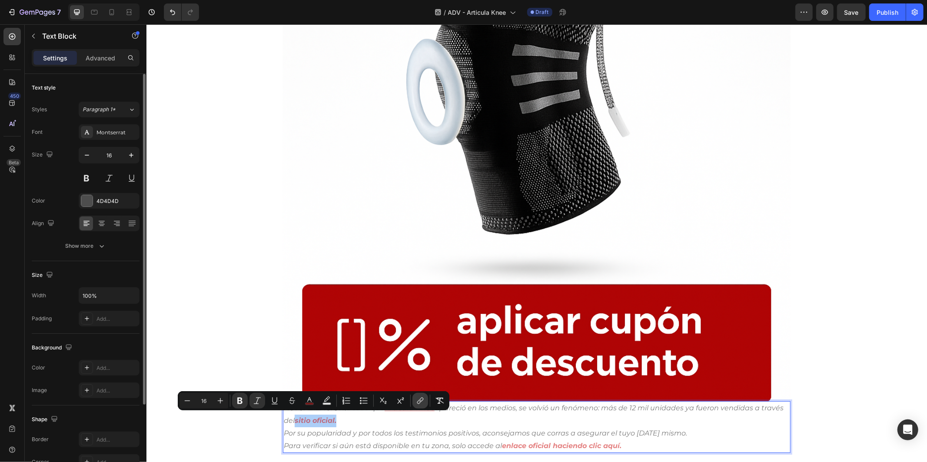
click at [422, 400] on icon "Editor contextual toolbar" at bounding box center [421, 399] width 4 height 4
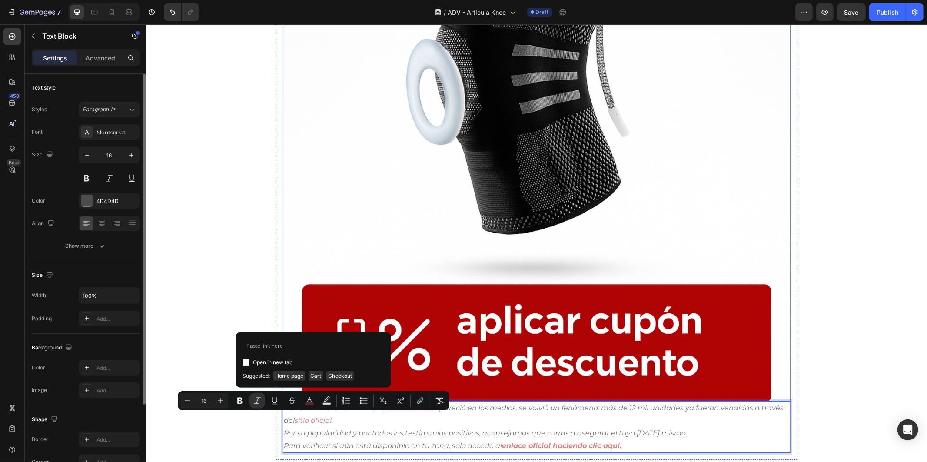
type input "[URL][DOMAIN_NAME]"
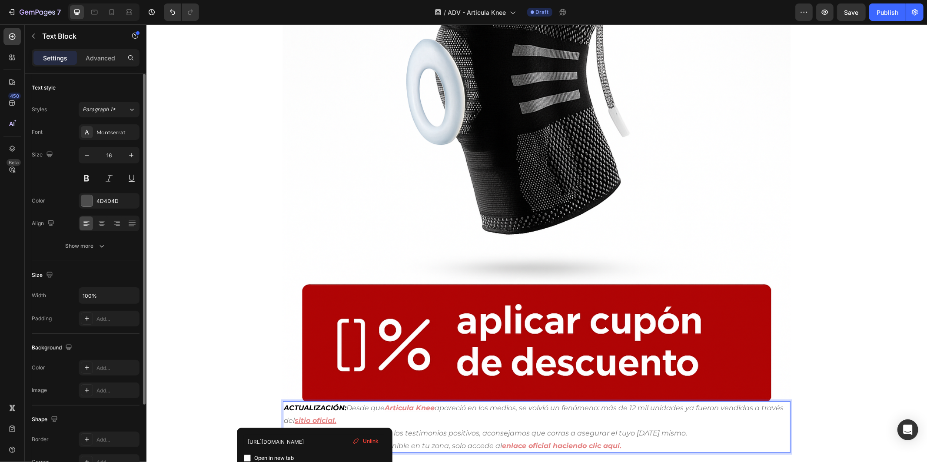
drag, startPoint x: 336, startPoint y: 416, endPoint x: 311, endPoint y: 417, distance: 25.2
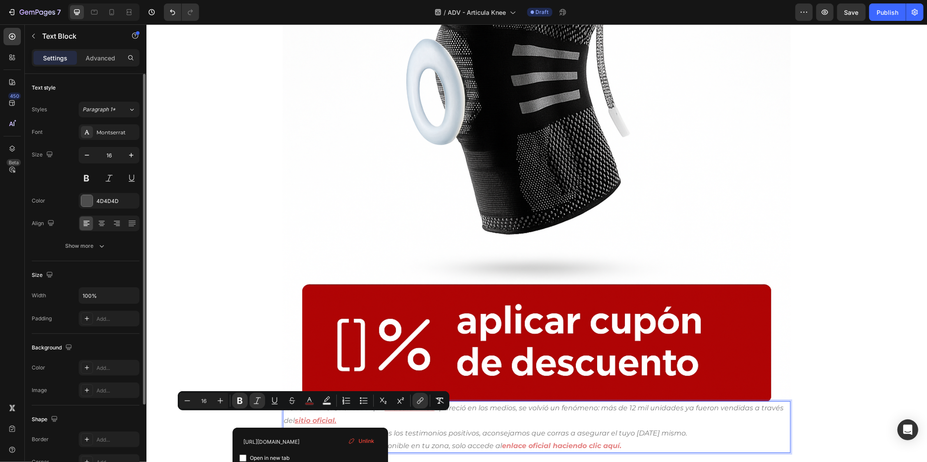
click at [646, 414] on p "ACTUALIZACIÓN: Desde que Articula Knee apareció en los medios, se volvió un fen…" at bounding box center [536, 413] width 506 height 25
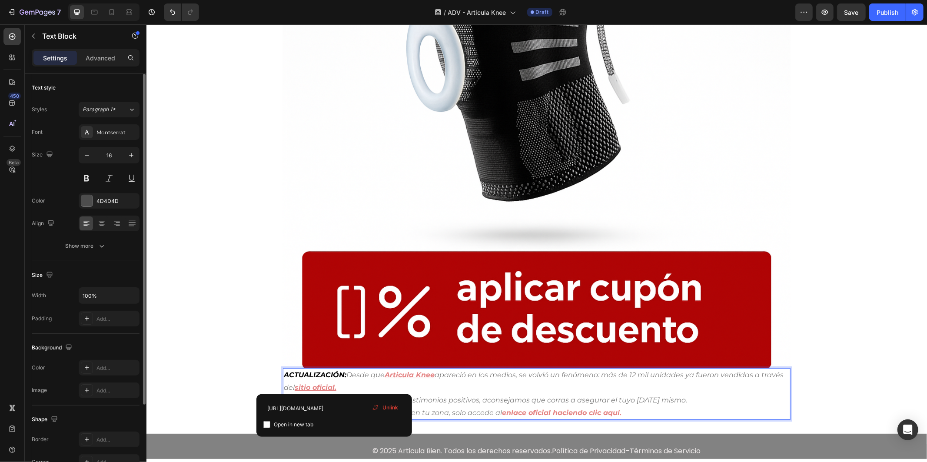
scroll to position [5209, 0]
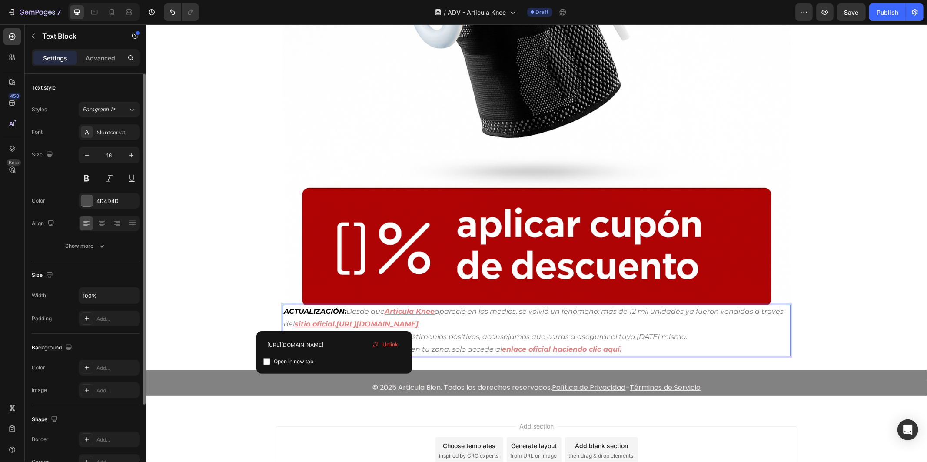
drag, startPoint x: 611, startPoint y: 341, endPoint x: 612, endPoint y: 353, distance: 11.8
click at [610, 341] on div "ACTUALIZACIÓN: Desde que Articula Knee apareció en los medios, se volvió un fen…" at bounding box center [535, 330] width 507 height 52
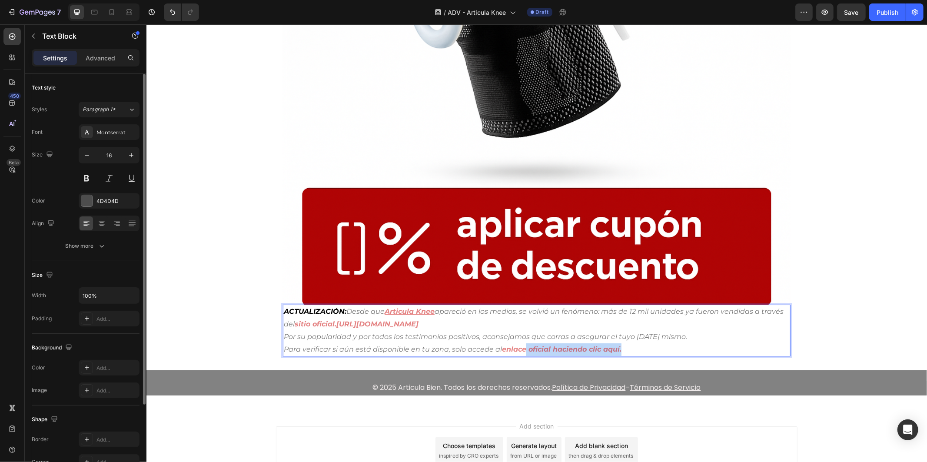
drag, startPoint x: 619, startPoint y: 357, endPoint x: 523, endPoint y: 361, distance: 95.2
click at [523, 355] on p "Para verificar si aún está disponible en tu zona, solo accede al enlace oficial…" at bounding box center [536, 349] width 506 height 13
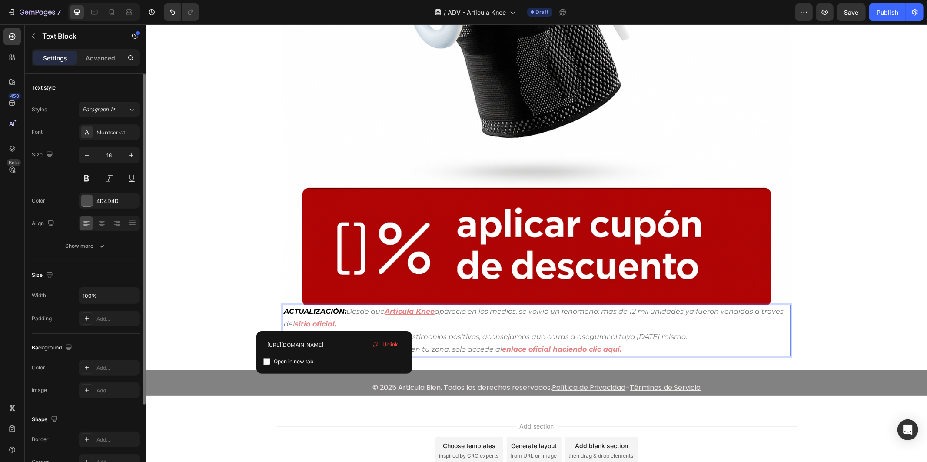
click at [396, 321] on p "ACTUALIZACIÓN: Desde que Articula Knee apareció en los medios, se volvió un fen…" at bounding box center [536, 317] width 506 height 25
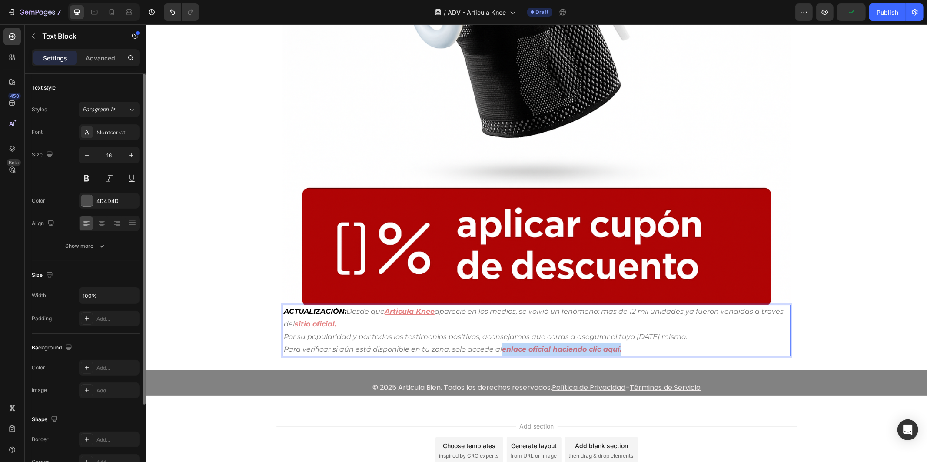
drag, startPoint x: 619, startPoint y: 346, endPoint x: 499, endPoint y: 346, distance: 120.8
click at [499, 346] on p "Para verificar si aún está disponible en tu zona, solo accede al enlace oficial…" at bounding box center [536, 349] width 506 height 13
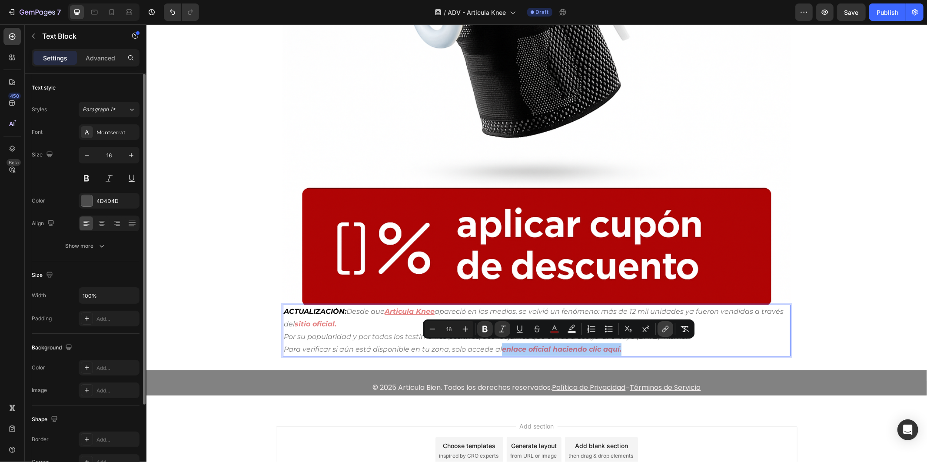
click at [663, 329] on icon "Editor contextual toolbar" at bounding box center [665, 328] width 9 height 9
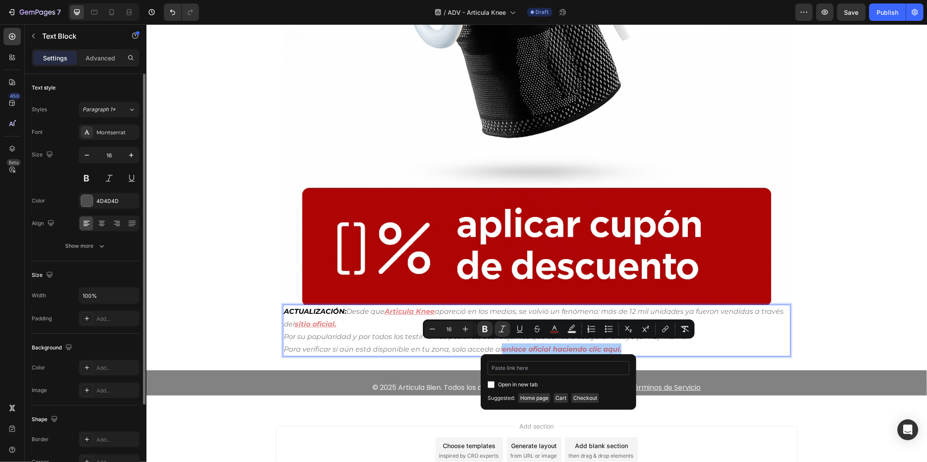
type input "[URL][DOMAIN_NAME]"
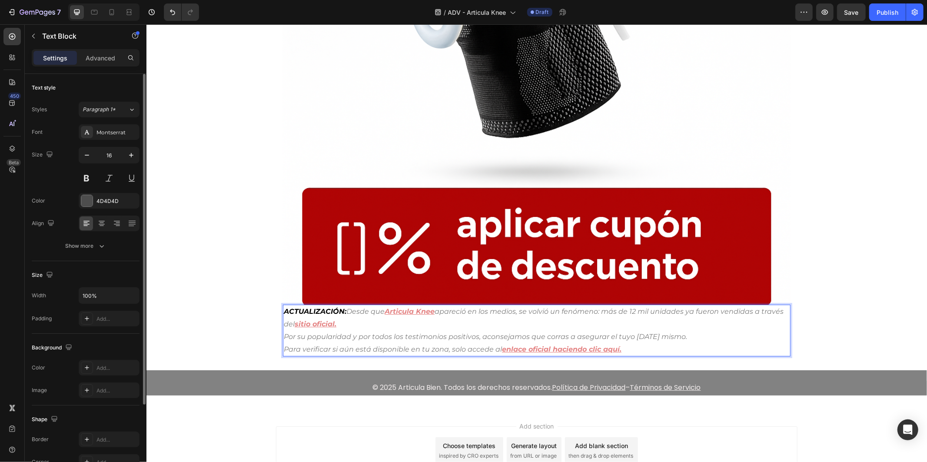
click at [741, 339] on p "Por su popularidad y por todos los testimonios positivos, aconsejamos que corra…" at bounding box center [536, 336] width 506 height 13
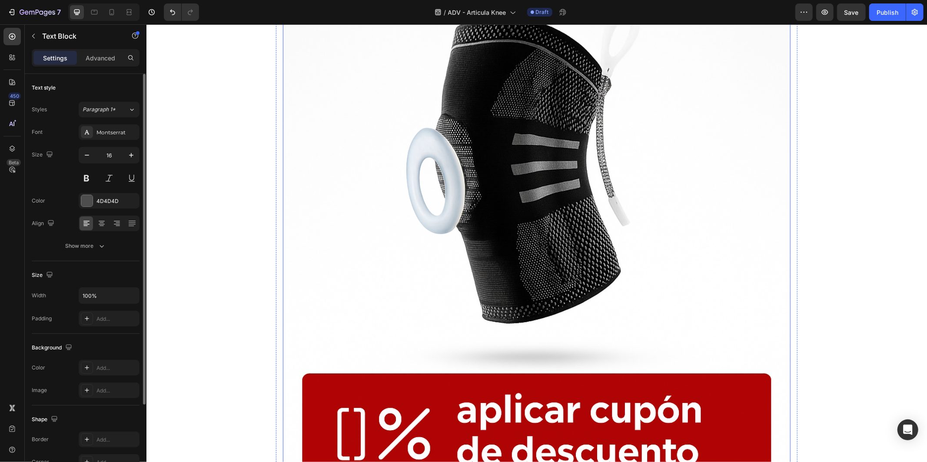
scroll to position [5113, 0]
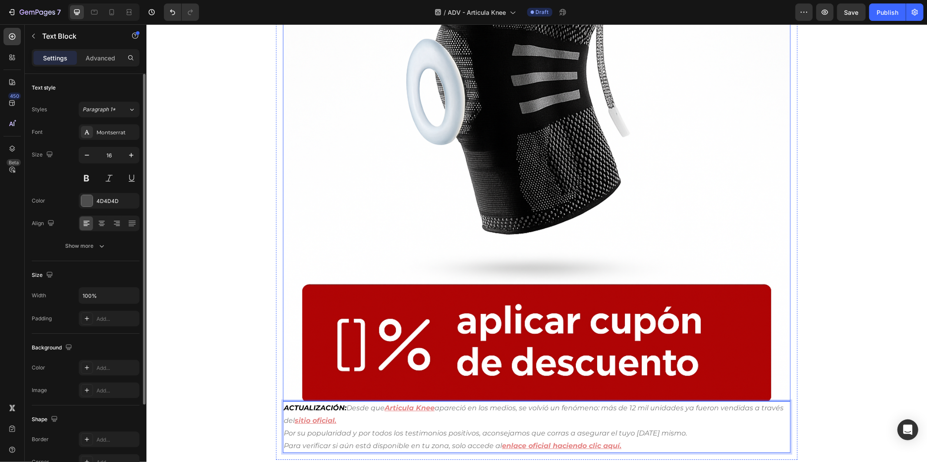
click at [610, 321] on img at bounding box center [535, 146] width 507 height 507
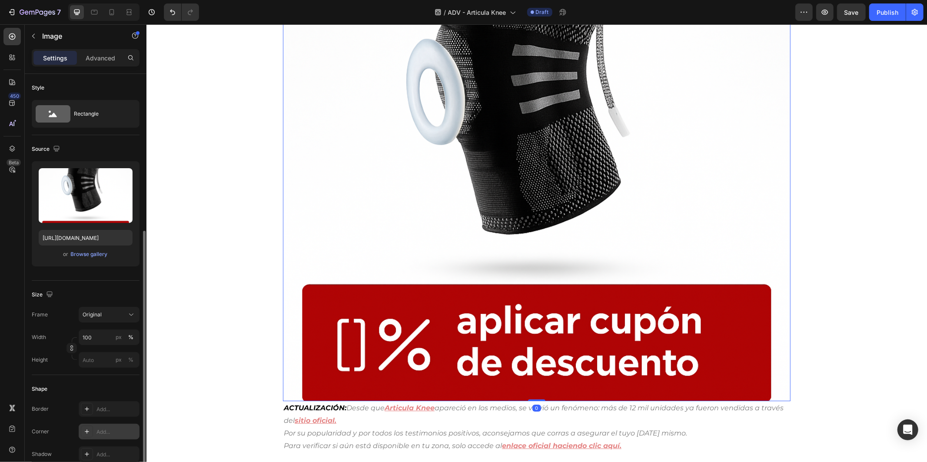
scroll to position [145, 0]
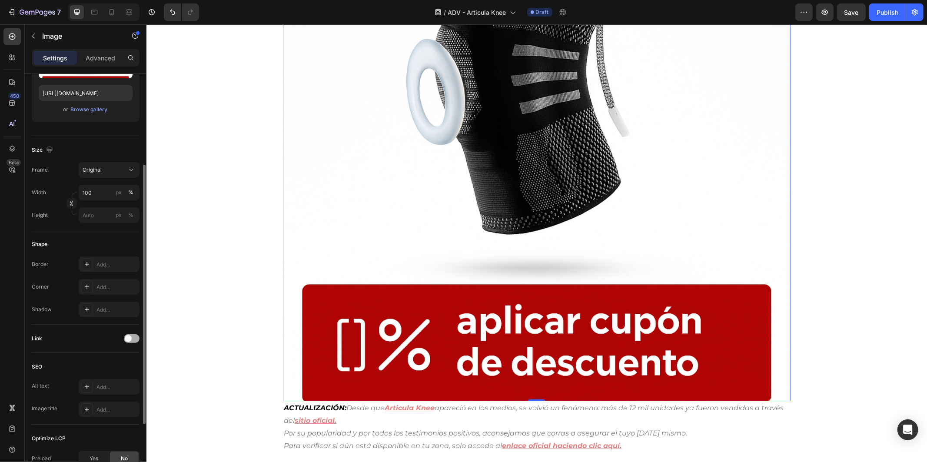
click at [127, 342] on div at bounding box center [132, 338] width 16 height 9
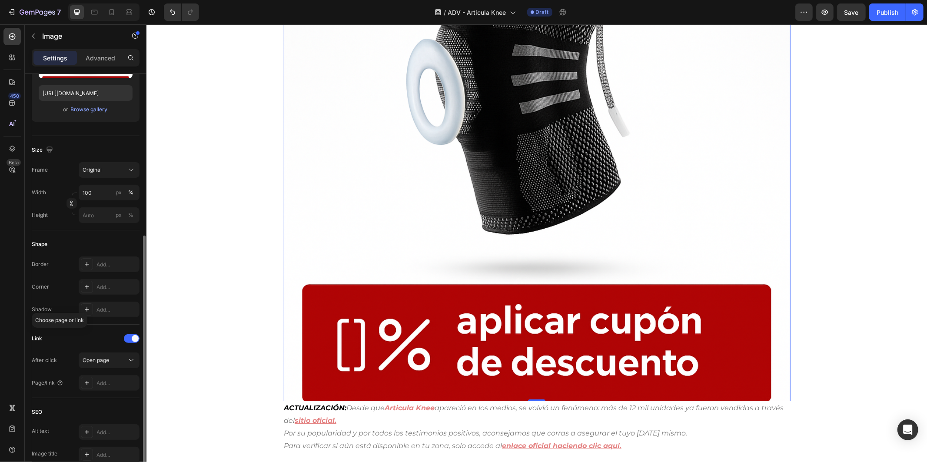
scroll to position [241, 0]
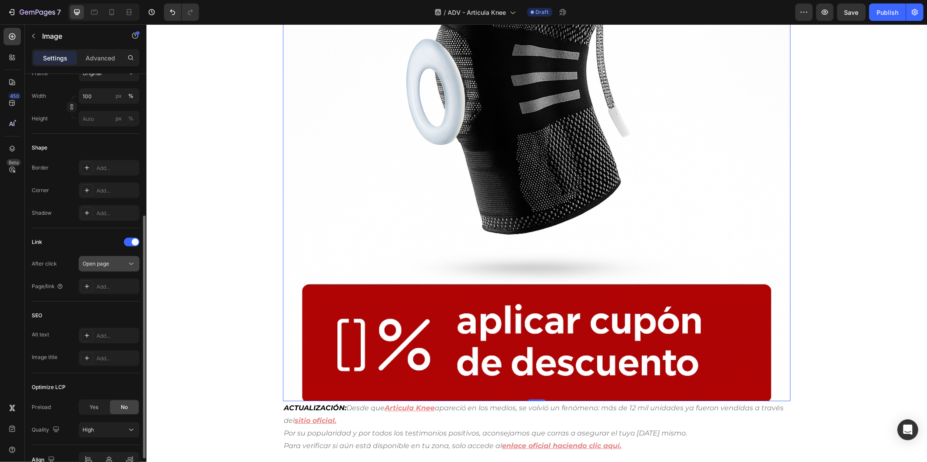
click at [109, 264] on span "Open page" at bounding box center [96, 263] width 26 height 7
click at [100, 240] on div "Link" at bounding box center [86, 242] width 108 height 14
click at [110, 286] on div "Add..." at bounding box center [116, 287] width 41 height 8
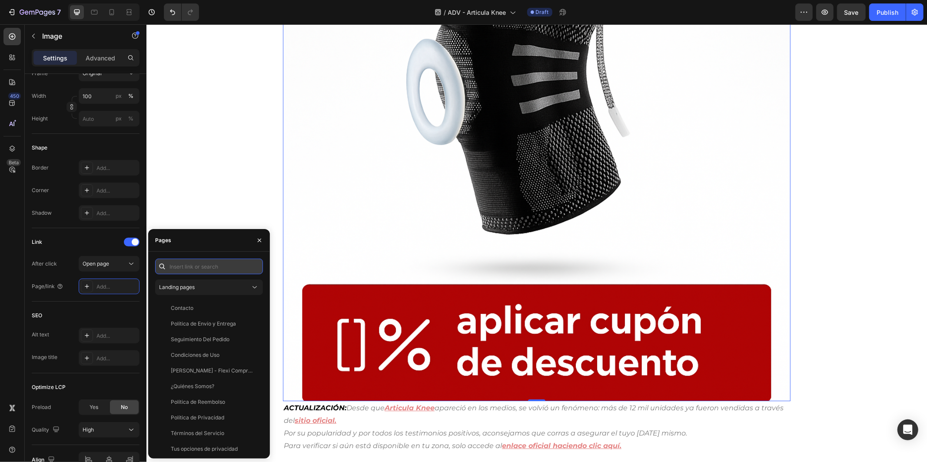
click at [198, 267] on input "text" at bounding box center [209, 266] width 108 height 16
paste input "[URL][DOMAIN_NAME]"
type input "[URL][DOMAIN_NAME]"
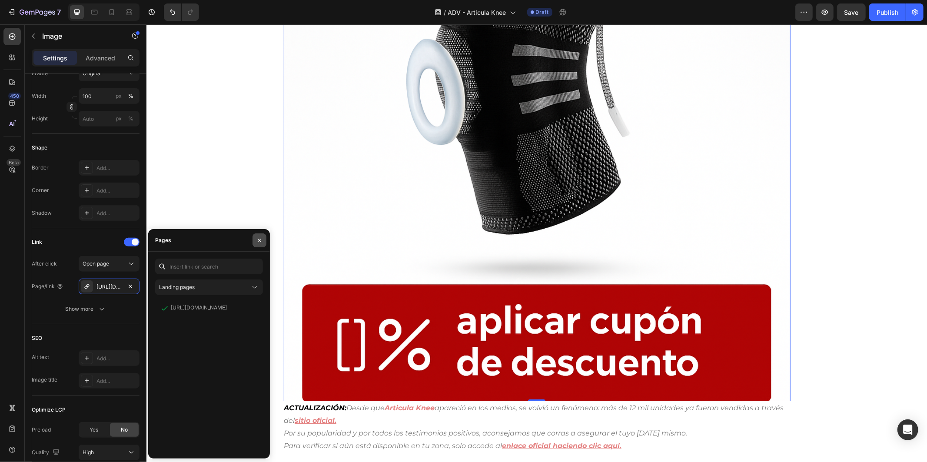
click at [257, 242] on icon "button" at bounding box center [259, 240] width 7 height 7
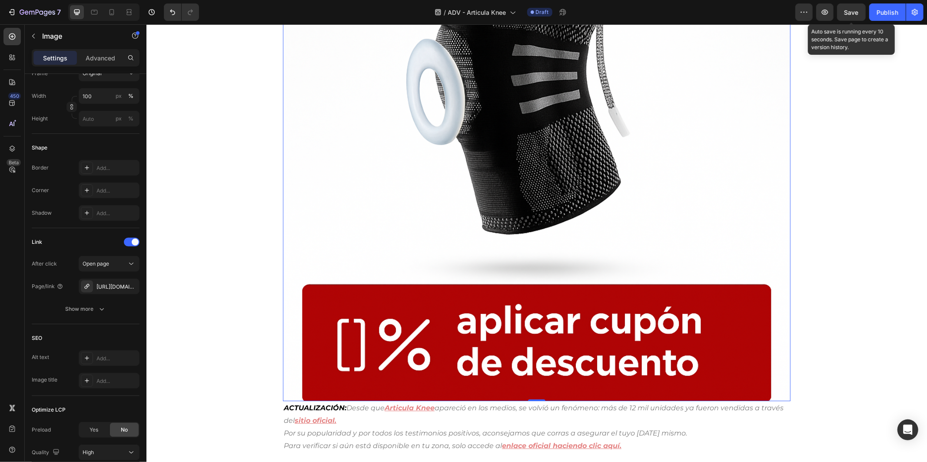
click at [857, 14] on span "Save" at bounding box center [851, 12] width 14 height 7
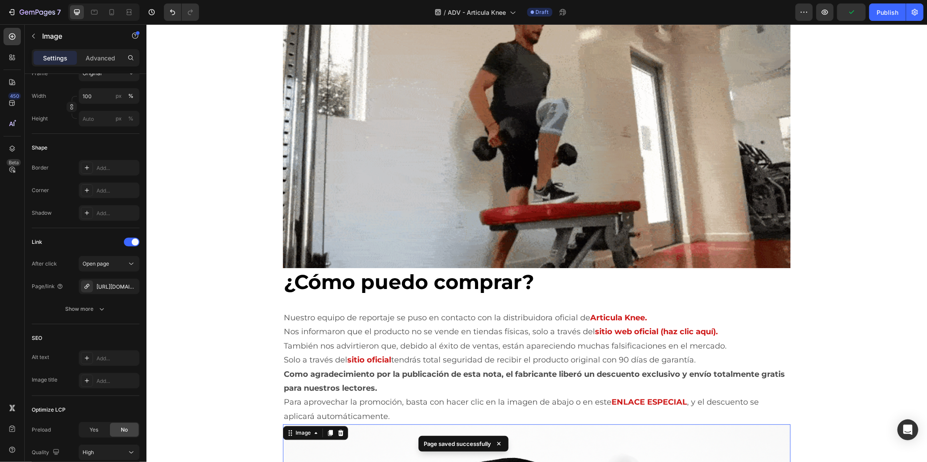
scroll to position [4582, 0]
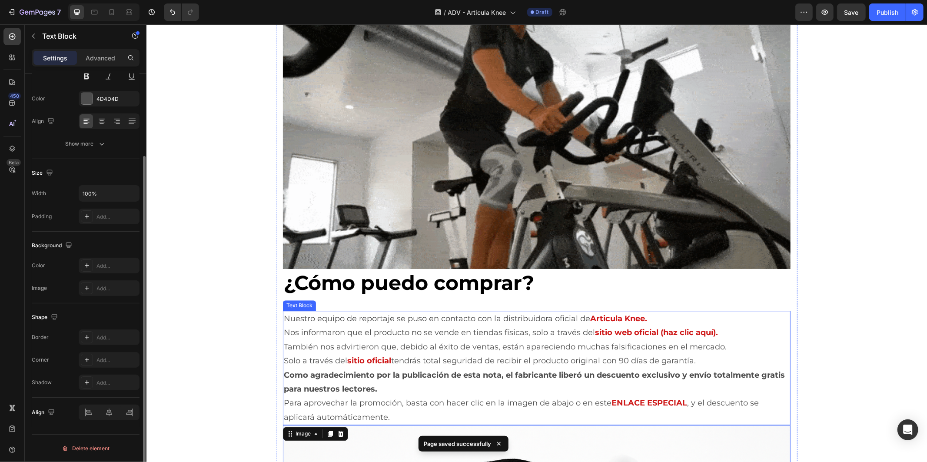
click at [629, 316] on strong "Articula Knee." at bounding box center [617, 318] width 57 height 10
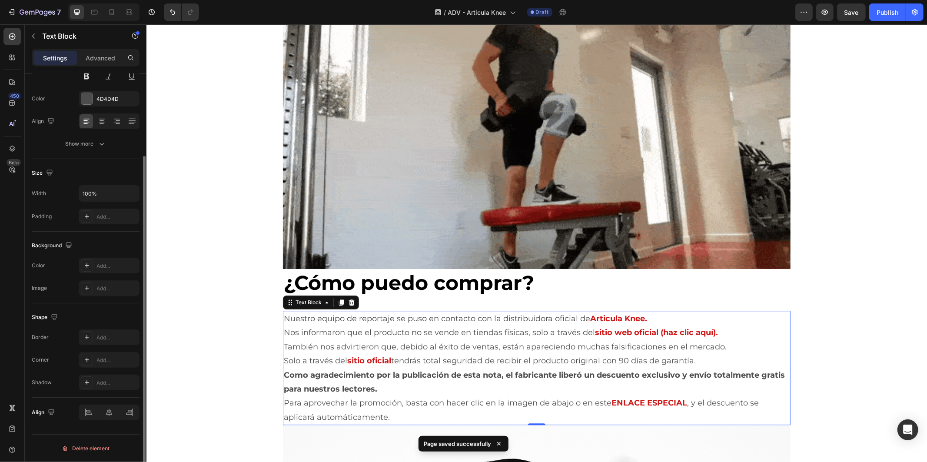
scroll to position [0, 0]
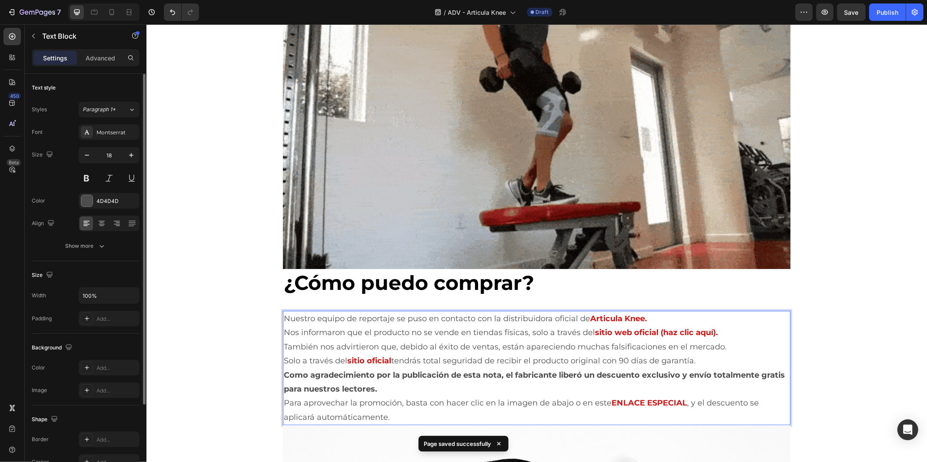
click at [642, 314] on strong "Articula Knee." at bounding box center [617, 318] width 57 height 10
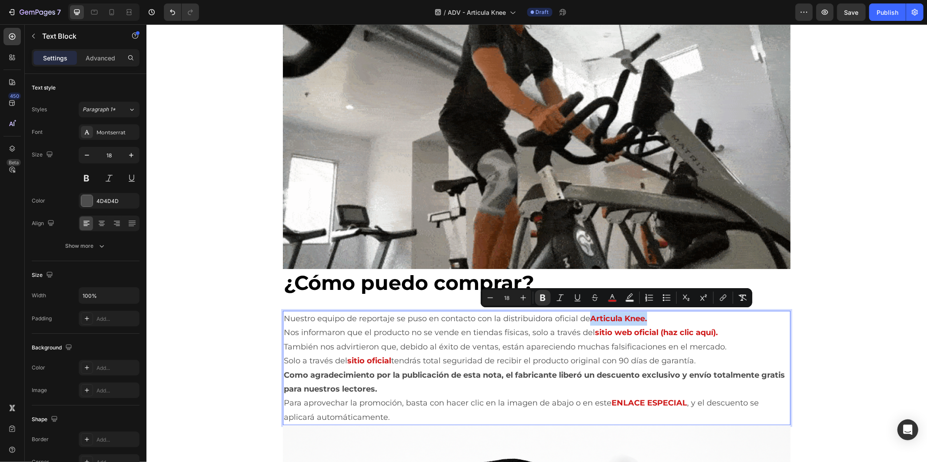
drag, startPoint x: 644, startPoint y: 316, endPoint x: 586, endPoint y: 316, distance: 57.8
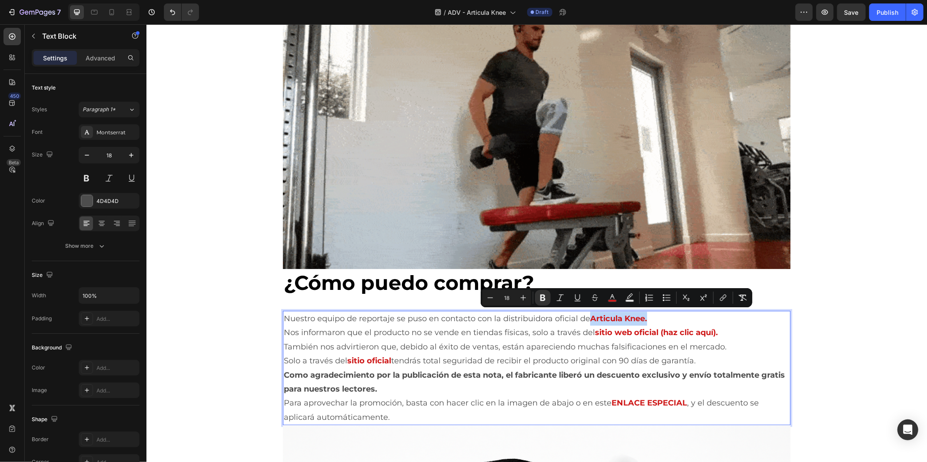
click at [589, 316] on strong "Articula Knee." at bounding box center [617, 318] width 57 height 10
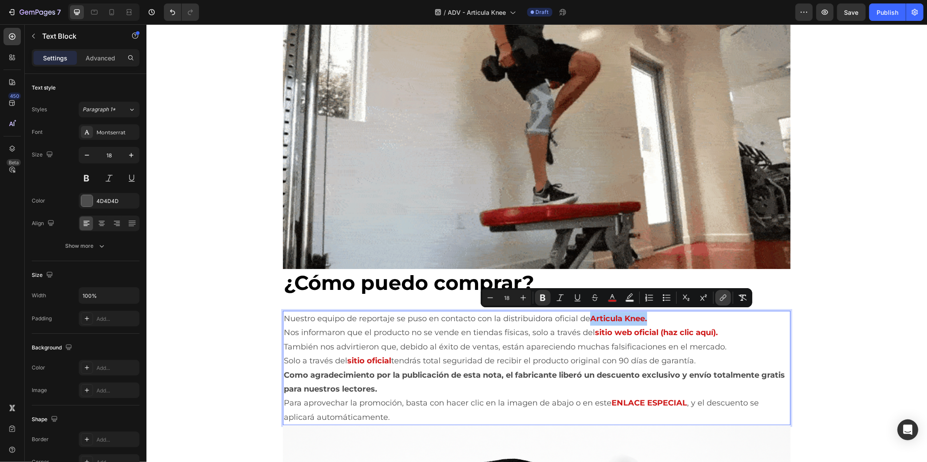
click at [715, 301] on button "link" at bounding box center [723, 298] width 16 height 16
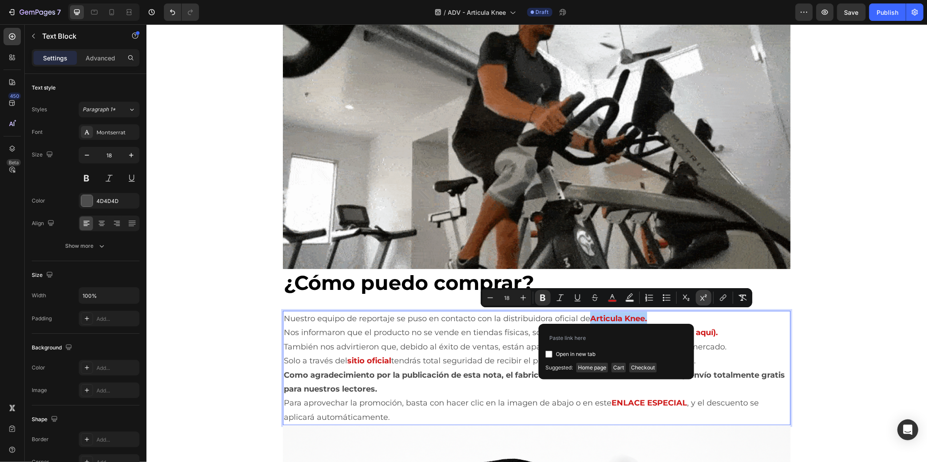
type input "[URL][DOMAIN_NAME]"
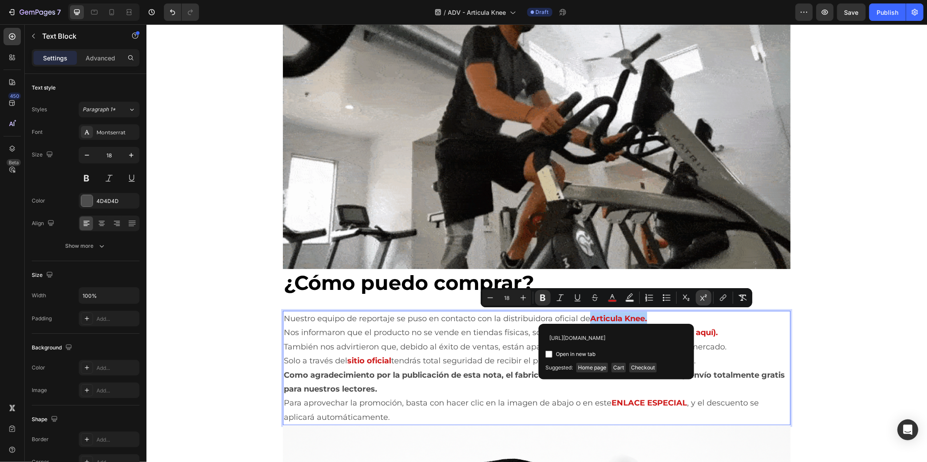
scroll to position [0, 353]
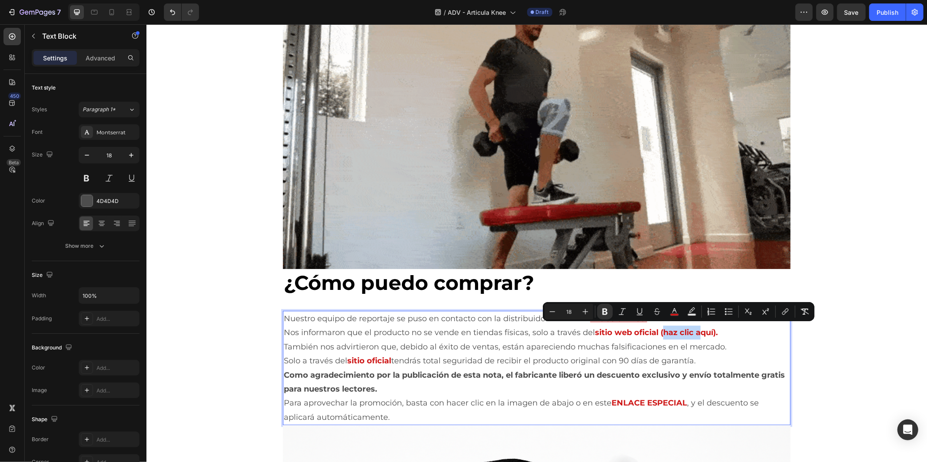
drag, startPoint x: 658, startPoint y: 328, endPoint x: 698, endPoint y: 328, distance: 40.4
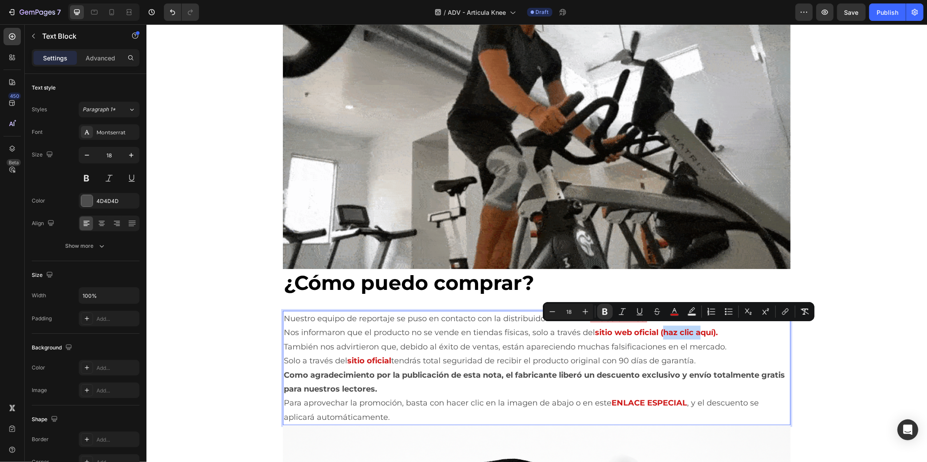
click at [698, 328] on strong "sitio web oficial (haz clic aquí)." at bounding box center [655, 332] width 123 height 10
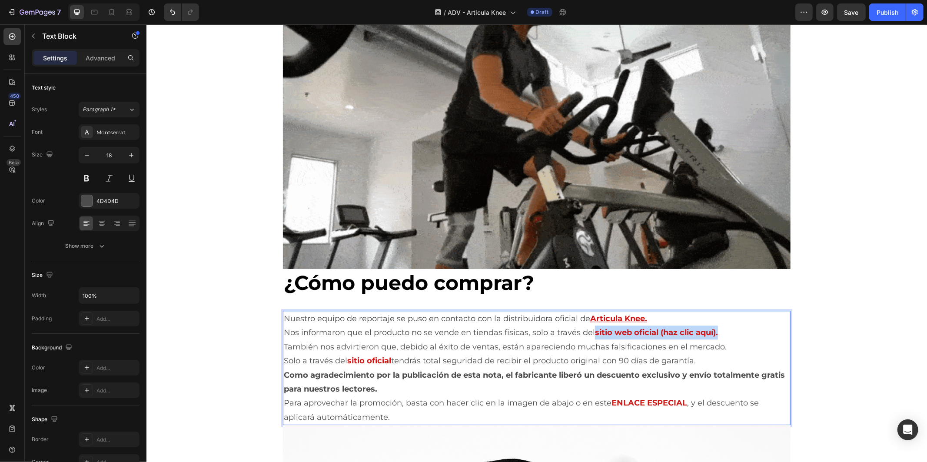
drag, startPoint x: 714, startPoint y: 330, endPoint x: 590, endPoint y: 328, distance: 124.2
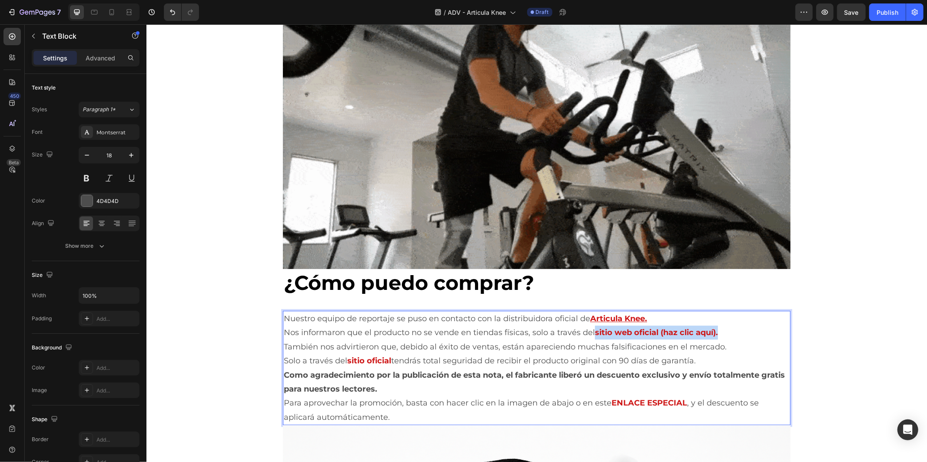
click at [594, 328] on strong "sitio web oficial (haz clic aquí)." at bounding box center [655, 332] width 123 height 10
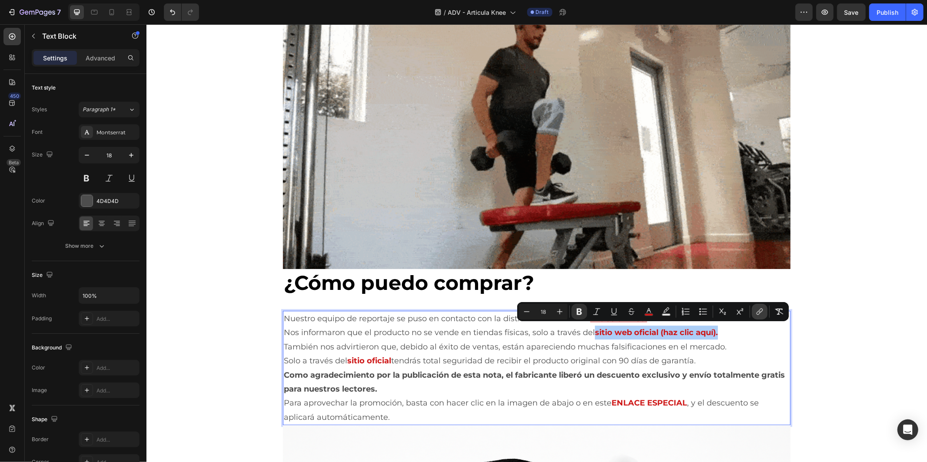
click at [753, 312] on button "link" at bounding box center [759, 312] width 16 height 16
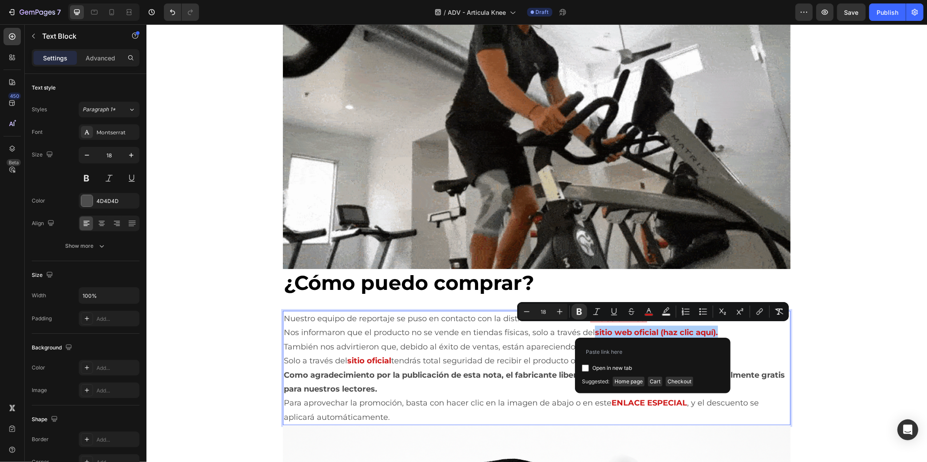
type input "[URL][DOMAIN_NAME]"
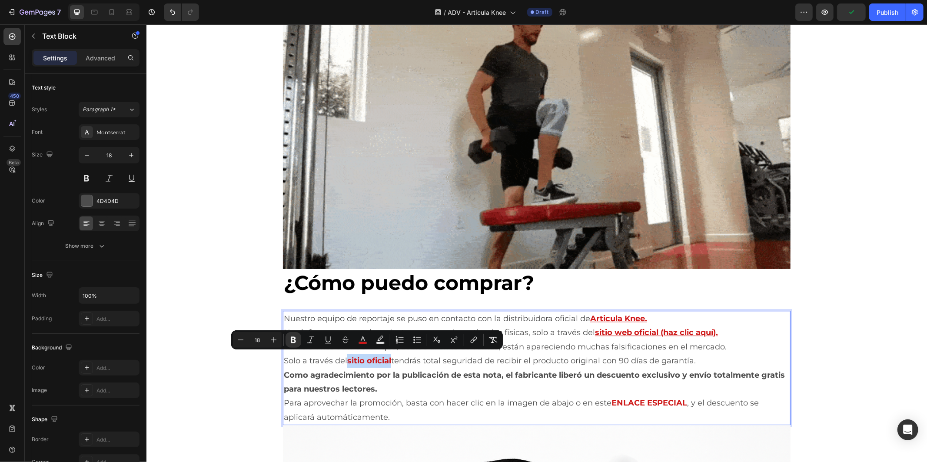
drag, startPoint x: 388, startPoint y: 357, endPoint x: 344, endPoint y: 360, distance: 44.9
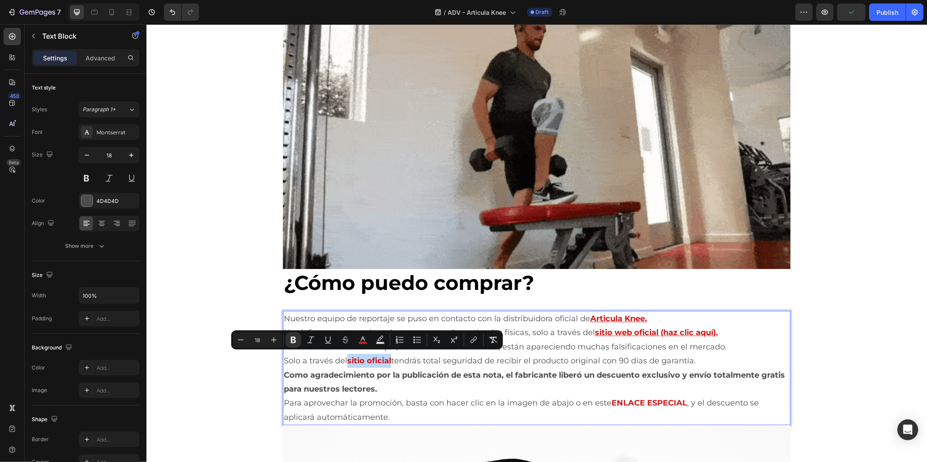
click at [344, 360] on p "Solo a través del sitio oficial tendrás total seguridad de recibir el producto …" at bounding box center [536, 360] width 506 height 14
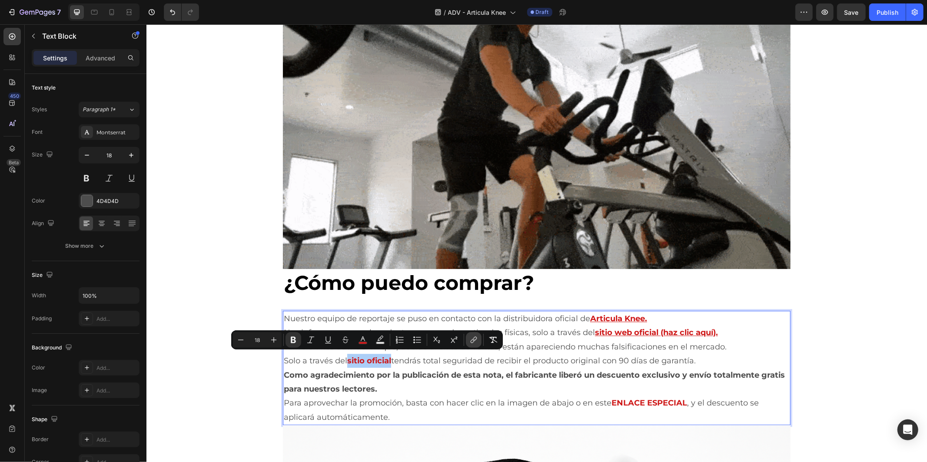
click at [468, 341] on button "link" at bounding box center [474, 340] width 16 height 16
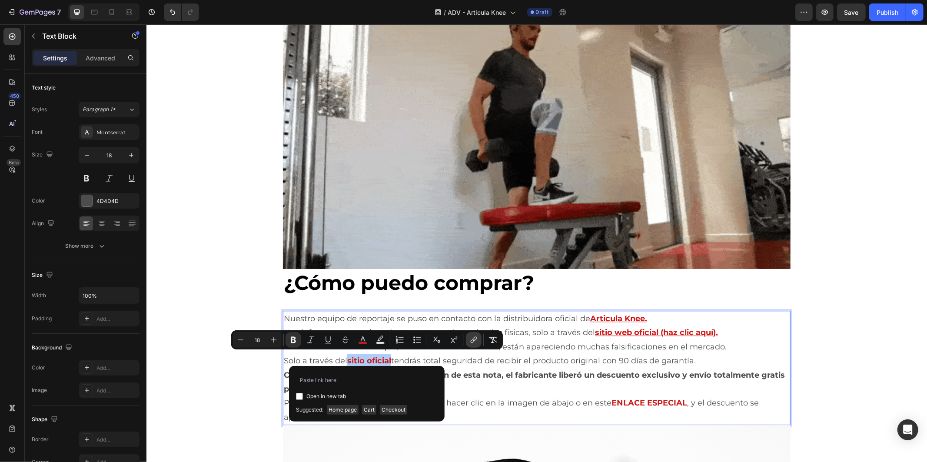
type input "[URL][DOMAIN_NAME]"
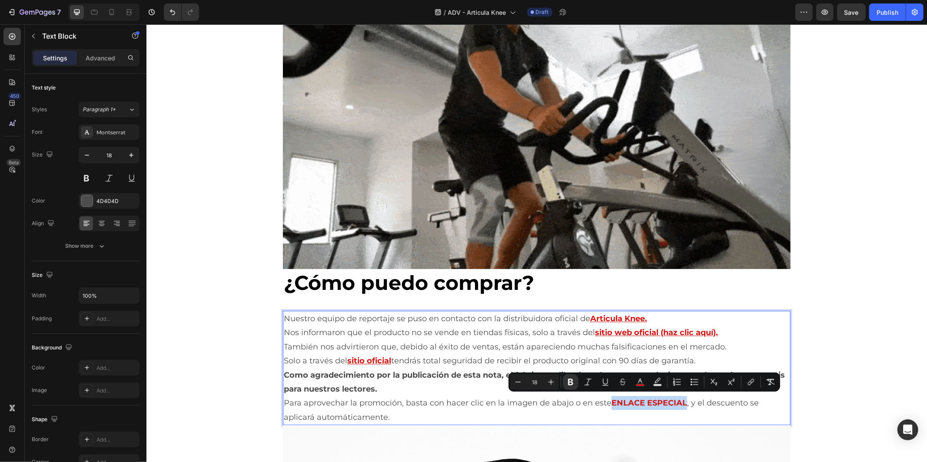
drag, startPoint x: 679, startPoint y: 400, endPoint x: 606, endPoint y: 398, distance: 73.4
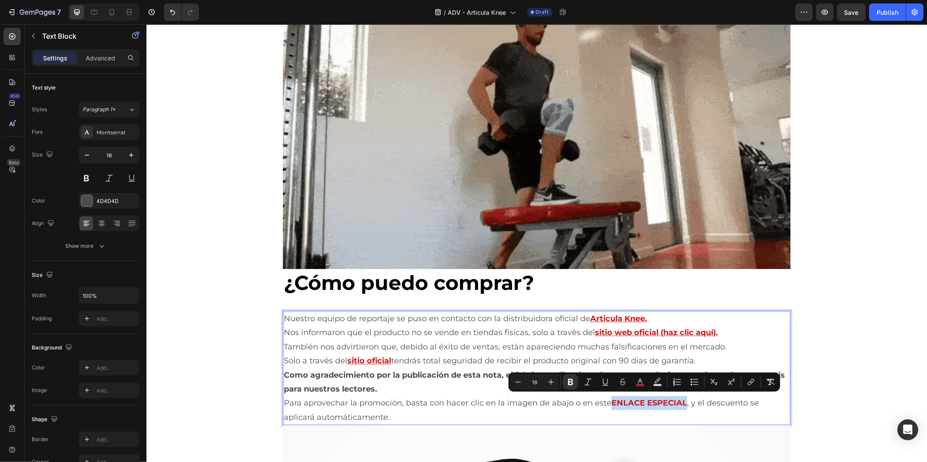
click at [611, 398] on strong "ENLACE ESPECIAL" at bounding box center [649, 402] width 76 height 10
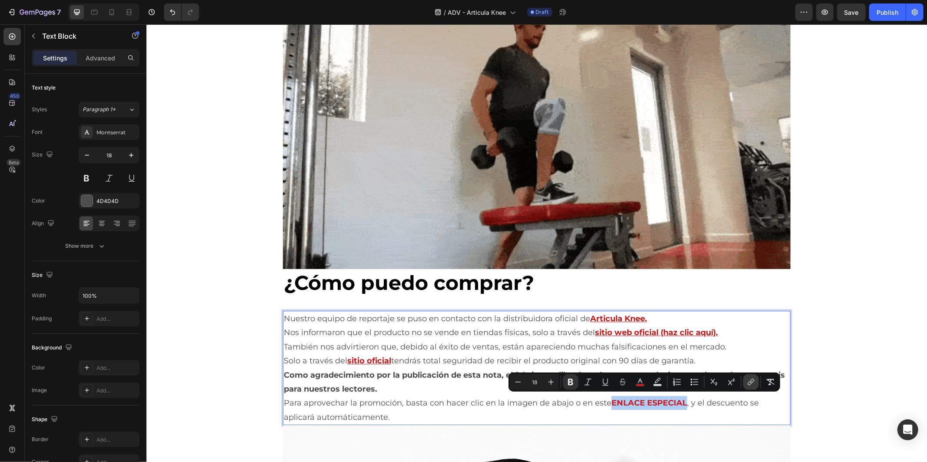
click at [744, 381] on button "link" at bounding box center [751, 382] width 16 height 16
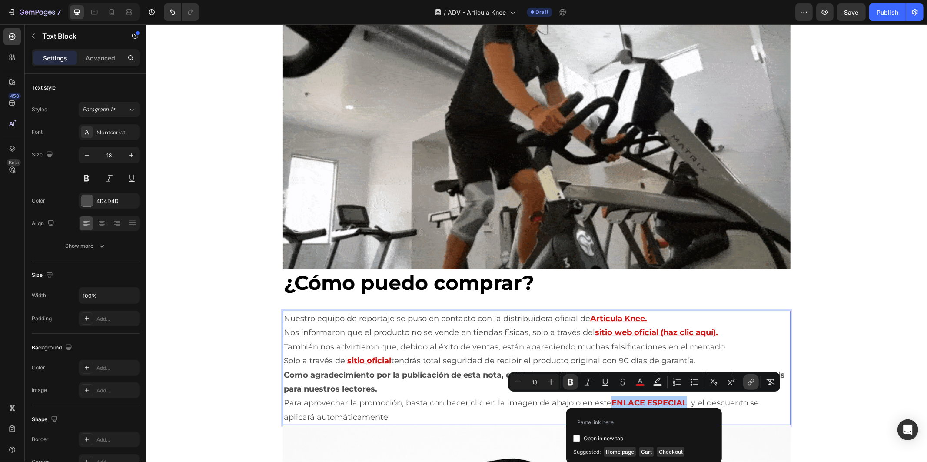
type input "[URL][DOMAIN_NAME]"
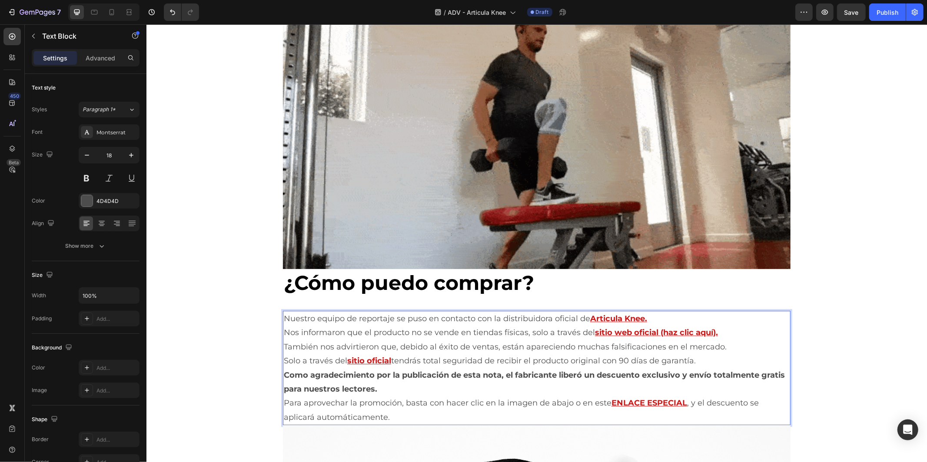
click at [462, 341] on p "También nos advirtieron que, debido al éxito de ventas, están apareciendo mucha…" at bounding box center [536, 346] width 506 height 14
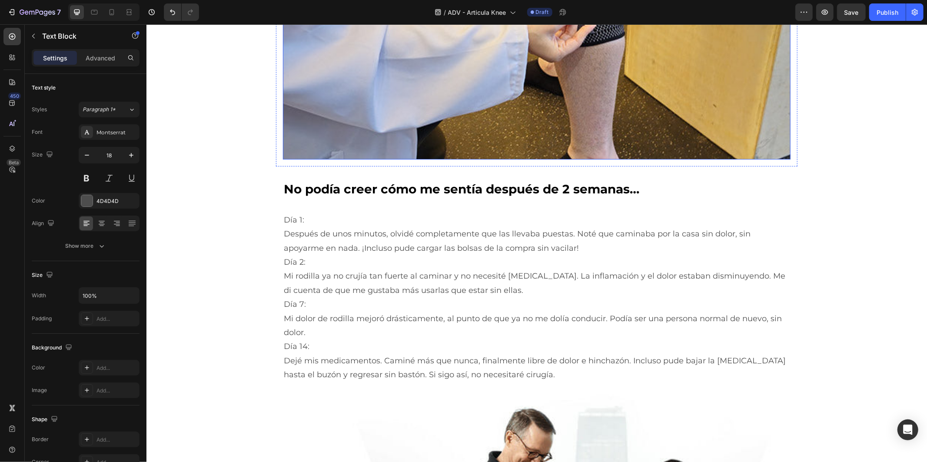
scroll to position [3810, 0]
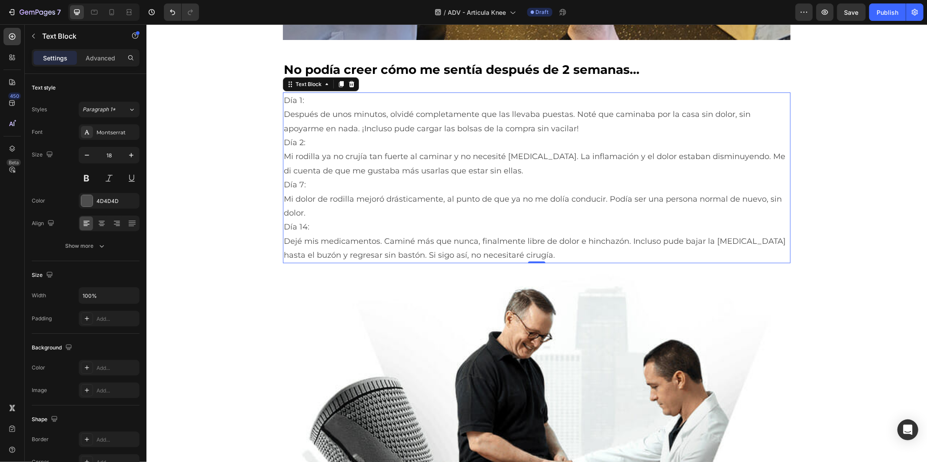
click at [337, 124] on p "Día 1: Después de unos minutos, olvidé completamente que las llevaba puestas. N…" at bounding box center [536, 114] width 506 height 42
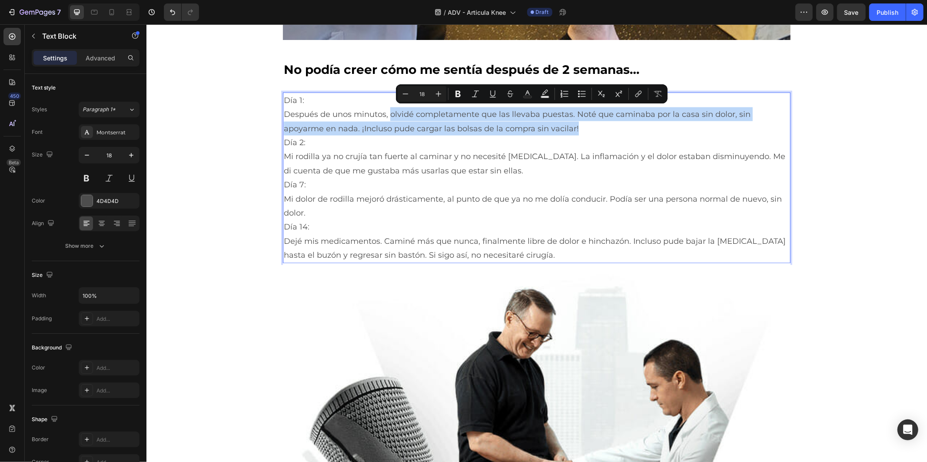
drag, startPoint x: 386, startPoint y: 111, endPoint x: 531, endPoint y: 128, distance: 146.1
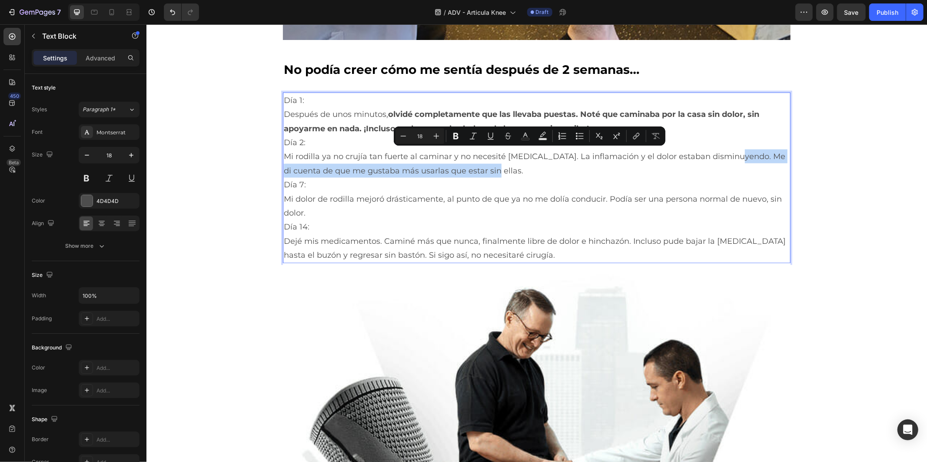
drag, startPoint x: 727, startPoint y: 154, endPoint x: 484, endPoint y: 165, distance: 243.5
click at [484, 165] on p "Día 2: Mi rodilla ya no crujía tan fuerte al caminar y no necesité [MEDICAL_DAT…" at bounding box center [536, 156] width 506 height 42
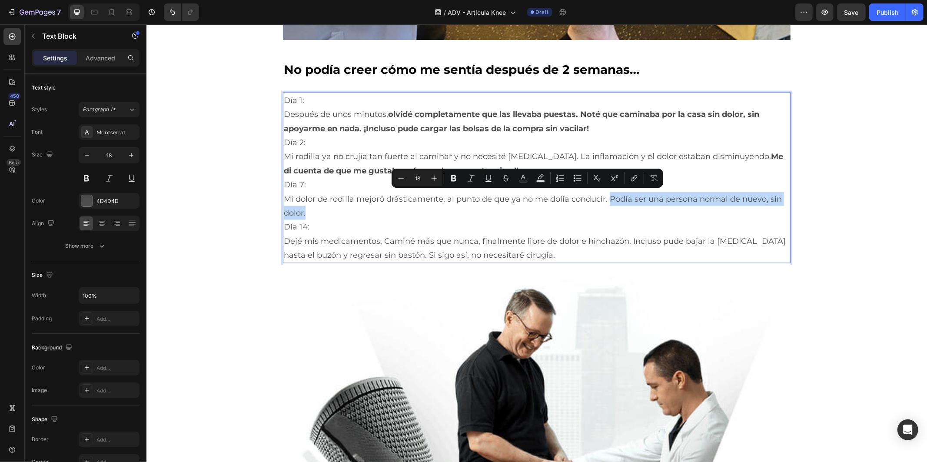
drag, startPoint x: 603, startPoint y: 197, endPoint x: 302, endPoint y: 212, distance: 300.9
click at [302, 212] on p "Día 7: Mi dolor de rodilla mejoró drásticamente, al punto de que ya no me dolía…" at bounding box center [536, 198] width 506 height 42
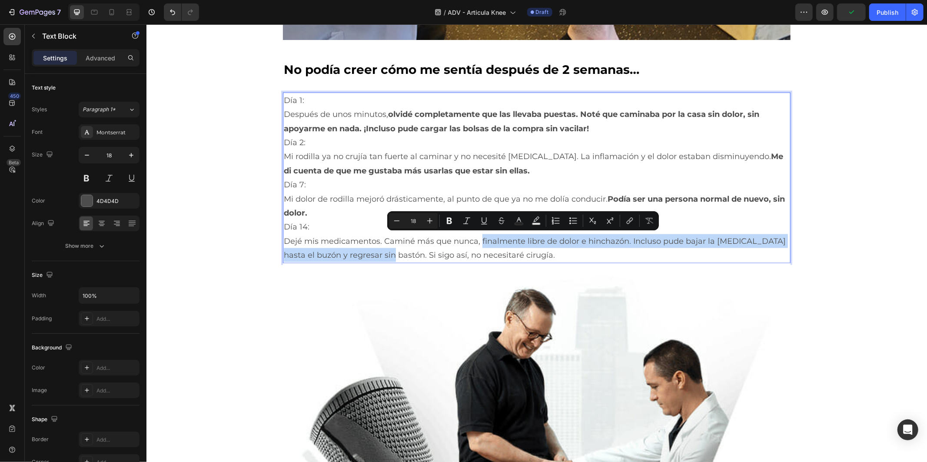
drag, startPoint x: 476, startPoint y: 239, endPoint x: 389, endPoint y: 254, distance: 88.6
click at [389, 254] on p "Día 14: Dejé mis medicamentos. Caminé más que nunca, finalmente libre de dolor …" at bounding box center [536, 240] width 506 height 42
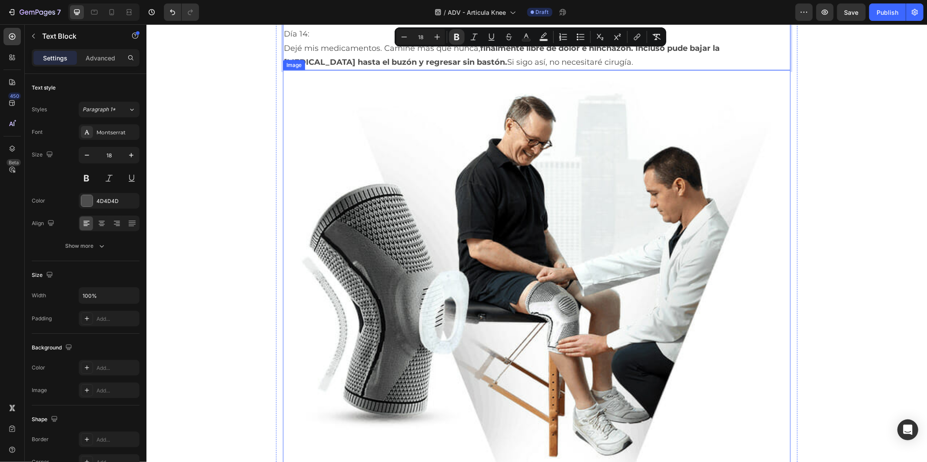
scroll to position [4341, 0]
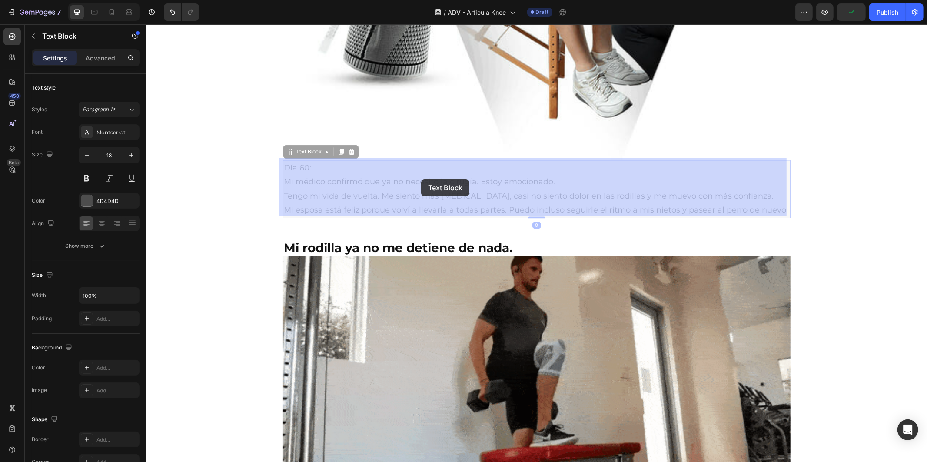
drag, startPoint x: 472, startPoint y: 180, endPoint x: 425, endPoint y: 179, distance: 47.4
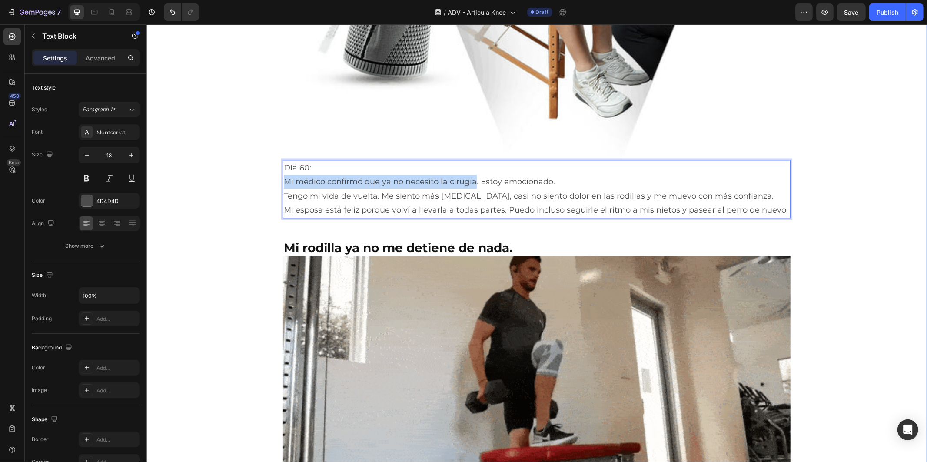
drag, startPoint x: 471, startPoint y: 178, endPoint x: 267, endPoint y: 184, distance: 204.7
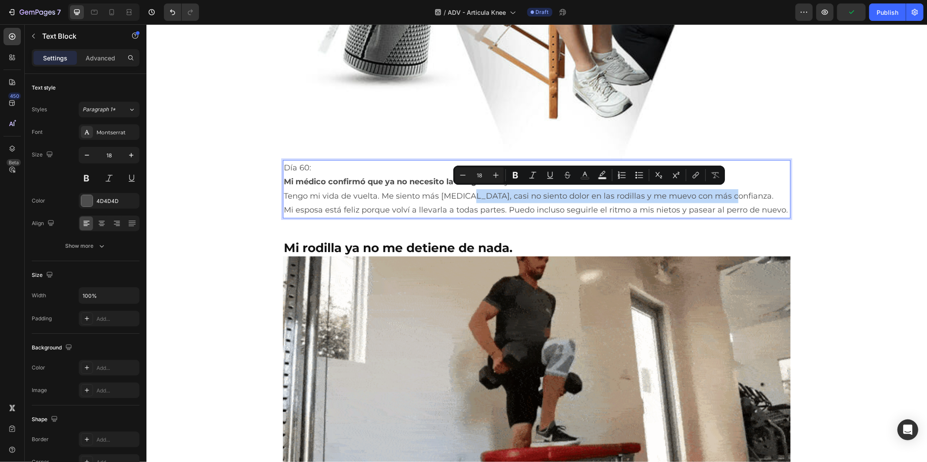
drag, startPoint x: 460, startPoint y: 192, endPoint x: 717, endPoint y: 194, distance: 257.2
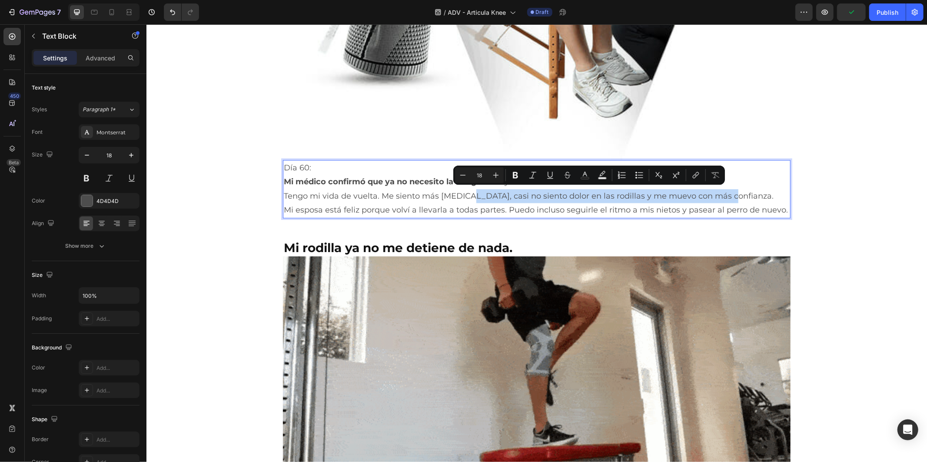
click at [717, 194] on p "Tengo mi vida de vuelta. Me siento más [MEDICAL_DATA], casi no siento dolor en …" at bounding box center [536, 196] width 506 height 14
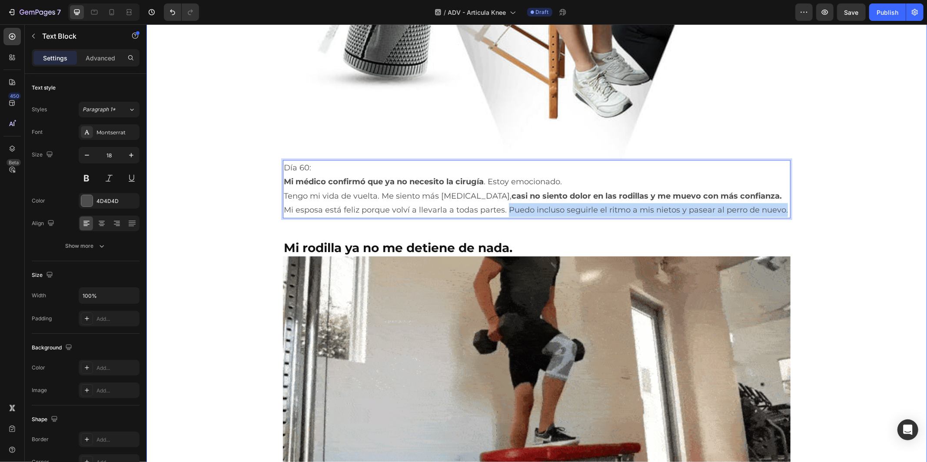
drag, startPoint x: 501, startPoint y: 210, endPoint x: 806, endPoint y: 217, distance: 305.0
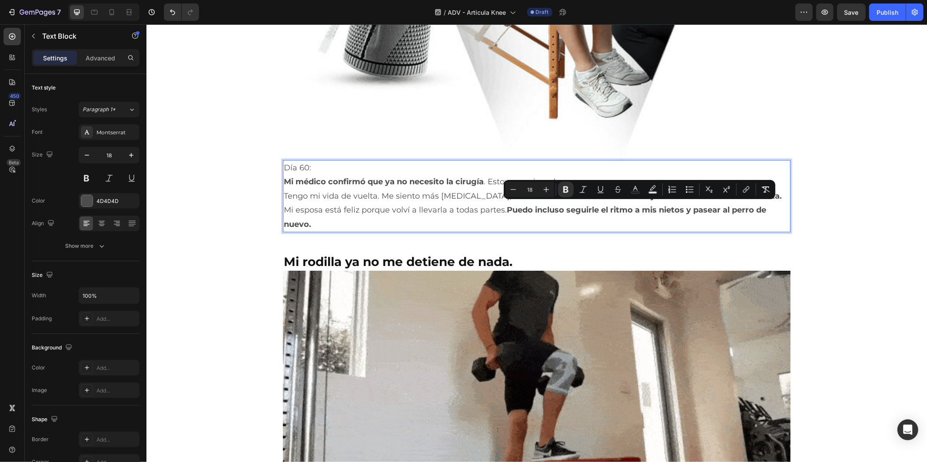
click at [549, 226] on p "Mi esposa está feliz porque volví a llevarla a todas partes. Puedo incluso segu…" at bounding box center [536, 216] width 506 height 28
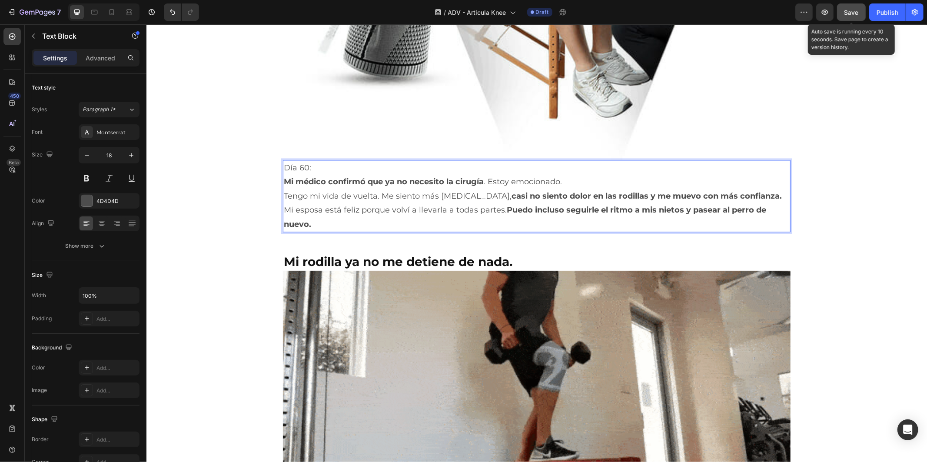
click at [852, 16] on div "Save" at bounding box center [851, 12] width 14 height 9
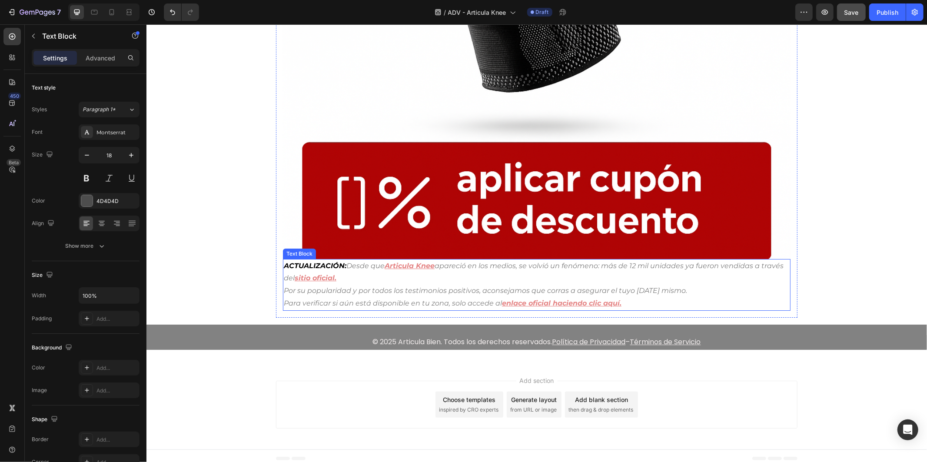
scroll to position [5272, 0]
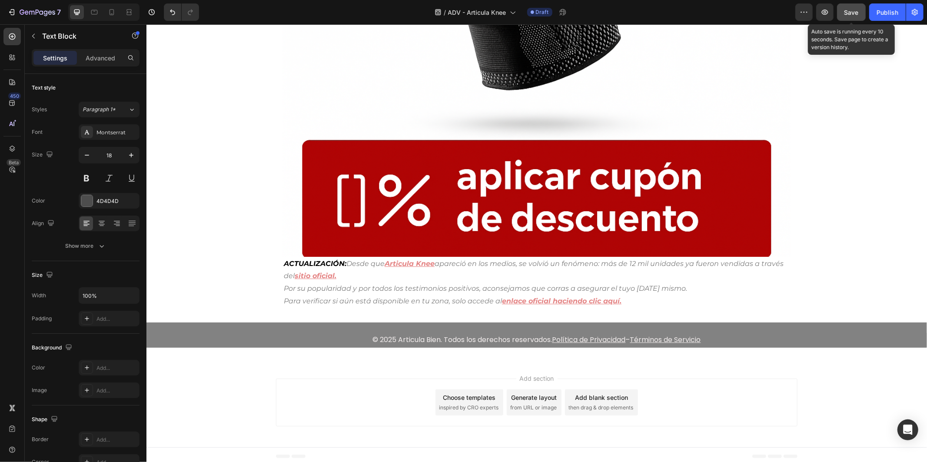
click at [851, 12] on span "Save" at bounding box center [851, 12] width 14 height 7
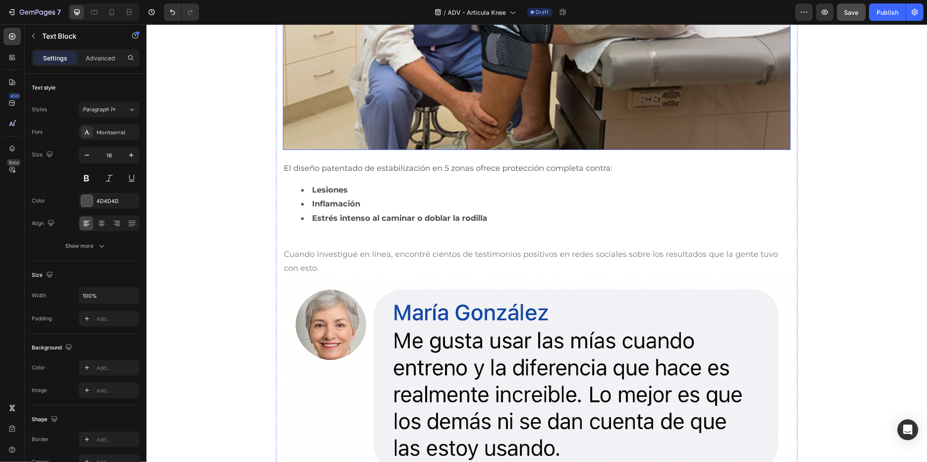
scroll to position [2703, 0]
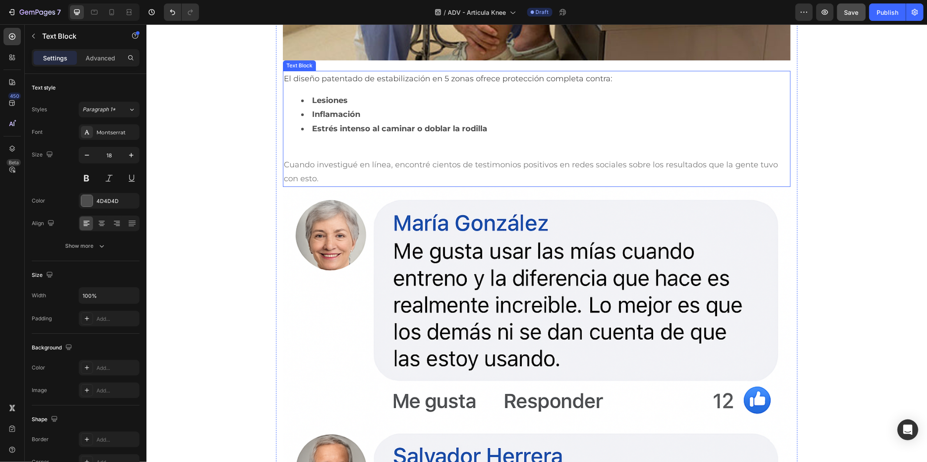
click at [496, 87] on div "El diseño patentado de estabilización en 5 zonas ofrece protección completa con…" at bounding box center [535, 128] width 507 height 116
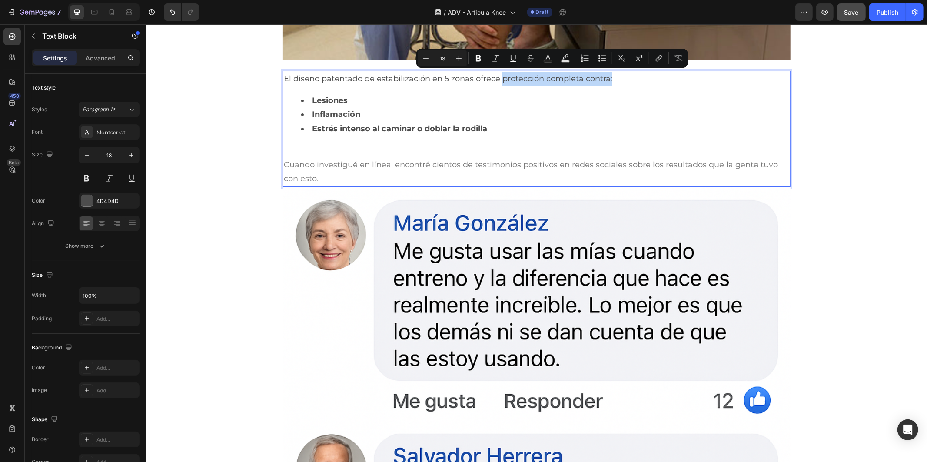
drag, startPoint x: 497, startPoint y: 78, endPoint x: 607, endPoint y: 76, distance: 110.3
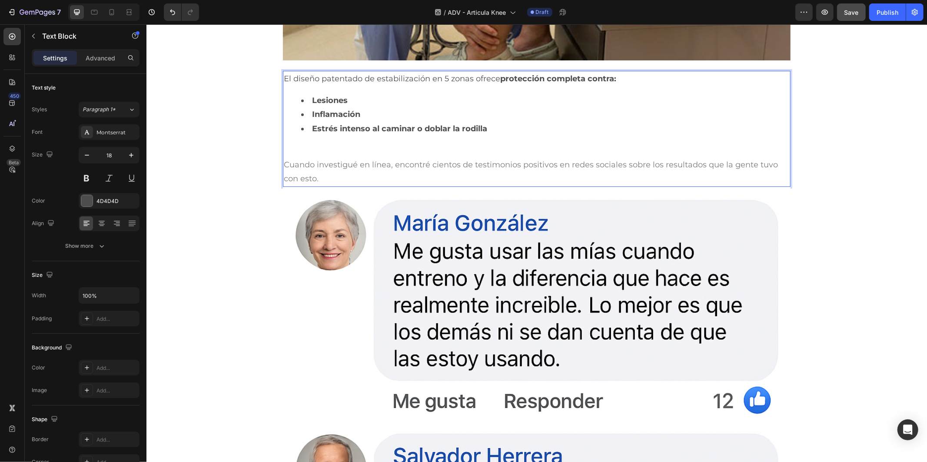
click at [556, 169] on p "Cuando investigué en línea, encontré cientos de testimonios positivos en redes …" at bounding box center [536, 171] width 506 height 28
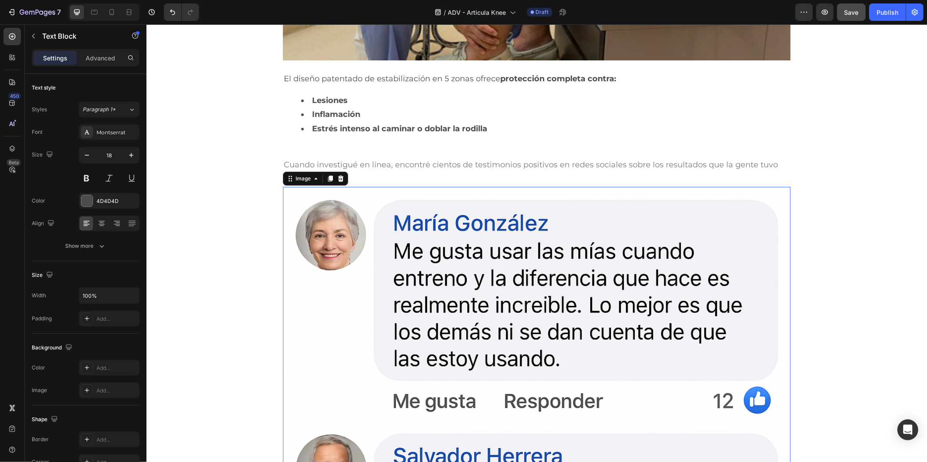
click at [485, 212] on img at bounding box center [535, 439] width 507 height 507
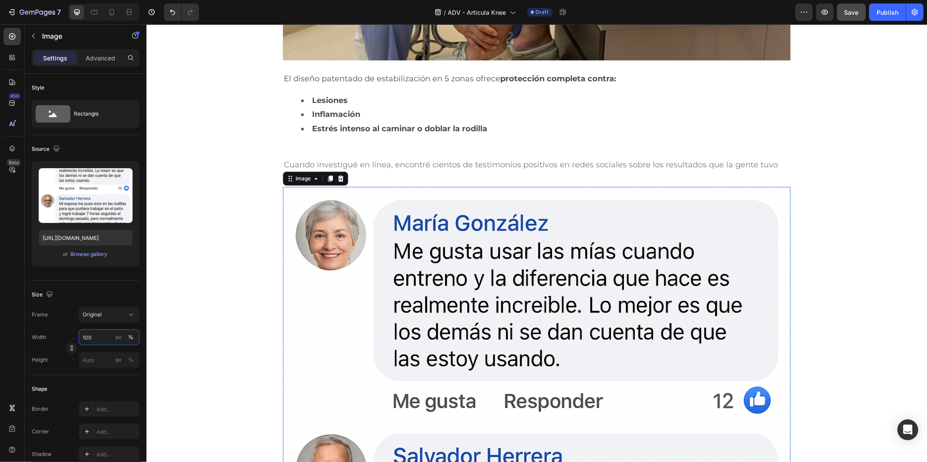
click at [96, 333] on input "100" at bounding box center [109, 337] width 61 height 16
click at [103, 336] on input "100" at bounding box center [109, 337] width 61 height 16
click at [103, 312] on div "Original" at bounding box center [104, 315] width 43 height 8
click at [107, 403] on div "Custom" at bounding box center [107, 401] width 50 height 8
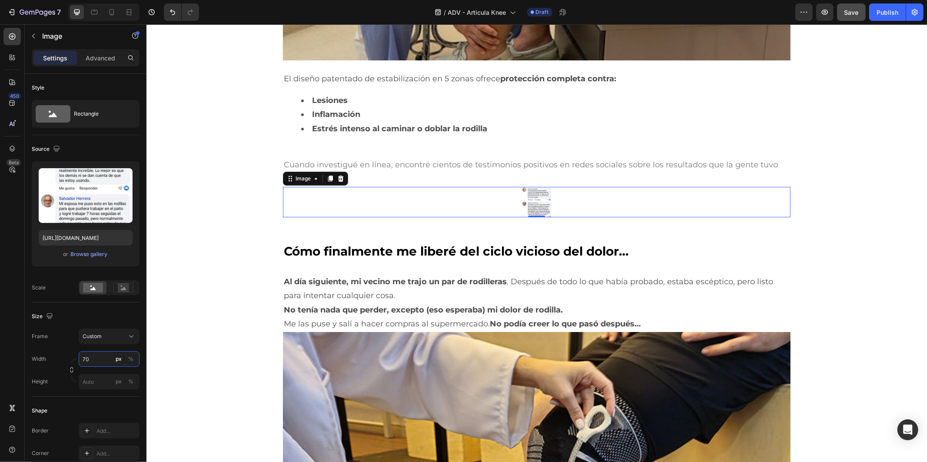
type input "7"
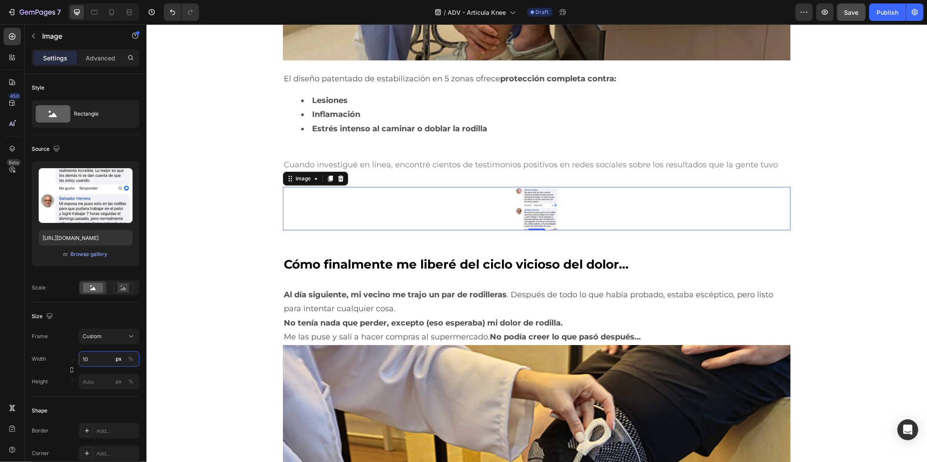
type input "1"
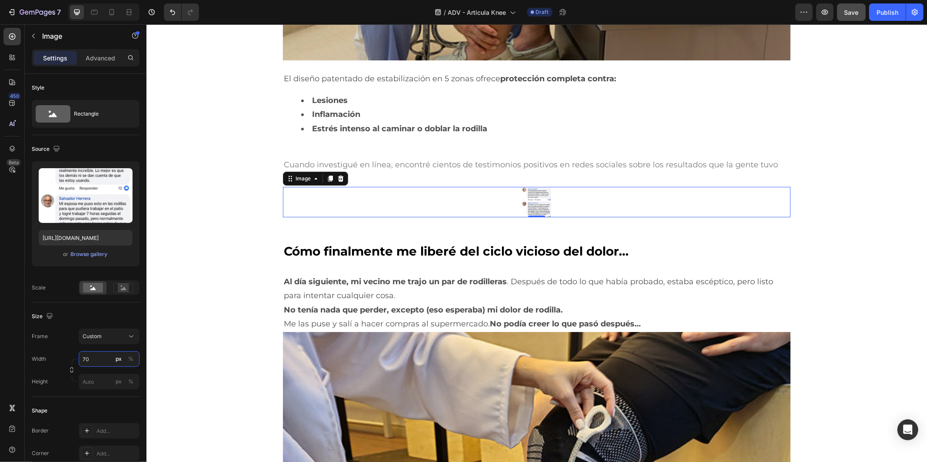
type input "700"
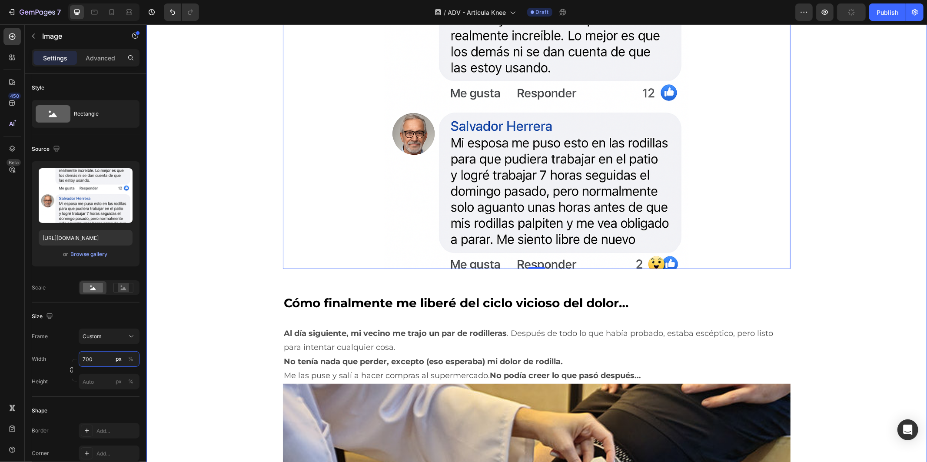
scroll to position [2799, 0]
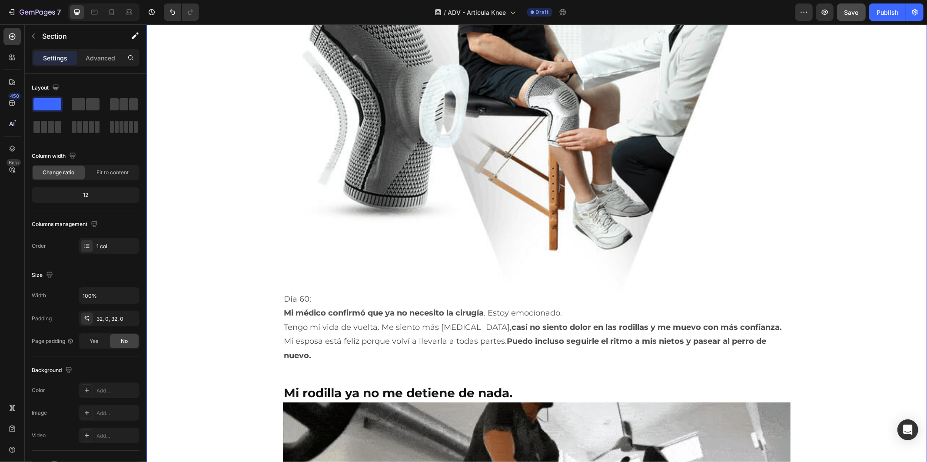
scroll to position [4247, 0]
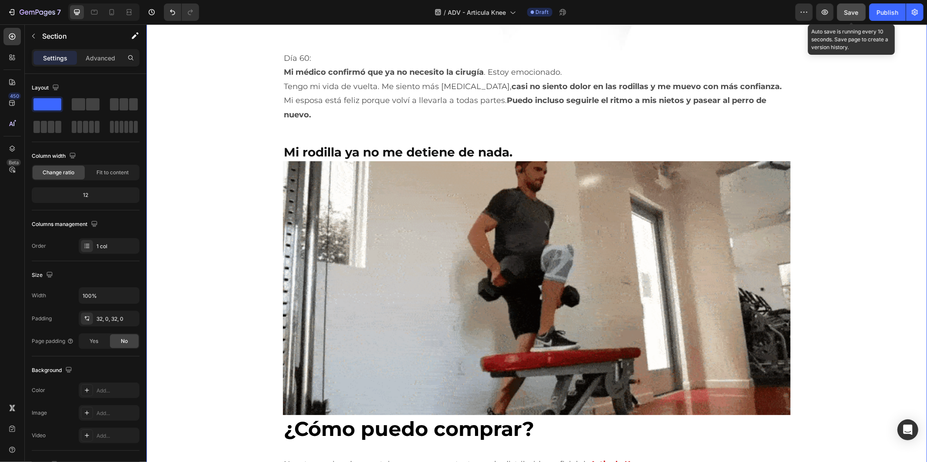
click at [860, 6] on button "Save" at bounding box center [851, 11] width 29 height 17
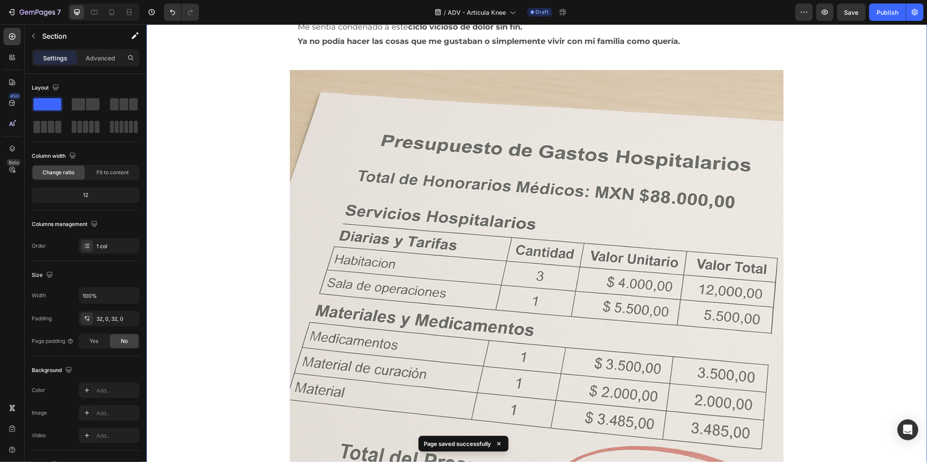
scroll to position [772, 0]
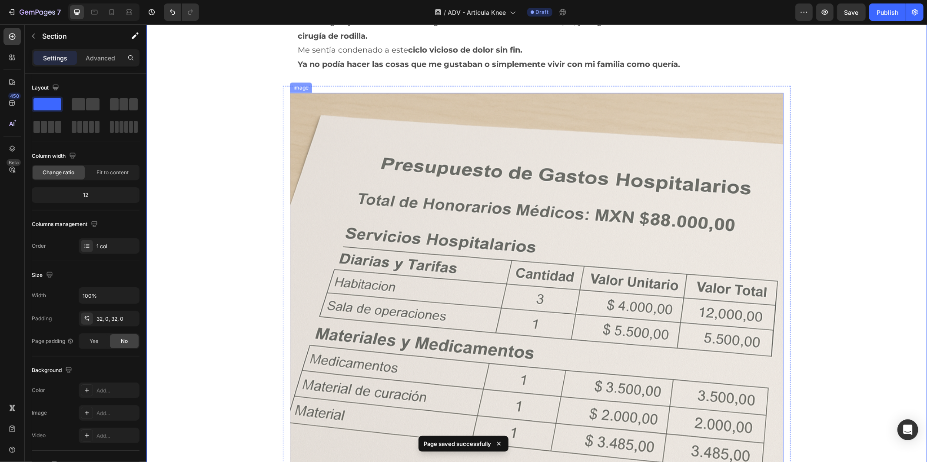
click at [539, 249] on img at bounding box center [535, 339] width 493 height 493
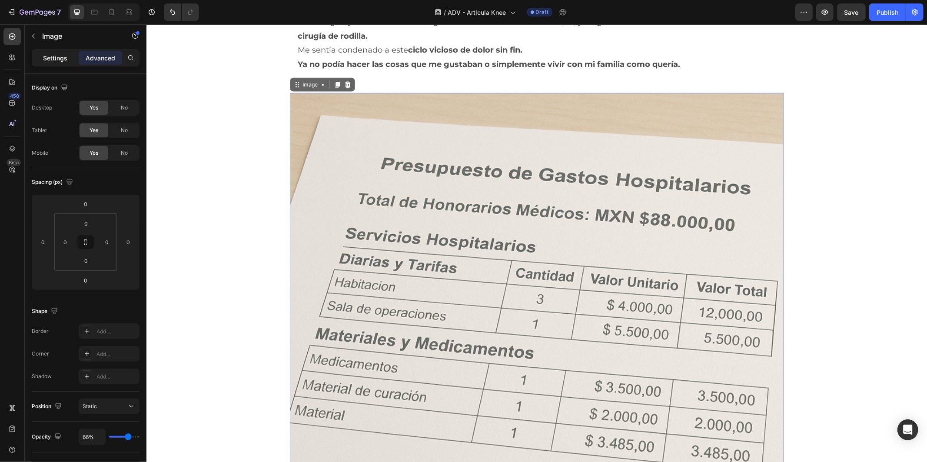
click at [62, 59] on p "Settings" at bounding box center [55, 57] width 24 height 9
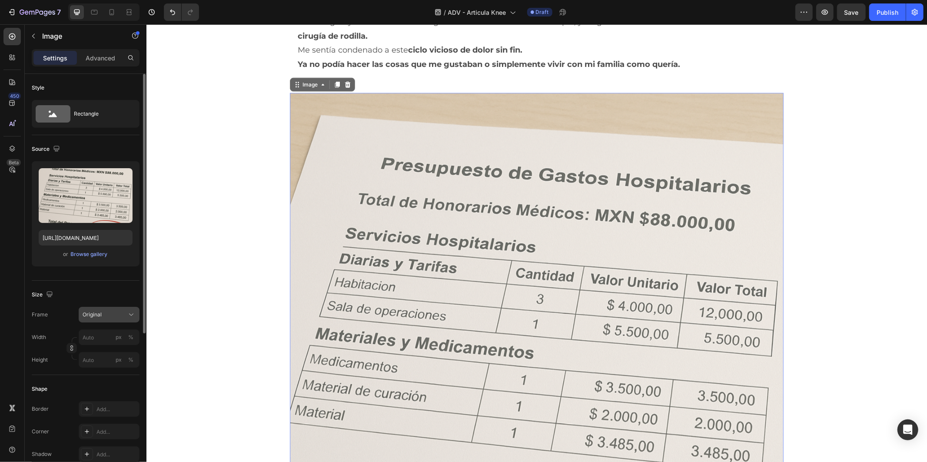
click at [107, 314] on div "Original" at bounding box center [104, 315] width 43 height 8
click at [111, 394] on div "Custom" at bounding box center [100, 401] width 69 height 16
type input "["
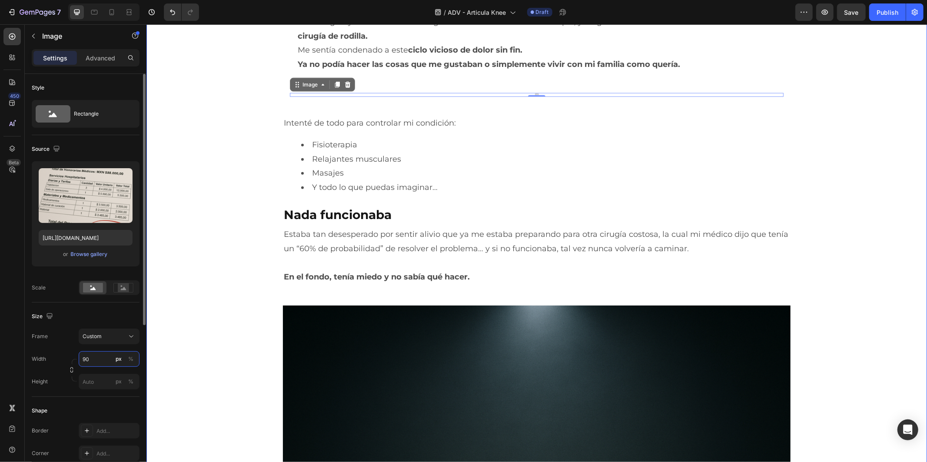
type input "900"
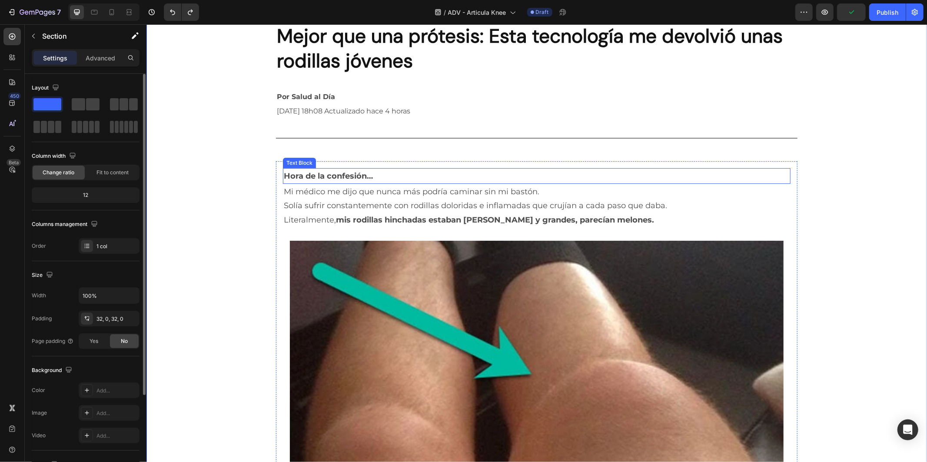
scroll to position [0, 0]
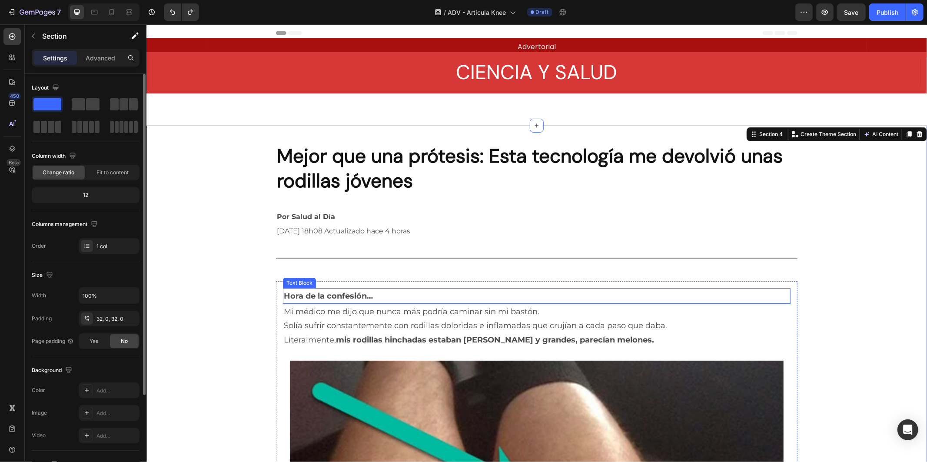
click at [420, 291] on p "Hora de la confesión…" at bounding box center [536, 295] width 506 height 14
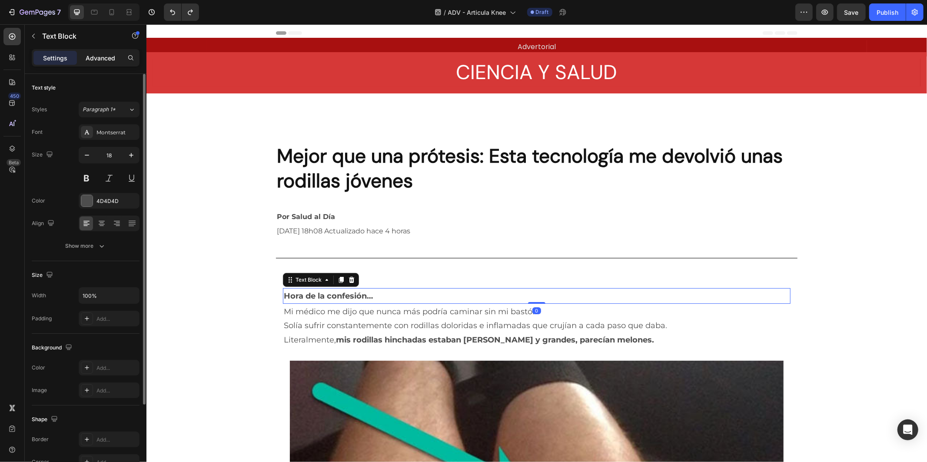
click at [93, 54] on p "Advanced" at bounding box center [101, 57] width 30 height 9
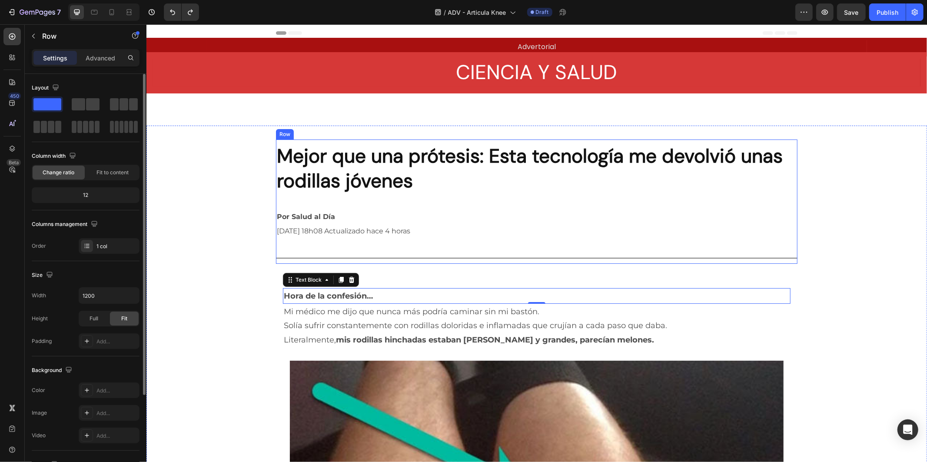
click at [502, 246] on div "Mejor que una prótesis: Esta tecnología me devolvió unas rodillas jóvenes Headi…" at bounding box center [535, 201] width 521 height 124
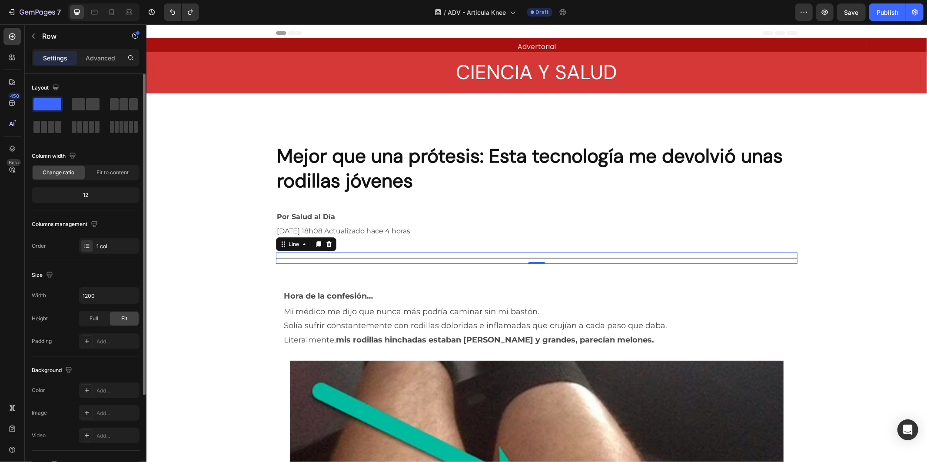
drag, startPoint x: 455, startPoint y: 258, endPoint x: 455, endPoint y: 264, distance: 5.6
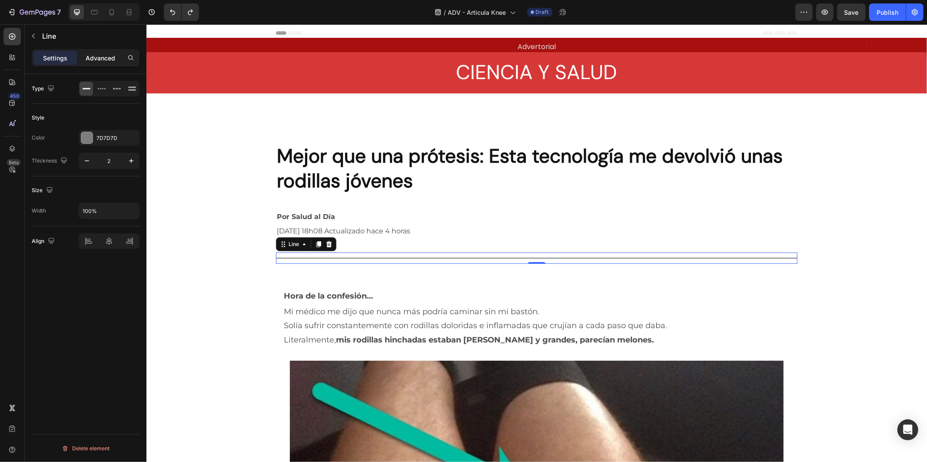
click at [107, 56] on p "Advanced" at bounding box center [101, 57] width 30 height 9
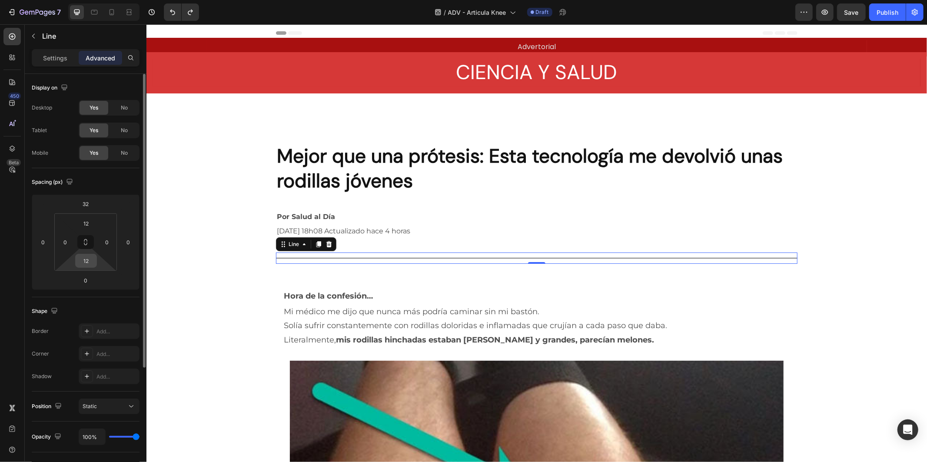
click at [91, 263] on input "12" at bounding box center [85, 260] width 17 height 13
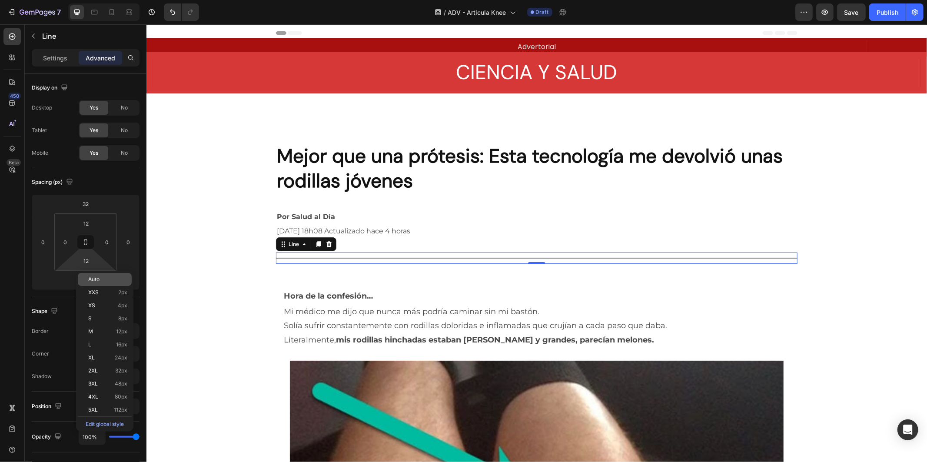
click at [111, 280] on p "Auto" at bounding box center [107, 279] width 39 height 6
type input "Auto"
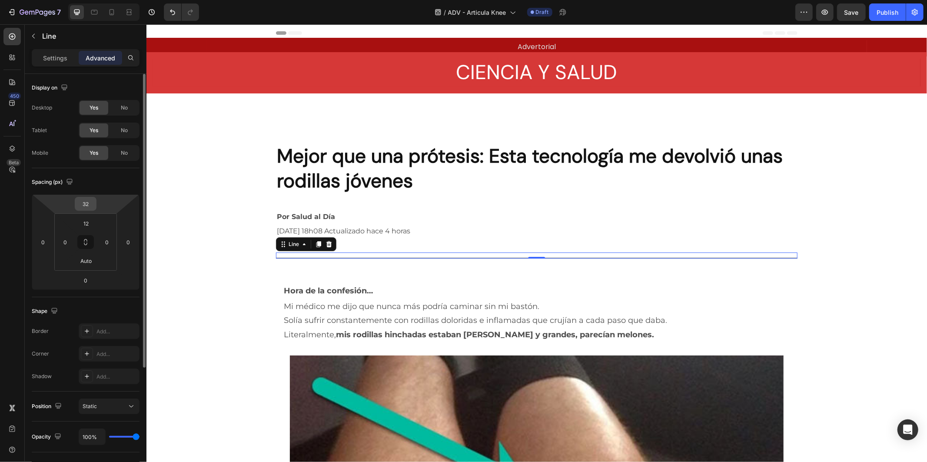
click at [90, 201] on input "32" at bounding box center [85, 203] width 17 height 13
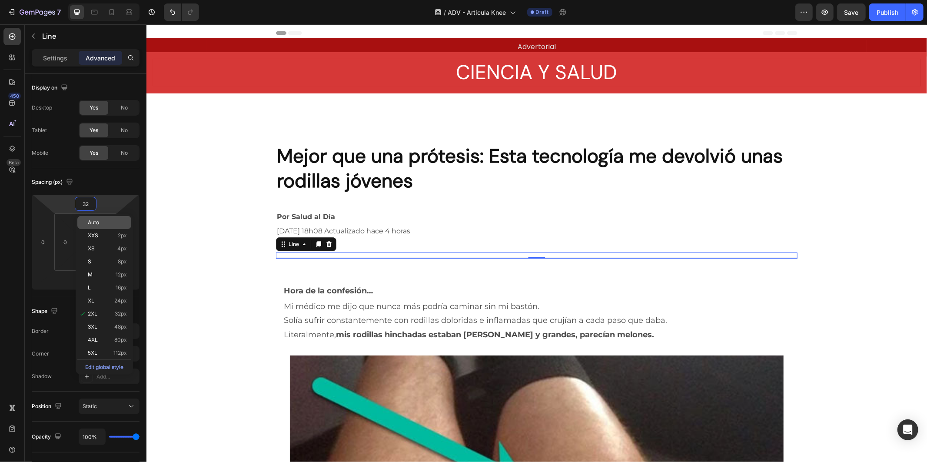
type input "2"
click at [113, 222] on p "Auto" at bounding box center [107, 222] width 39 height 6
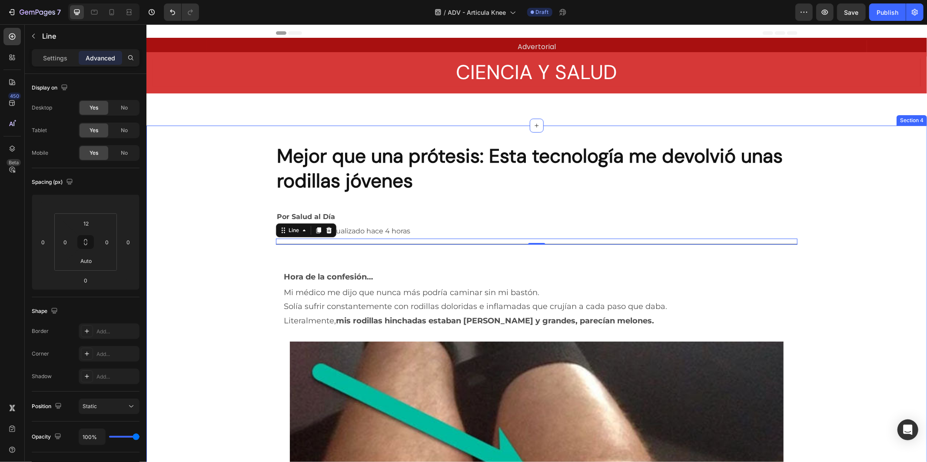
click at [465, 180] on h2 "Mejor que una prótesis: Esta tecnología me devolvió unas rodillas jóvenes" at bounding box center [535, 167] width 521 height 51
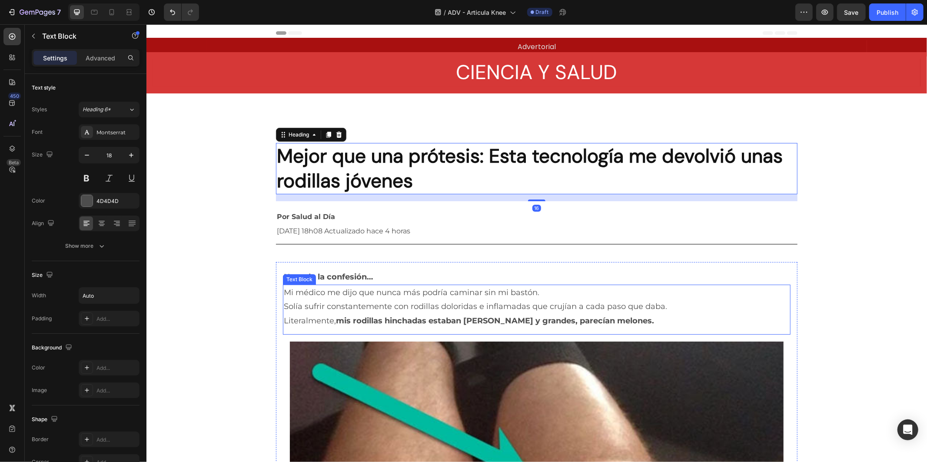
click at [673, 308] on div "Mi médico me dijo que nunca más podría caminar sin mi bastón. Solía sufrir cons…" at bounding box center [535, 306] width 507 height 44
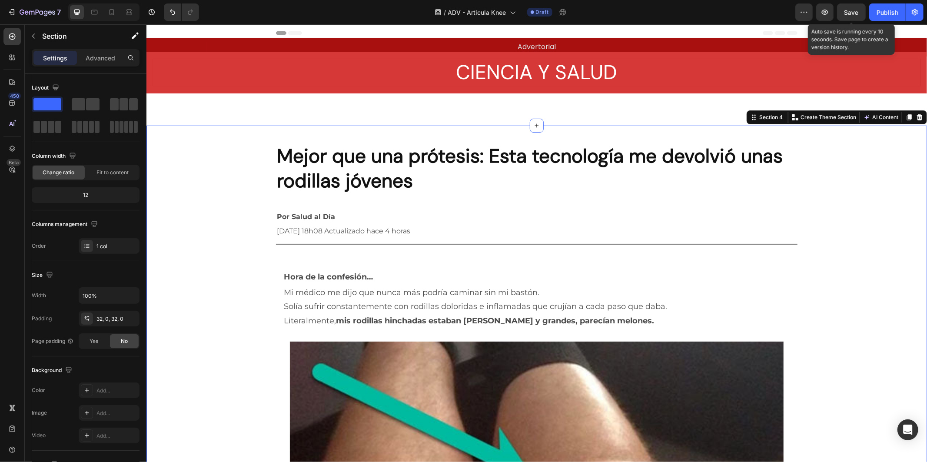
click at [857, 11] on span "Save" at bounding box center [851, 12] width 14 height 7
click at [886, 13] on div "Publish" at bounding box center [887, 12] width 22 height 9
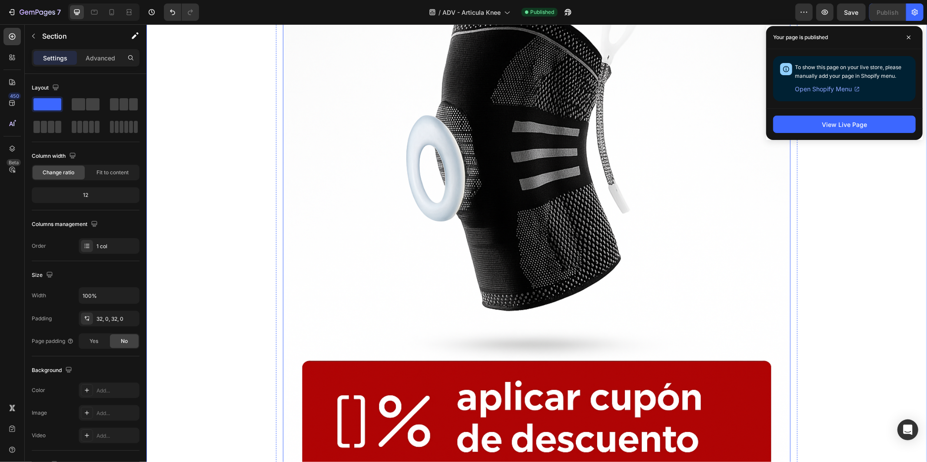
scroll to position [4875, 0]
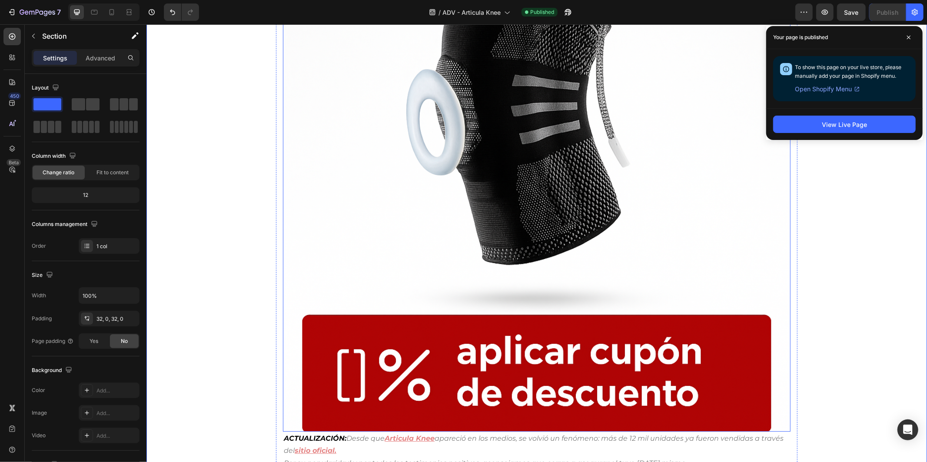
click at [380, 205] on img at bounding box center [535, 177] width 507 height 507
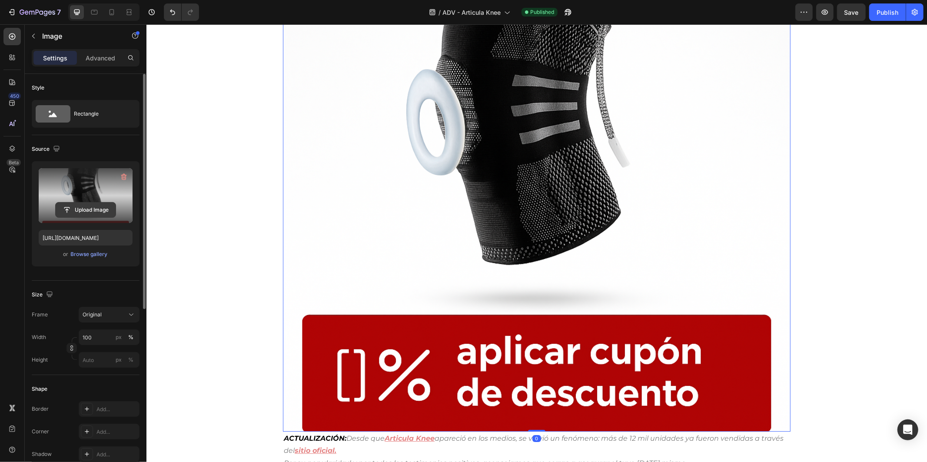
click at [105, 202] on input "file" at bounding box center [86, 209] width 60 height 15
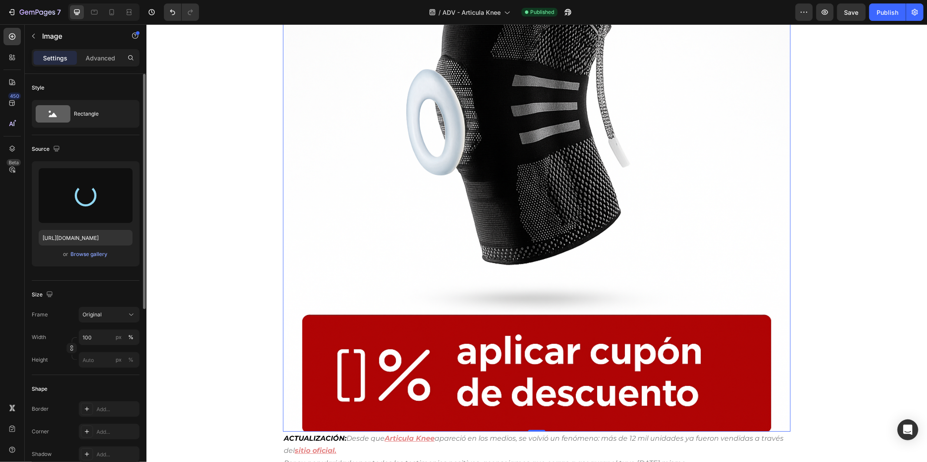
type input "[URL][DOMAIN_NAME]"
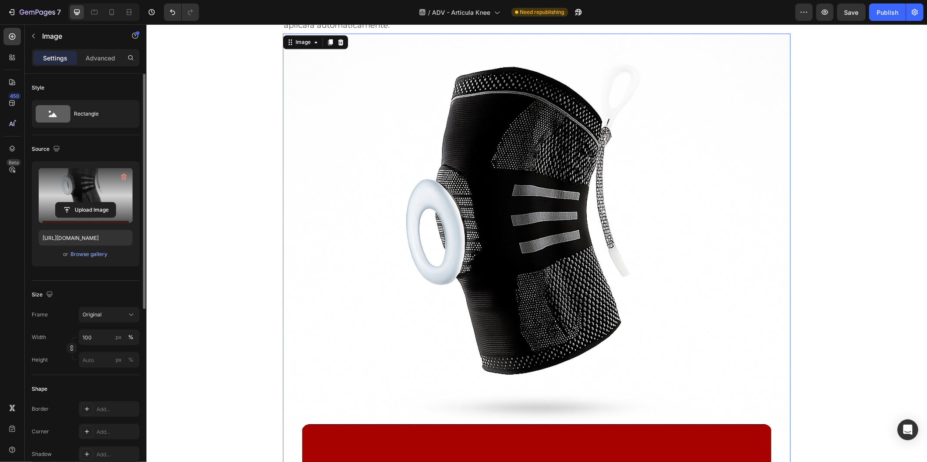
scroll to position [4633, 0]
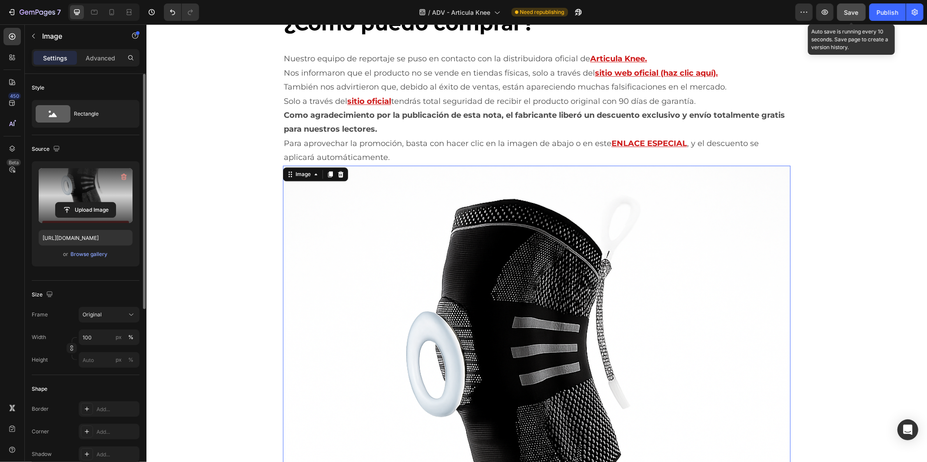
click at [854, 6] on button "Save" at bounding box center [851, 11] width 29 height 17
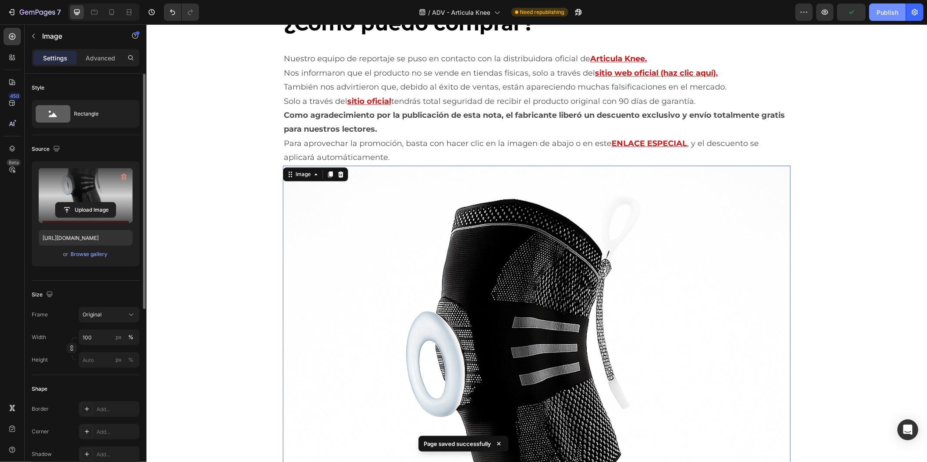
click at [891, 13] on div "Publish" at bounding box center [887, 12] width 22 height 9
